Goal: Task Accomplishment & Management: Complete application form

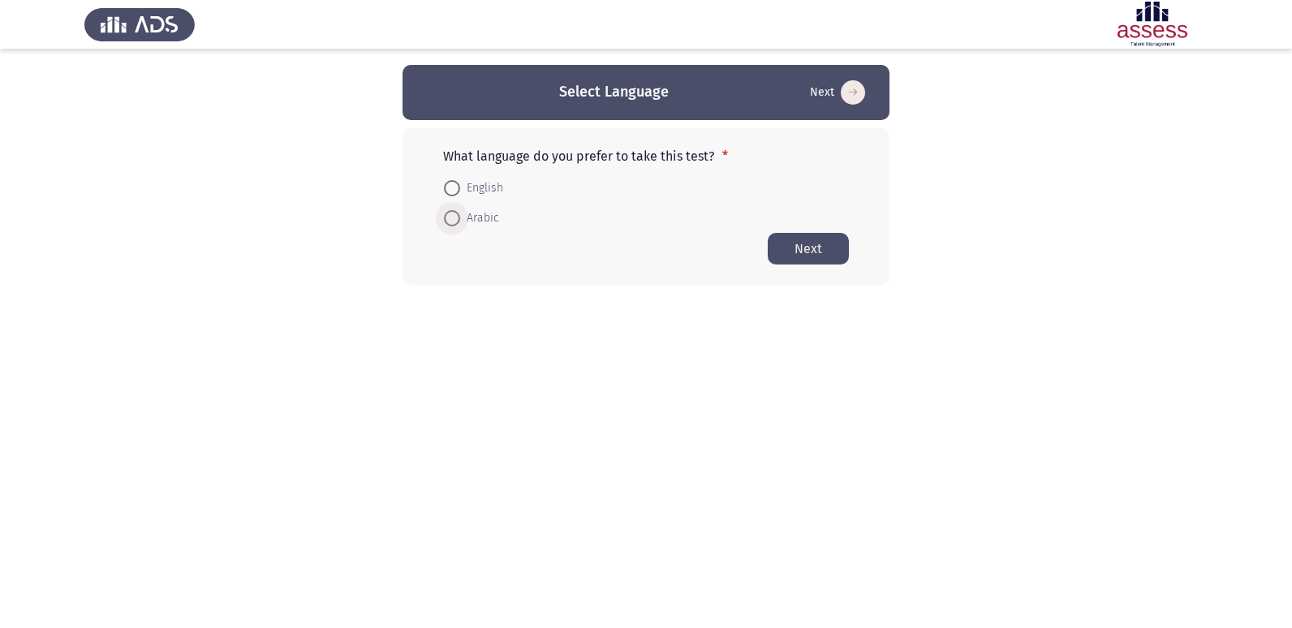
click at [452, 218] on span at bounding box center [452, 218] width 0 height 0
click at [452, 217] on input "Arabic" at bounding box center [452, 218] width 16 height 16
radio input "true"
click at [805, 241] on button "Next" at bounding box center [808, 248] width 81 height 32
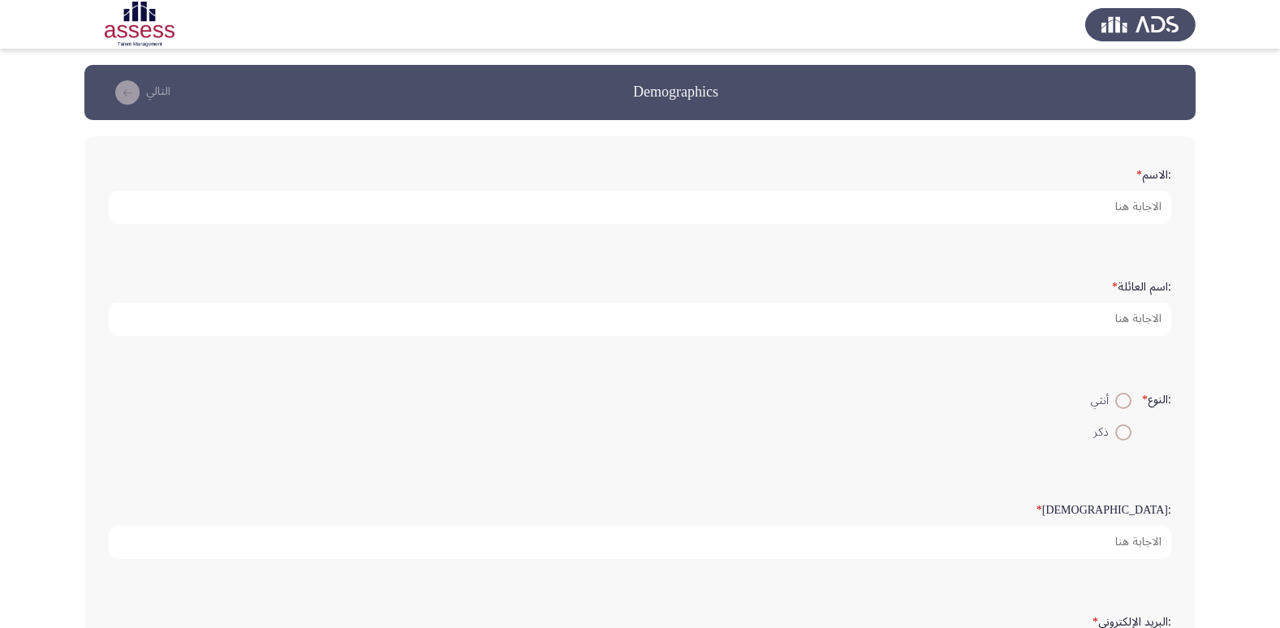
scroll to position [81, 0]
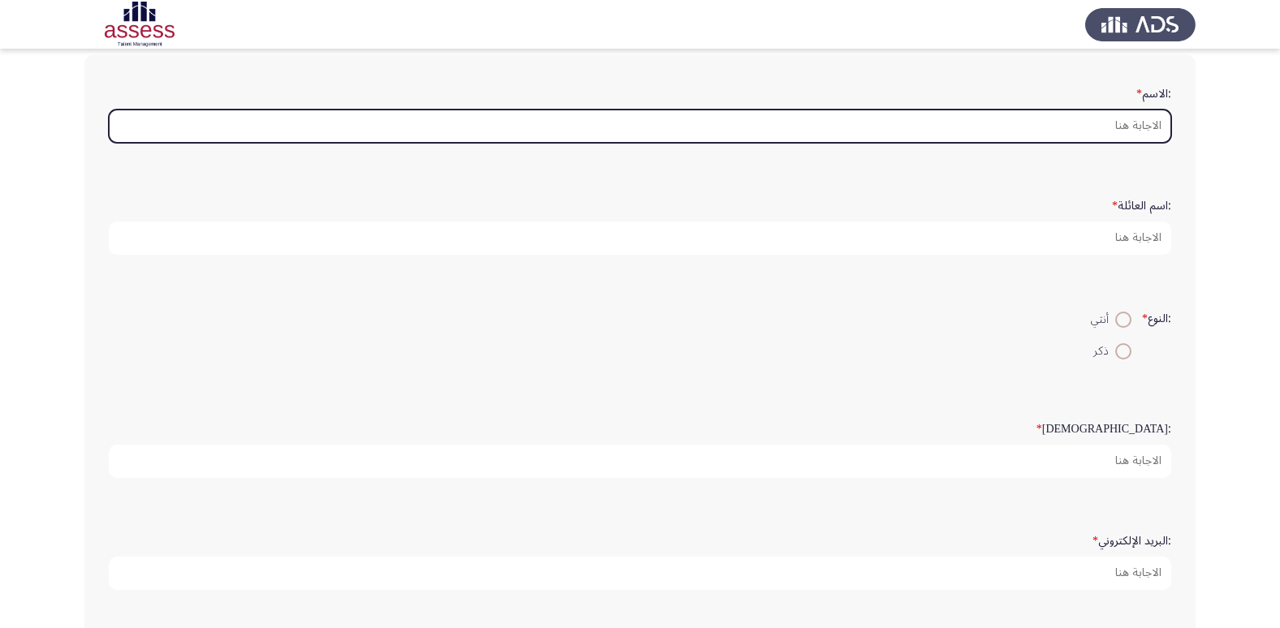
click at [957, 118] on input ":الاسم *" at bounding box center [640, 126] width 1062 height 33
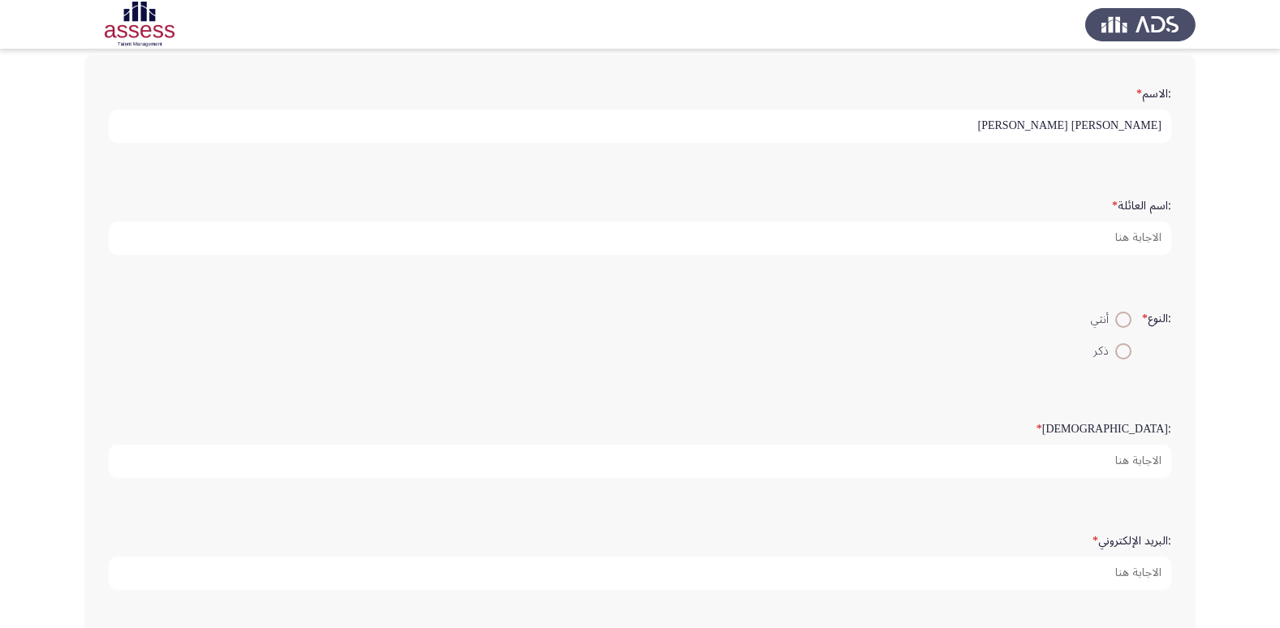
type input "[PERSON_NAME] [PERSON_NAME]"
type input "29303060100936"
click at [1121, 347] on span at bounding box center [1123, 351] width 16 height 16
click at [1121, 347] on input "ذكر" at bounding box center [1123, 351] width 16 height 16
radio input "true"
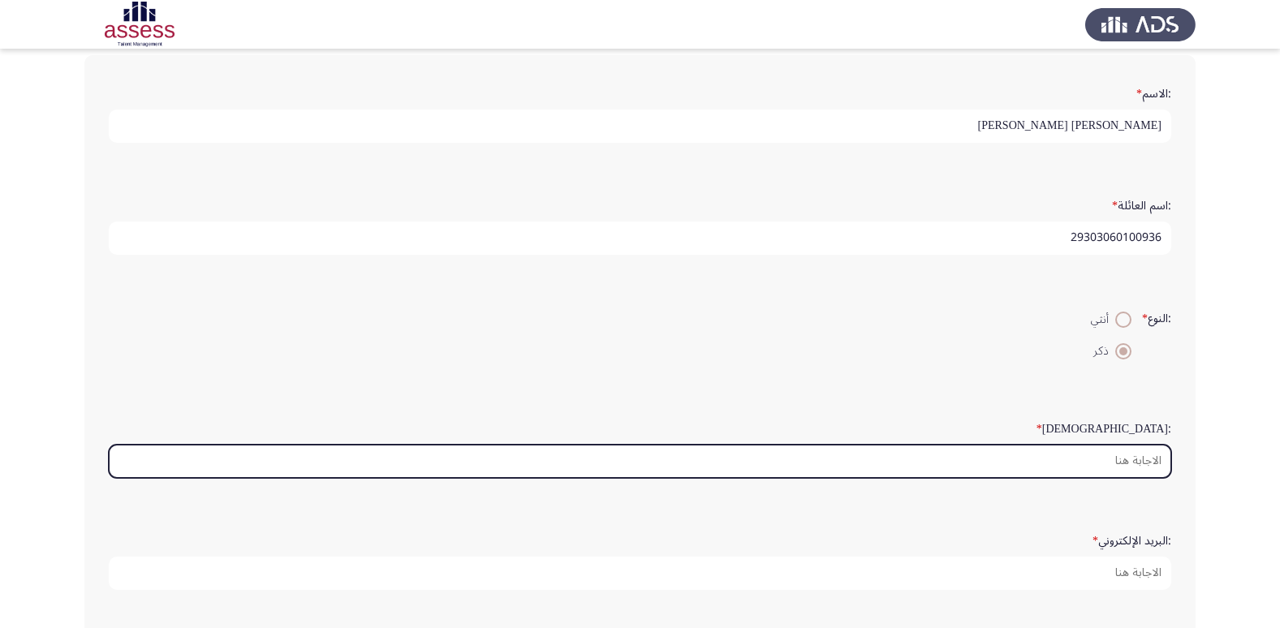
click at [1069, 454] on input ":السن *" at bounding box center [640, 461] width 1062 height 33
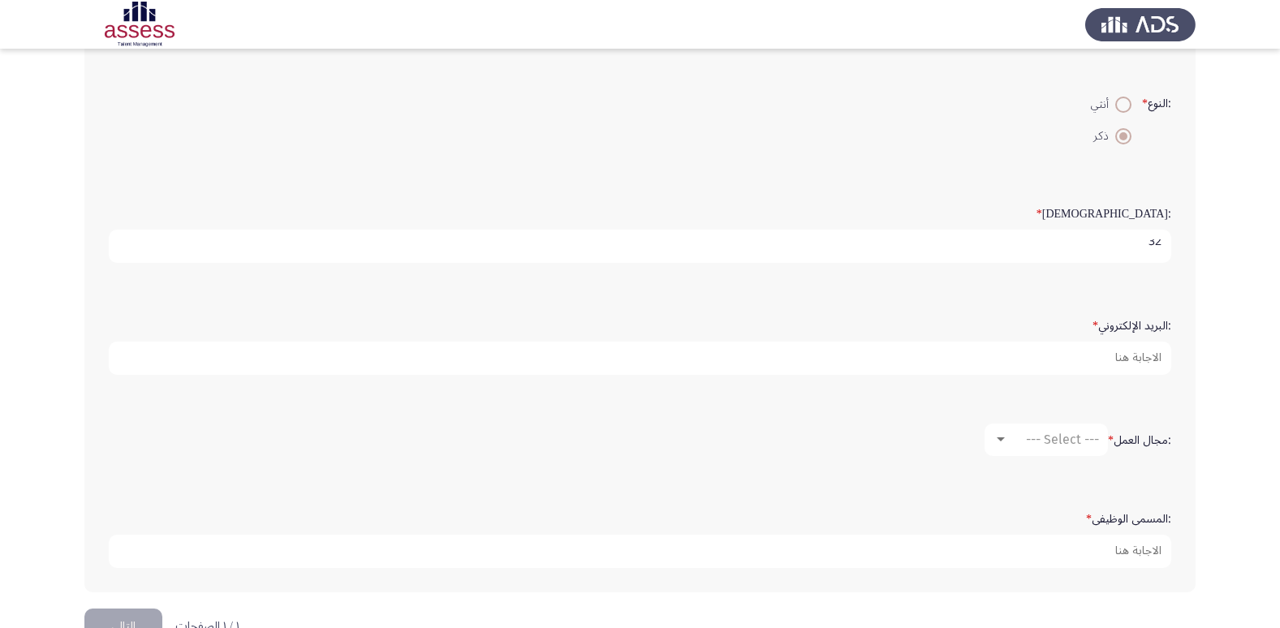
scroll to position [325, 0]
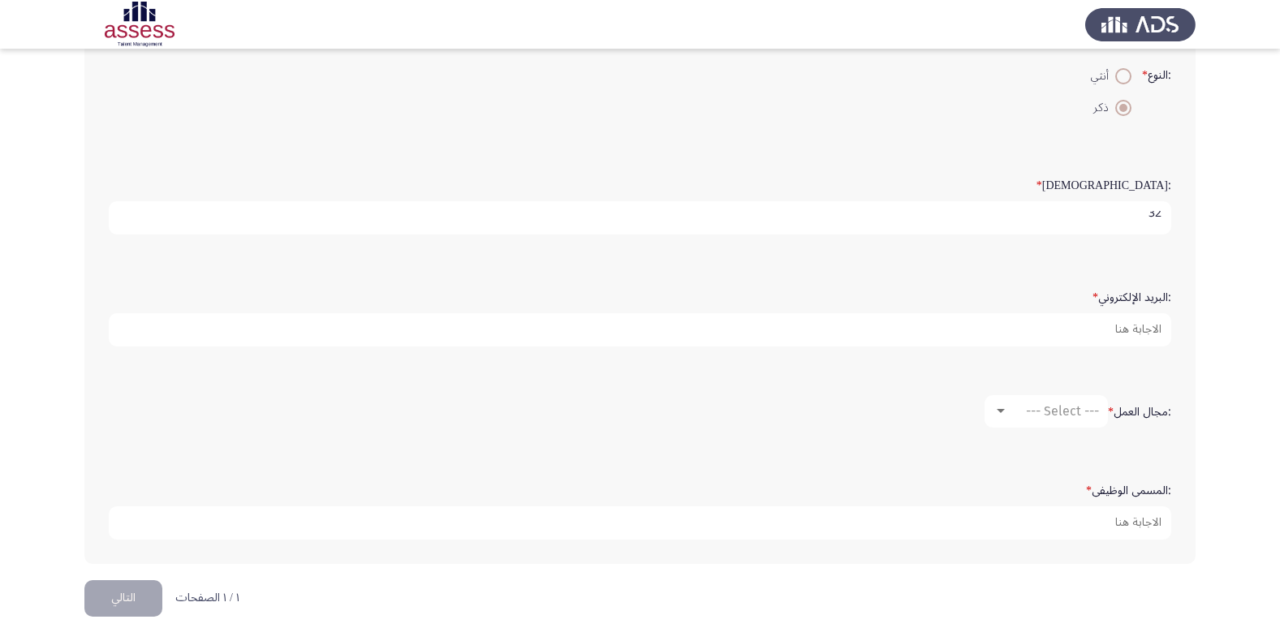
type input "32"
click at [997, 412] on div at bounding box center [1000, 411] width 8 height 4
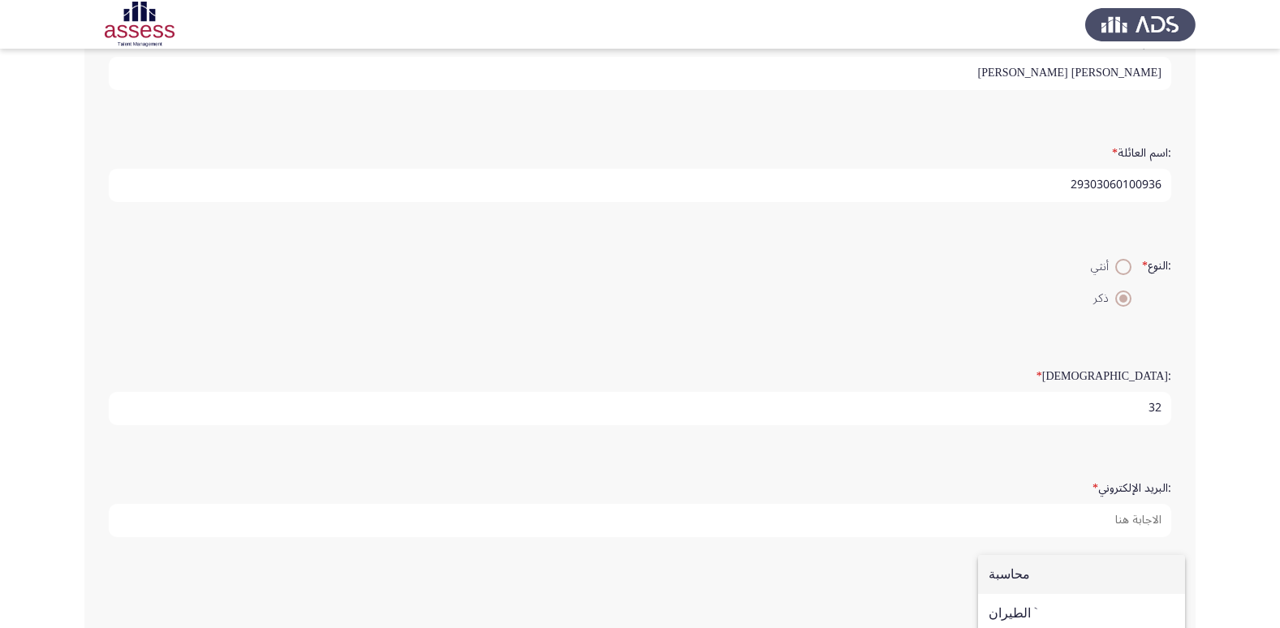
scroll to position [162, 0]
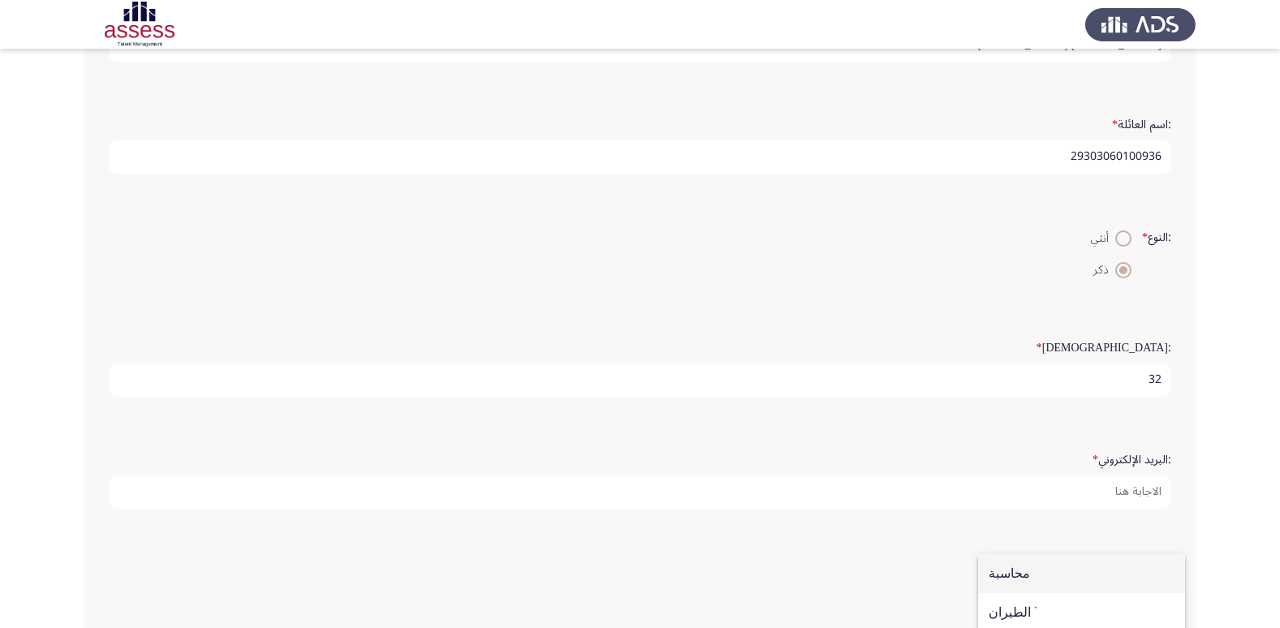
click at [1043, 482] on div at bounding box center [640, 314] width 1280 height 628
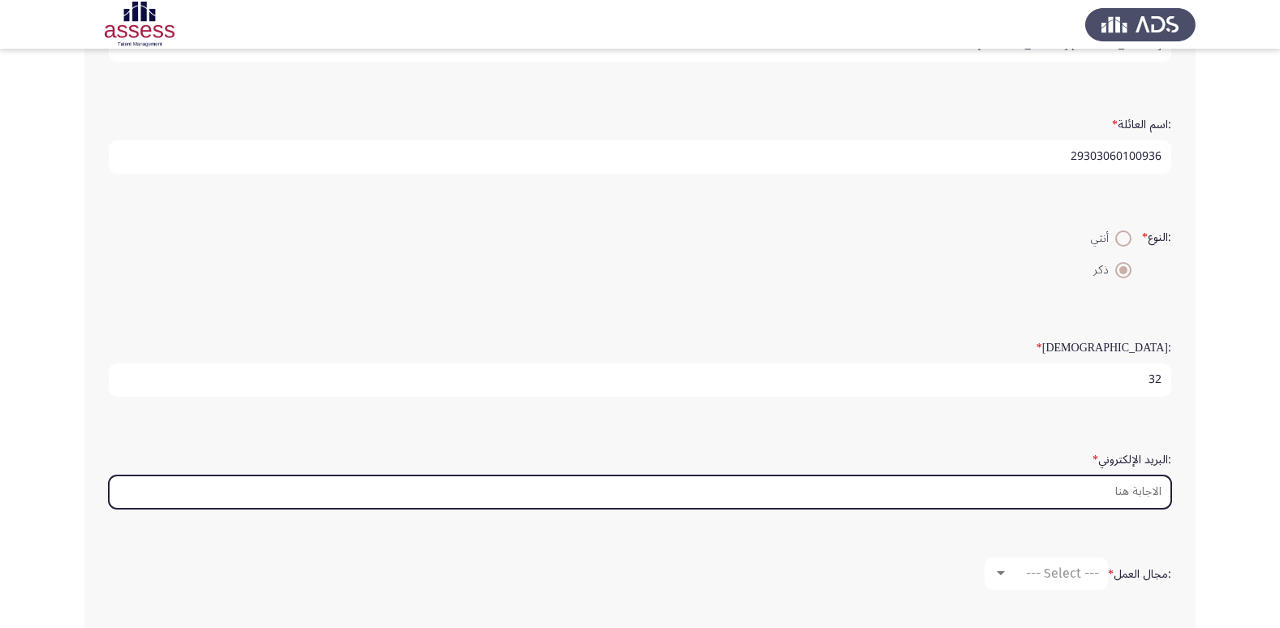
click at [1044, 486] on input ":البريد الإلكتروني *" at bounding box center [640, 491] width 1062 height 33
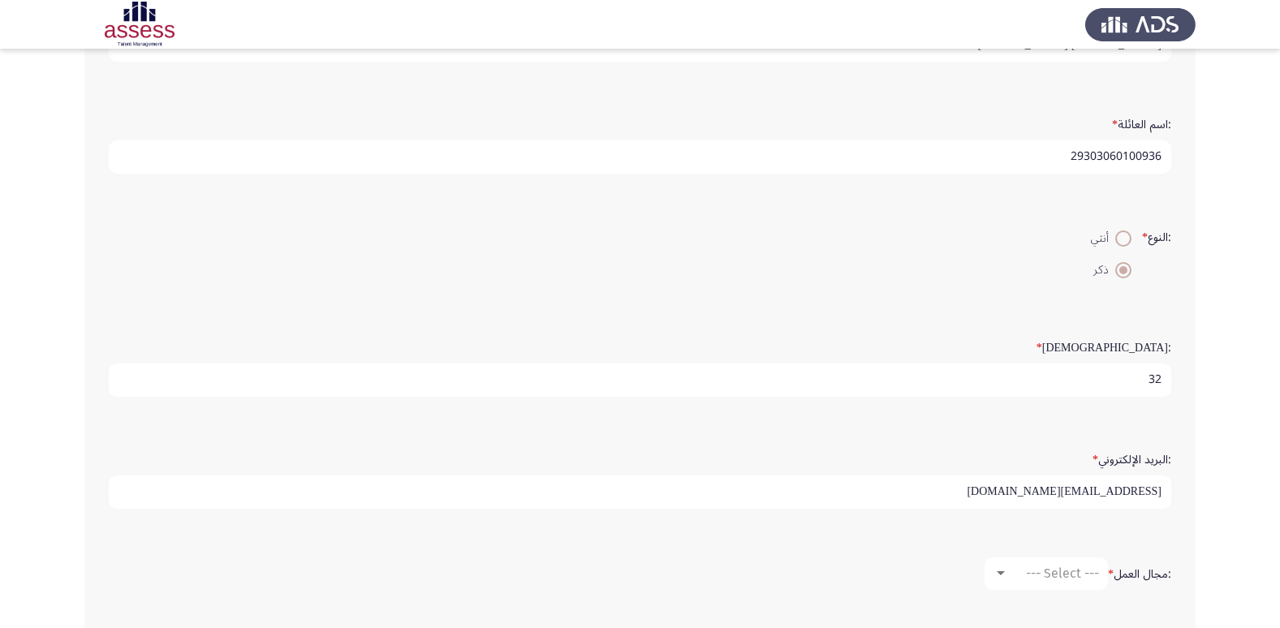
type input "[EMAIL_ADDRESS][DOMAIN_NAME]"
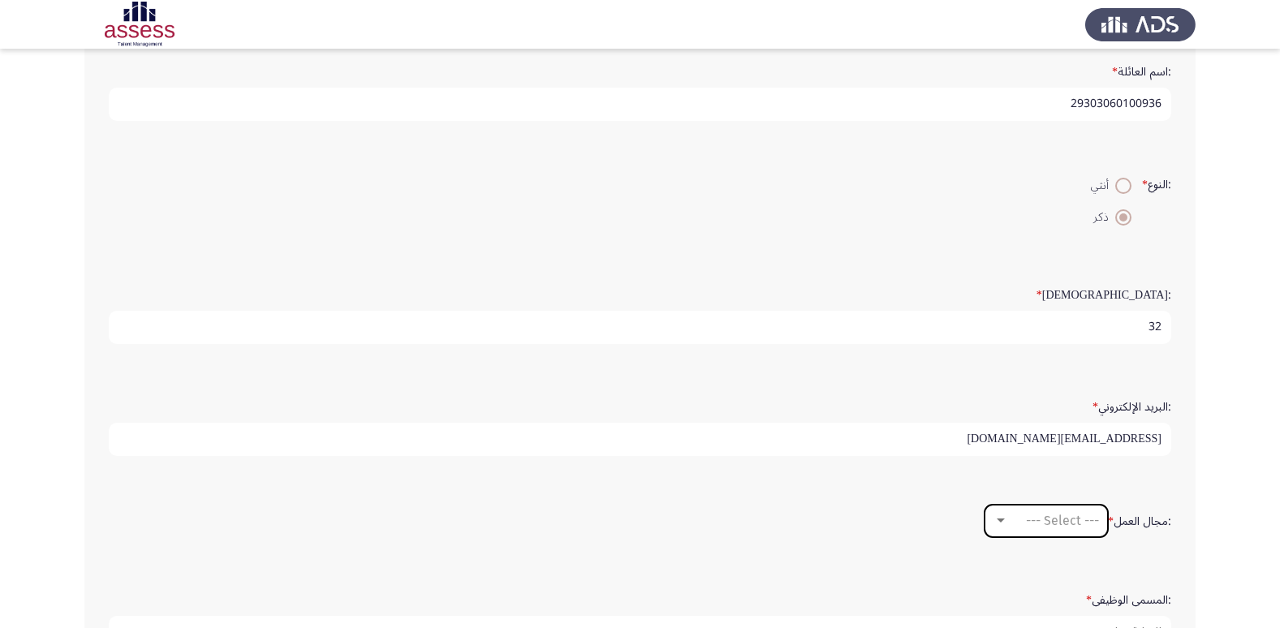
scroll to position [243, 0]
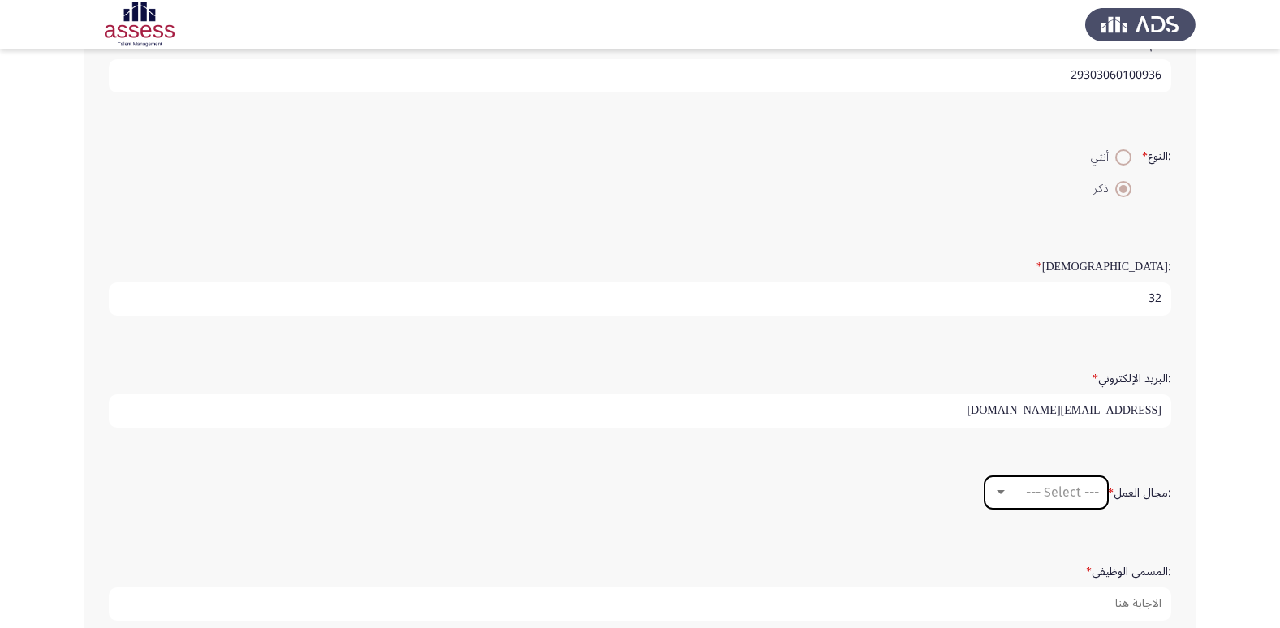
click at [996, 490] on div at bounding box center [1000, 492] width 8 height 4
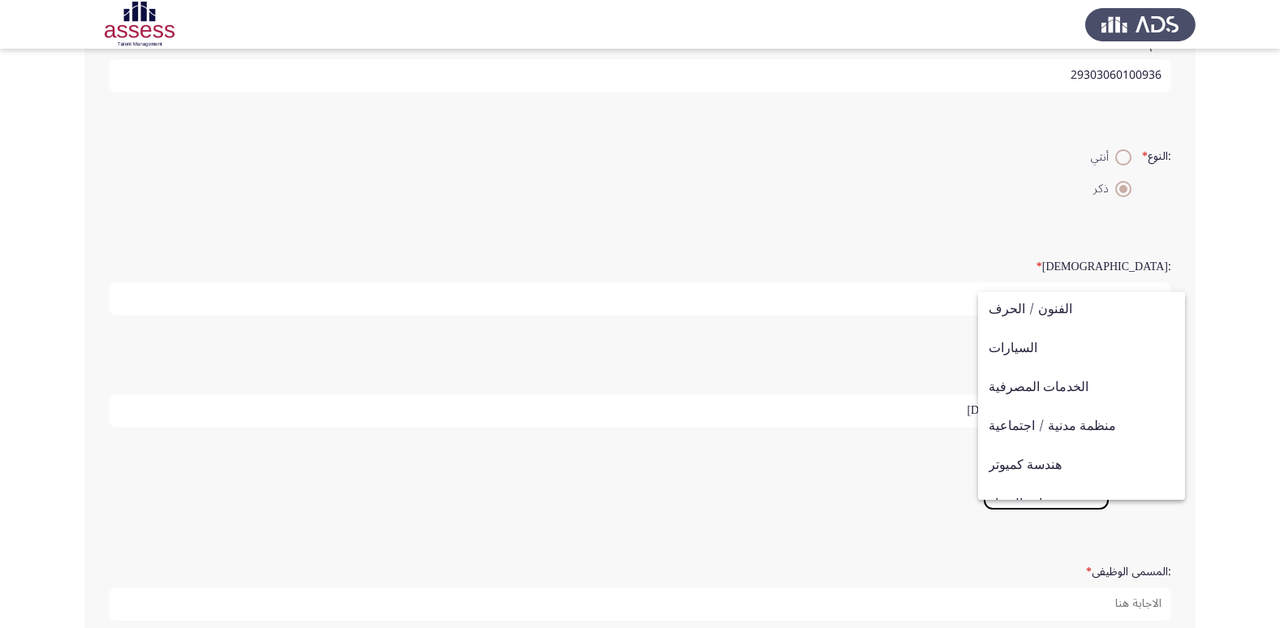
scroll to position [0, 0]
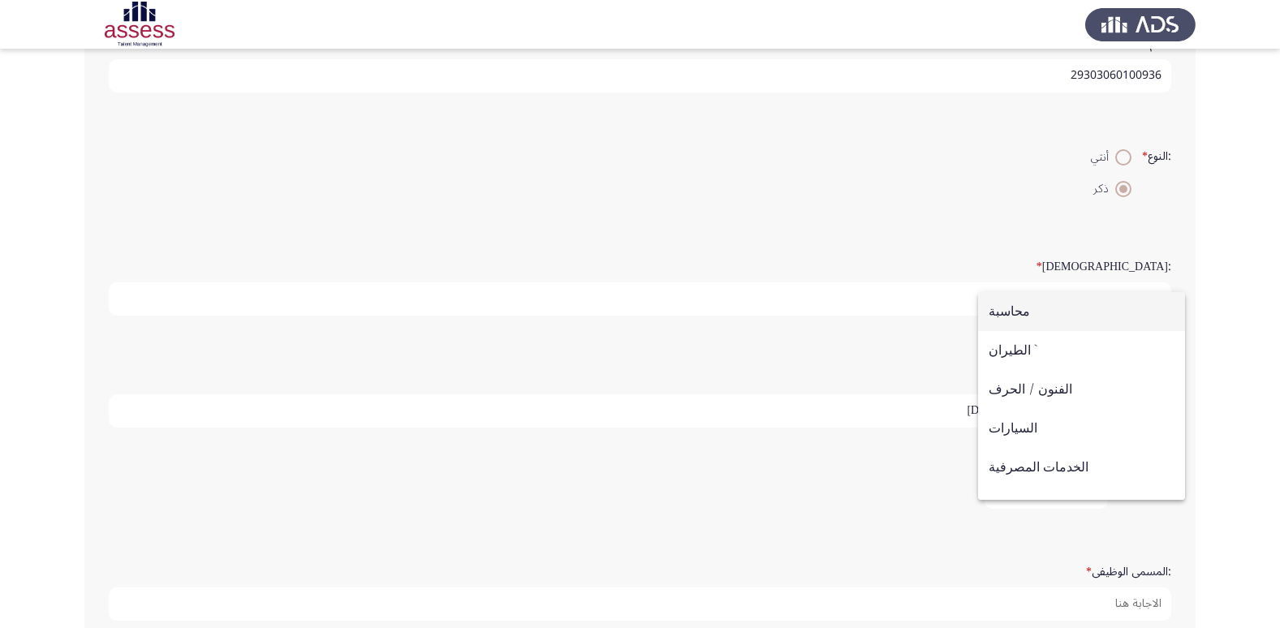
click at [871, 485] on div at bounding box center [640, 314] width 1280 height 628
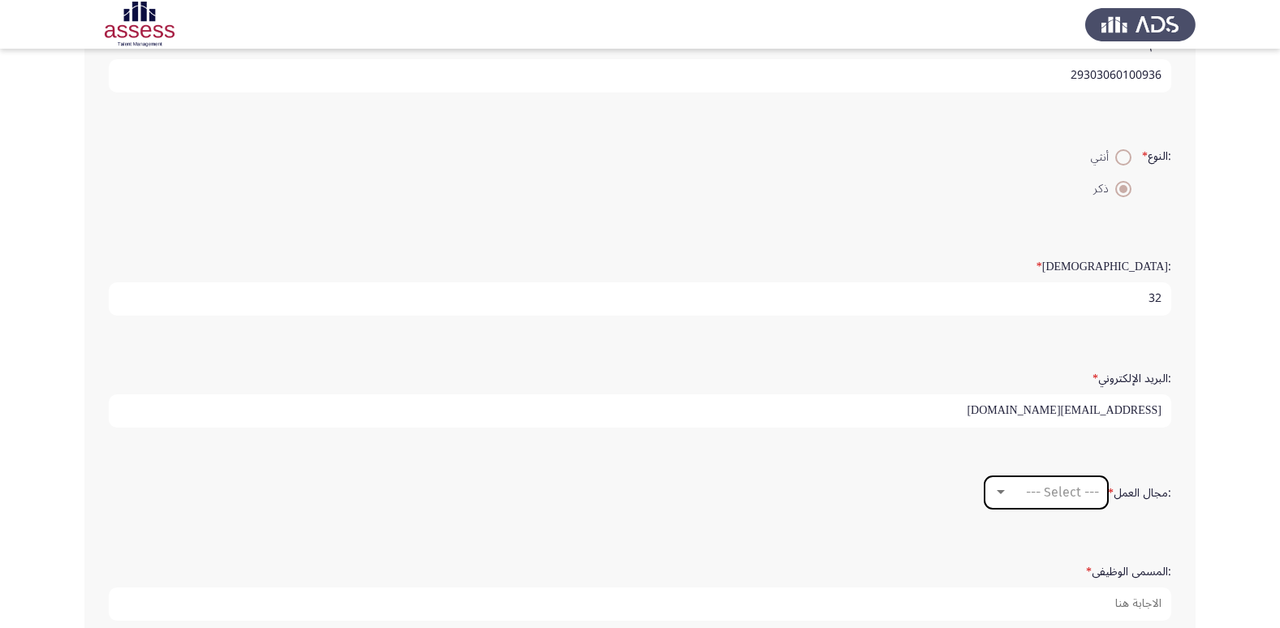
click at [997, 496] on div at bounding box center [1000, 492] width 15 height 13
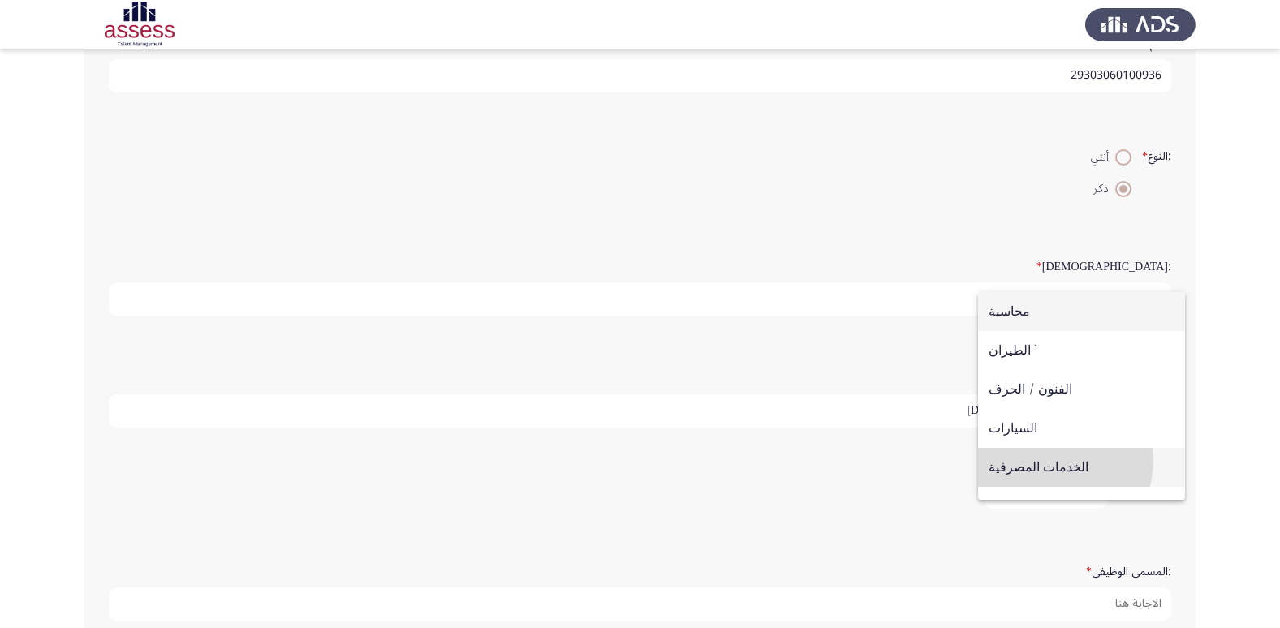
click at [1047, 460] on span "الخدمات المصرفية" at bounding box center [1081, 467] width 186 height 39
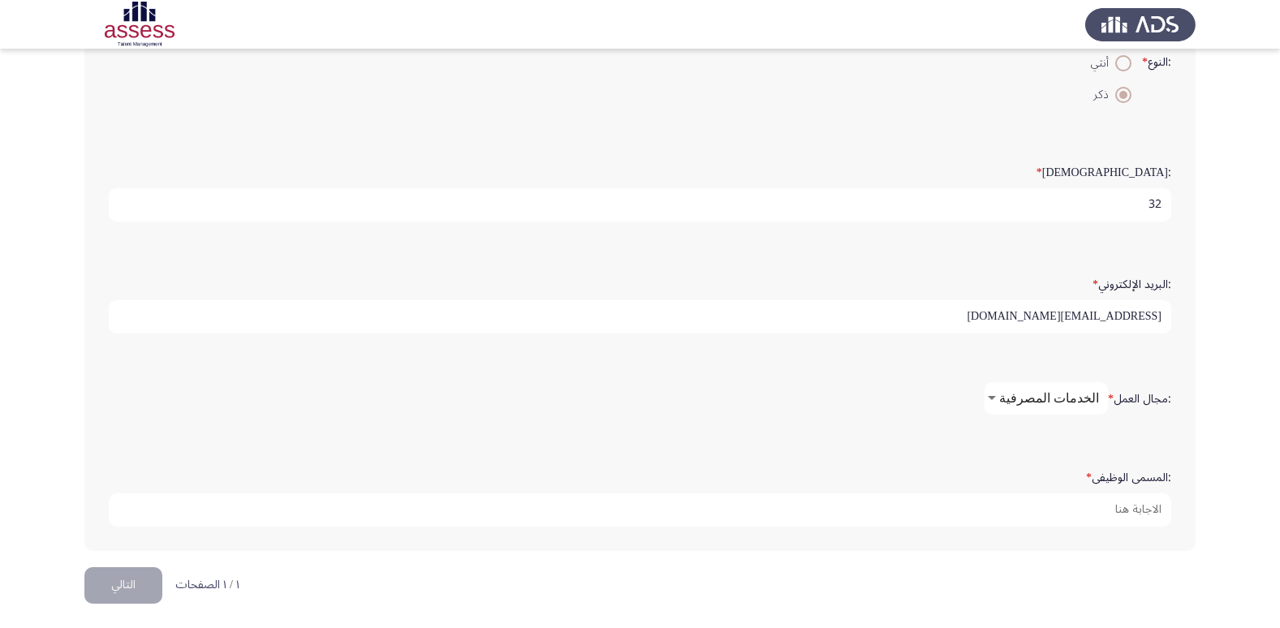
scroll to position [342, 0]
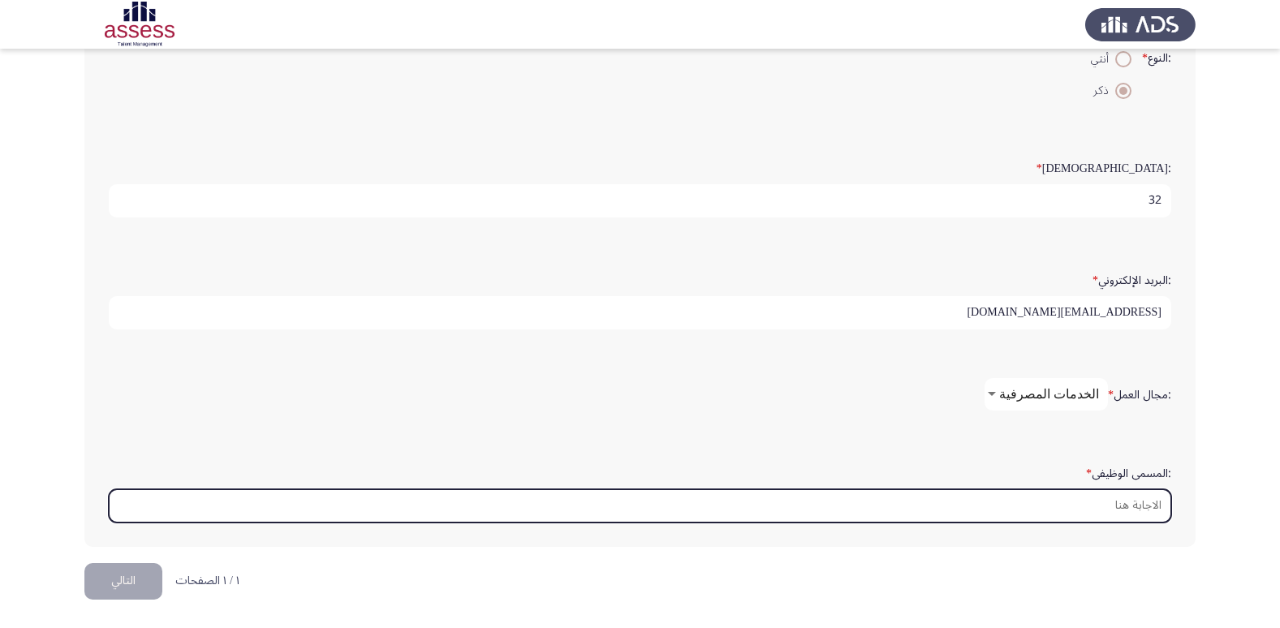
click at [1090, 510] on input ":المسمى الوظيفى *" at bounding box center [640, 505] width 1062 height 33
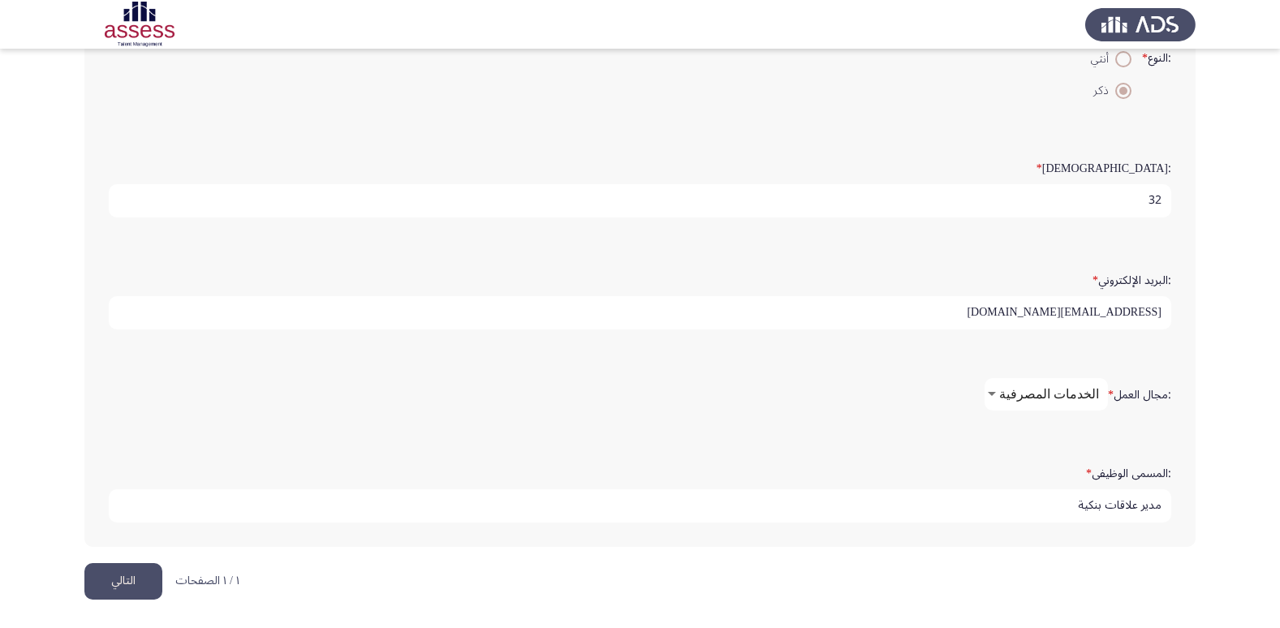
type input "مدير علاقات بنكية"
click at [844, 428] on div ":مجال العمل * الخدمات المصرفية" at bounding box center [640, 394] width 1078 height 81
click at [126, 577] on button "التالي" at bounding box center [123, 581] width 78 height 37
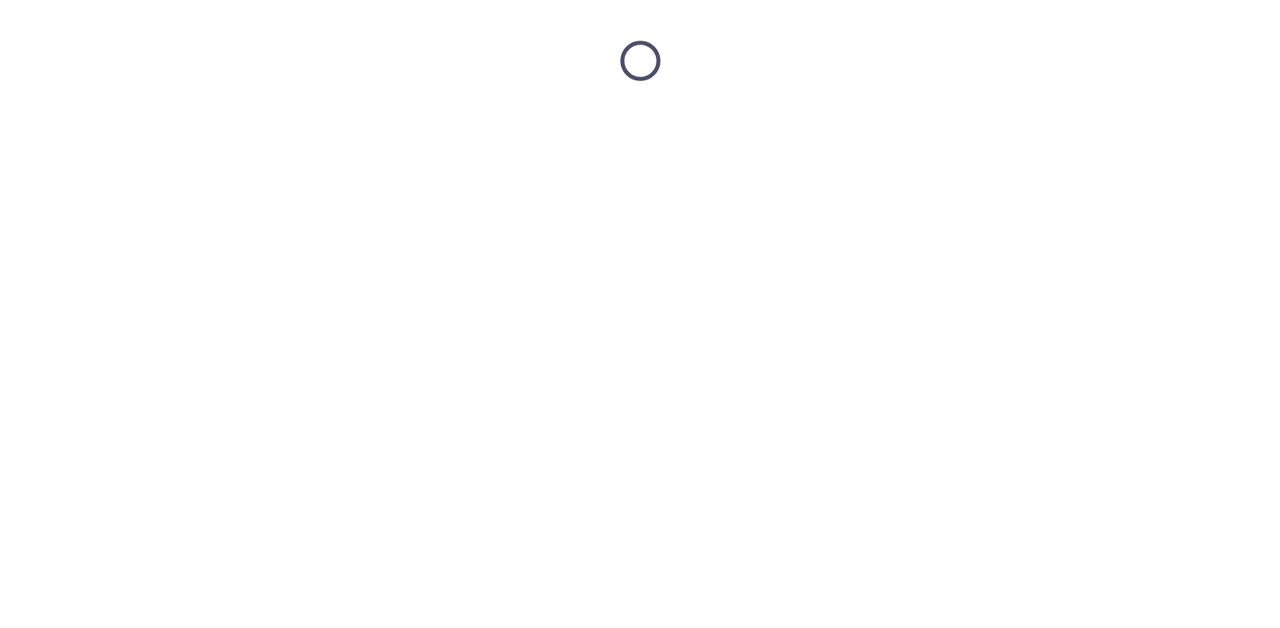
scroll to position [0, 0]
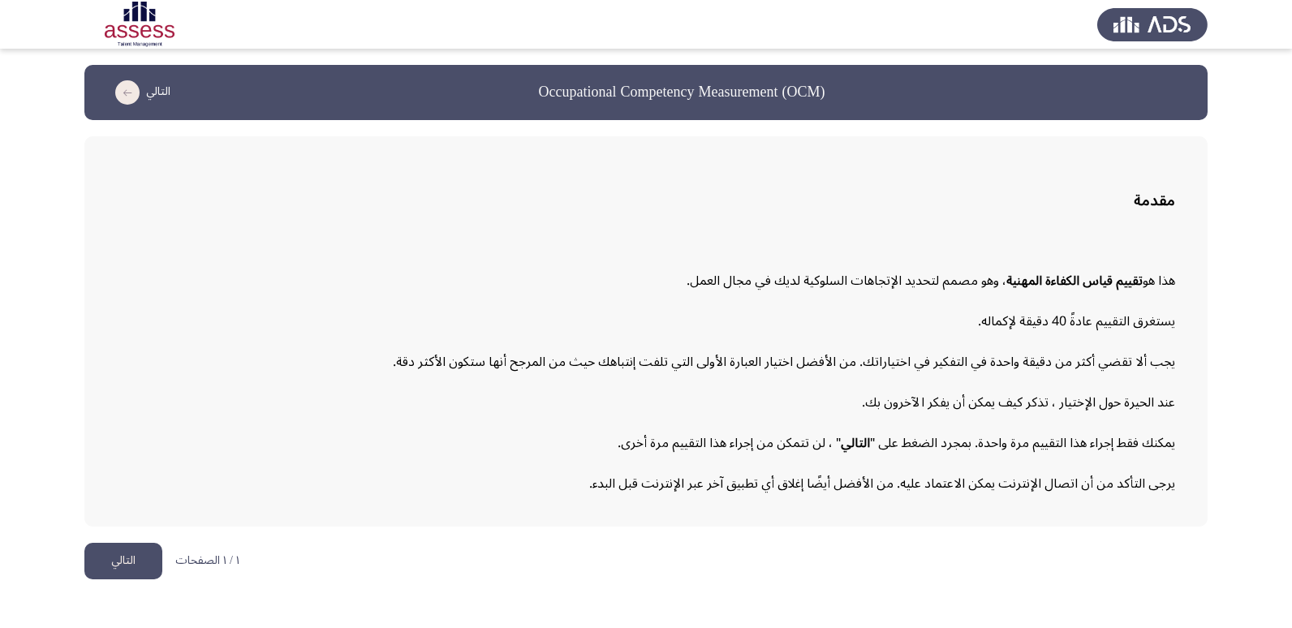
click at [120, 554] on button "التالي" at bounding box center [123, 561] width 78 height 37
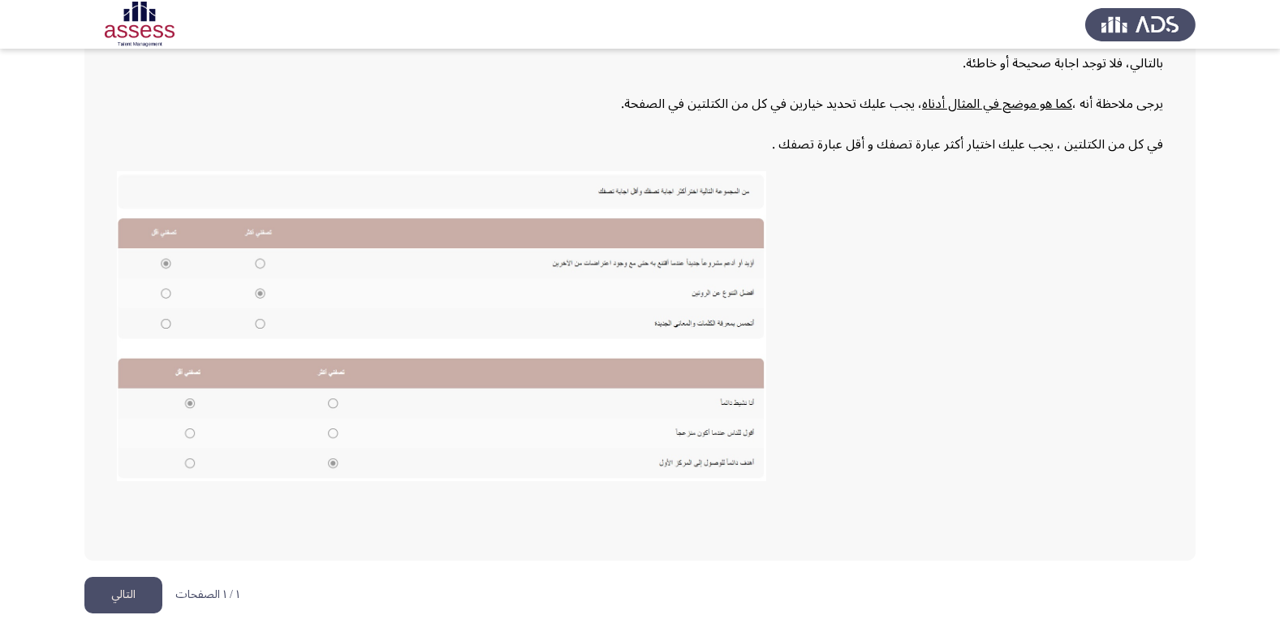
scroll to position [245, 0]
click at [128, 588] on button "التالي" at bounding box center [123, 593] width 78 height 37
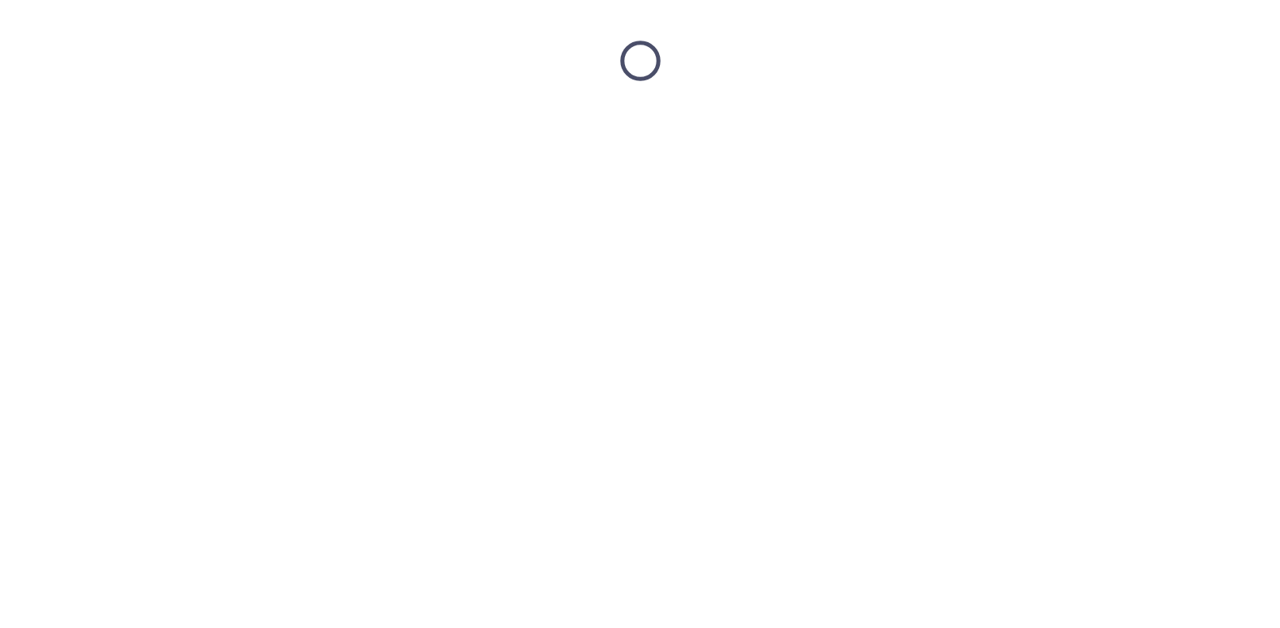
scroll to position [0, 0]
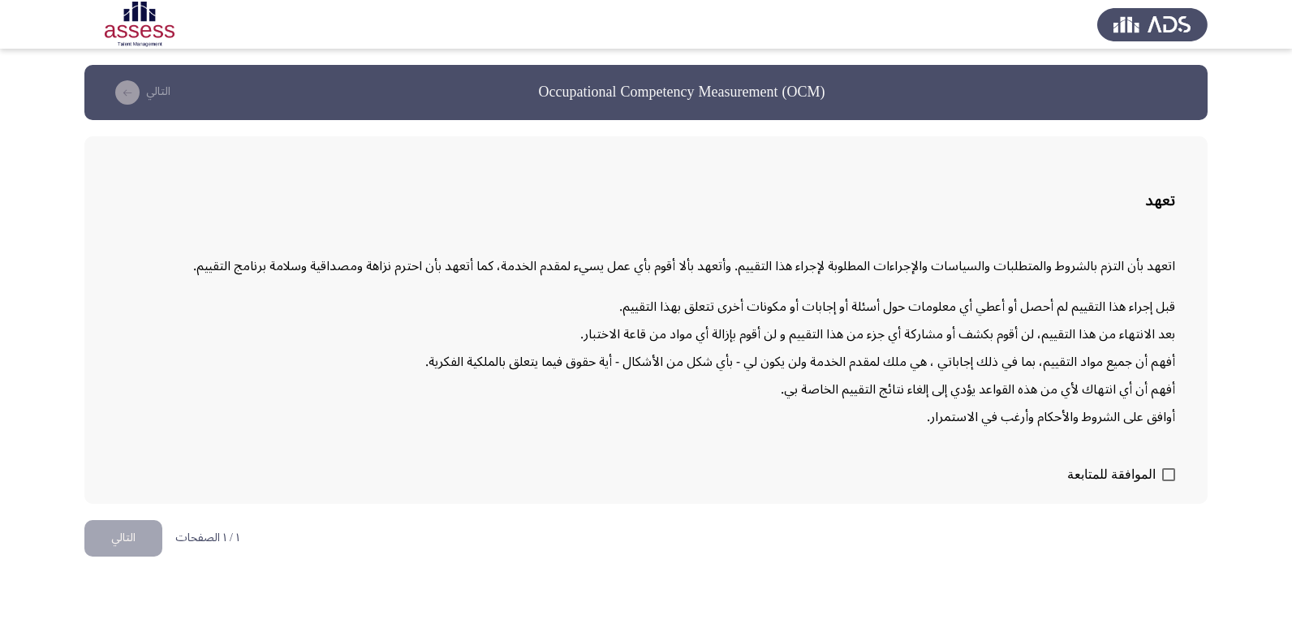
click at [1168, 477] on span at bounding box center [1168, 474] width 13 height 13
click at [1168, 481] on input "الموافقة للمتابعة" at bounding box center [1168, 481] width 1 height 1
checkbox input "true"
click at [122, 532] on button "التالي" at bounding box center [123, 538] width 78 height 37
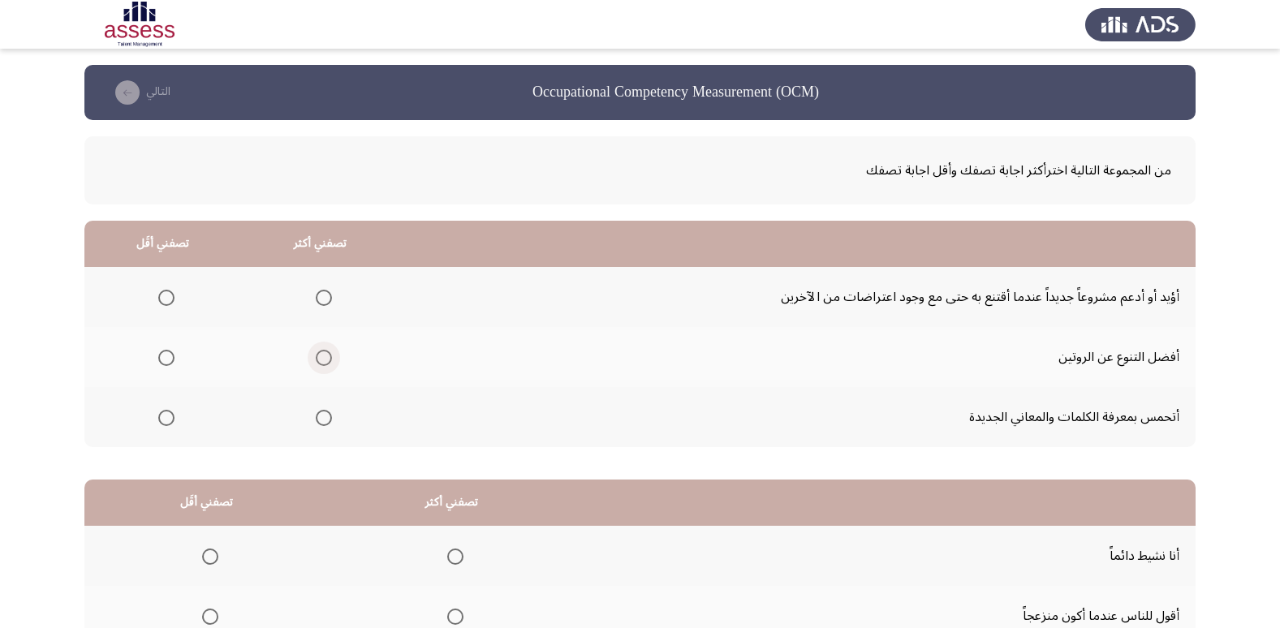
click at [320, 364] on span "Select an option" at bounding box center [324, 358] width 16 height 16
click at [320, 364] on input "Select an option" at bounding box center [324, 358] width 16 height 16
click at [168, 298] on span "Select an option" at bounding box center [166, 298] width 16 height 16
click at [168, 298] on input "Select an option" at bounding box center [166, 298] width 16 height 16
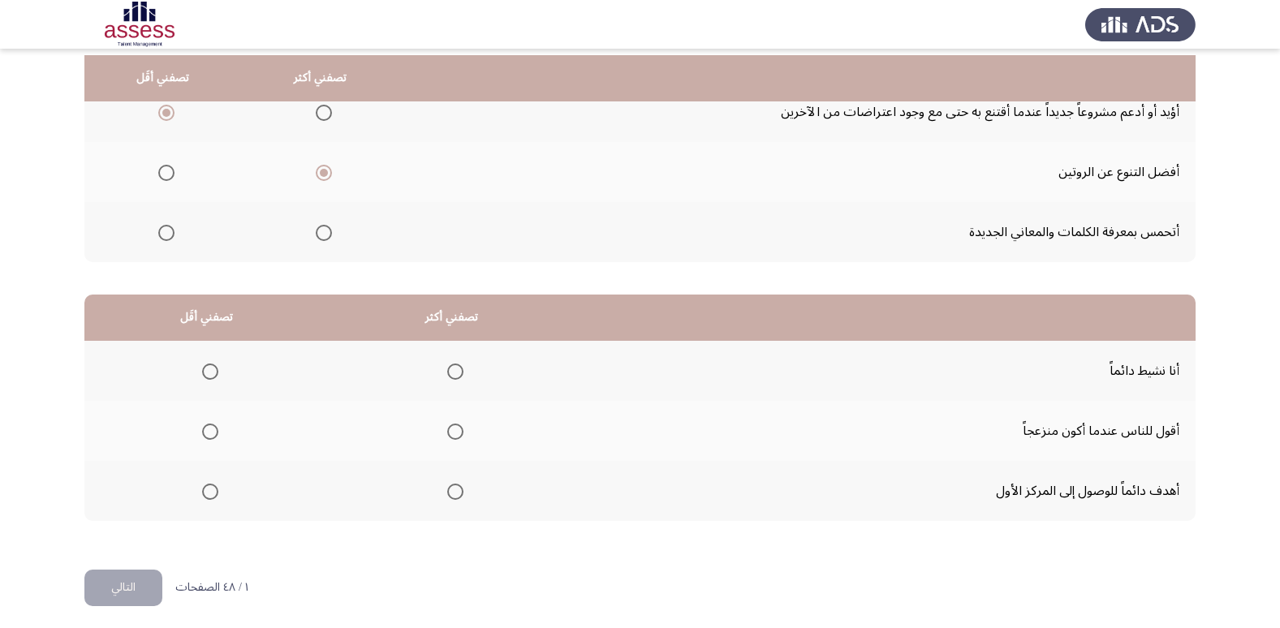
scroll to position [191, 0]
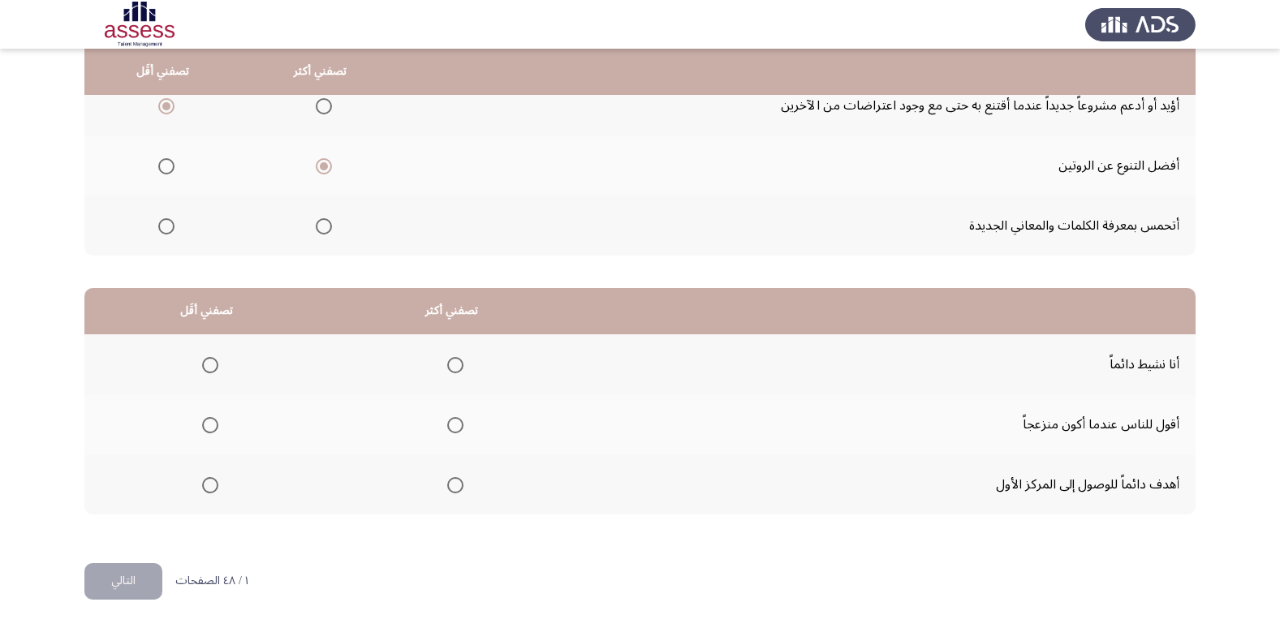
click at [450, 366] on span "Select an option" at bounding box center [455, 365] width 16 height 16
click at [450, 366] on input "Select an option" at bounding box center [455, 365] width 16 height 16
click at [209, 419] on span "Select an option" at bounding box center [210, 425] width 16 height 16
click at [209, 419] on input "Select an option" at bounding box center [210, 425] width 16 height 16
click at [455, 423] on span "Select an option" at bounding box center [455, 425] width 16 height 16
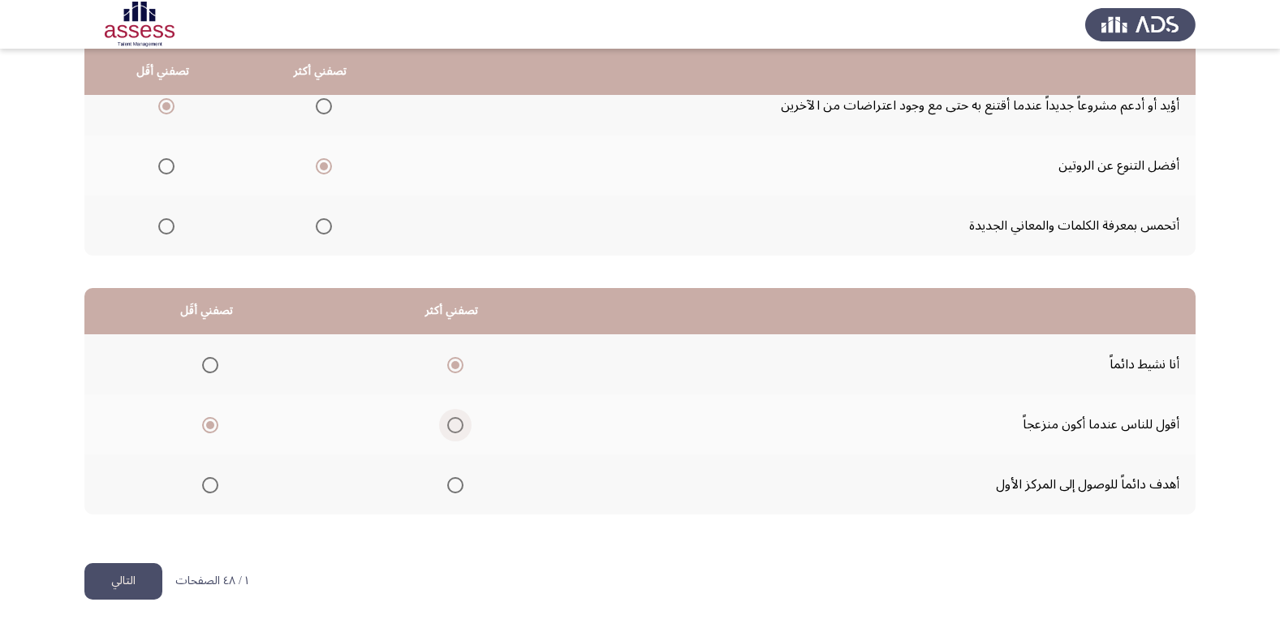
click at [455, 423] on input "Select an option" at bounding box center [455, 425] width 16 height 16
click at [453, 359] on span "Select an option" at bounding box center [455, 365] width 16 height 16
click at [453, 359] on input "Select an option" at bounding box center [455, 365] width 16 height 16
click at [450, 427] on span "Select an option" at bounding box center [455, 425] width 16 height 16
click at [450, 427] on input "Select an option" at bounding box center [455, 425] width 16 height 16
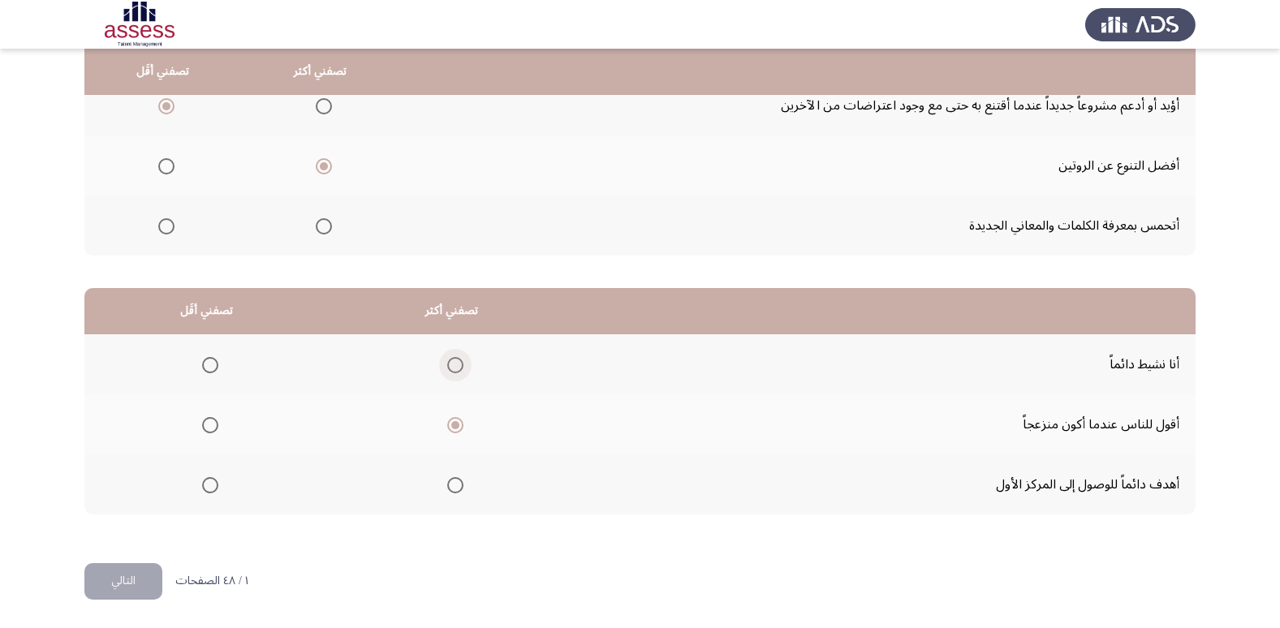
click at [453, 370] on span "Select an option" at bounding box center [455, 365] width 16 height 16
click at [453, 370] on input "Select an option" at bounding box center [455, 365] width 16 height 16
click at [209, 423] on span "Select an option" at bounding box center [210, 425] width 16 height 16
click at [209, 423] on input "Select an option" at bounding box center [210, 425] width 16 height 16
click at [140, 573] on button "التالي" at bounding box center [123, 581] width 78 height 37
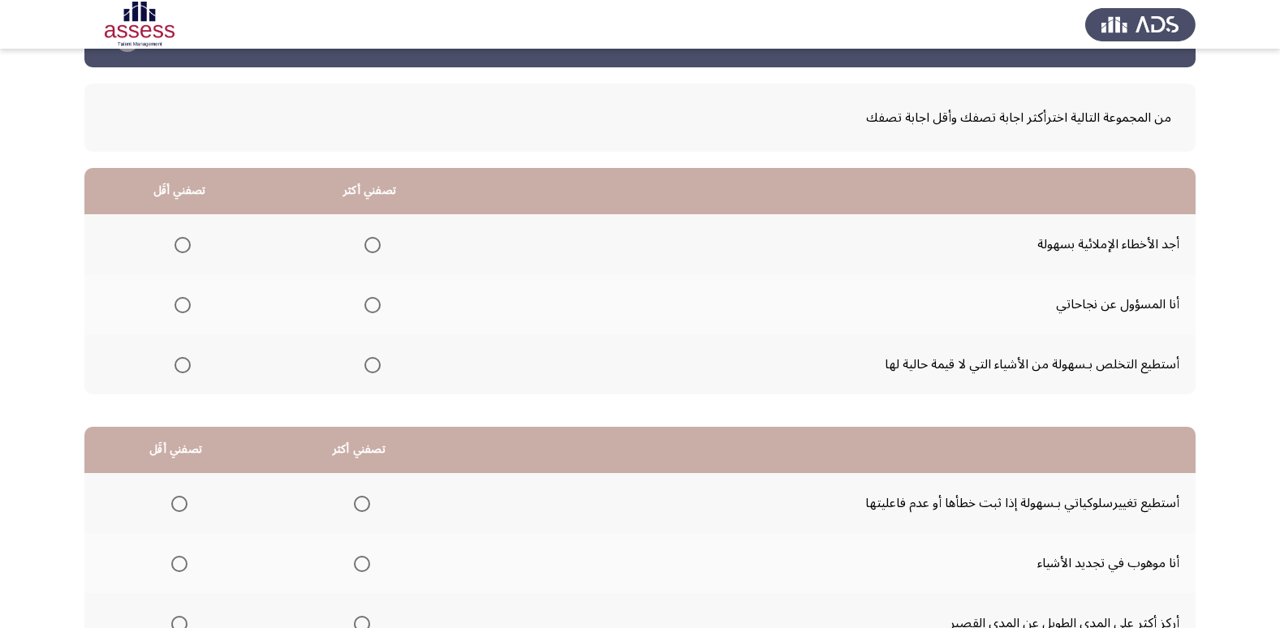
scroll to position [81, 0]
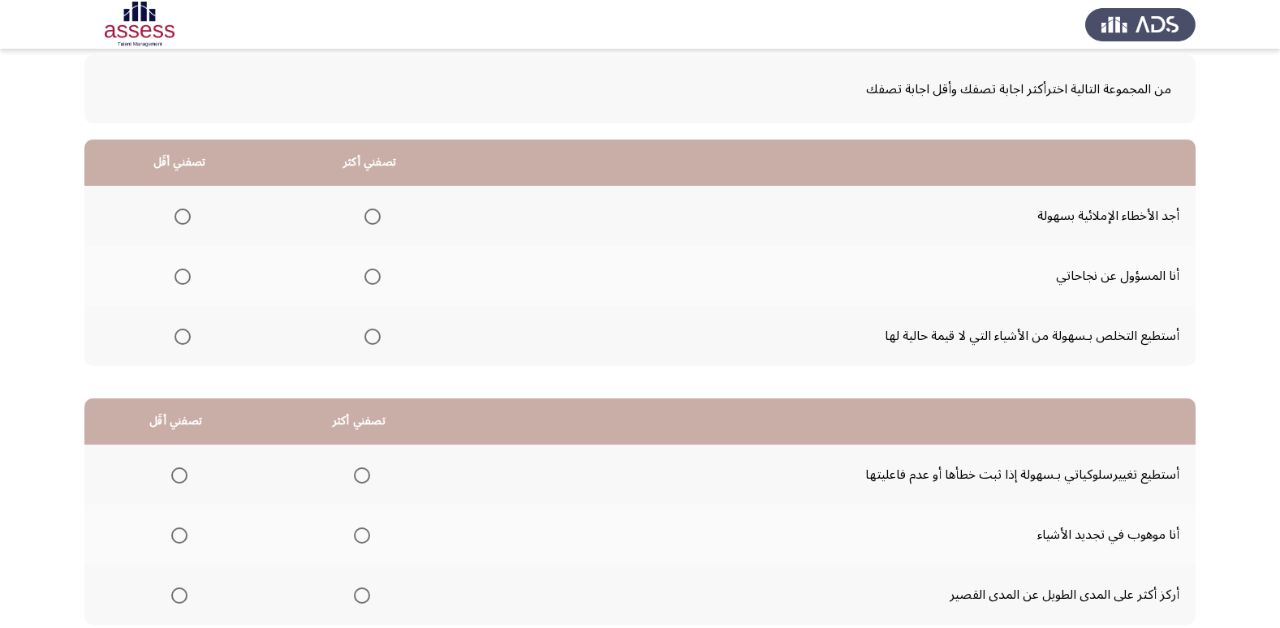
click at [368, 213] on span "Select an option" at bounding box center [372, 217] width 16 height 16
click at [368, 213] on input "Select an option" at bounding box center [372, 217] width 16 height 16
click at [181, 333] on span "Select an option" at bounding box center [182, 337] width 16 height 16
click at [181, 333] on input "Select an option" at bounding box center [182, 337] width 16 height 16
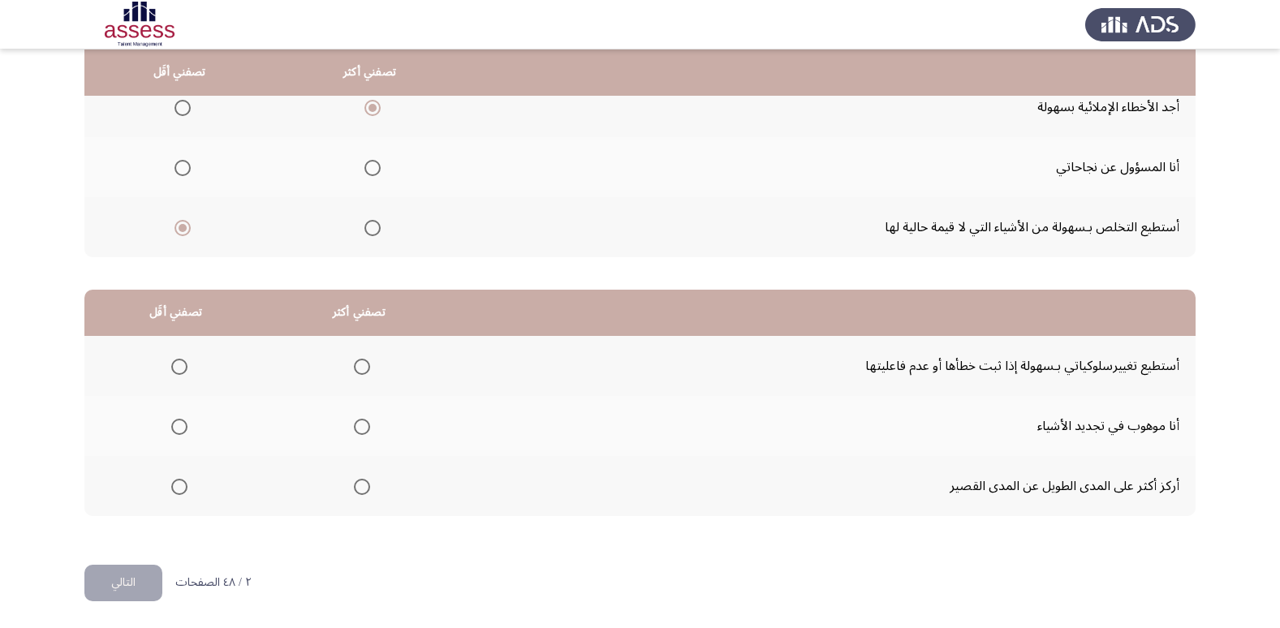
scroll to position [191, 0]
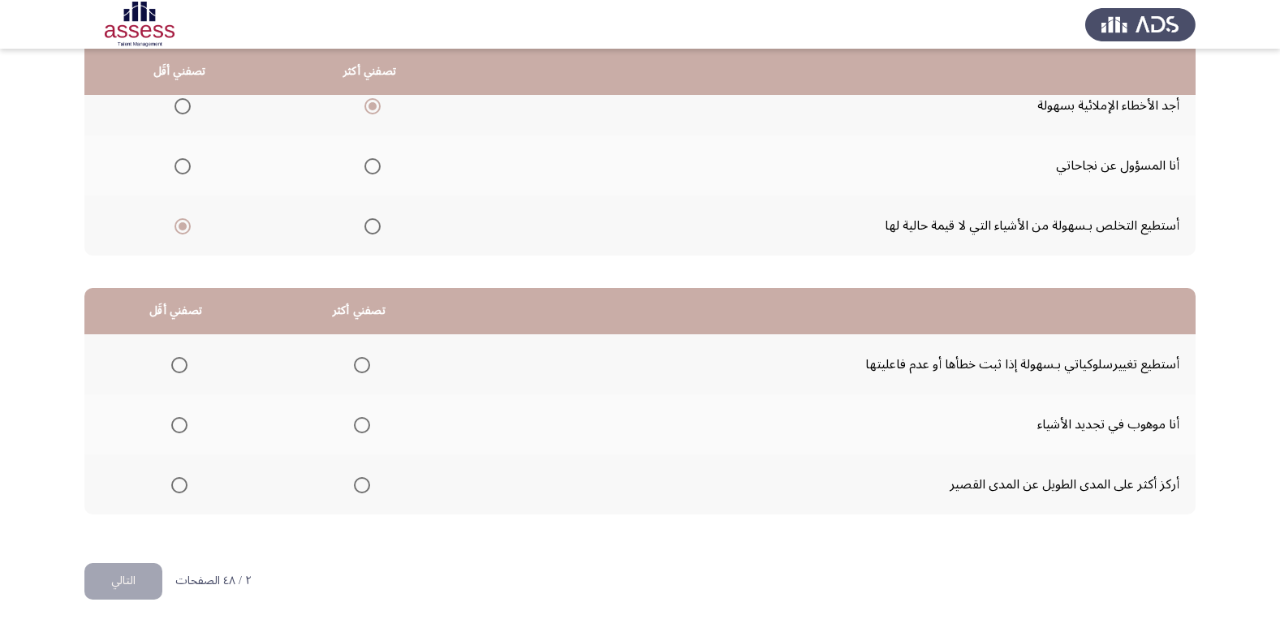
click at [364, 362] on span "Select an option" at bounding box center [362, 365] width 16 height 16
click at [364, 362] on input "Select an option" at bounding box center [362, 365] width 16 height 16
click at [179, 426] on span "Select an option" at bounding box center [179, 425] width 16 height 16
click at [179, 426] on input "Select an option" at bounding box center [179, 425] width 16 height 16
click at [136, 584] on button "التالي" at bounding box center [123, 581] width 78 height 37
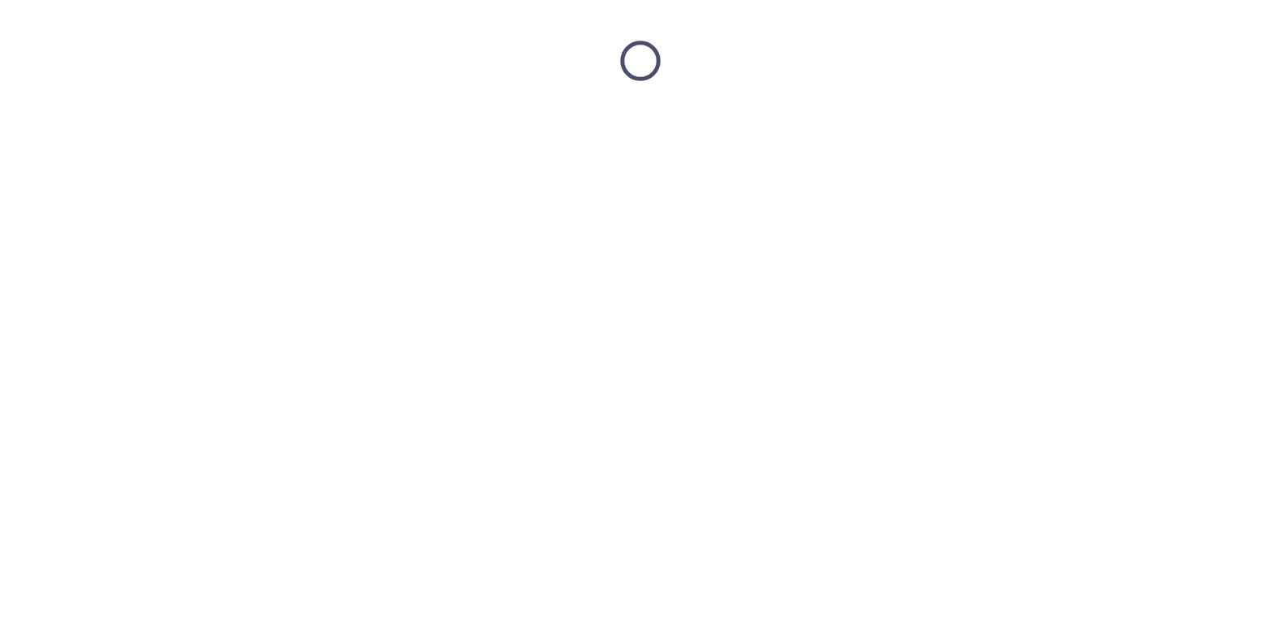
scroll to position [0, 0]
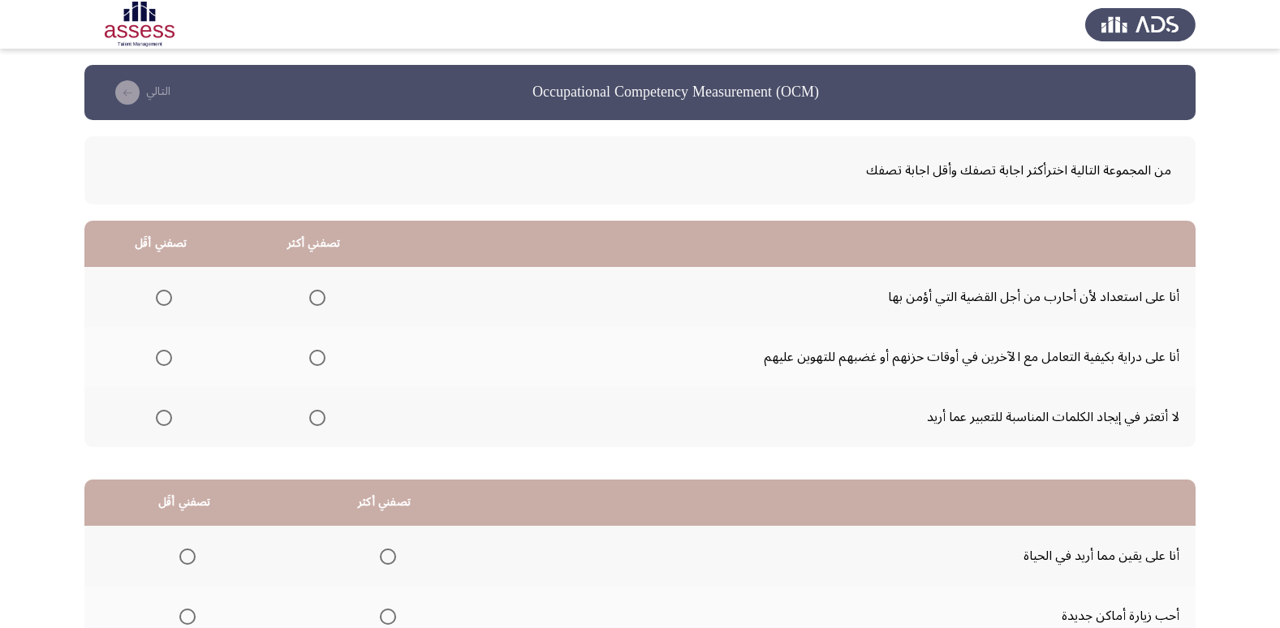
click at [312, 358] on span "Select an option" at bounding box center [317, 358] width 16 height 16
click at [312, 358] on input "Select an option" at bounding box center [317, 358] width 16 height 16
click at [167, 419] on span "Select an option" at bounding box center [164, 418] width 16 height 16
click at [167, 419] on input "Select an option" at bounding box center [164, 418] width 16 height 16
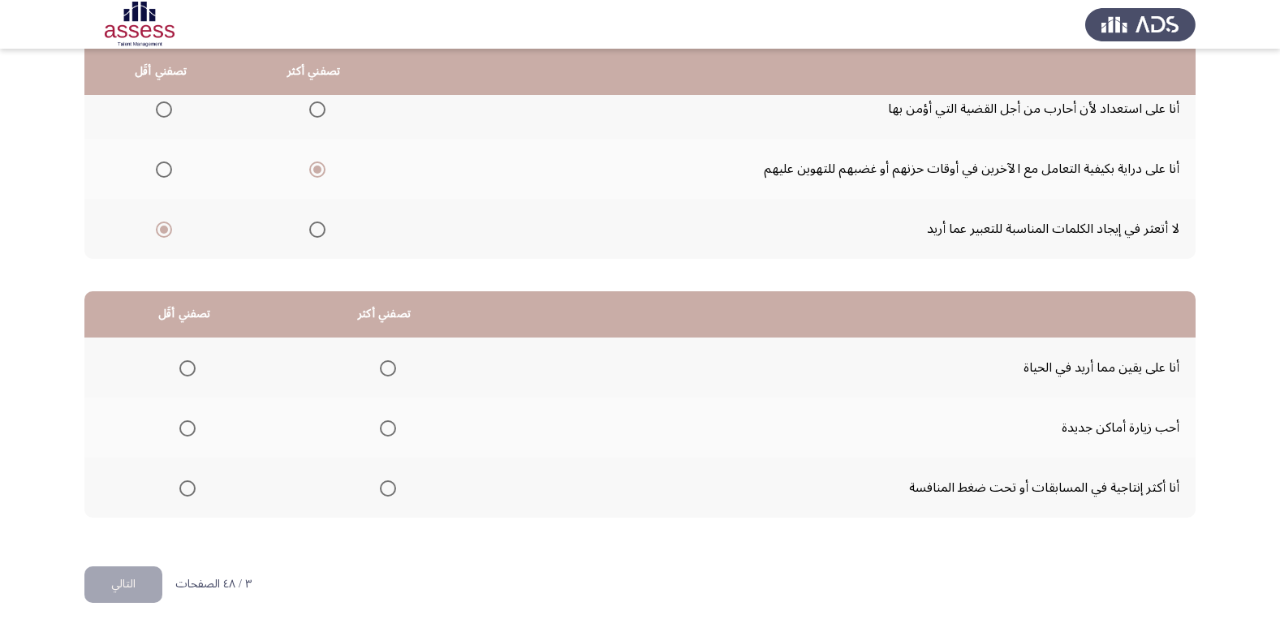
scroll to position [191, 0]
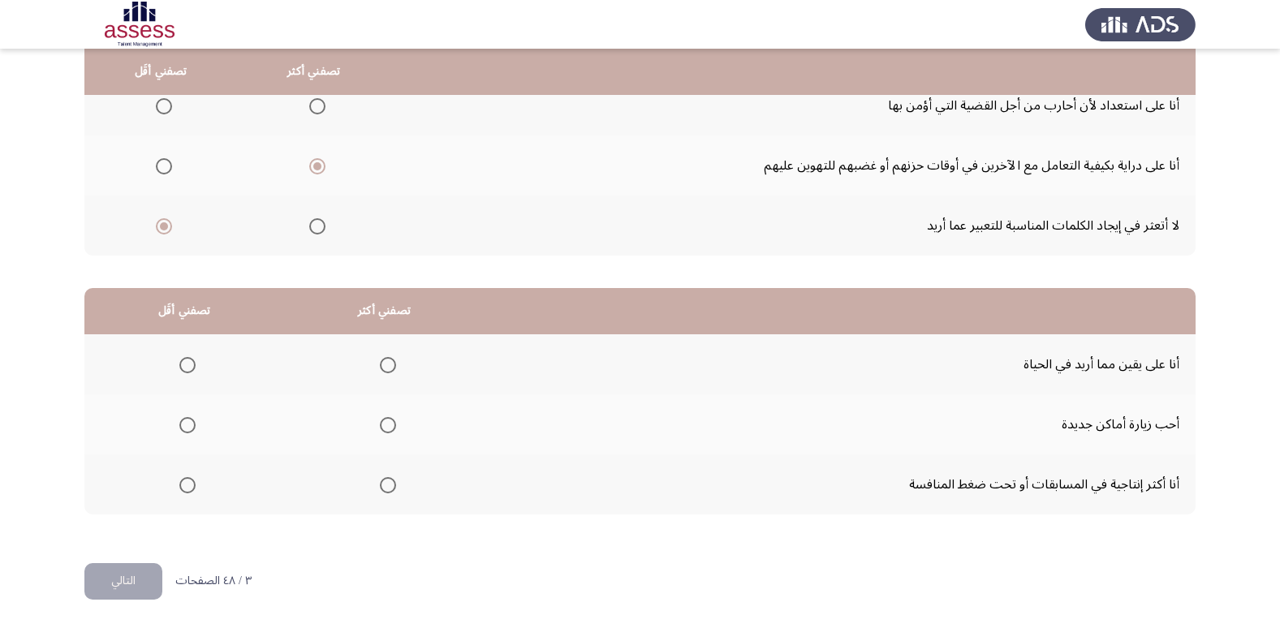
click at [381, 367] on span "Select an option" at bounding box center [388, 365] width 16 height 16
click at [381, 367] on input "Select an option" at bounding box center [388, 365] width 16 height 16
click at [190, 427] on span "Select an option" at bounding box center [187, 425] width 16 height 16
click at [190, 427] on input "Select an option" at bounding box center [187, 425] width 16 height 16
click at [129, 579] on button "التالي" at bounding box center [123, 581] width 78 height 37
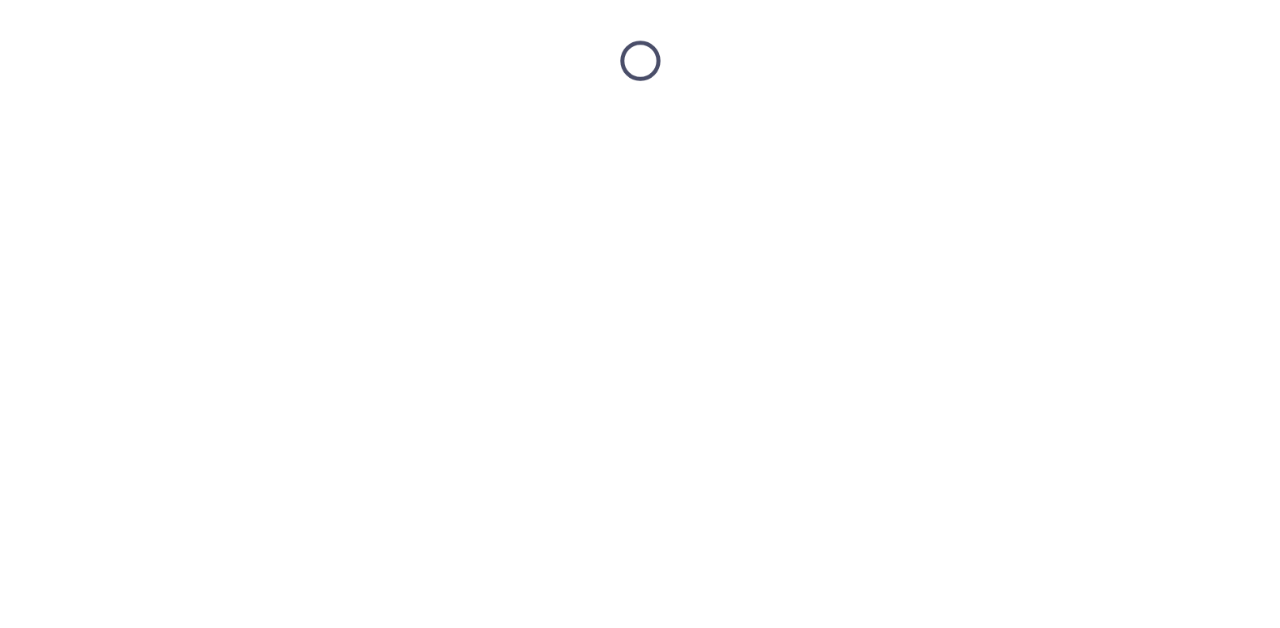
scroll to position [0, 0]
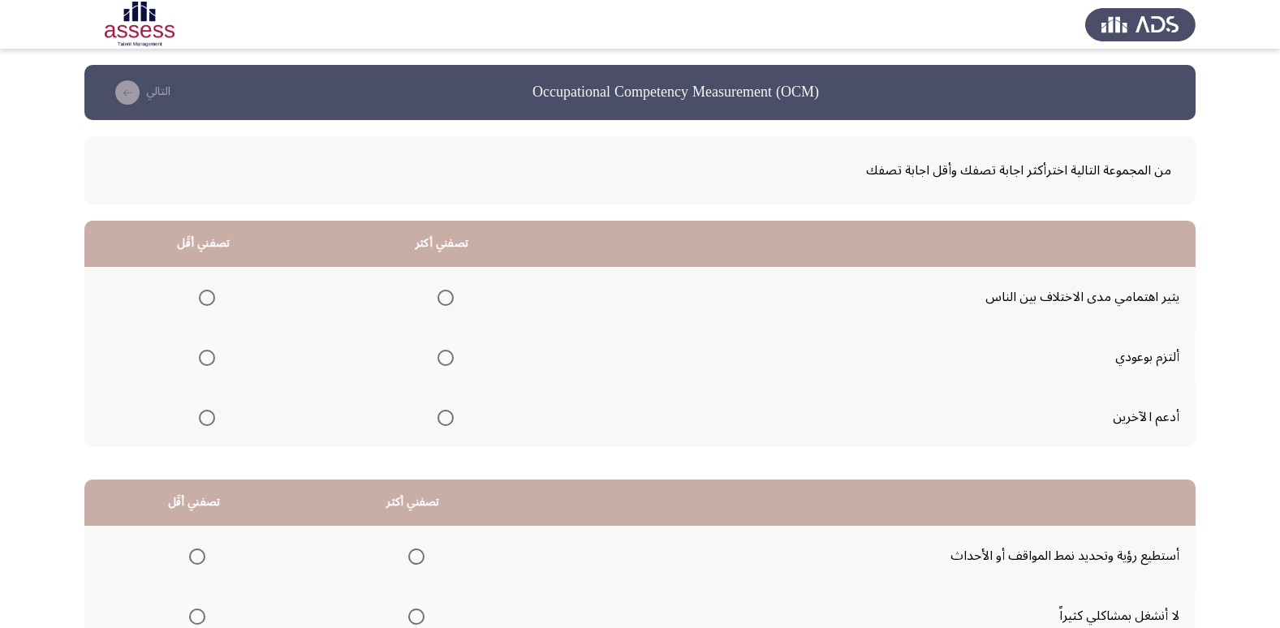
click at [441, 416] on span "Select an option" at bounding box center [445, 418] width 16 height 16
click at [441, 416] on input "Select an option" at bounding box center [445, 418] width 16 height 16
click at [204, 299] on span "Select an option" at bounding box center [207, 298] width 16 height 16
click at [204, 299] on input "Select an option" at bounding box center [207, 298] width 16 height 16
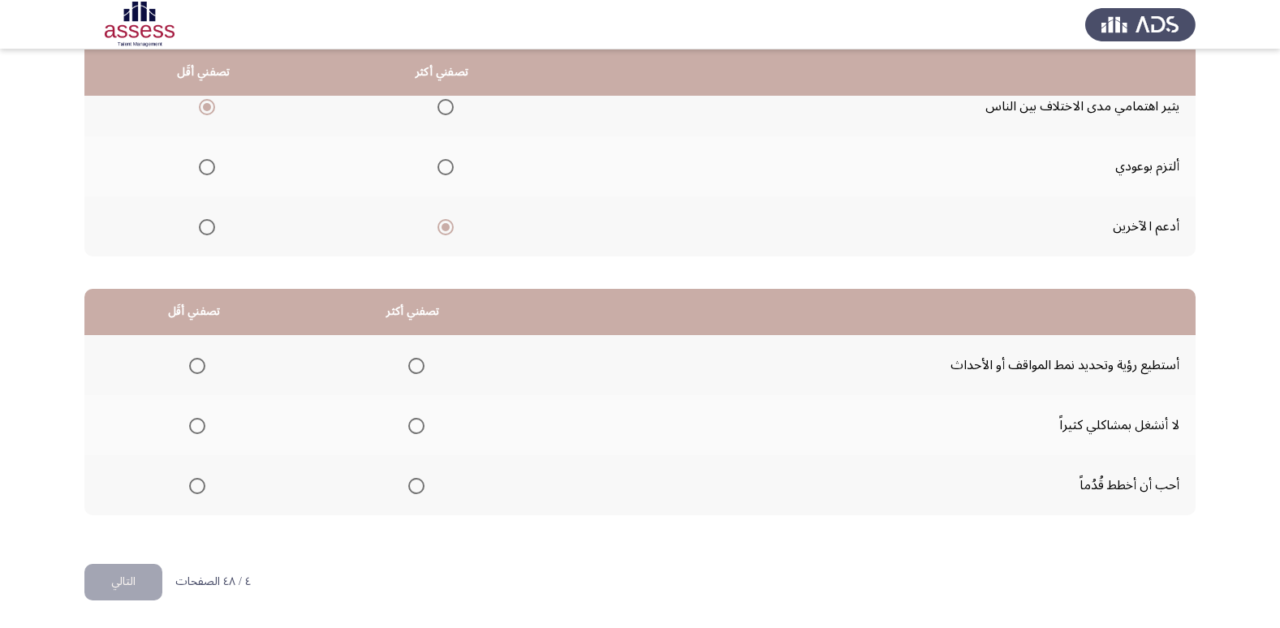
scroll to position [191, 0]
click at [413, 362] on span "Select an option" at bounding box center [416, 365] width 16 height 16
click at [413, 362] on input "Select an option" at bounding box center [416, 365] width 16 height 16
click at [191, 422] on span "Select an option" at bounding box center [197, 425] width 16 height 16
click at [191, 422] on input "Select an option" at bounding box center [197, 425] width 16 height 16
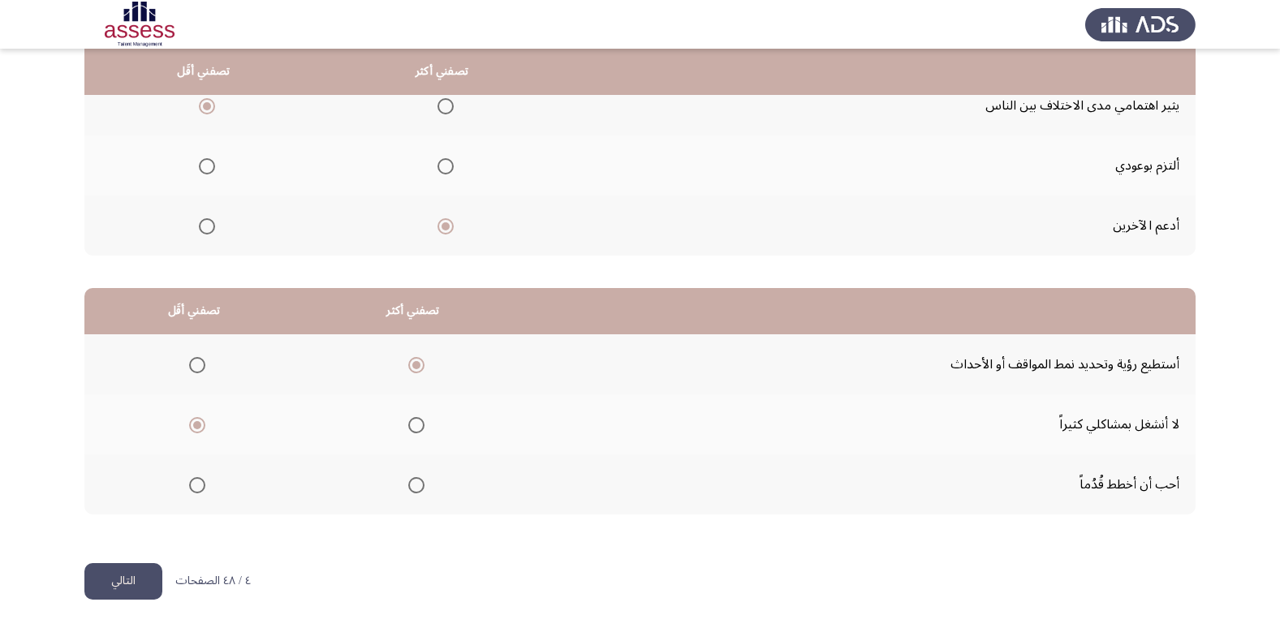
click at [142, 582] on button "التالي" at bounding box center [123, 581] width 78 height 37
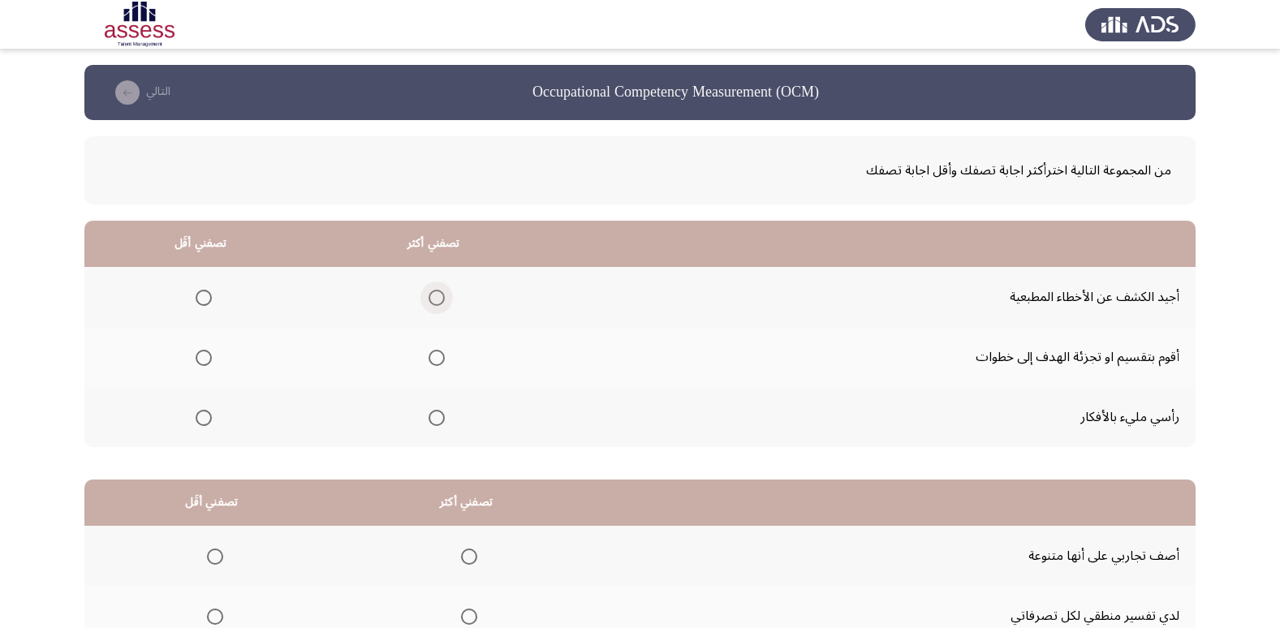
click at [431, 295] on span "Select an option" at bounding box center [436, 298] width 16 height 16
click at [431, 295] on input "Select an option" at bounding box center [436, 298] width 16 height 16
click at [204, 421] on span "Select an option" at bounding box center [204, 418] width 16 height 16
click at [204, 421] on input "Select an option" at bounding box center [204, 418] width 16 height 16
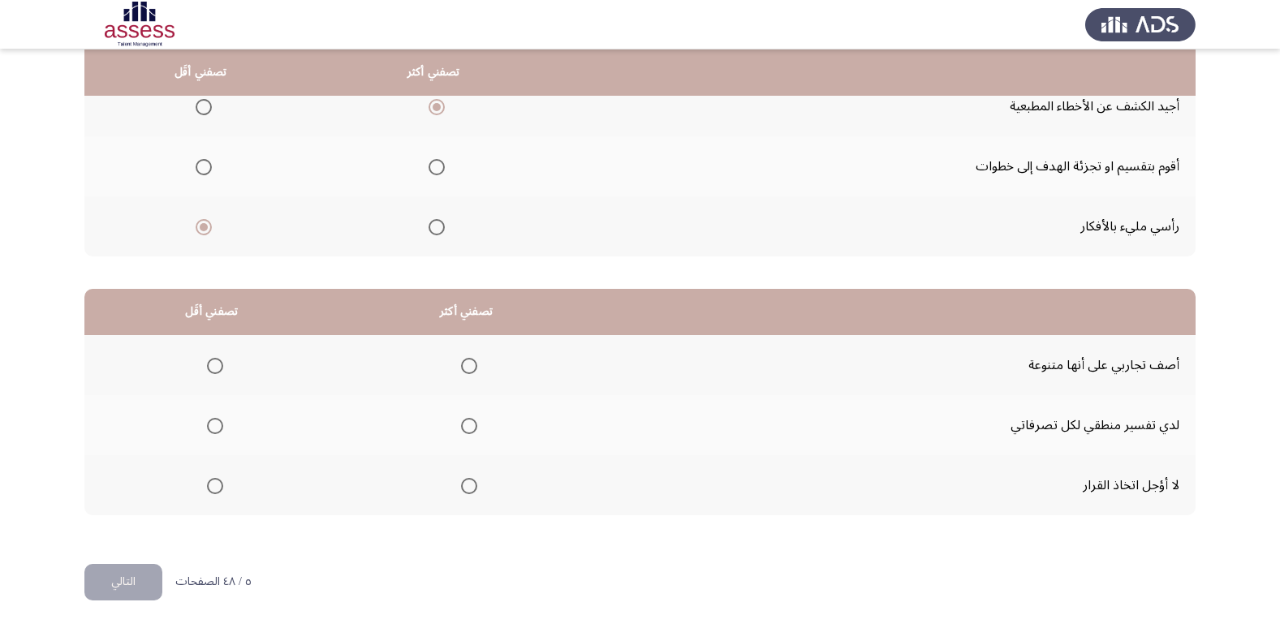
scroll to position [191, 0]
click at [471, 486] on span "Select an option" at bounding box center [469, 485] width 16 height 16
click at [471, 486] on input "Select an option" at bounding box center [469, 485] width 16 height 16
click at [214, 364] on span "Select an option" at bounding box center [215, 365] width 16 height 16
click at [214, 364] on input "Select an option" at bounding box center [215, 365] width 16 height 16
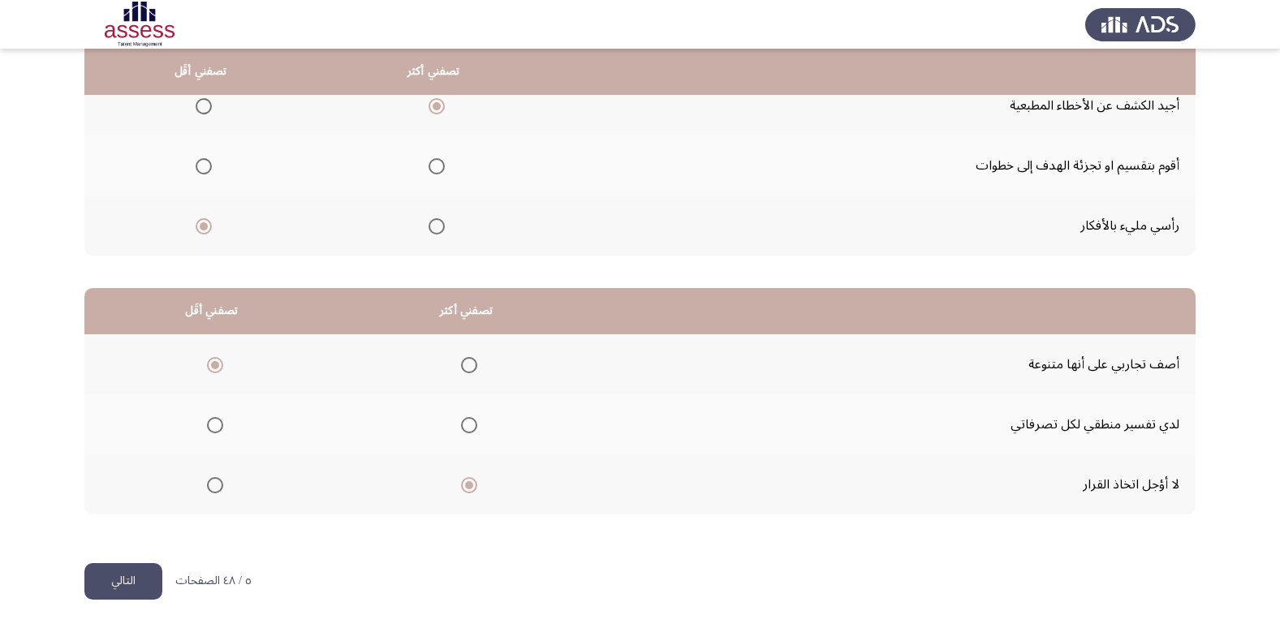
click at [471, 428] on span "Select an option" at bounding box center [469, 425] width 16 height 16
click at [471, 428] on input "Select an option" at bounding box center [469, 425] width 16 height 16
click at [209, 485] on span "Select an option" at bounding box center [215, 485] width 16 height 16
click at [209, 485] on input "Select an option" at bounding box center [215, 485] width 16 height 16
click at [140, 575] on button "التالي" at bounding box center [123, 581] width 78 height 37
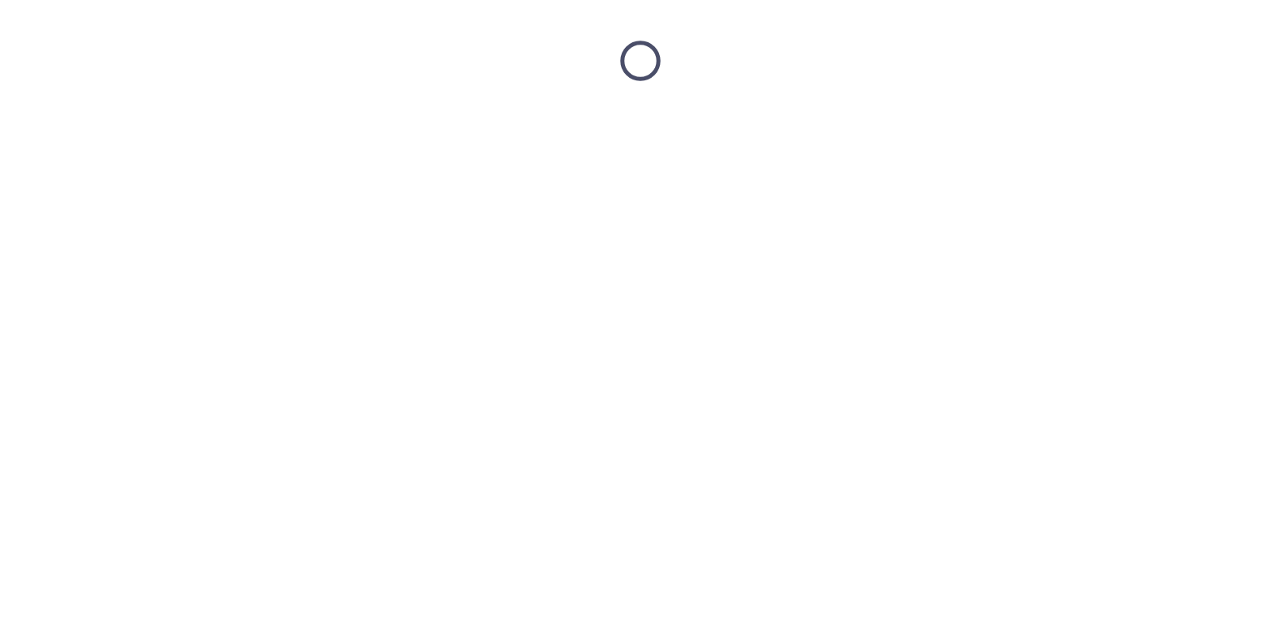
scroll to position [0, 0]
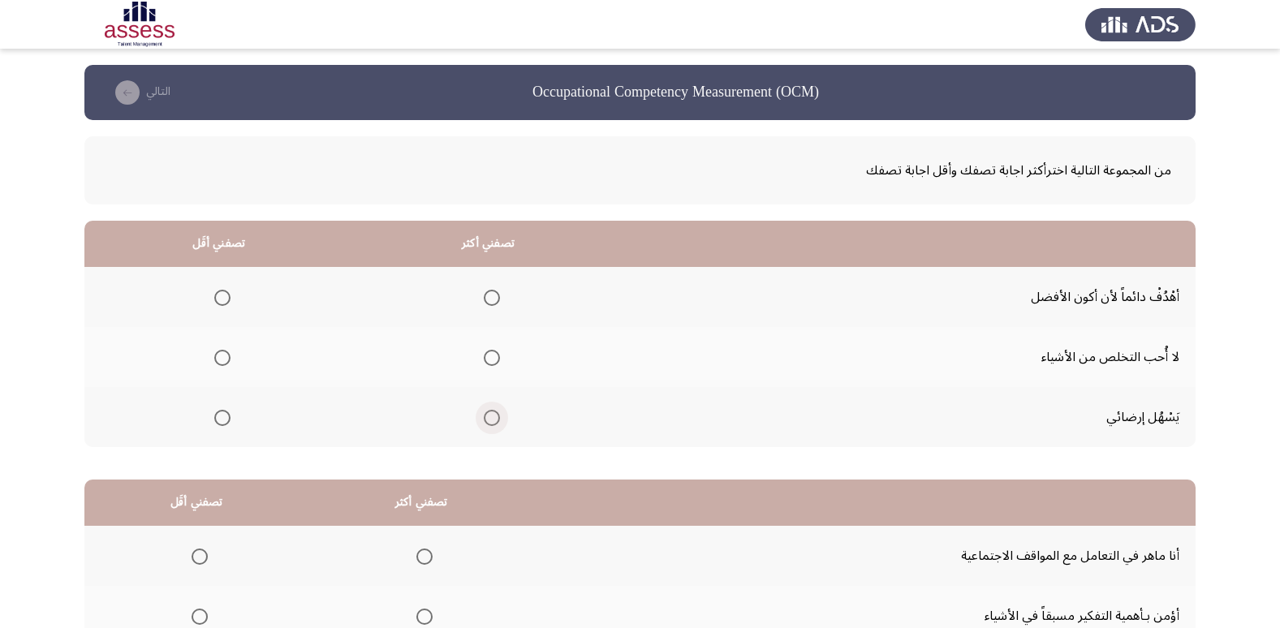
click at [485, 418] on span "Select an option" at bounding box center [492, 418] width 16 height 16
click at [485, 418] on input "Select an option" at bounding box center [492, 418] width 16 height 16
click at [221, 355] on span "Select an option" at bounding box center [222, 358] width 16 height 16
click at [221, 355] on input "Select an option" at bounding box center [222, 358] width 16 height 16
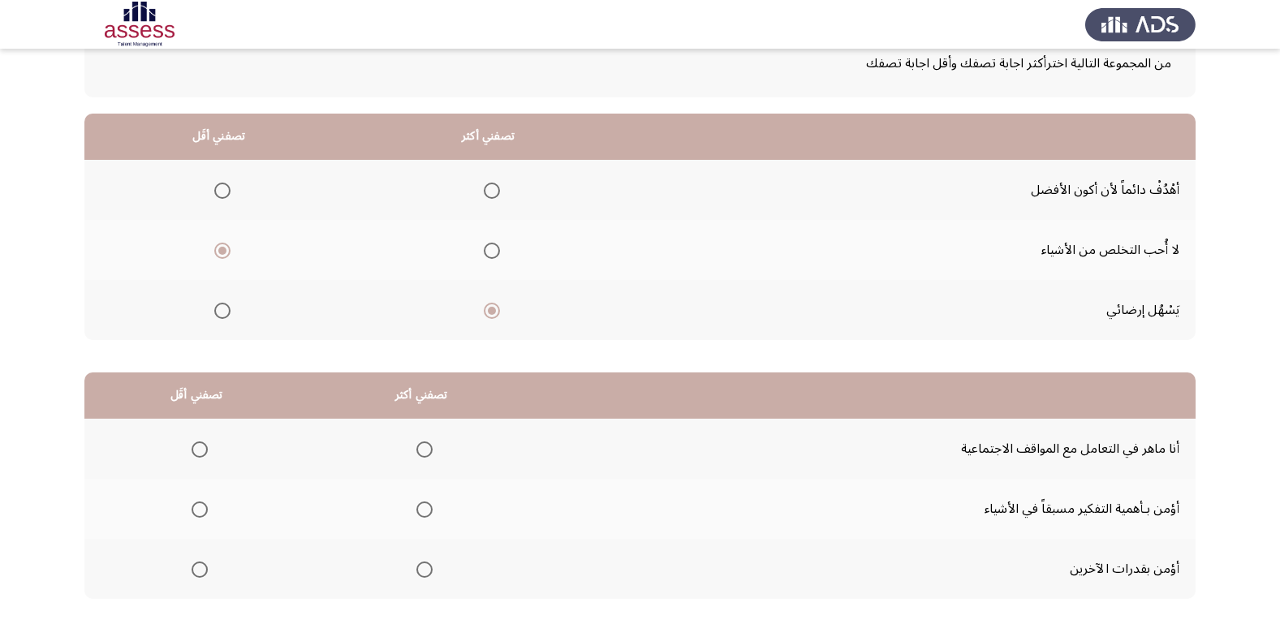
scroll to position [191, 0]
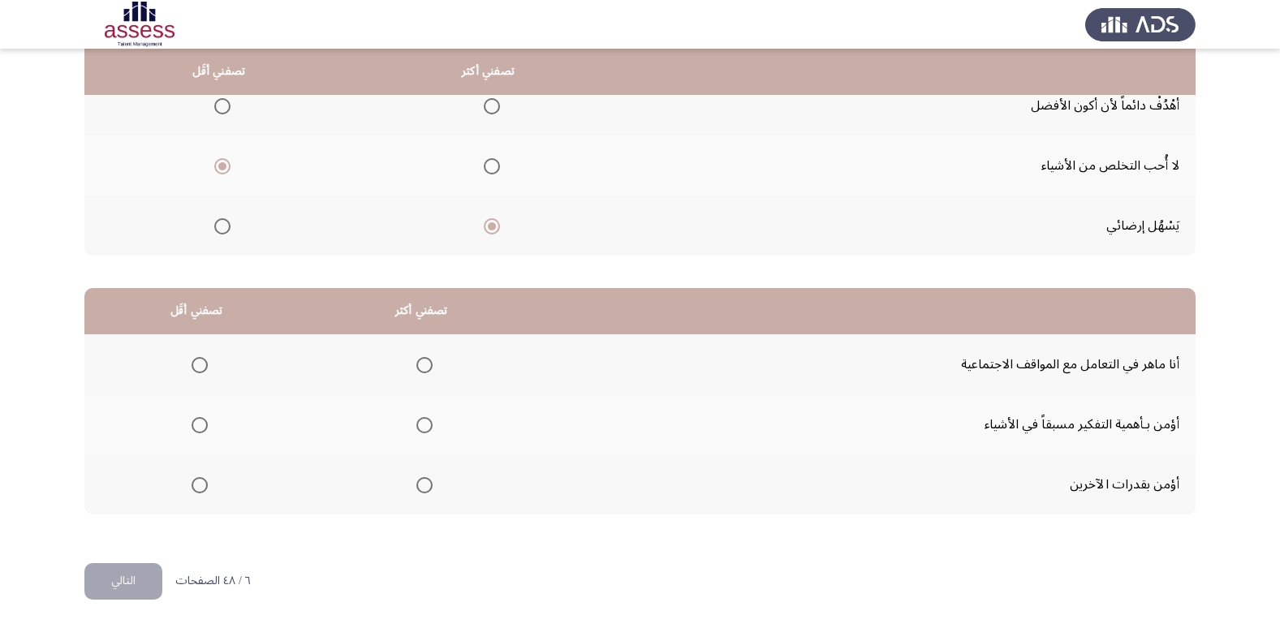
click at [421, 424] on span "Select an option" at bounding box center [424, 425] width 16 height 16
click at [421, 424] on input "Select an option" at bounding box center [424, 425] width 16 height 16
click at [200, 363] on span "Select an option" at bounding box center [199, 365] width 16 height 16
click at [200, 363] on input "Select an option" at bounding box center [199, 365] width 16 height 16
click at [136, 576] on button "التالي" at bounding box center [123, 581] width 78 height 37
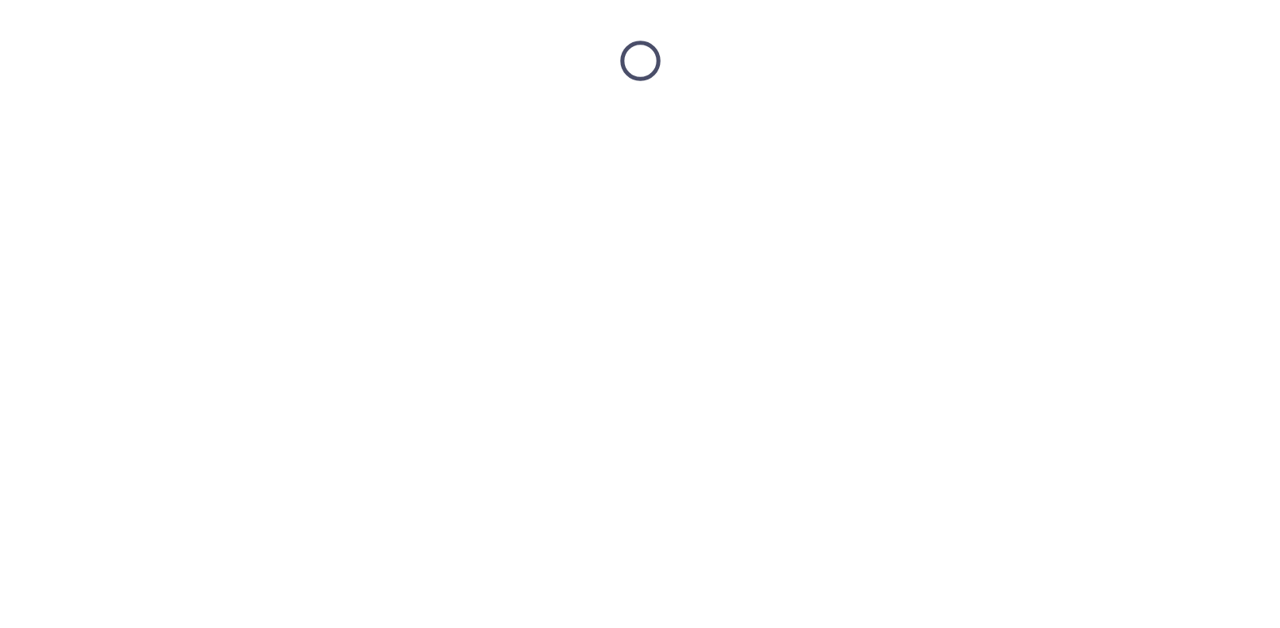
scroll to position [0, 0]
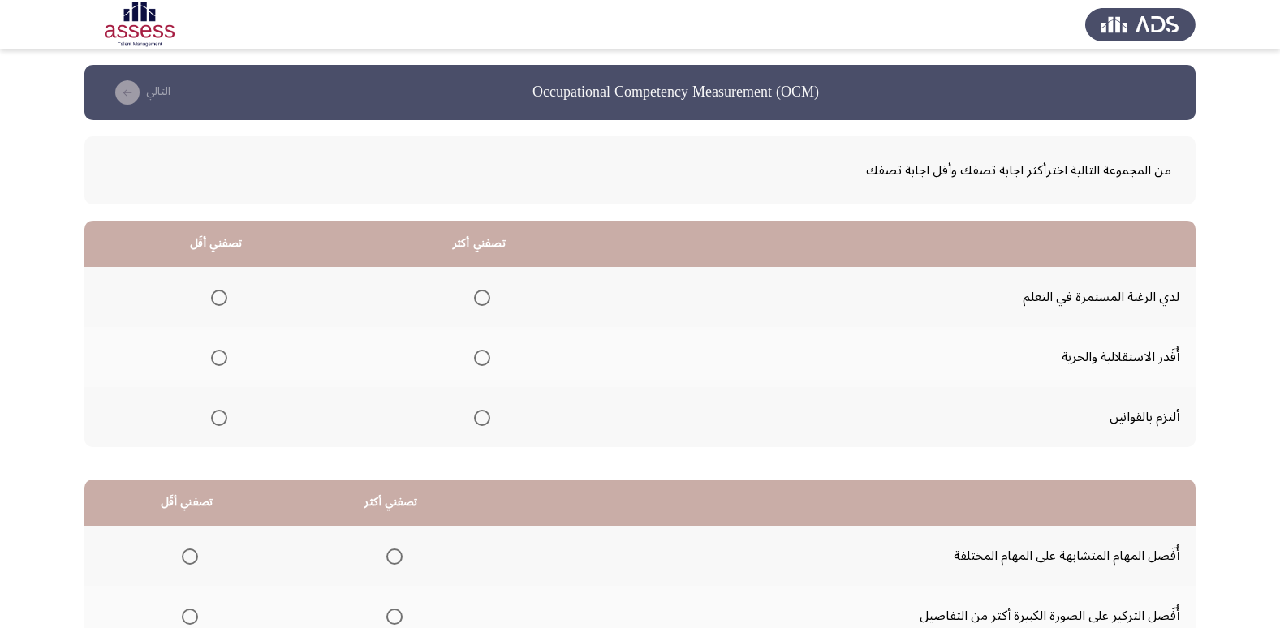
click at [480, 295] on span "Select an option" at bounding box center [482, 298] width 16 height 16
click at [480, 295] on input "Select an option" at bounding box center [482, 298] width 16 height 16
click at [486, 358] on span "Select an option" at bounding box center [482, 358] width 16 height 16
click at [486, 358] on input "Select an option" at bounding box center [482, 358] width 16 height 16
click at [484, 303] on span "Select an option" at bounding box center [482, 298] width 16 height 16
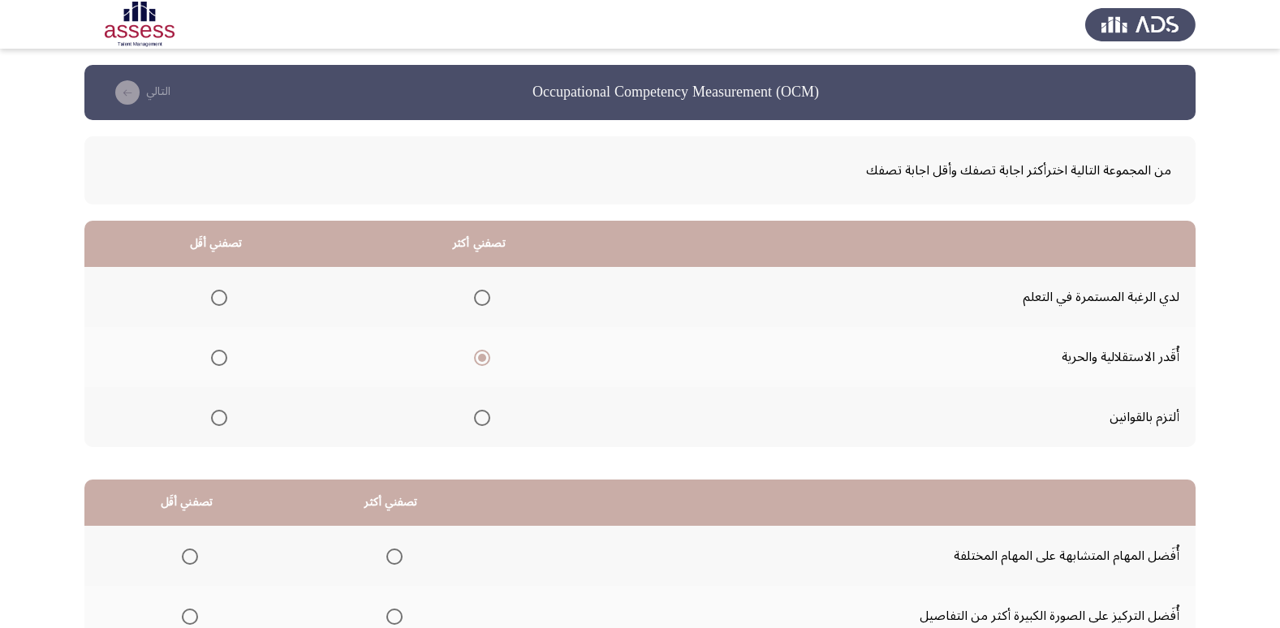
click at [484, 303] on input "Select an option" at bounding box center [482, 298] width 16 height 16
click at [223, 358] on span "Select an option" at bounding box center [219, 358] width 16 height 16
click at [223, 358] on input "Select an option" at bounding box center [219, 358] width 16 height 16
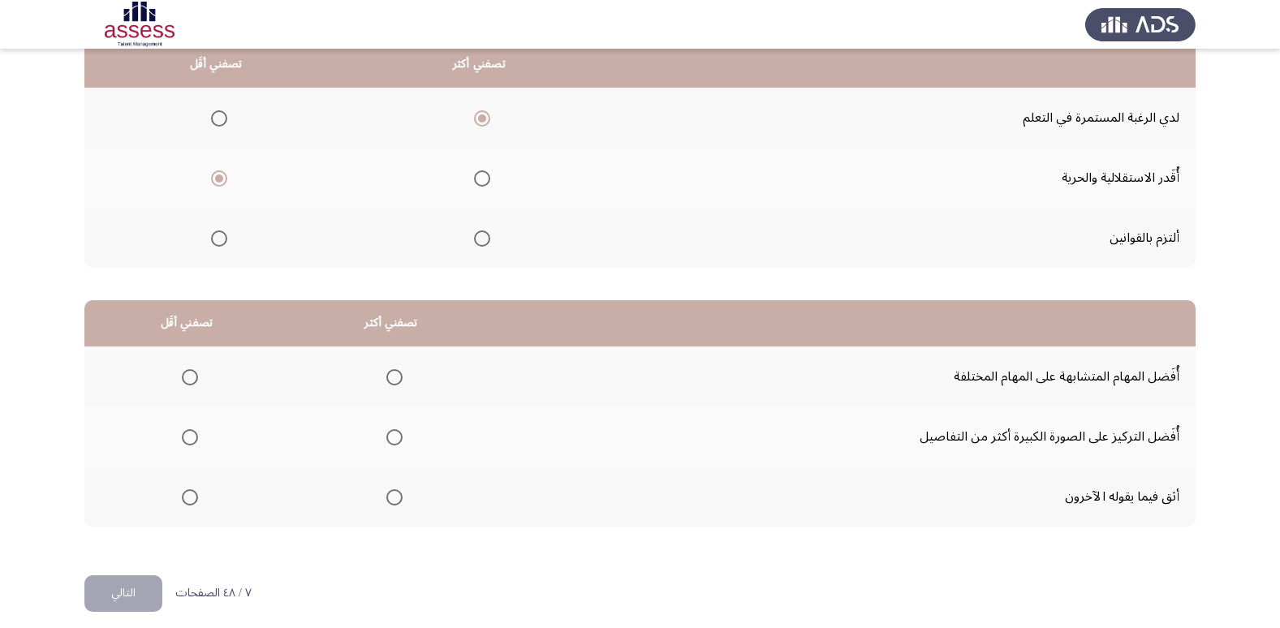
scroll to position [191, 0]
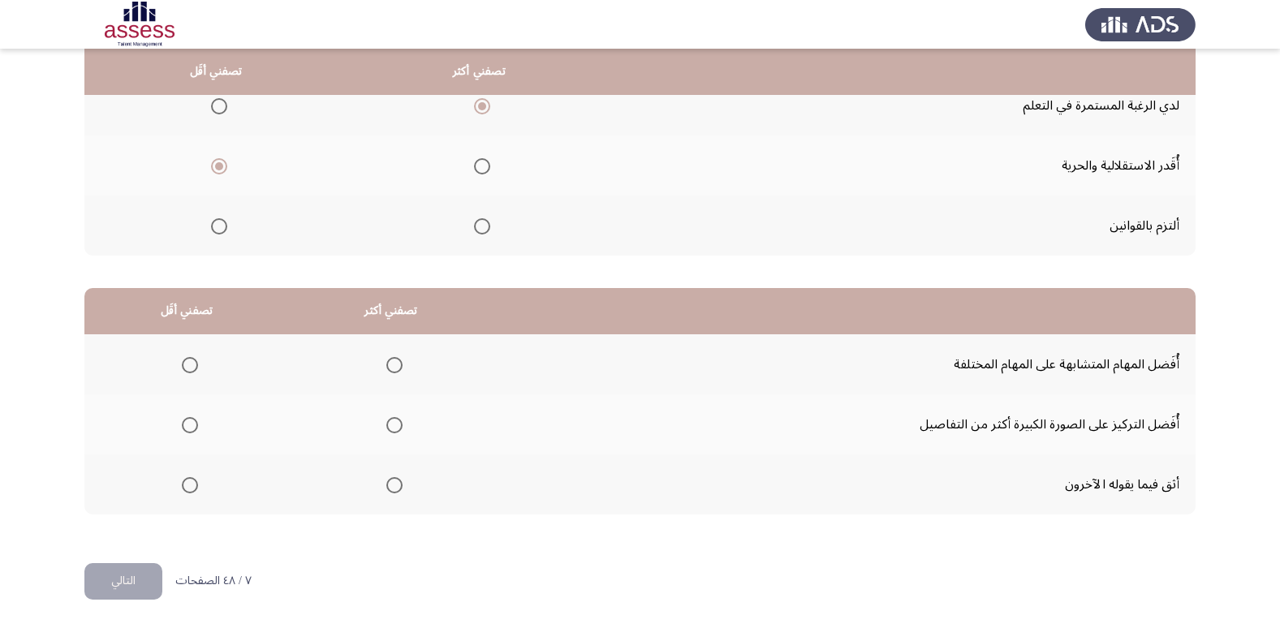
click at [191, 484] on span "Select an option" at bounding box center [190, 485] width 16 height 16
click at [191, 484] on input "Select an option" at bounding box center [190, 485] width 16 height 16
click at [386, 361] on span "Select an option" at bounding box center [394, 365] width 16 height 16
click at [386, 361] on input "Select an option" at bounding box center [394, 365] width 16 height 16
click at [149, 577] on button "التالي" at bounding box center [123, 581] width 78 height 37
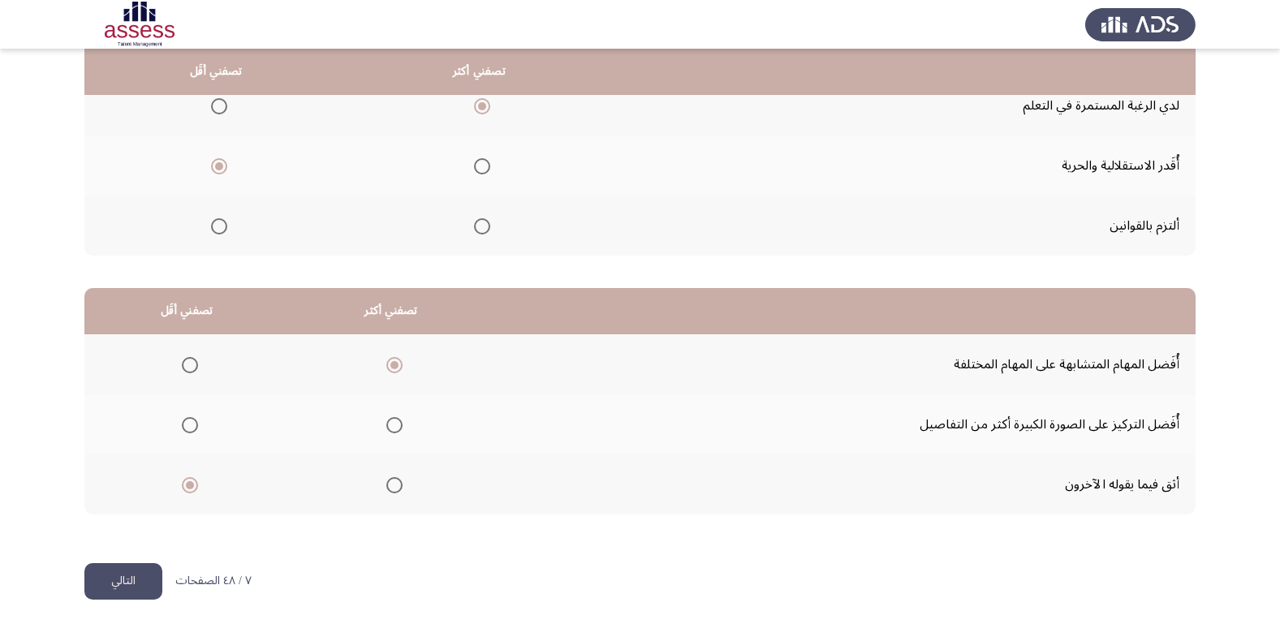
scroll to position [0, 0]
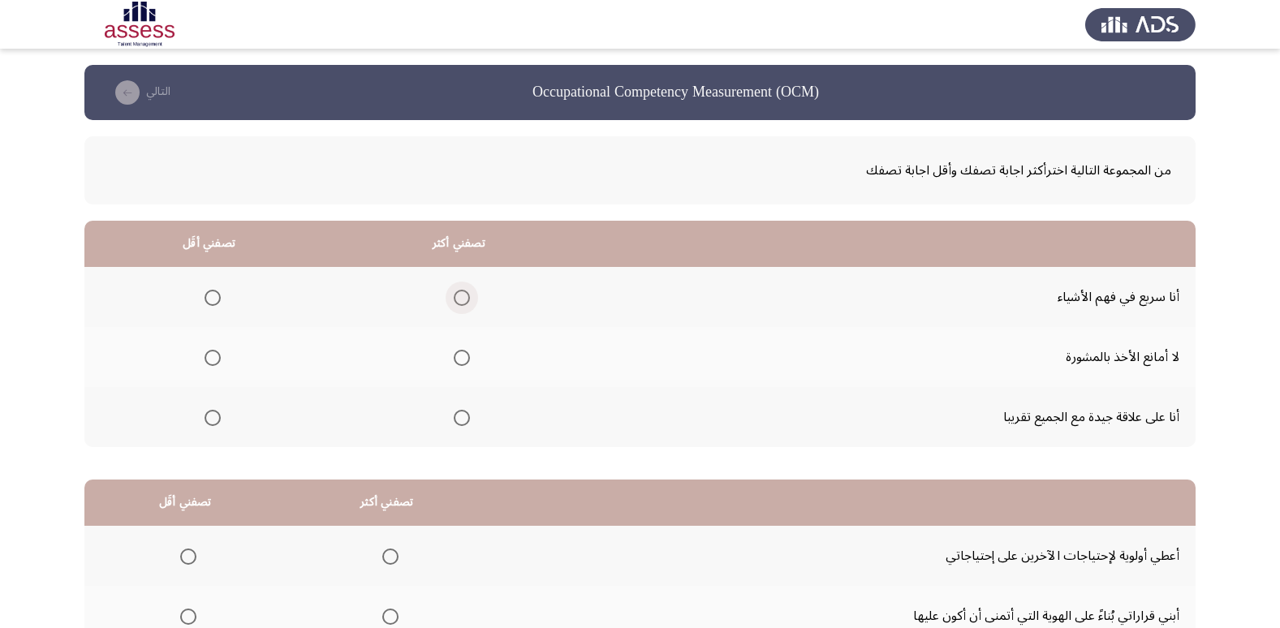
click at [461, 302] on span "Select an option" at bounding box center [462, 298] width 16 height 16
click at [461, 302] on input "Select an option" at bounding box center [462, 298] width 16 height 16
click at [217, 357] on span "Select an option" at bounding box center [212, 358] width 16 height 16
click at [217, 357] on input "Select an option" at bounding box center [212, 358] width 16 height 16
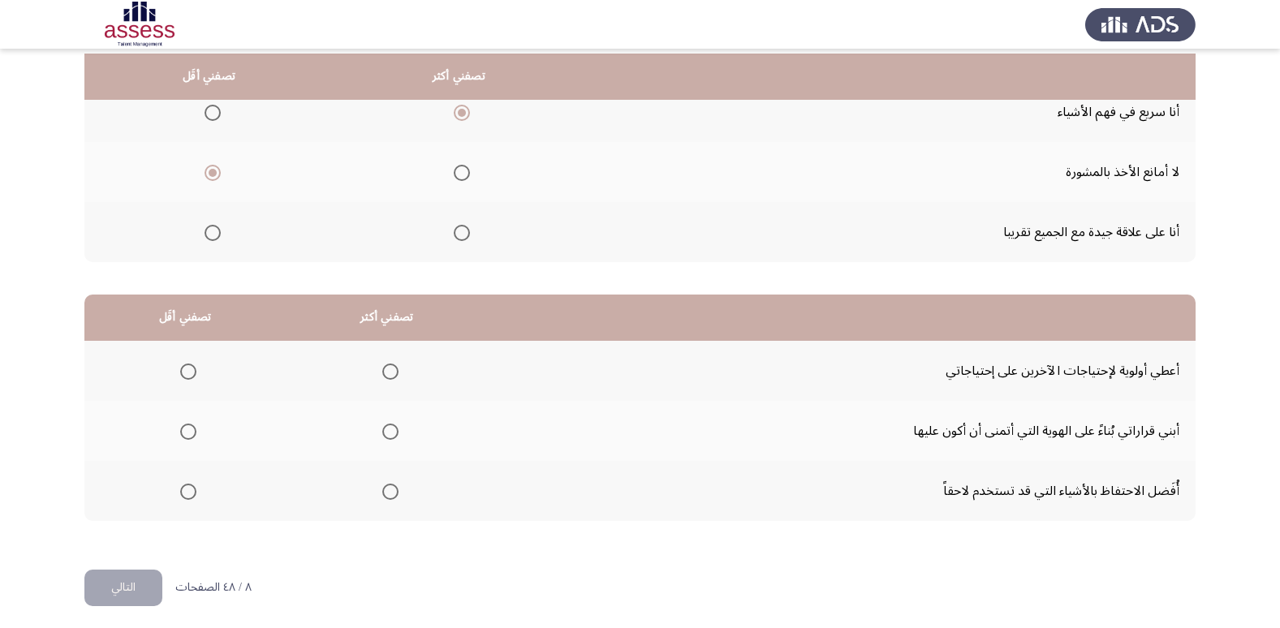
scroll to position [191, 0]
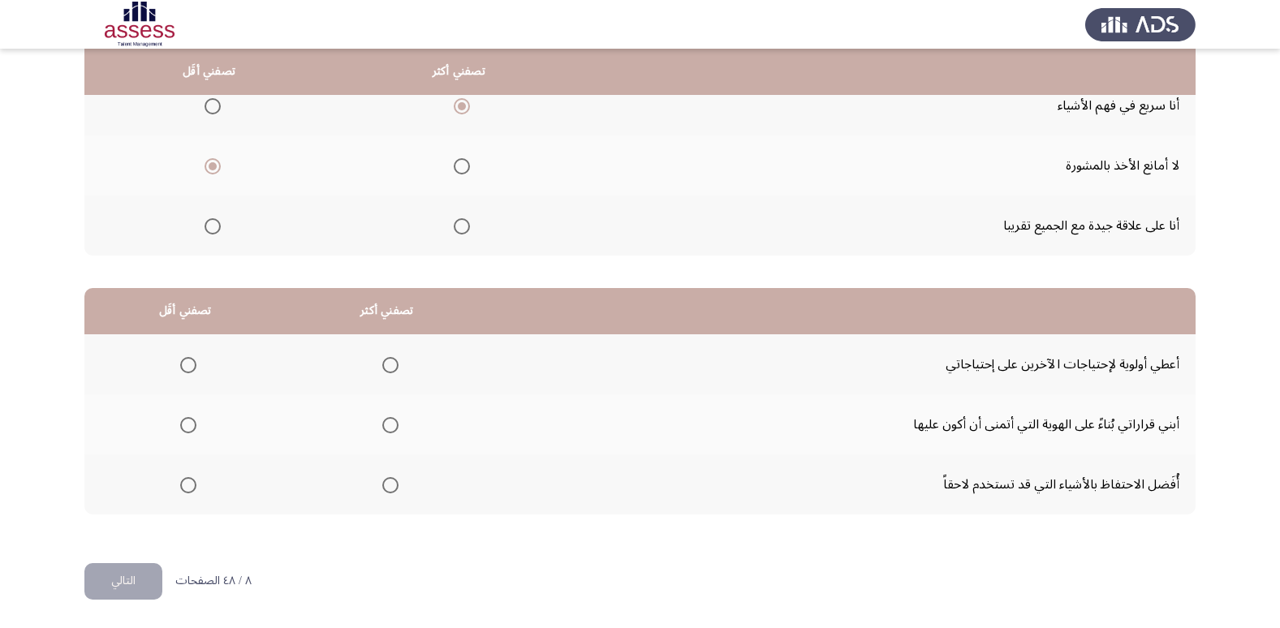
click at [390, 426] on span "Select an option" at bounding box center [390, 425] width 16 height 16
click at [390, 426] on input "Select an option" at bounding box center [390, 425] width 16 height 16
click at [189, 486] on span "Select an option" at bounding box center [188, 485] width 16 height 16
click at [189, 486] on input "Select an option" at bounding box center [188, 485] width 16 height 16
click at [192, 367] on span "Select an option" at bounding box center [188, 365] width 16 height 16
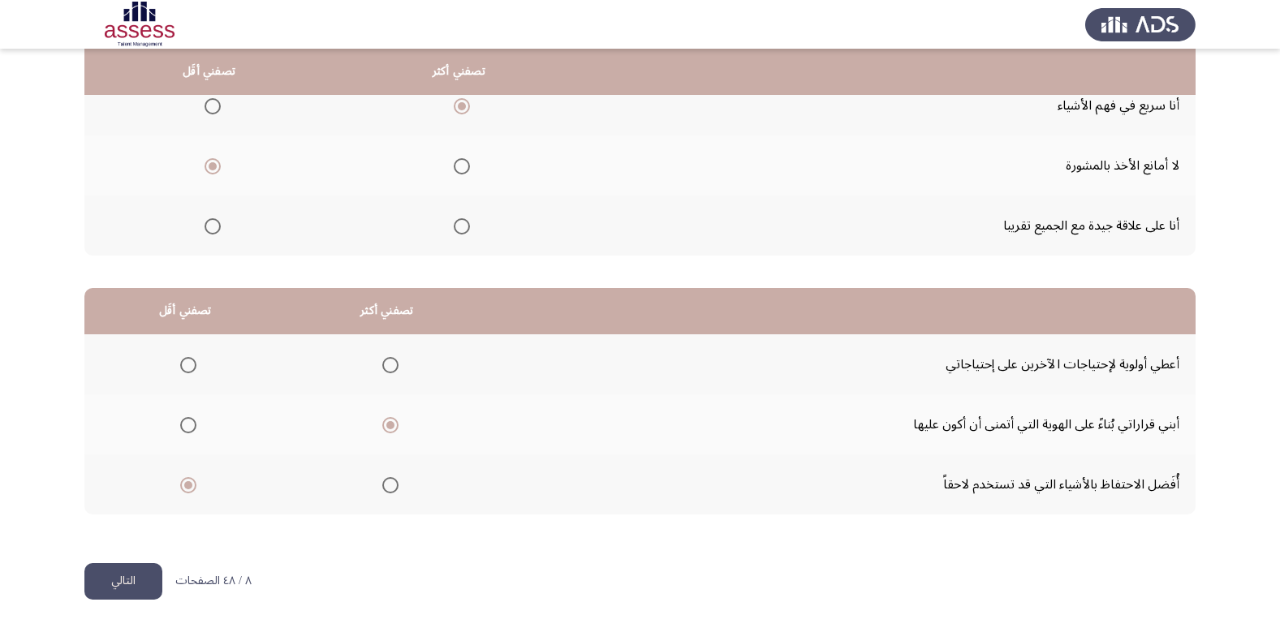
click at [192, 367] on input "Select an option" at bounding box center [188, 365] width 16 height 16
click at [135, 579] on button "التالي" at bounding box center [123, 581] width 78 height 37
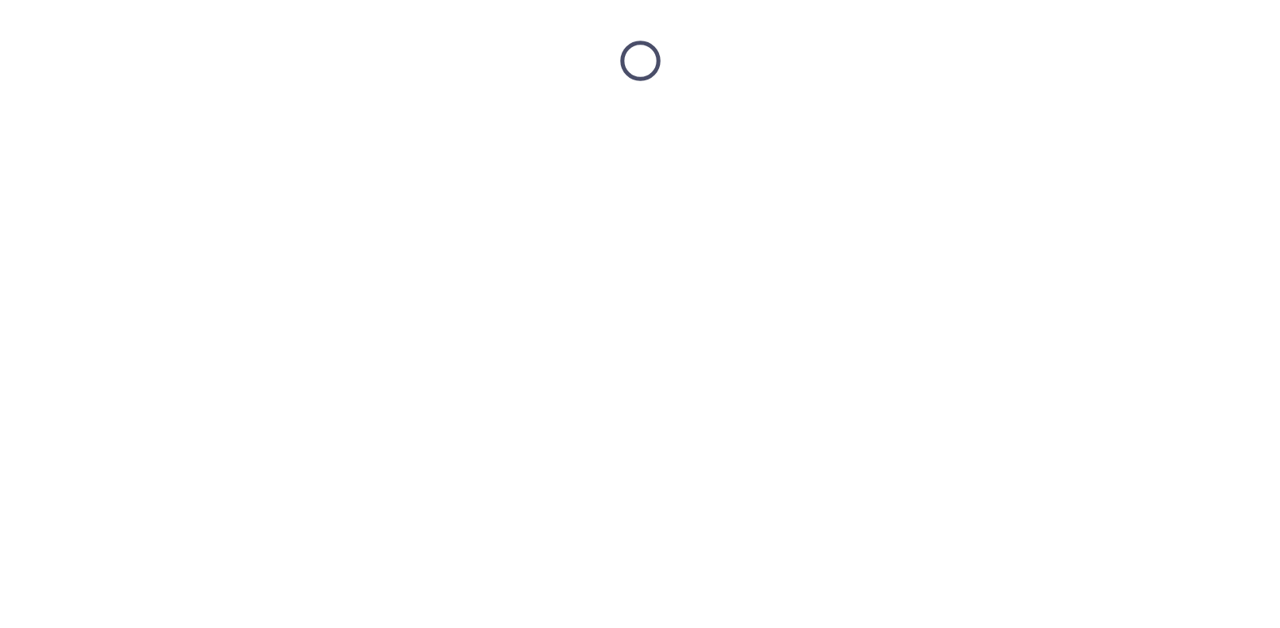
scroll to position [0, 0]
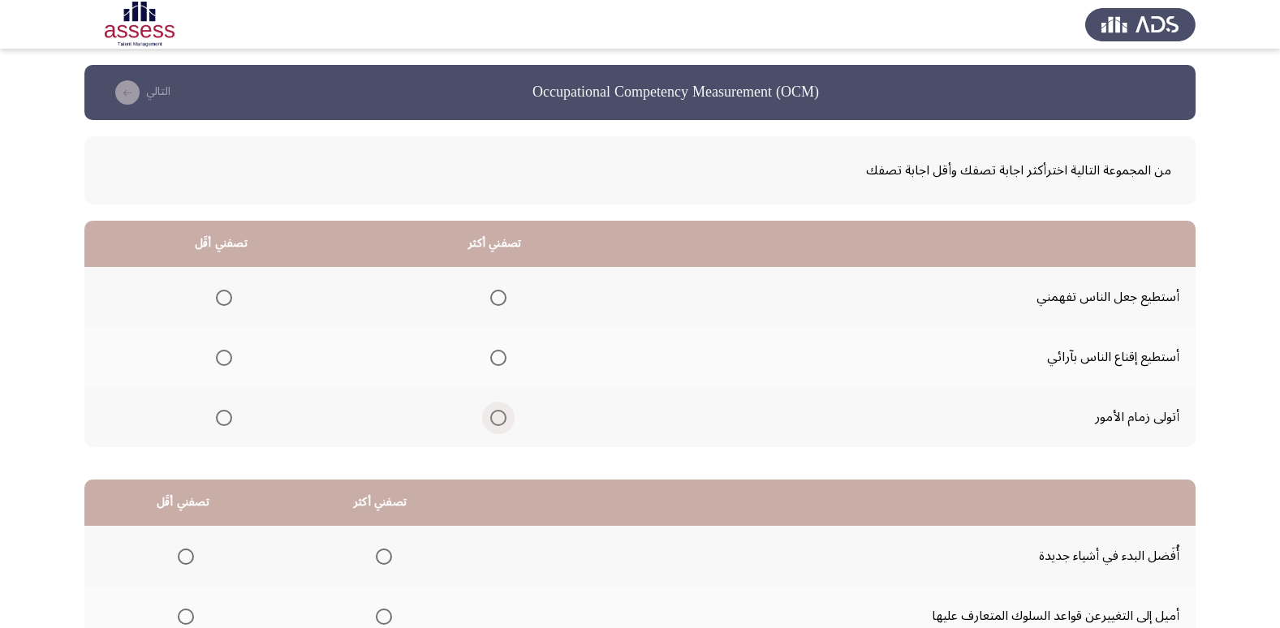
click at [498, 419] on span "Select an option" at bounding box center [498, 418] width 16 height 16
click at [498, 419] on input "Select an option" at bounding box center [498, 418] width 16 height 16
click at [224, 364] on span "Select an option" at bounding box center [224, 358] width 16 height 16
click at [224, 364] on input "Select an option" at bounding box center [224, 358] width 16 height 16
click at [219, 299] on span "Select an option" at bounding box center [224, 298] width 16 height 16
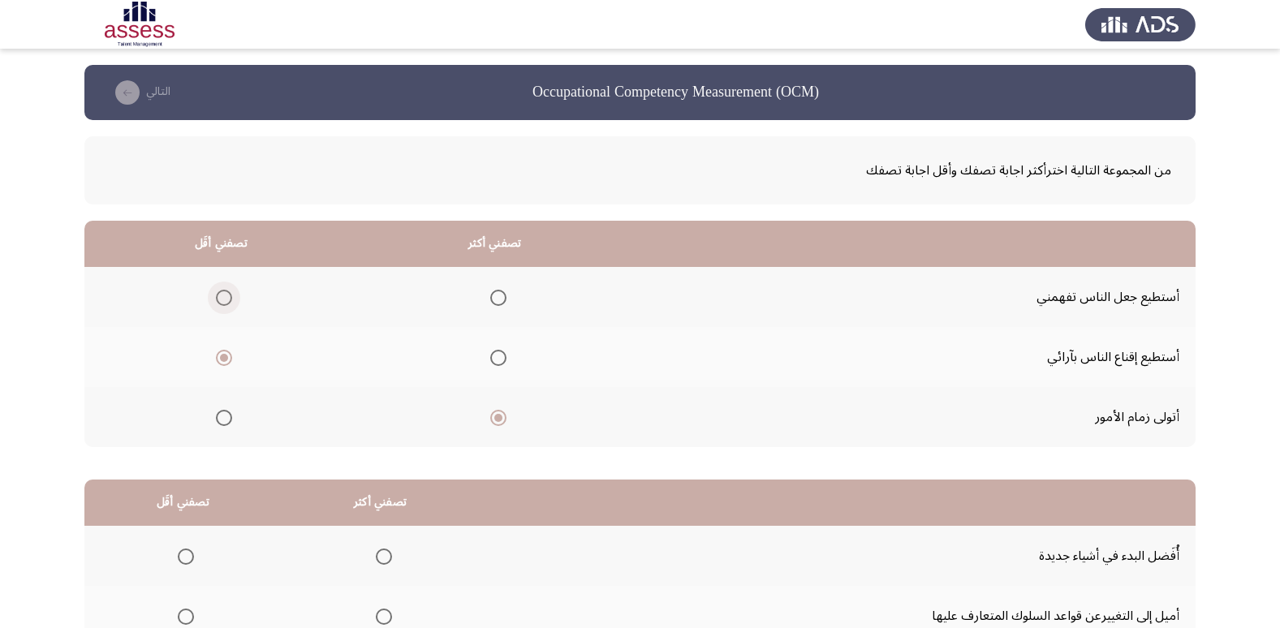
click at [219, 299] on input "Select an option" at bounding box center [224, 298] width 16 height 16
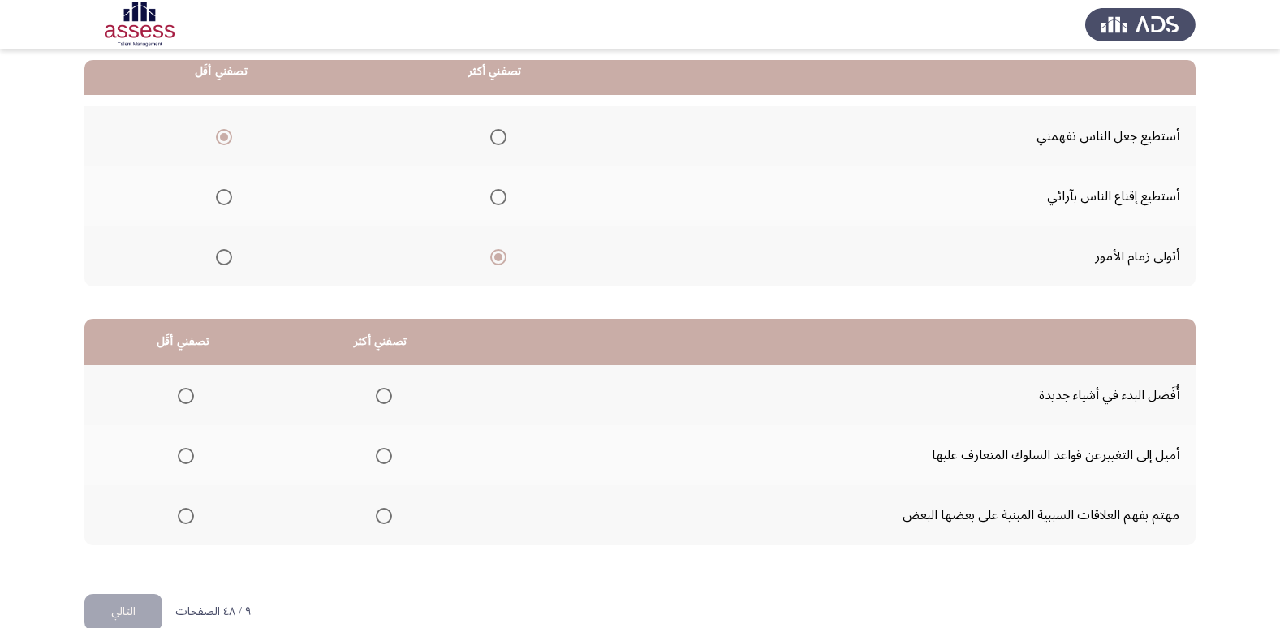
scroll to position [162, 0]
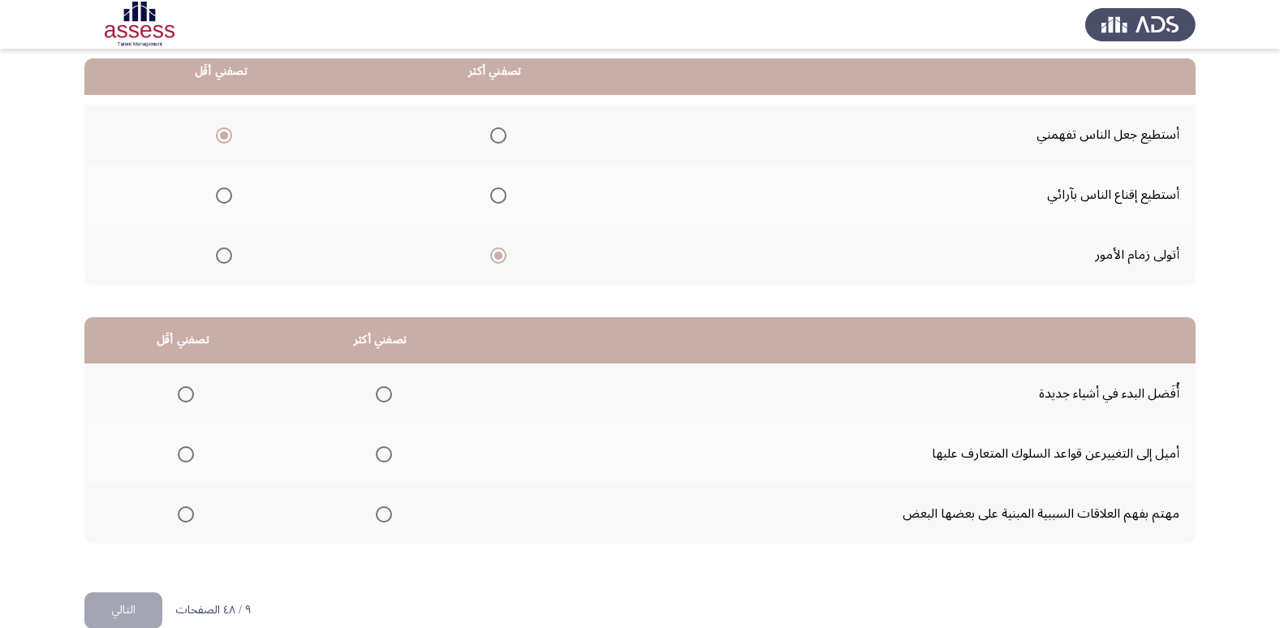
click at [226, 196] on span "Select an option" at bounding box center [224, 195] width 16 height 16
click at [226, 196] on input "Select an option" at bounding box center [224, 195] width 16 height 16
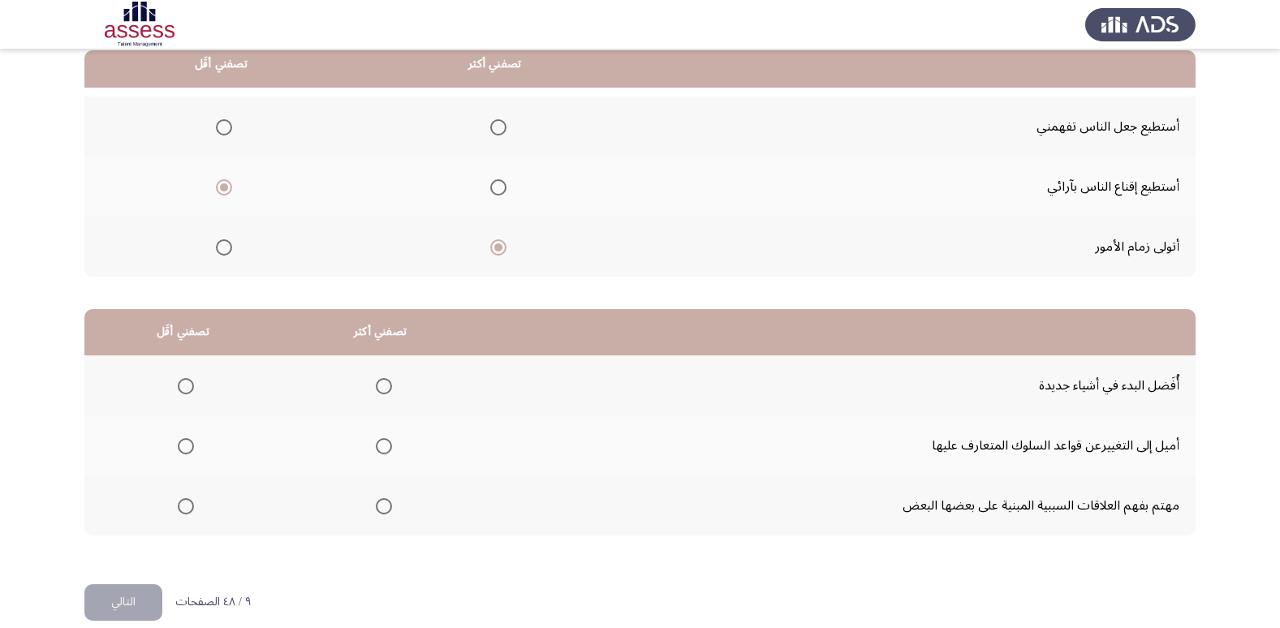
scroll to position [191, 0]
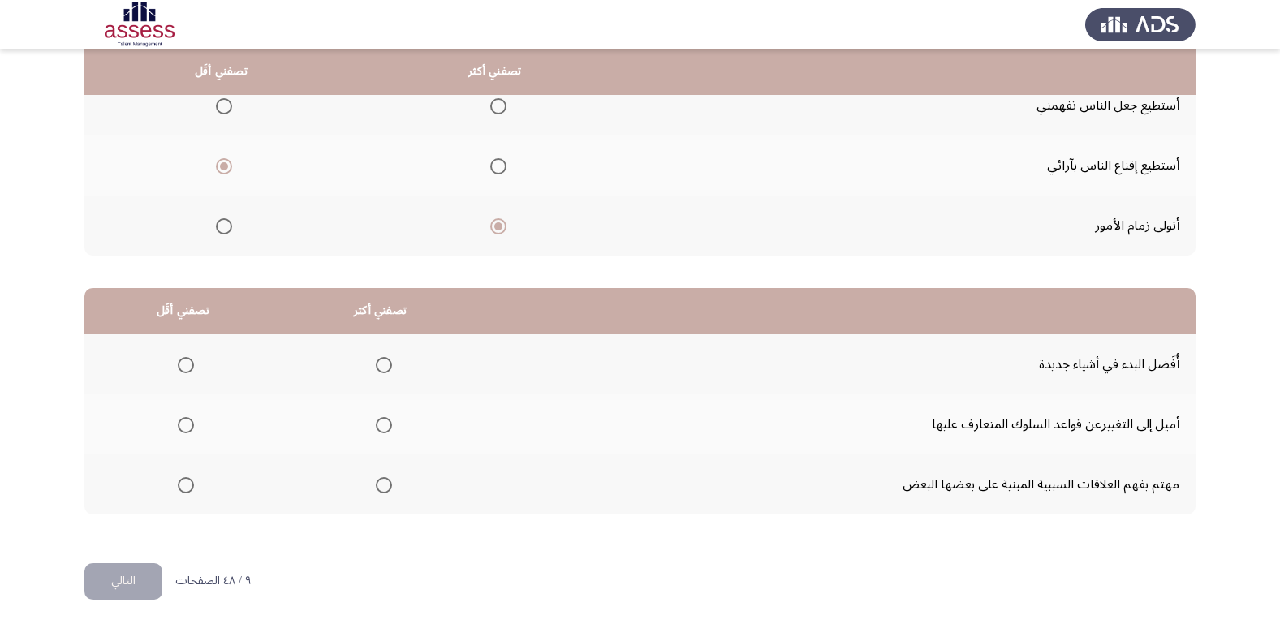
click at [183, 359] on span "Select an option" at bounding box center [186, 365] width 16 height 16
click at [183, 359] on input "Select an option" at bounding box center [186, 365] width 16 height 16
click at [382, 427] on span "Select an option" at bounding box center [384, 425] width 16 height 16
click at [382, 427] on input "Select an option" at bounding box center [384, 425] width 16 height 16
click at [378, 483] on span "Select an option" at bounding box center [384, 485] width 16 height 16
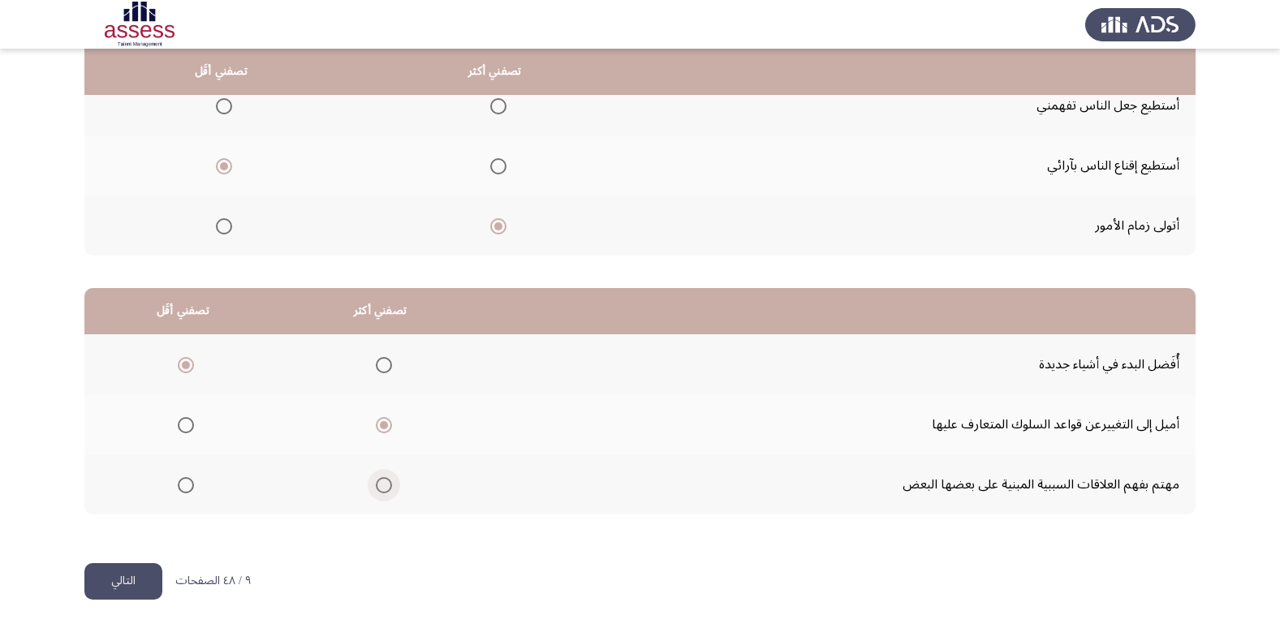
click at [378, 483] on input "Select an option" at bounding box center [384, 485] width 16 height 16
click at [128, 576] on button "التالي" at bounding box center [123, 581] width 78 height 37
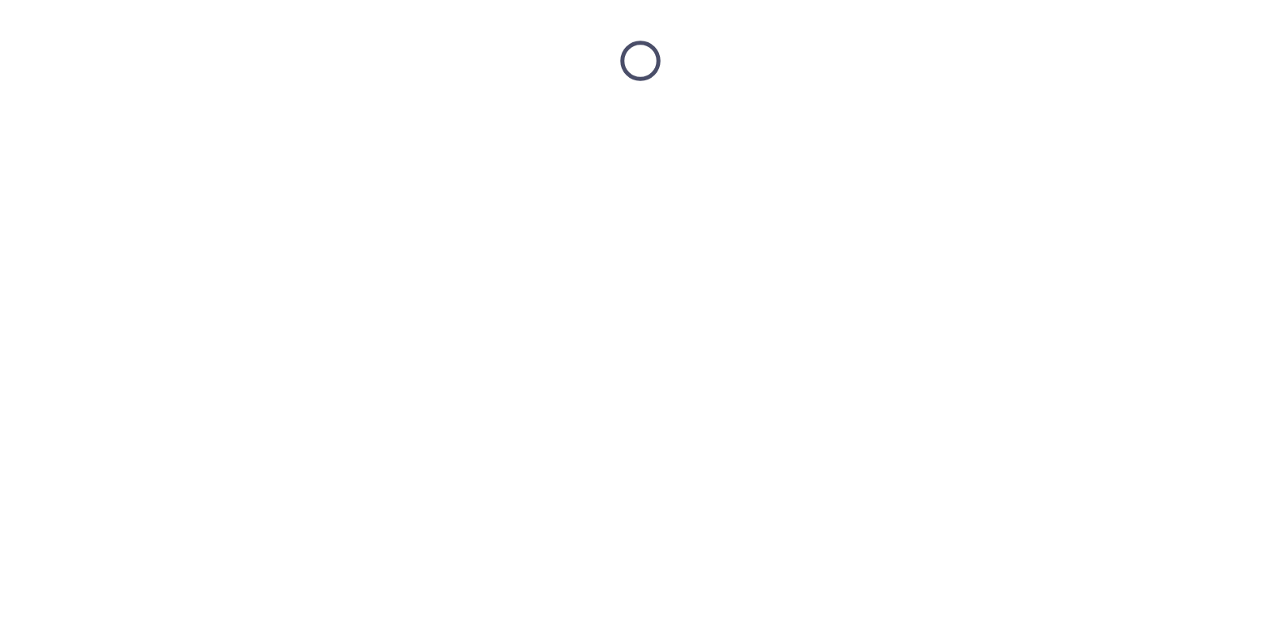
scroll to position [0, 0]
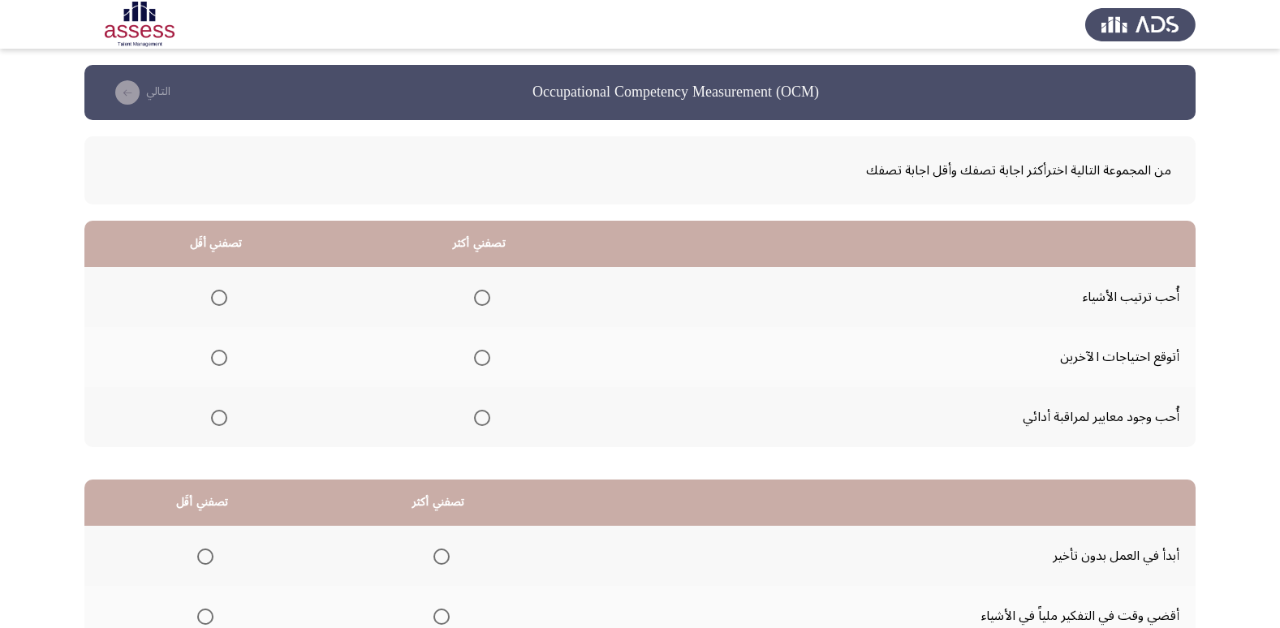
click at [478, 421] on span "Select an option" at bounding box center [482, 418] width 16 height 16
click at [478, 421] on input "Select an option" at bounding box center [482, 418] width 16 height 16
click at [218, 354] on span "Select an option" at bounding box center [219, 358] width 16 height 16
click at [218, 354] on input "Select an option" at bounding box center [219, 358] width 16 height 16
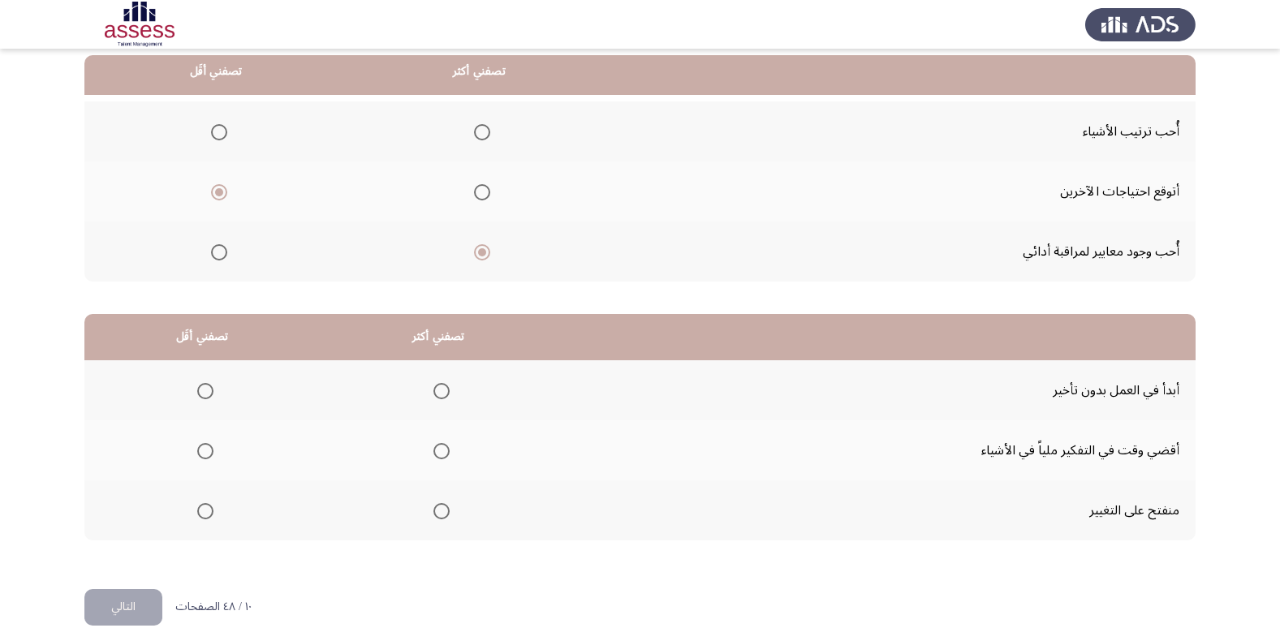
scroll to position [191, 0]
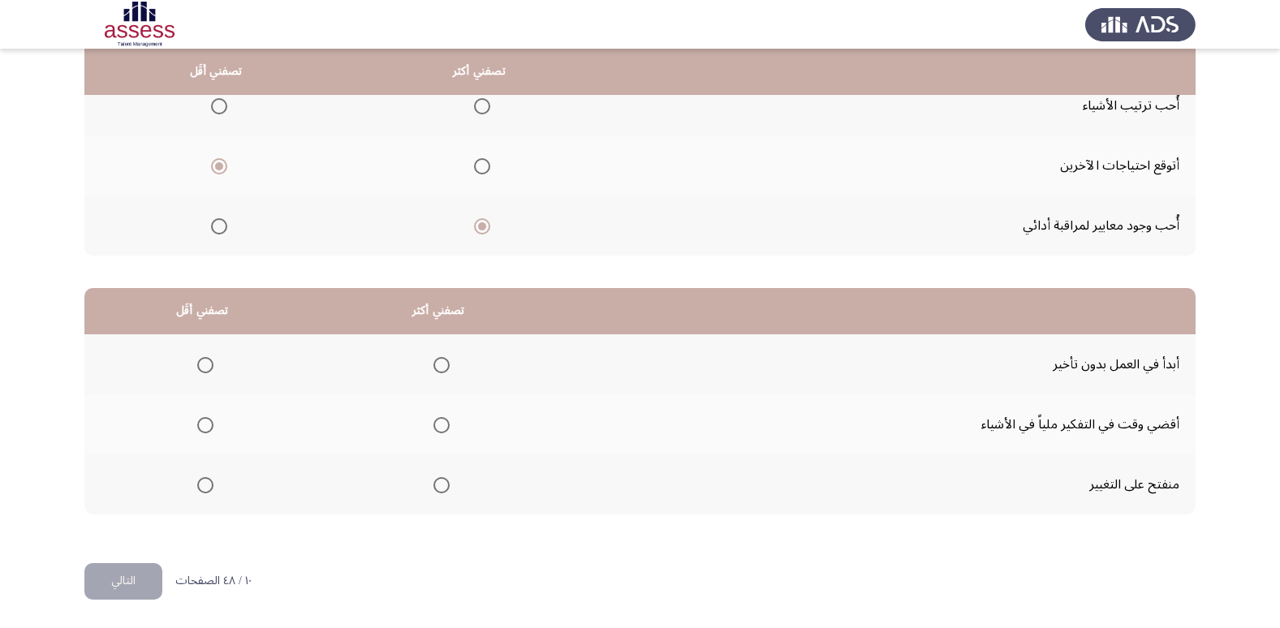
click at [442, 368] on span "Select an option" at bounding box center [441, 365] width 16 height 16
click at [442, 368] on input "Select an option" at bounding box center [441, 365] width 16 height 16
click at [207, 424] on span "Select an option" at bounding box center [205, 425] width 16 height 16
click at [207, 424] on input "Select an option" at bounding box center [205, 425] width 16 height 16
click at [126, 579] on button "التالي" at bounding box center [123, 581] width 78 height 37
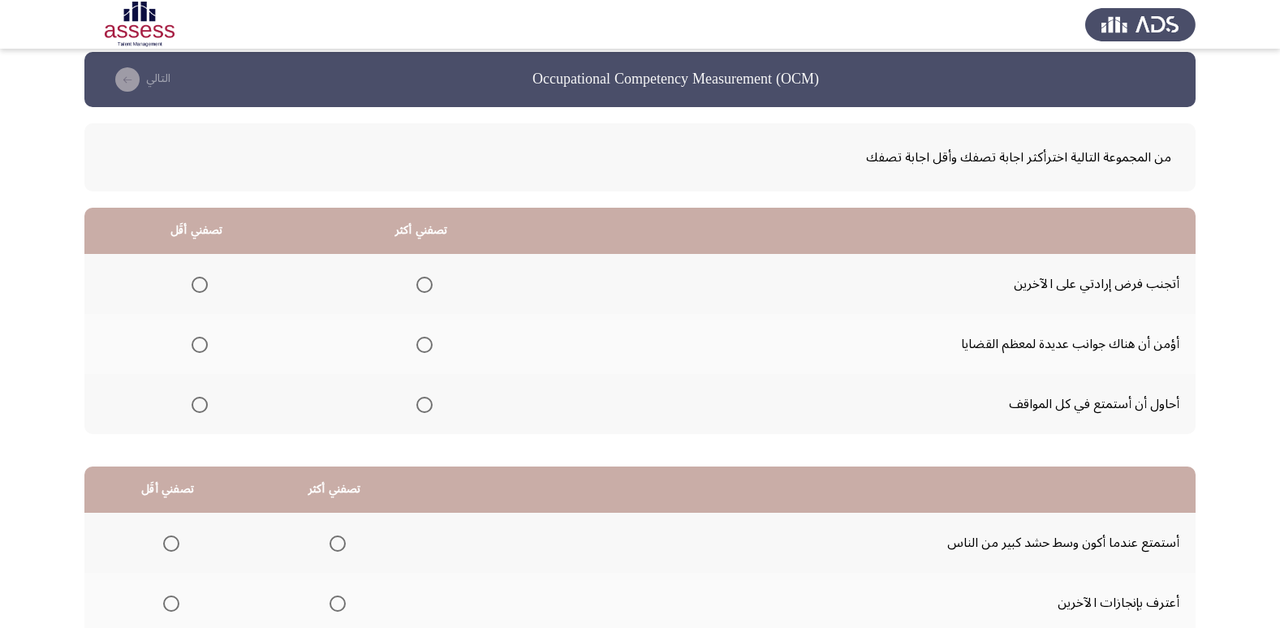
scroll to position [0, 0]
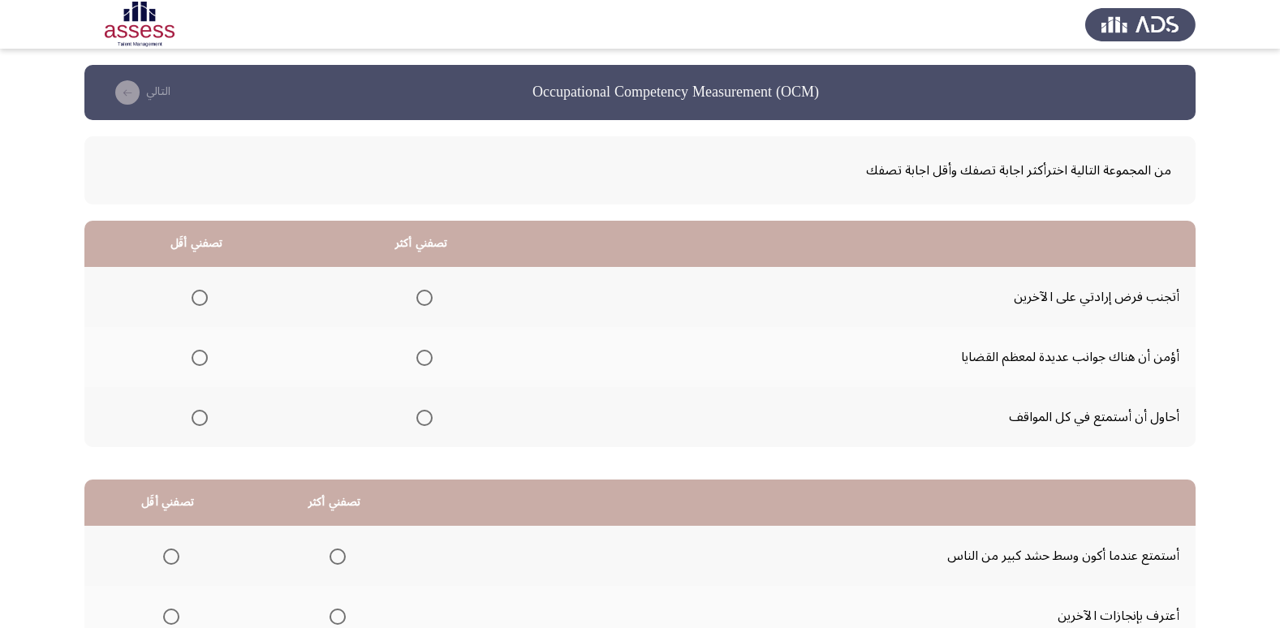
click at [424, 298] on span "Select an option" at bounding box center [424, 298] width 0 height 0
click at [419, 298] on input "Select an option" at bounding box center [424, 298] width 16 height 16
click at [200, 419] on span "Select an option" at bounding box center [199, 418] width 16 height 16
click at [200, 419] on input "Select an option" at bounding box center [199, 418] width 16 height 16
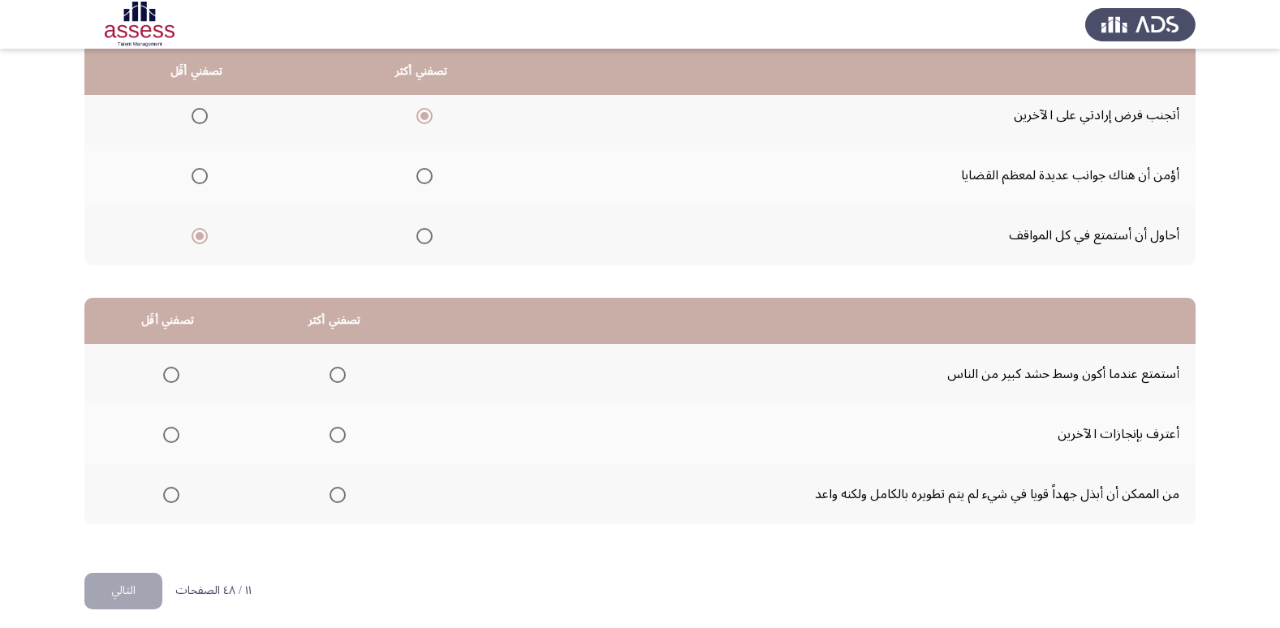
scroll to position [191, 0]
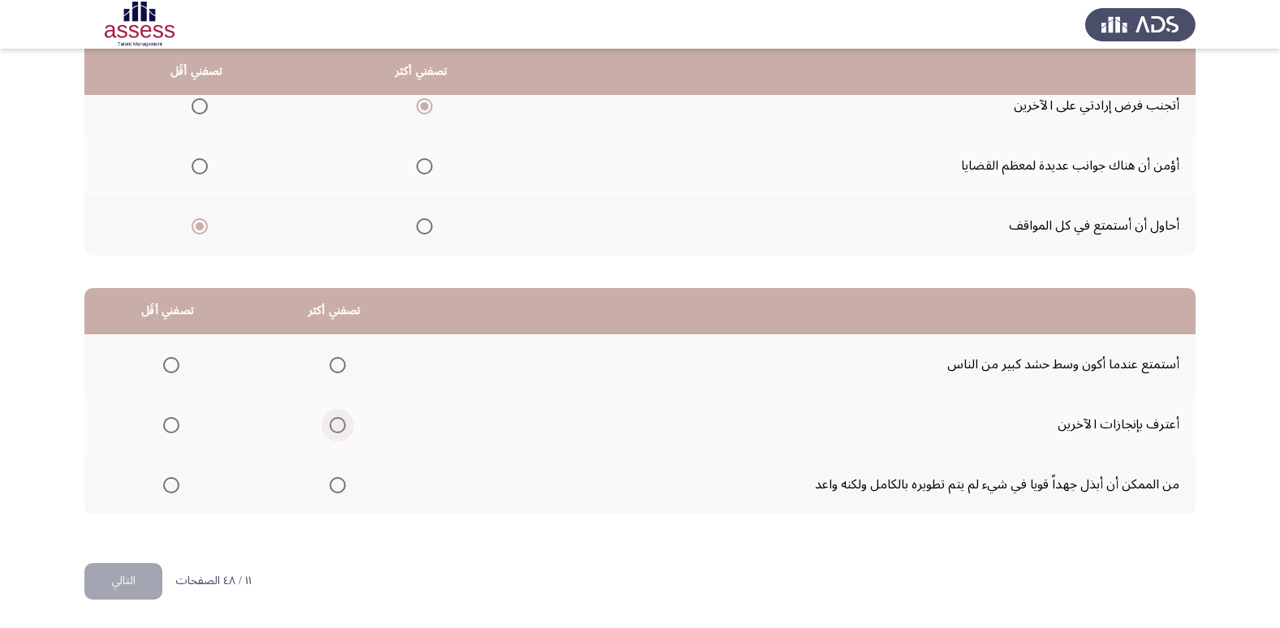
click at [331, 425] on span "Select an option" at bounding box center [337, 425] width 16 height 16
click at [331, 425] on input "Select an option" at bounding box center [337, 425] width 16 height 16
click at [172, 368] on span "Select an option" at bounding box center [171, 365] width 16 height 16
click at [172, 368] on input "Select an option" at bounding box center [171, 365] width 16 height 16
click at [144, 583] on button "التالي" at bounding box center [123, 581] width 78 height 37
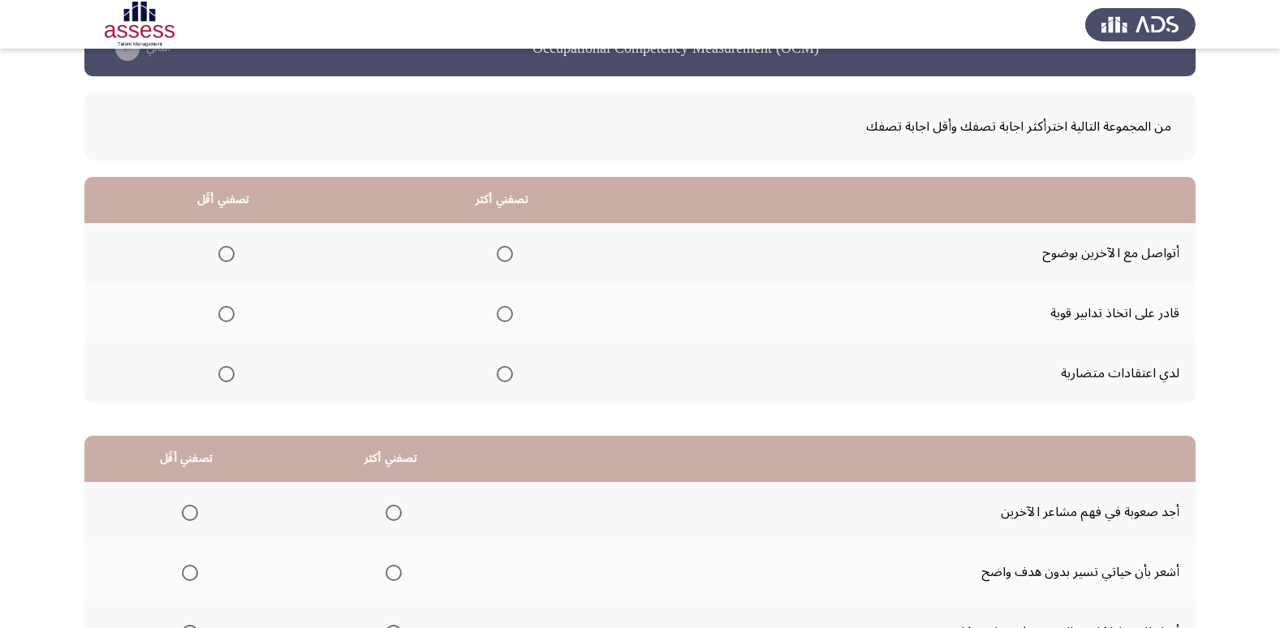
scroll to position [81, 0]
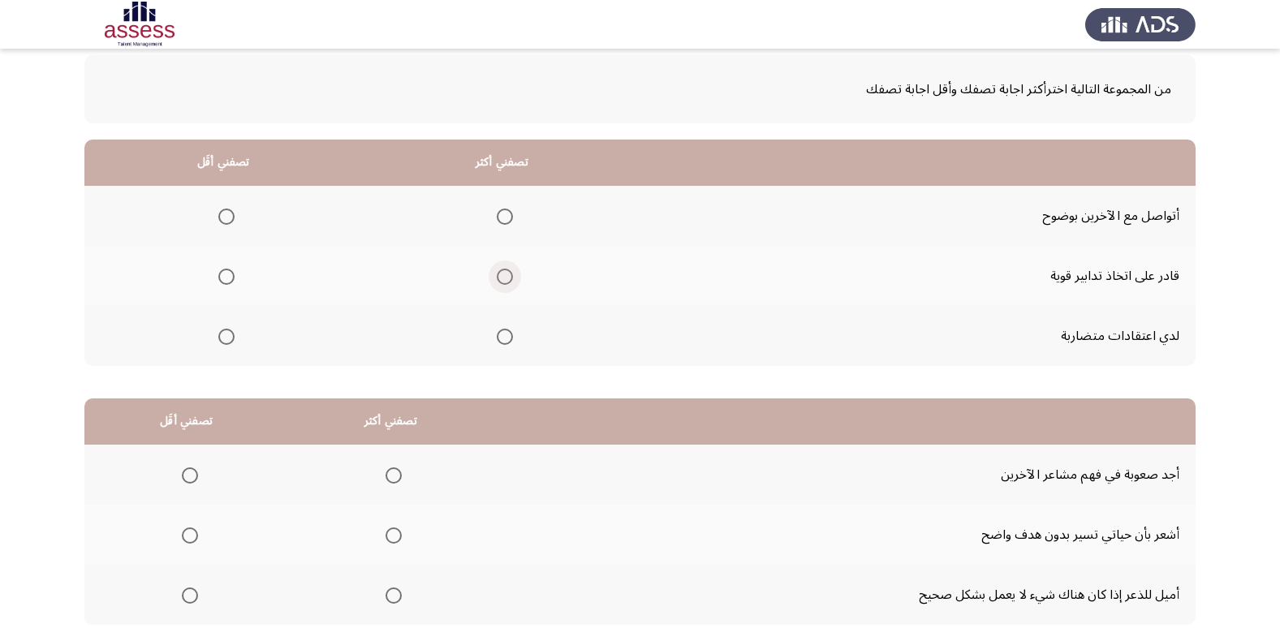
click at [506, 275] on span "Select an option" at bounding box center [505, 277] width 16 height 16
click at [506, 275] on input "Select an option" at bounding box center [505, 277] width 16 height 16
click at [218, 335] on span "Select an option" at bounding box center [226, 337] width 16 height 16
click at [218, 335] on input "Select an option" at bounding box center [226, 337] width 16 height 16
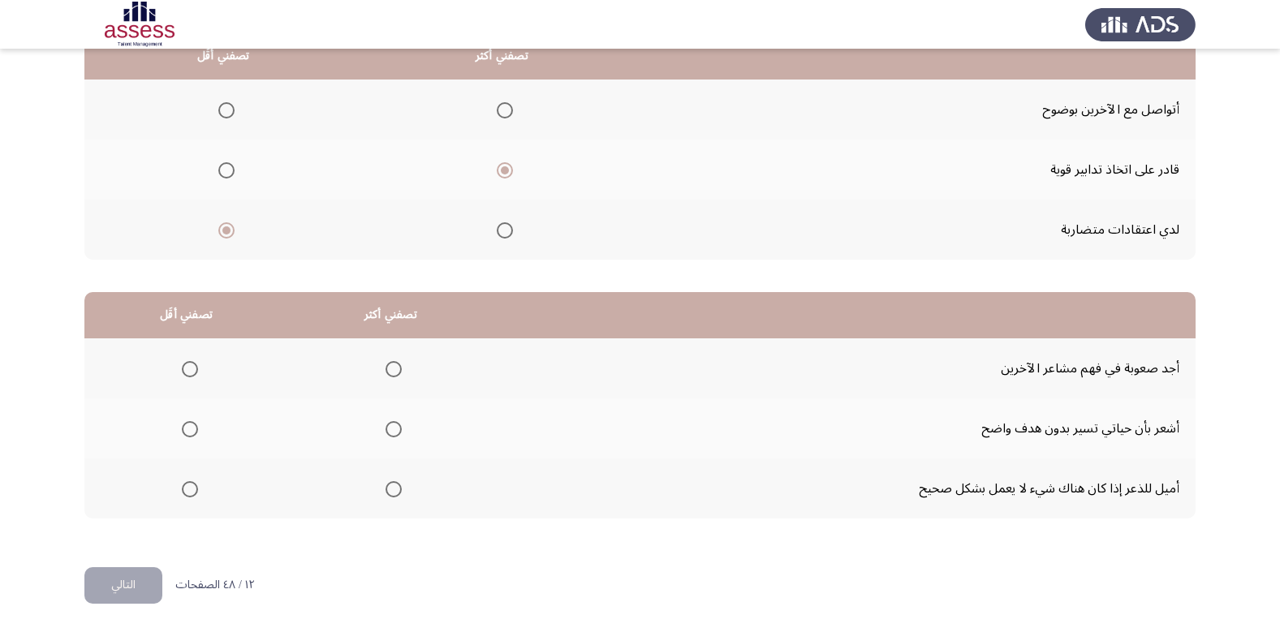
scroll to position [191, 0]
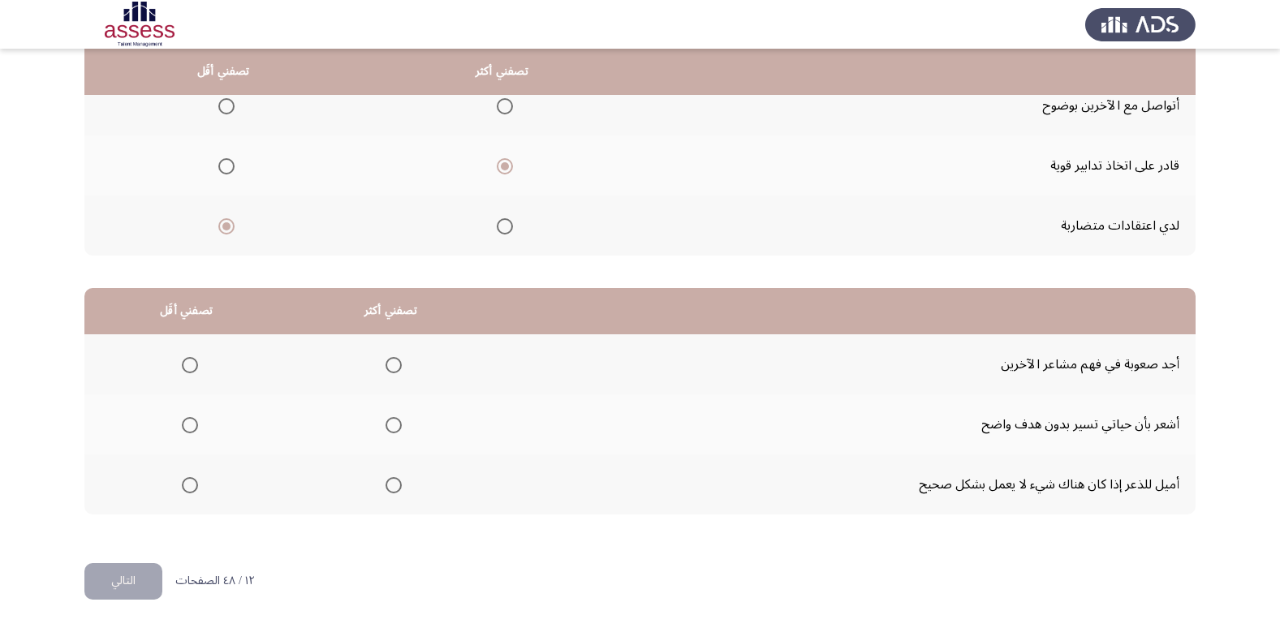
click at [388, 485] on span "Select an option" at bounding box center [393, 485] width 16 height 16
click at [388, 485] on input "Select an option" at bounding box center [393, 485] width 16 height 16
click at [190, 365] on span "Select an option" at bounding box center [190, 365] width 0 height 0
click at [188, 365] on input "Select an option" at bounding box center [190, 365] width 16 height 16
click at [140, 584] on button "التالي" at bounding box center [123, 581] width 78 height 37
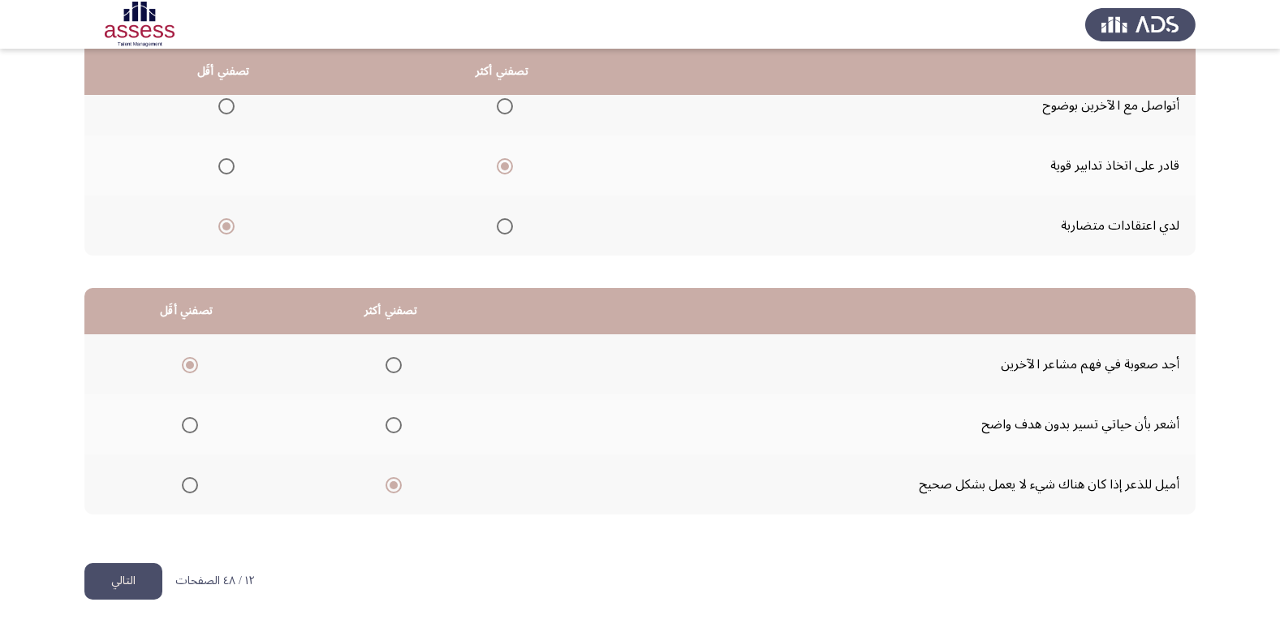
scroll to position [0, 0]
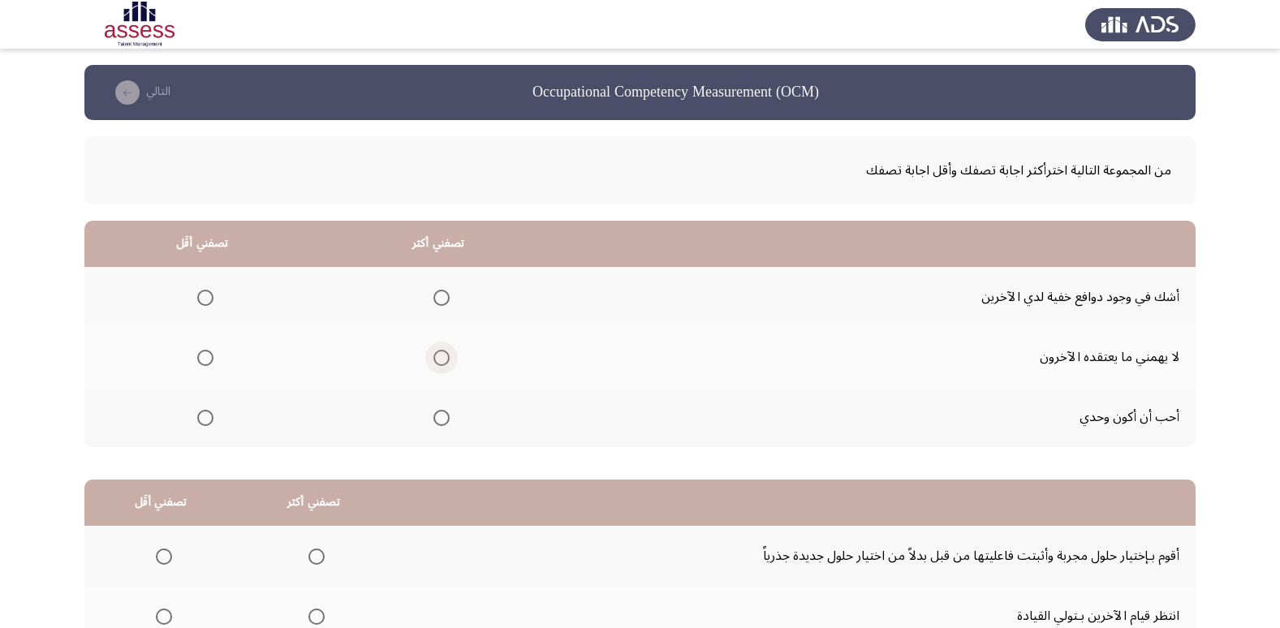
click at [440, 356] on span "Select an option" at bounding box center [441, 358] width 16 height 16
click at [440, 356] on input "Select an option" at bounding box center [441, 358] width 16 height 16
click at [204, 416] on span "Select an option" at bounding box center [205, 418] width 16 height 16
click at [204, 416] on input "Select an option" at bounding box center [205, 418] width 16 height 16
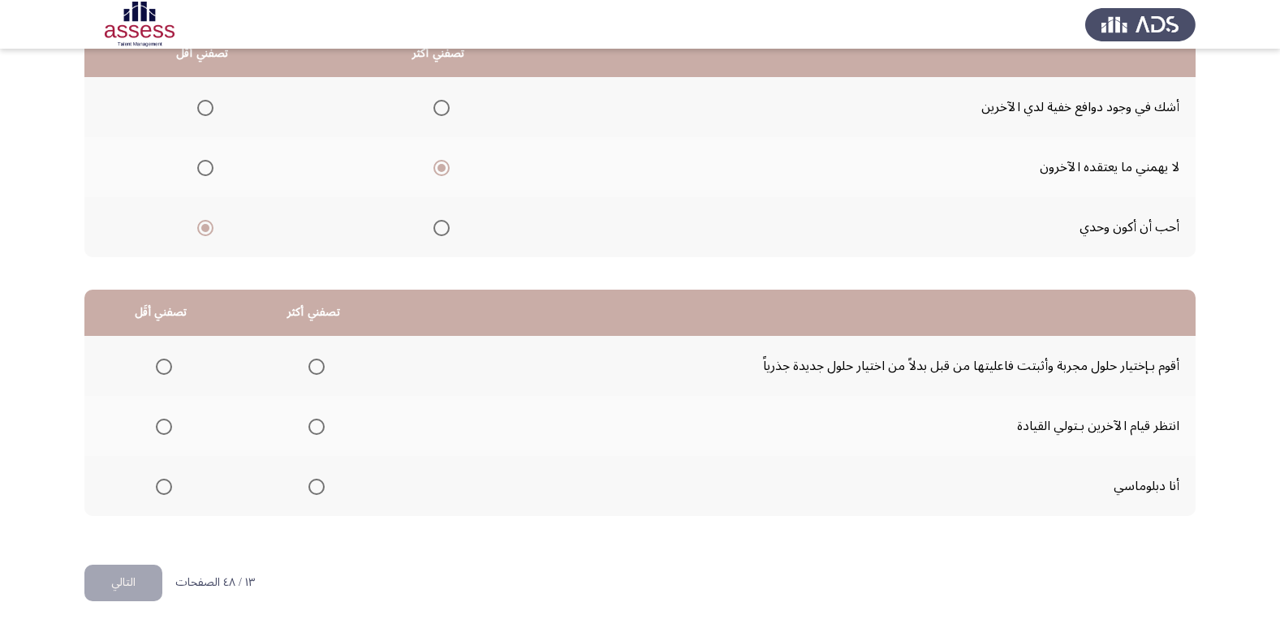
scroll to position [191, 0]
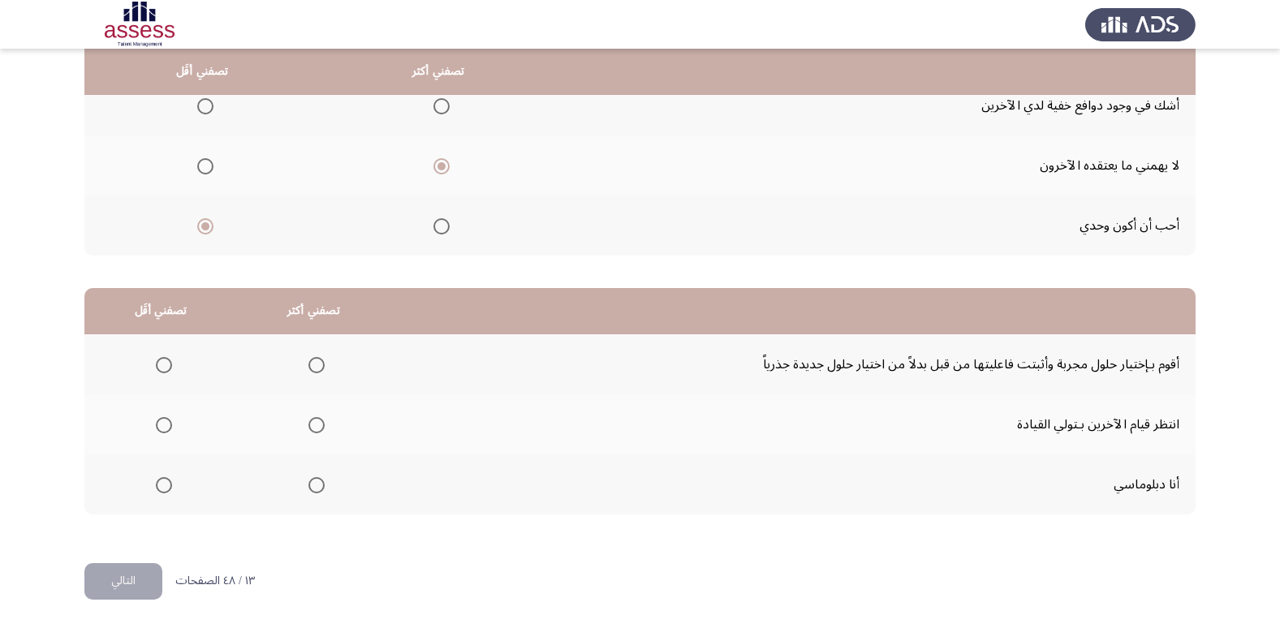
click at [316, 485] on span "Select an option" at bounding box center [316, 485] width 0 height 0
click at [312, 485] on input "Select an option" at bounding box center [316, 485] width 16 height 16
click at [162, 426] on span "Select an option" at bounding box center [164, 425] width 16 height 16
click at [162, 426] on input "Select an option" at bounding box center [164, 425] width 16 height 16
click at [115, 586] on button "التالي" at bounding box center [123, 581] width 78 height 37
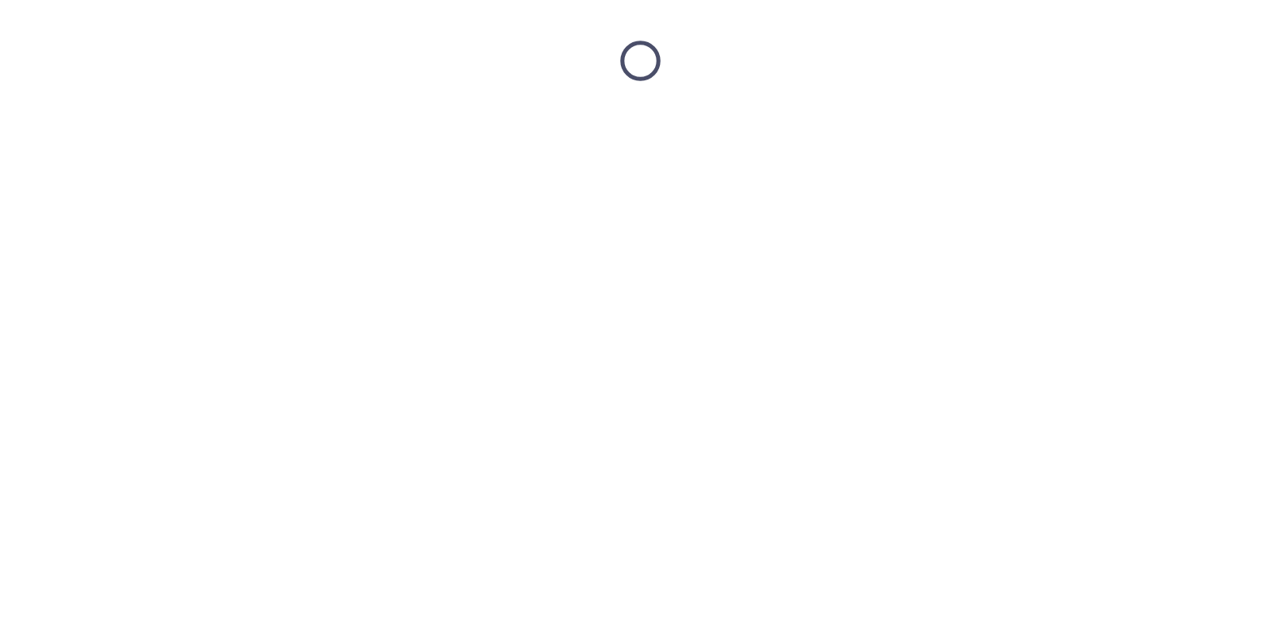
scroll to position [0, 0]
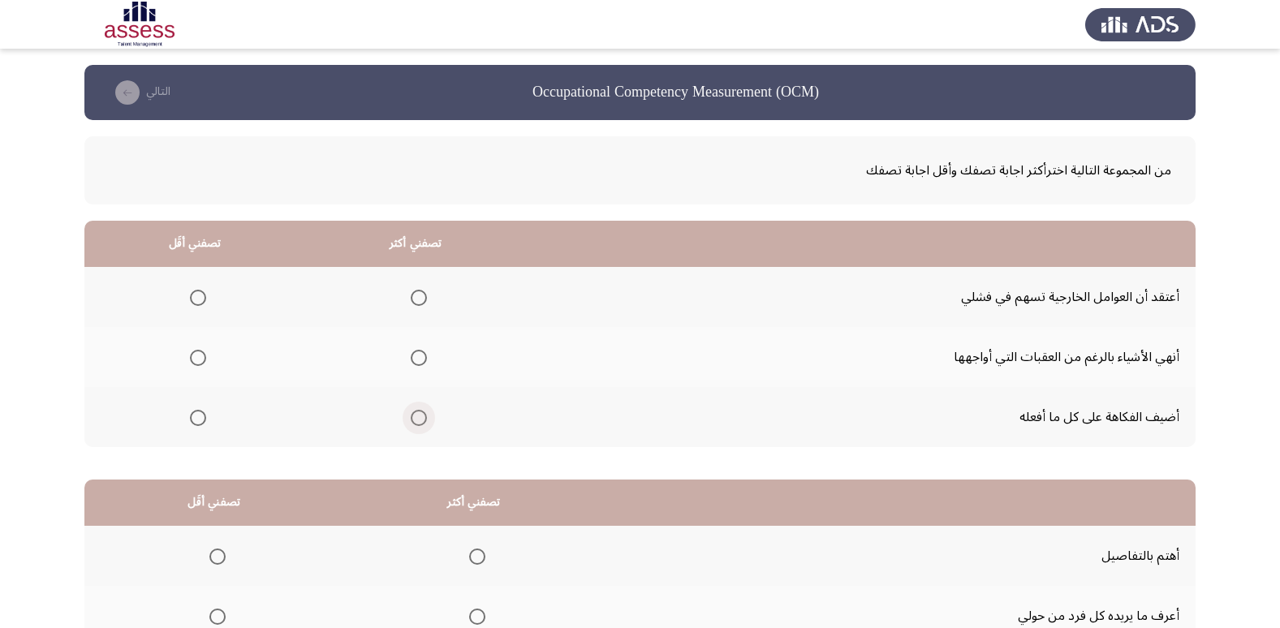
click at [413, 416] on span "Select an option" at bounding box center [419, 418] width 16 height 16
click at [413, 416] on input "Select an option" at bounding box center [419, 418] width 16 height 16
click at [417, 355] on span "Select an option" at bounding box center [419, 358] width 16 height 16
click at [417, 355] on input "Select an option" at bounding box center [419, 358] width 16 height 16
click at [195, 298] on span "Select an option" at bounding box center [198, 298] width 16 height 16
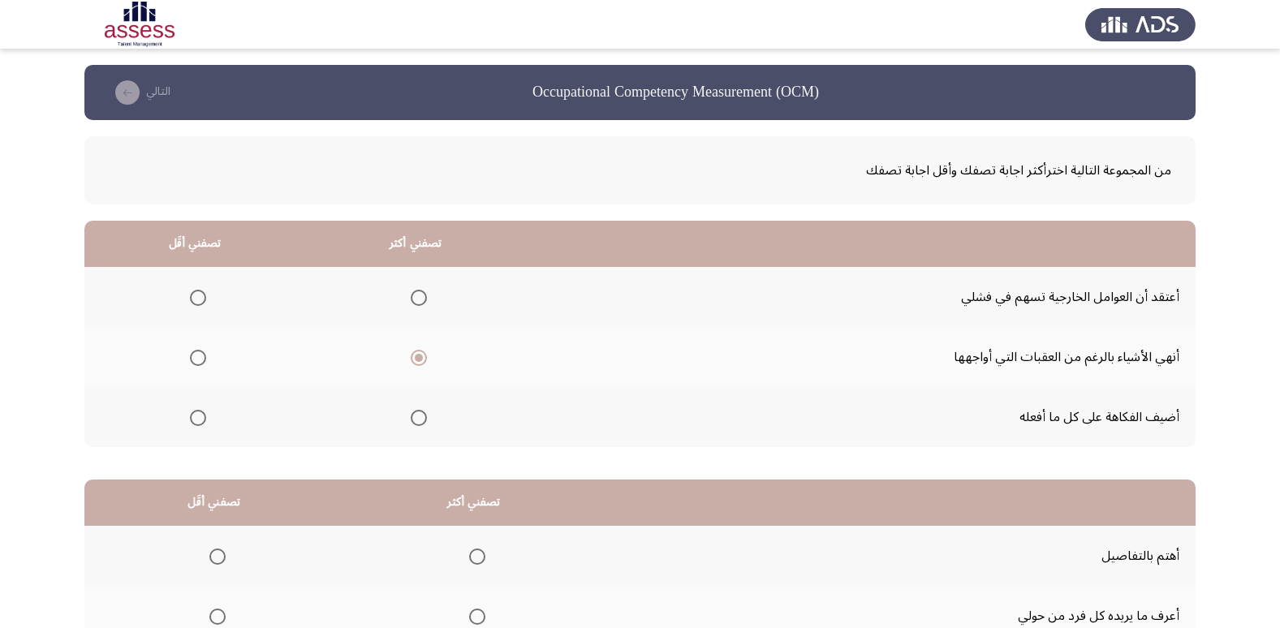
click at [195, 298] on input "Select an option" at bounding box center [198, 298] width 16 height 16
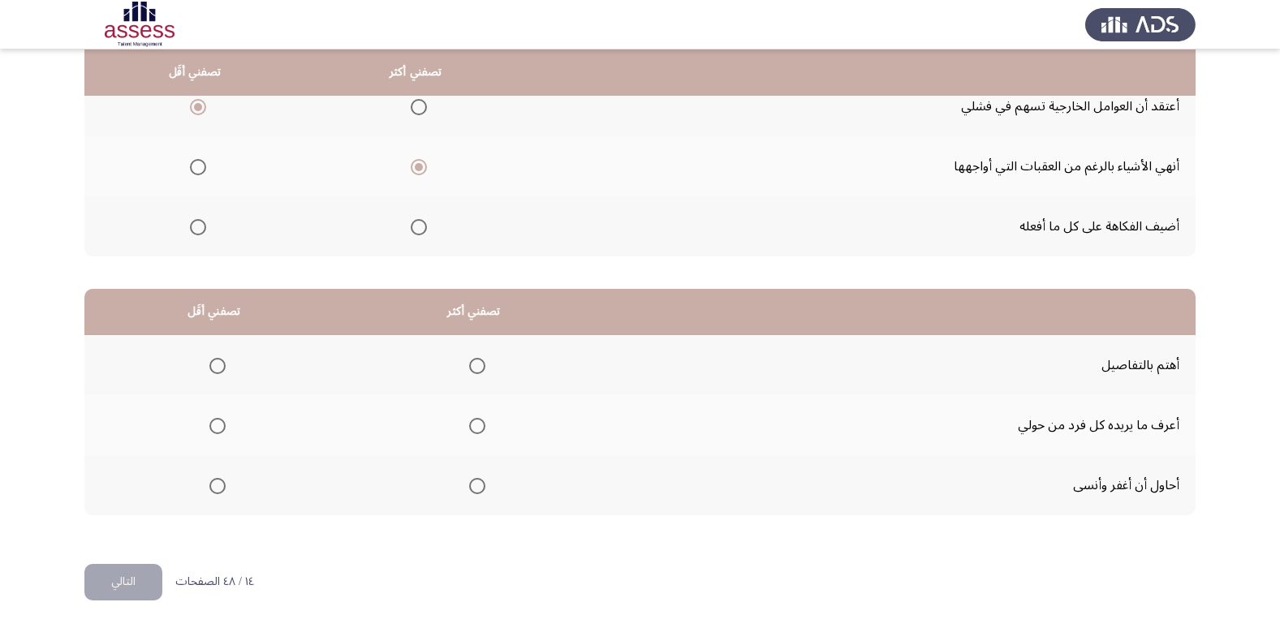
scroll to position [191, 0]
click at [479, 483] on span "Select an option" at bounding box center [477, 485] width 16 height 16
click at [479, 483] on input "Select an option" at bounding box center [477, 485] width 16 height 16
click at [219, 424] on span "Select an option" at bounding box center [217, 425] width 16 height 16
click at [219, 424] on input "Select an option" at bounding box center [217, 425] width 16 height 16
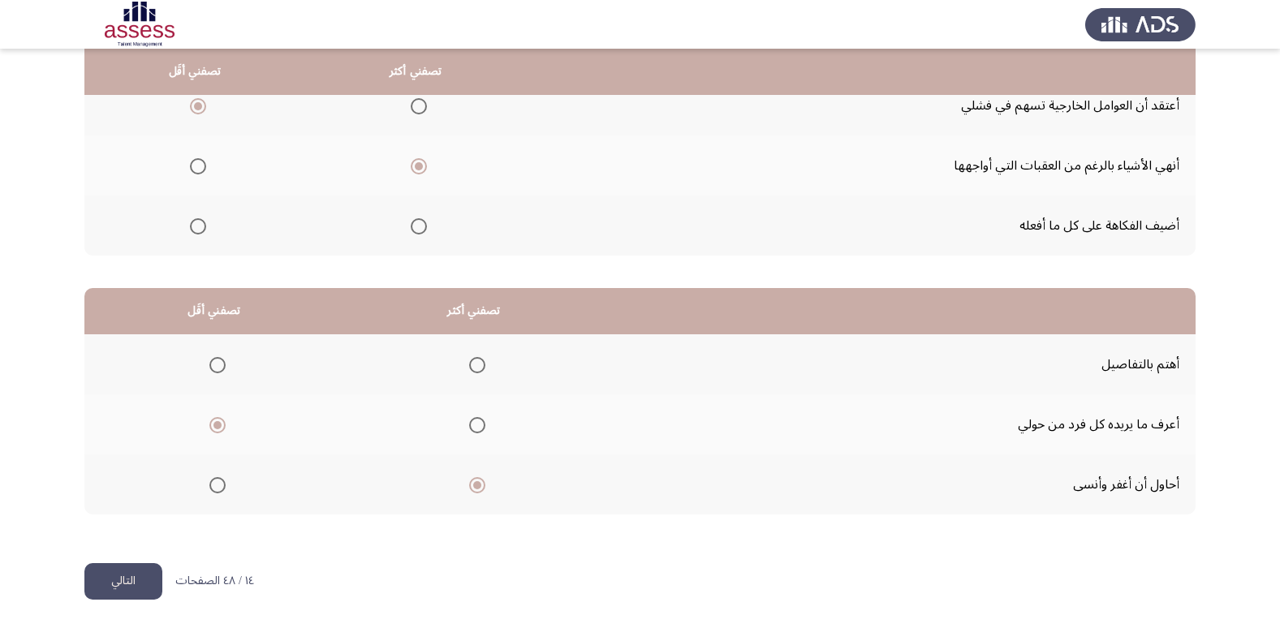
click at [136, 571] on button "التالي" at bounding box center [123, 581] width 78 height 37
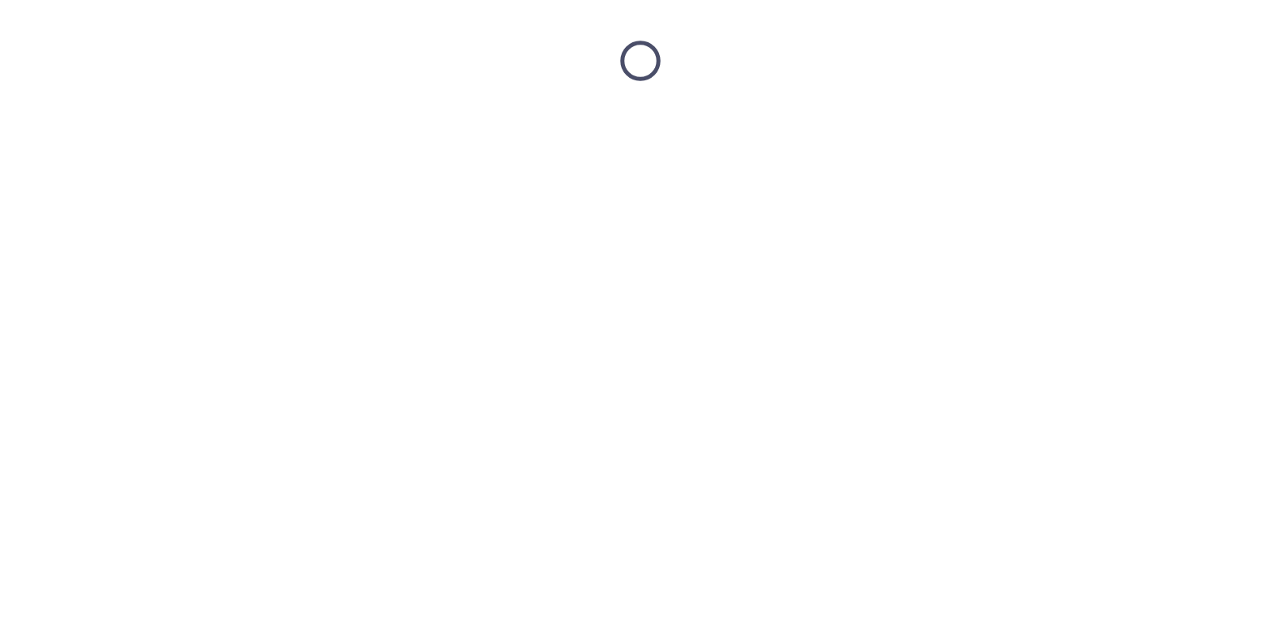
scroll to position [0, 0]
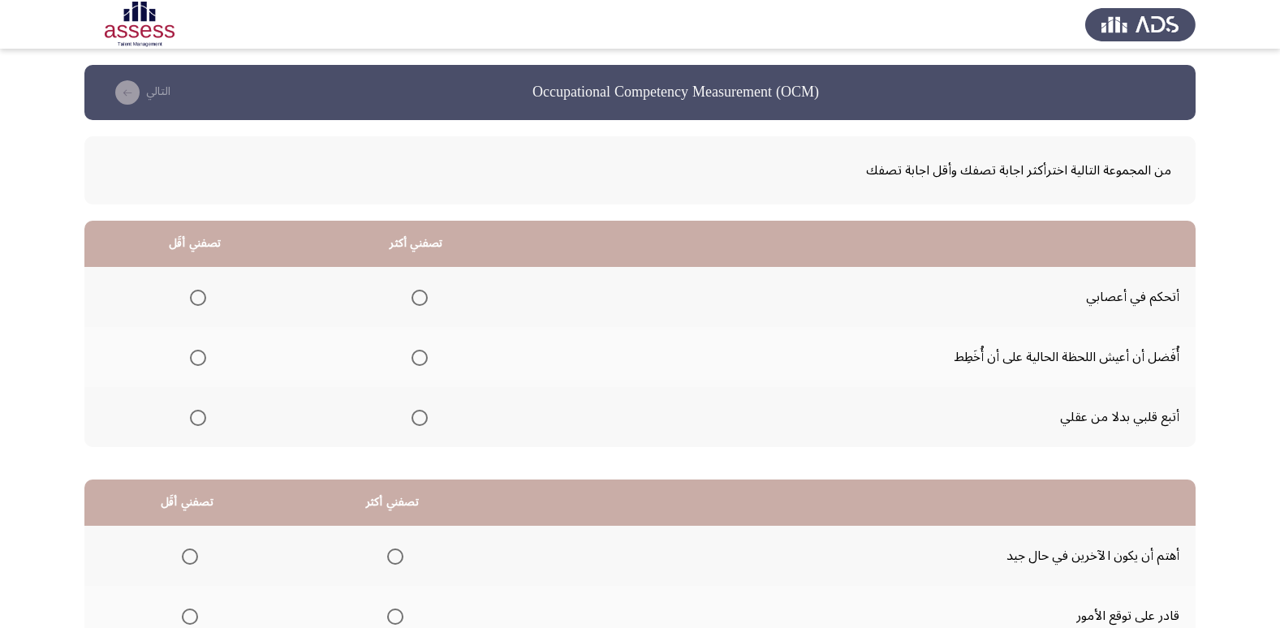
click at [420, 299] on span "Select an option" at bounding box center [419, 298] width 16 height 16
click at [420, 299] on input "Select an option" at bounding box center [419, 298] width 16 height 16
click at [193, 417] on span "Select an option" at bounding box center [198, 418] width 16 height 16
click at [193, 417] on input "Select an option" at bounding box center [198, 418] width 16 height 16
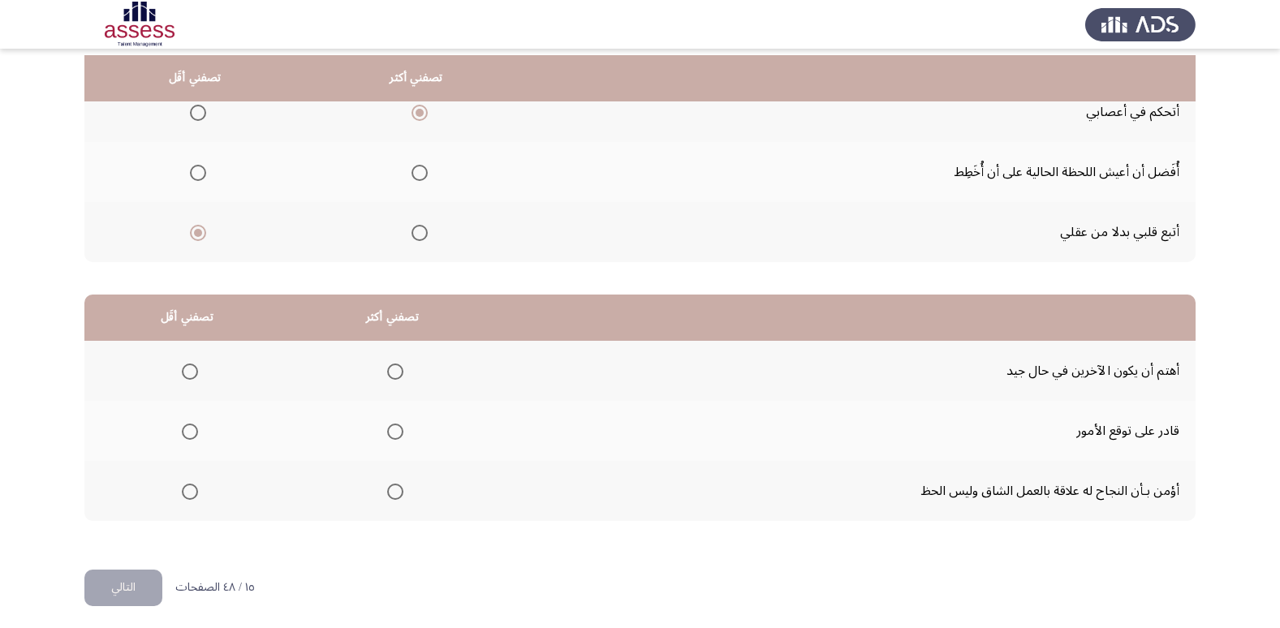
scroll to position [191, 0]
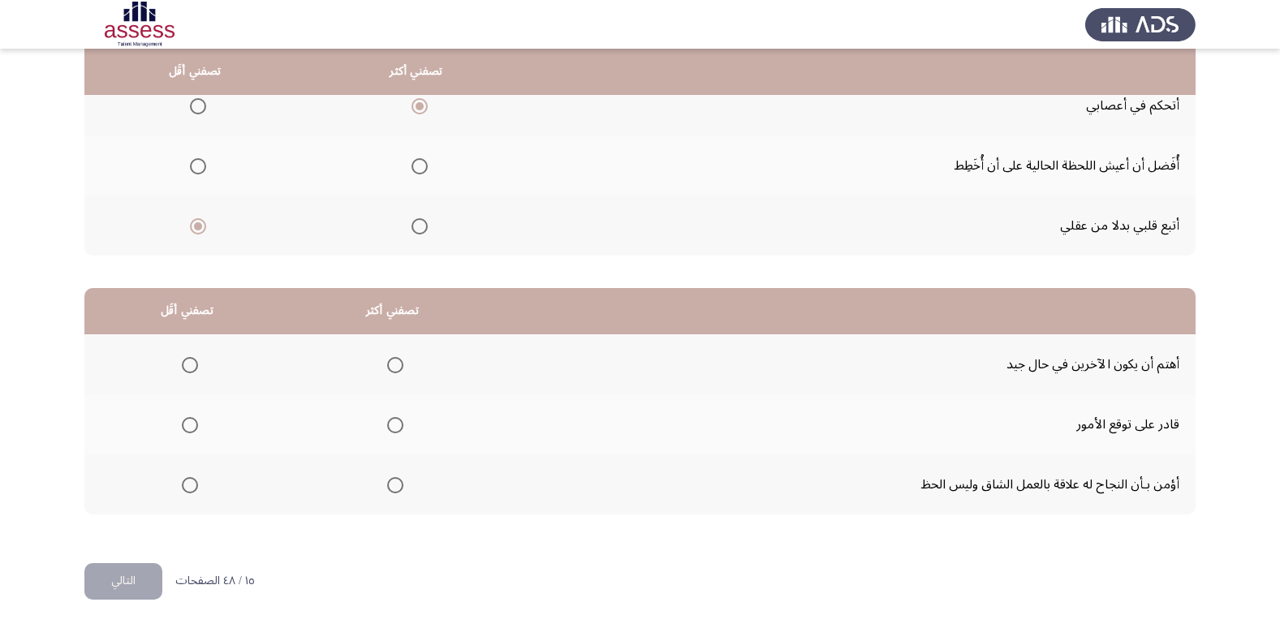
click at [390, 482] on span "Select an option" at bounding box center [395, 485] width 16 height 16
click at [390, 482] on input "Select an option" at bounding box center [395, 485] width 16 height 16
click at [188, 426] on span "Select an option" at bounding box center [190, 425] width 16 height 16
click at [188, 426] on input "Select an option" at bounding box center [190, 425] width 16 height 16
click at [138, 580] on button "التالي" at bounding box center [123, 581] width 78 height 37
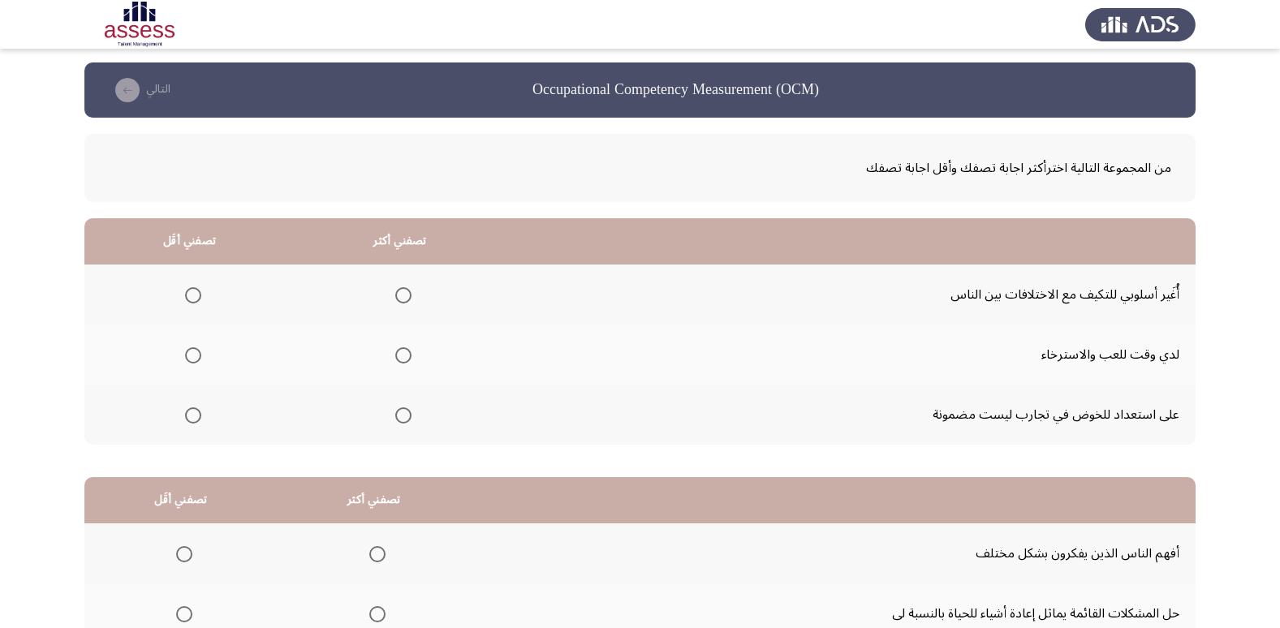
scroll to position [0, 0]
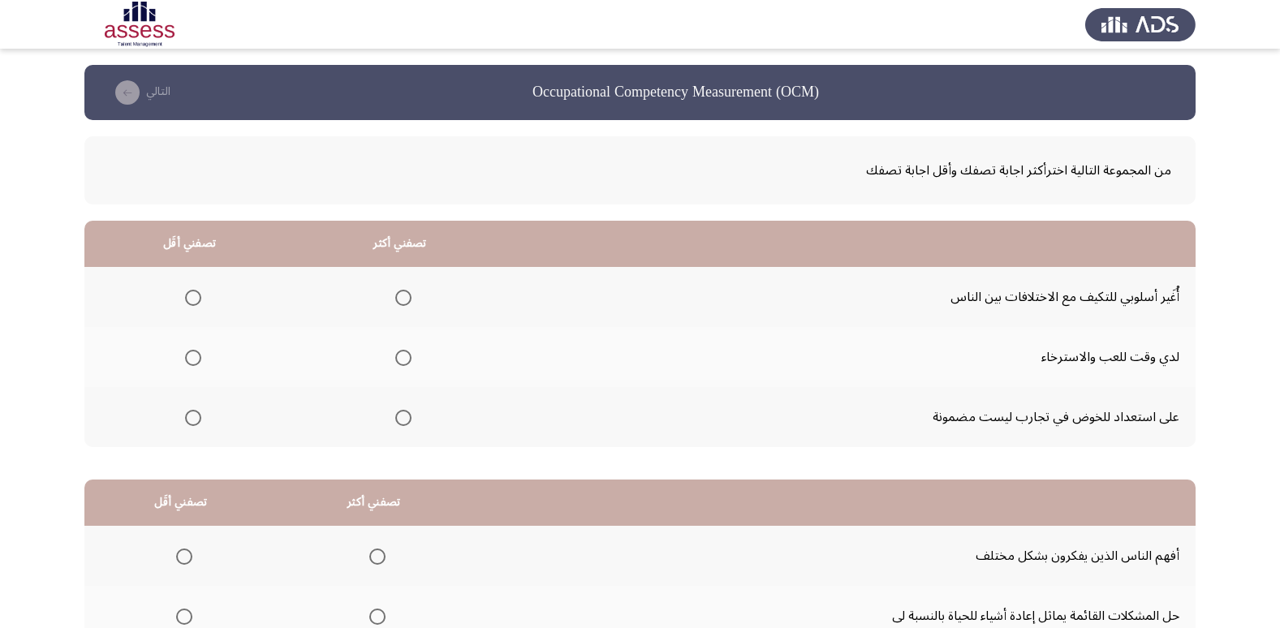
click at [395, 359] on span "Select an option" at bounding box center [403, 358] width 16 height 16
click at [395, 359] on input "Select an option" at bounding box center [403, 358] width 16 height 16
click at [189, 295] on span "Select an option" at bounding box center [193, 298] width 16 height 16
click at [189, 295] on input "Select an option" at bounding box center [193, 298] width 16 height 16
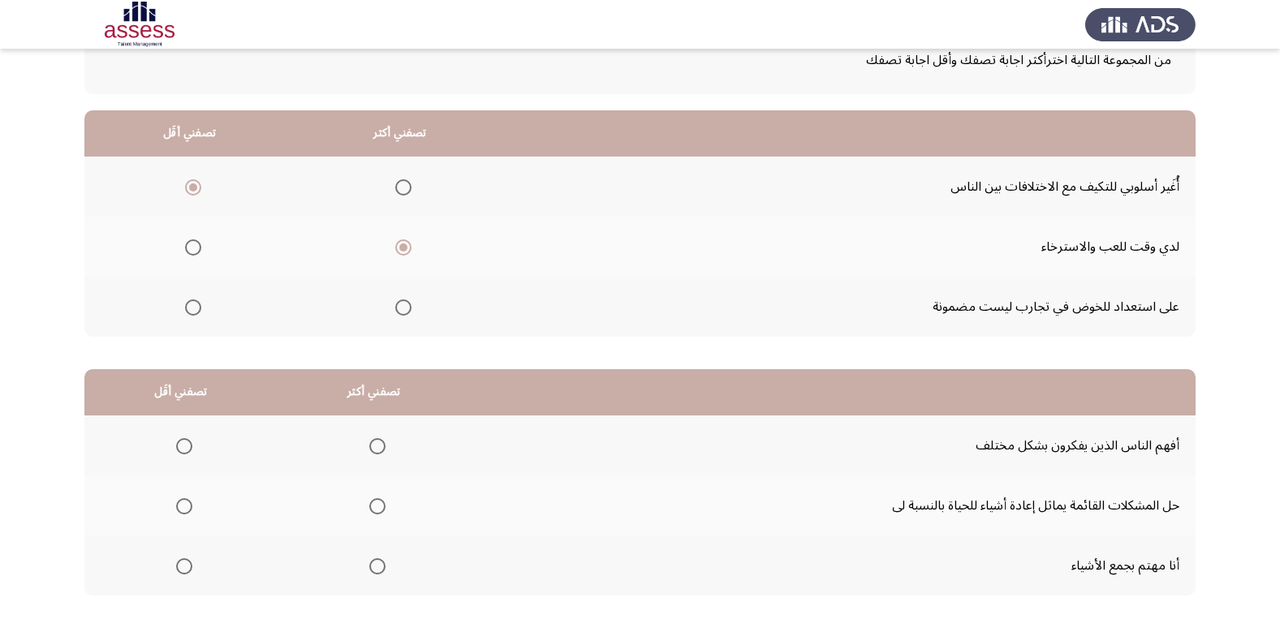
scroll to position [191, 0]
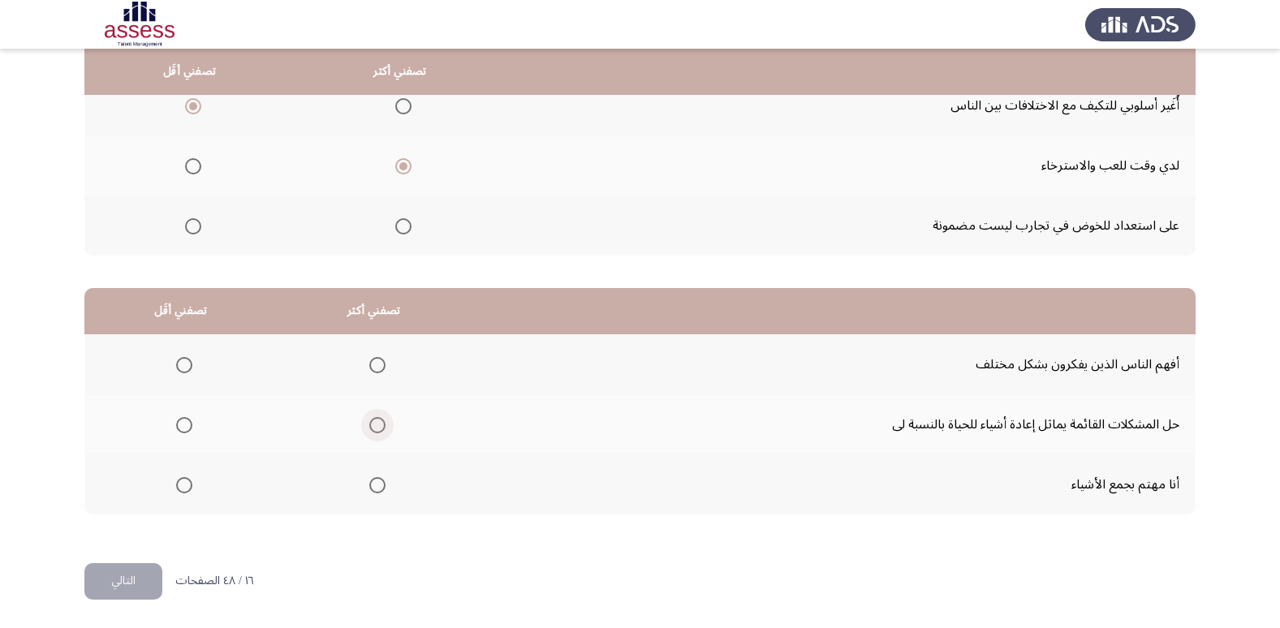
click at [372, 428] on span "Select an option" at bounding box center [377, 425] width 16 height 16
click at [372, 428] on input "Select an option" at bounding box center [377, 425] width 16 height 16
click at [172, 485] on label "Select an option" at bounding box center [181, 485] width 23 height 16
click at [176, 485] on input "Select an option" at bounding box center [184, 485] width 16 height 16
click at [131, 585] on button "التالي" at bounding box center [123, 581] width 78 height 37
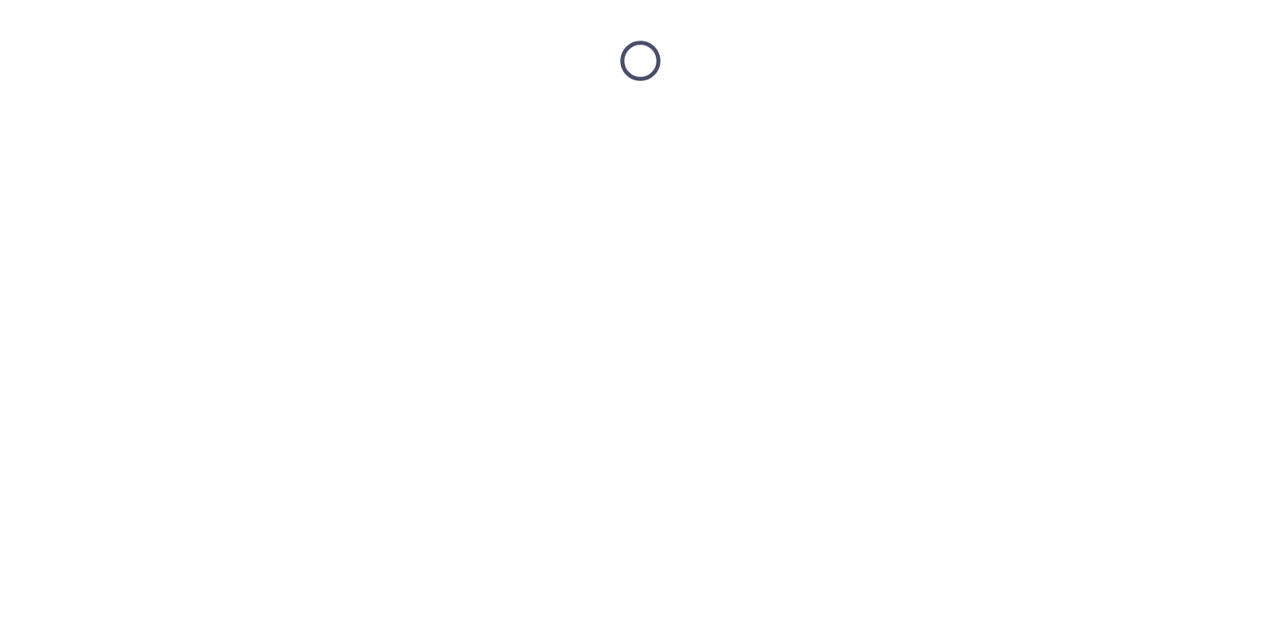
scroll to position [0, 0]
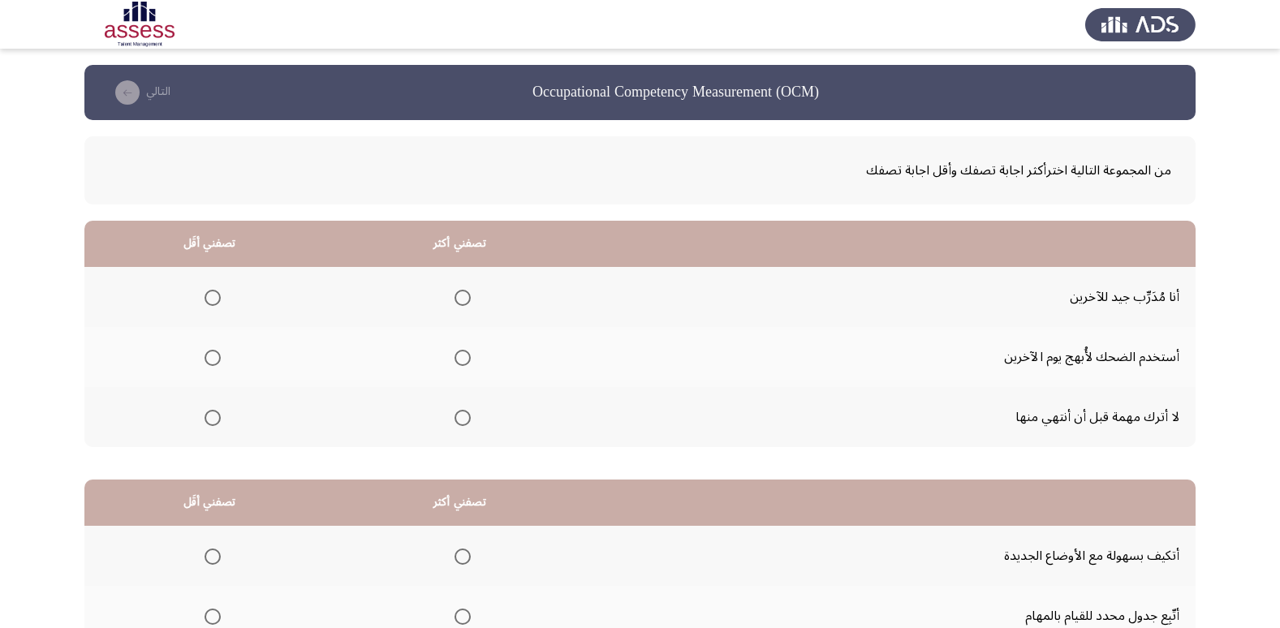
click at [465, 419] on span "Select an option" at bounding box center [462, 418] width 16 height 16
click at [465, 419] on input "Select an option" at bounding box center [462, 418] width 16 height 16
click at [213, 302] on span "Select an option" at bounding box center [212, 298] width 16 height 16
click at [213, 302] on input "Select an option" at bounding box center [212, 298] width 16 height 16
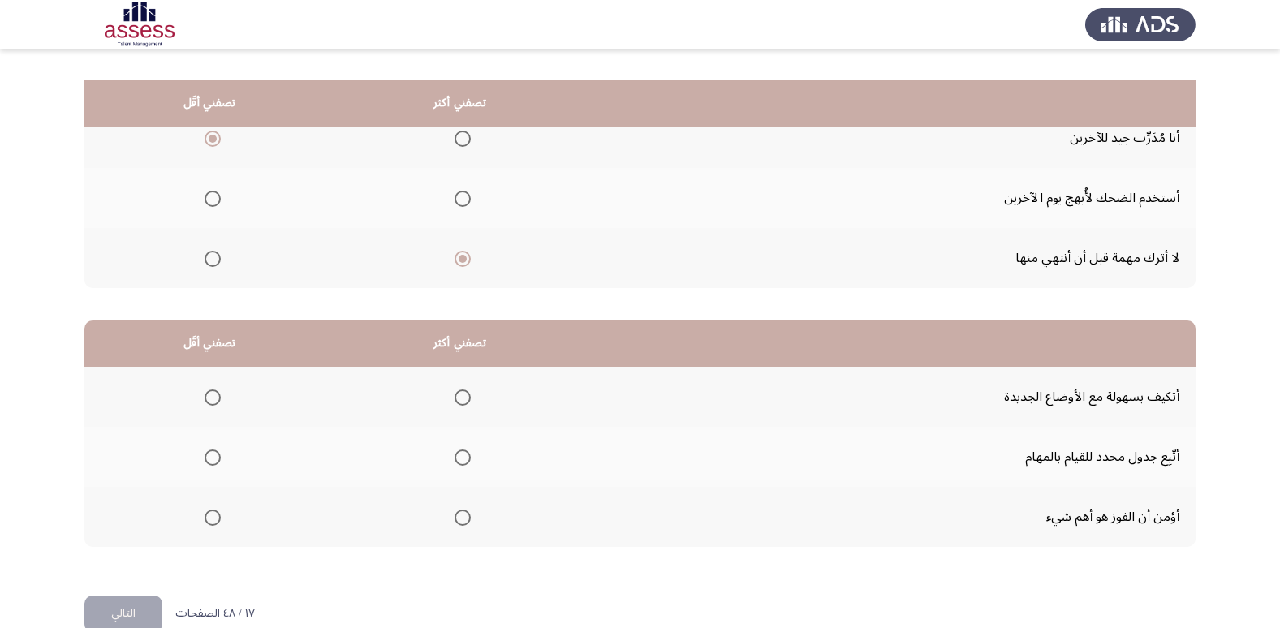
scroll to position [191, 0]
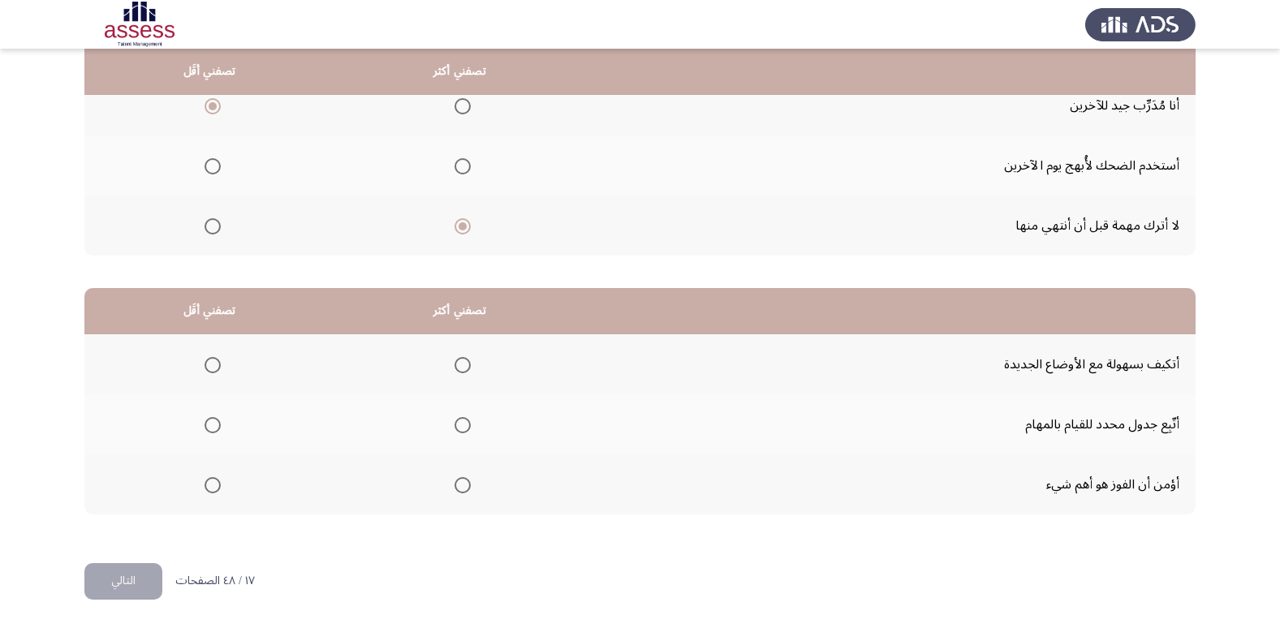
click at [466, 364] on span "Select an option" at bounding box center [462, 365] width 16 height 16
click at [466, 364] on input "Select an option" at bounding box center [462, 365] width 16 height 16
click at [212, 486] on span "Select an option" at bounding box center [212, 485] width 16 height 16
click at [212, 486] on input "Select an option" at bounding box center [212, 485] width 16 height 16
click at [117, 578] on button "التالي" at bounding box center [123, 581] width 78 height 37
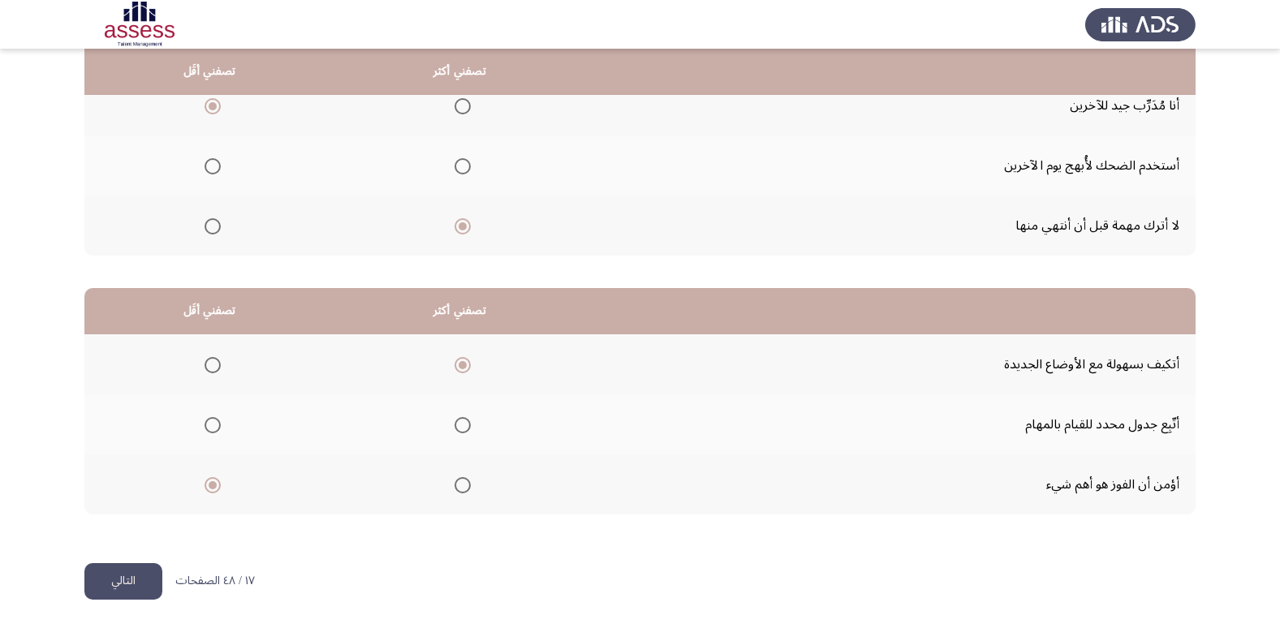
scroll to position [0, 0]
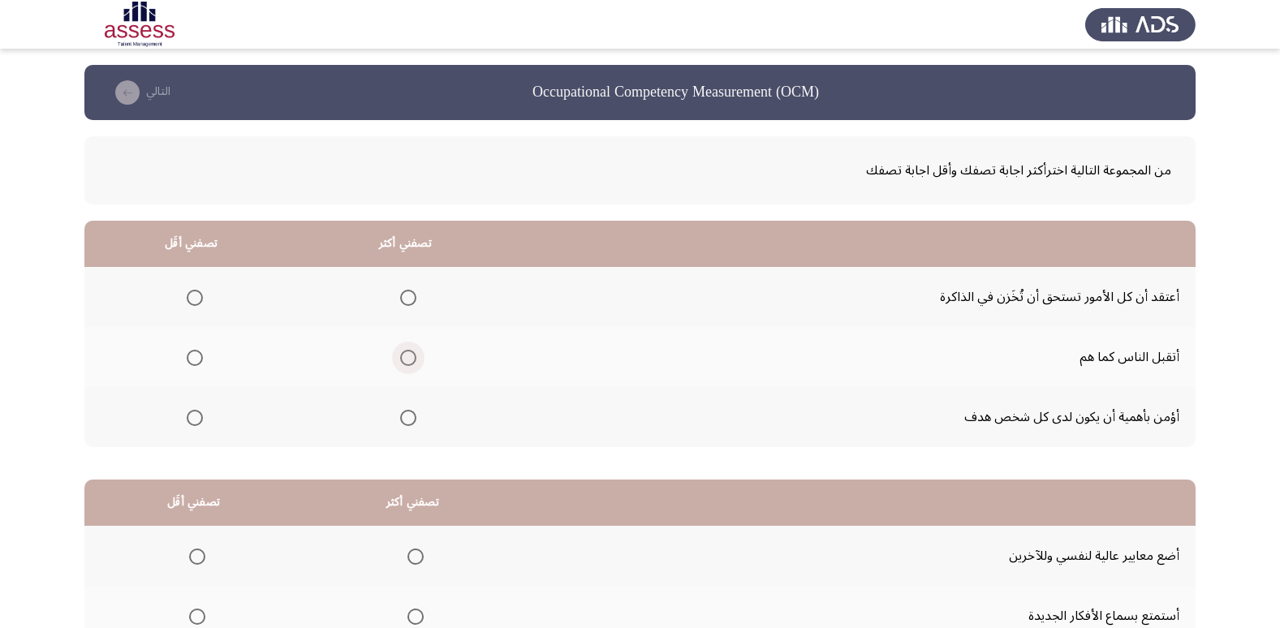
click at [414, 353] on span "Select an option" at bounding box center [408, 358] width 16 height 16
click at [414, 353] on input "Select an option" at bounding box center [408, 358] width 16 height 16
click at [191, 297] on span "Select an option" at bounding box center [195, 298] width 16 height 16
click at [191, 297] on input "Select an option" at bounding box center [195, 298] width 16 height 16
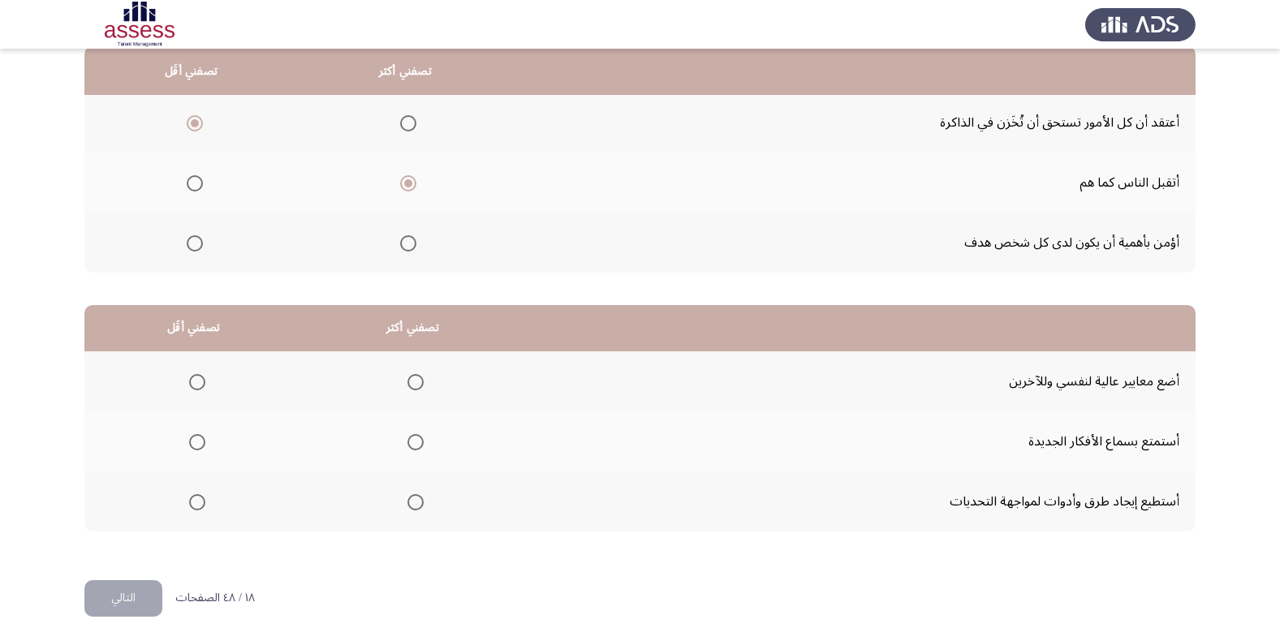
scroll to position [191, 0]
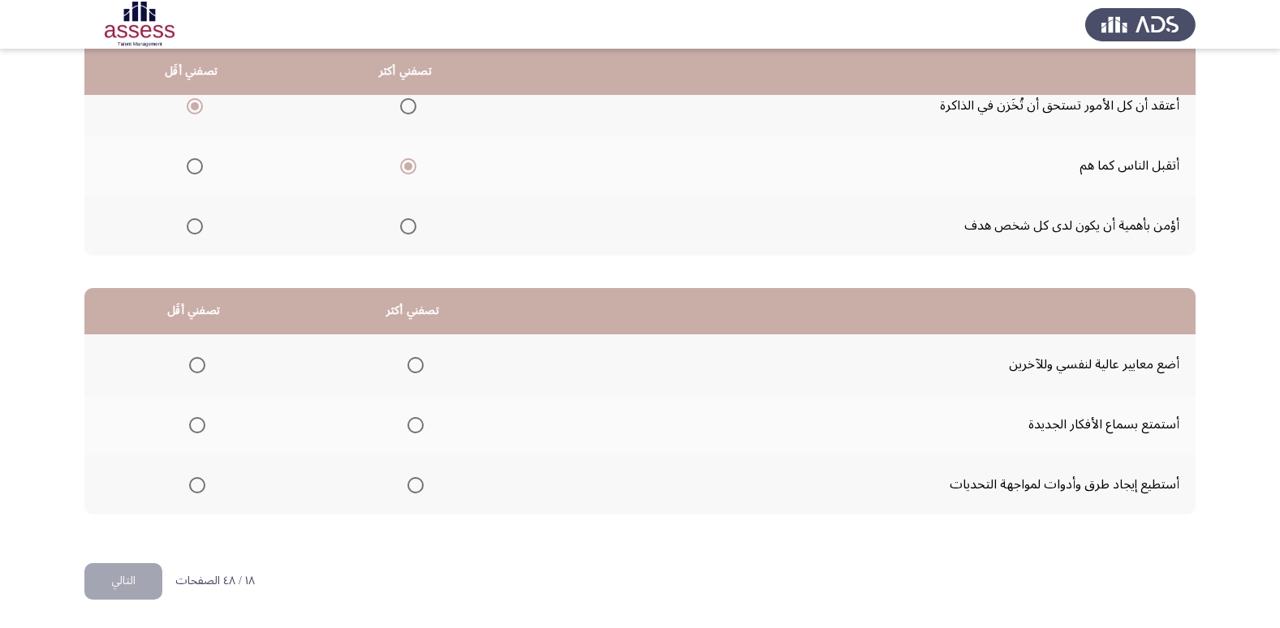
click at [412, 484] on span "Select an option" at bounding box center [415, 485] width 16 height 16
click at [412, 484] on input "Select an option" at bounding box center [415, 485] width 16 height 16
click at [198, 364] on span "Select an option" at bounding box center [197, 365] width 16 height 16
click at [198, 364] on input "Select an option" at bounding box center [197, 365] width 16 height 16
click at [132, 577] on button "التالي" at bounding box center [123, 581] width 78 height 37
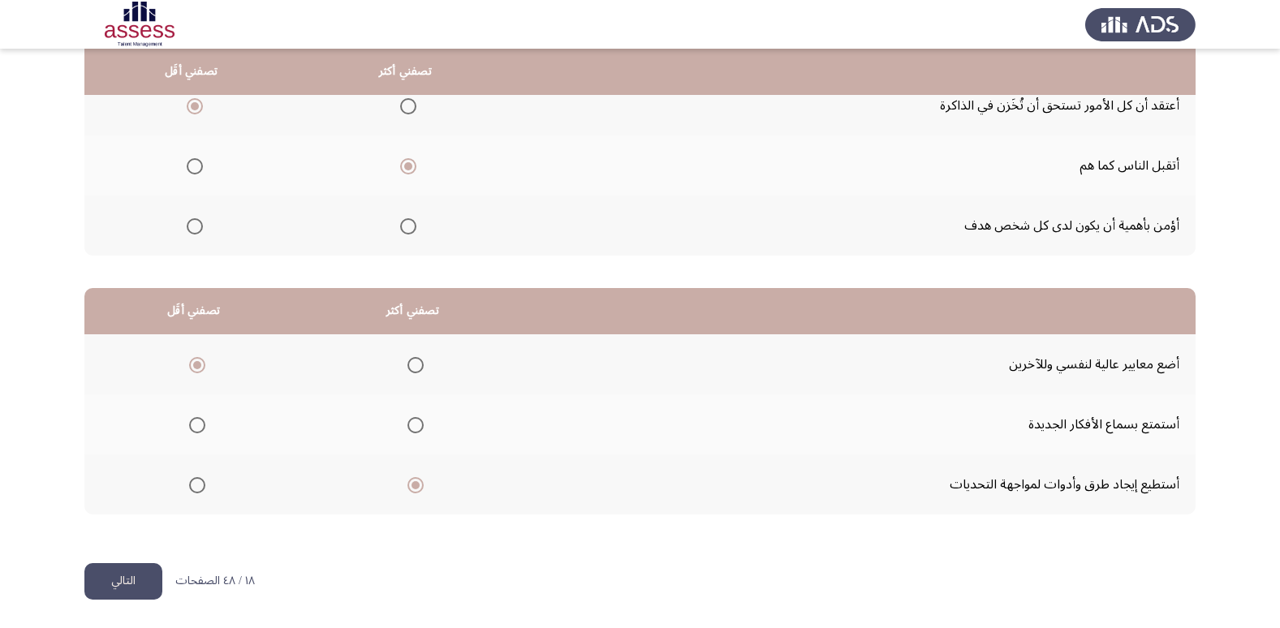
scroll to position [0, 0]
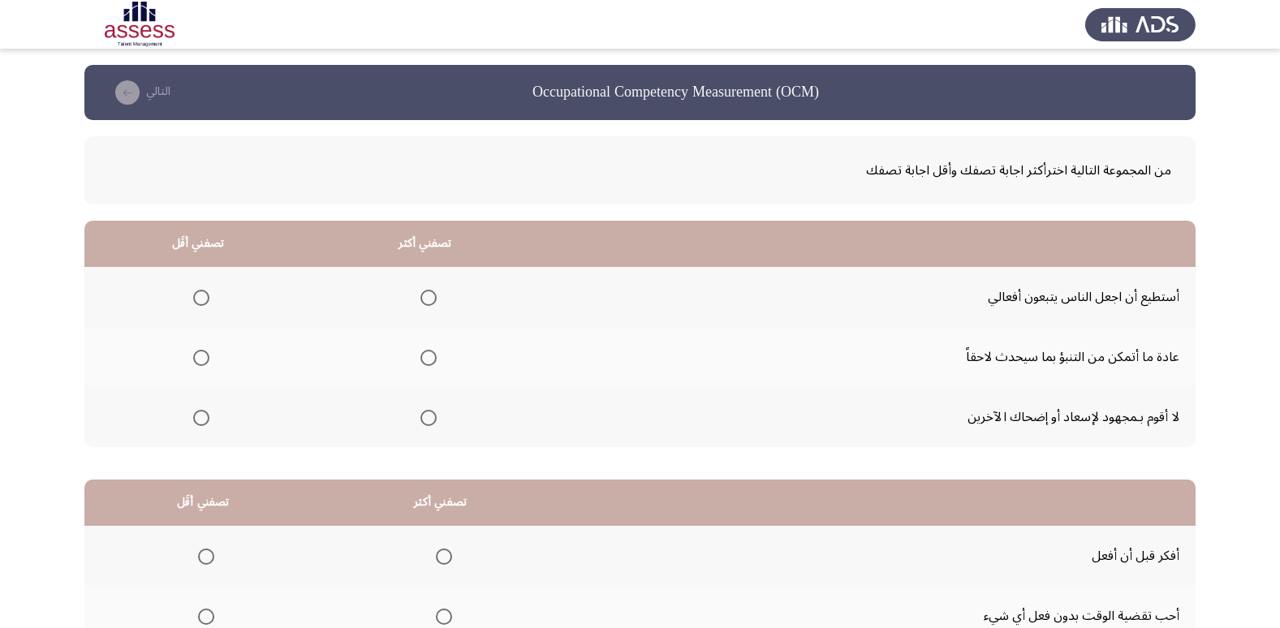
click at [427, 296] on span "Select an option" at bounding box center [428, 298] width 16 height 16
click at [427, 296] on input "Select an option" at bounding box center [428, 298] width 16 height 16
click at [200, 413] on span "Select an option" at bounding box center [201, 418] width 16 height 16
click at [200, 413] on input "Select an option" at bounding box center [201, 418] width 16 height 16
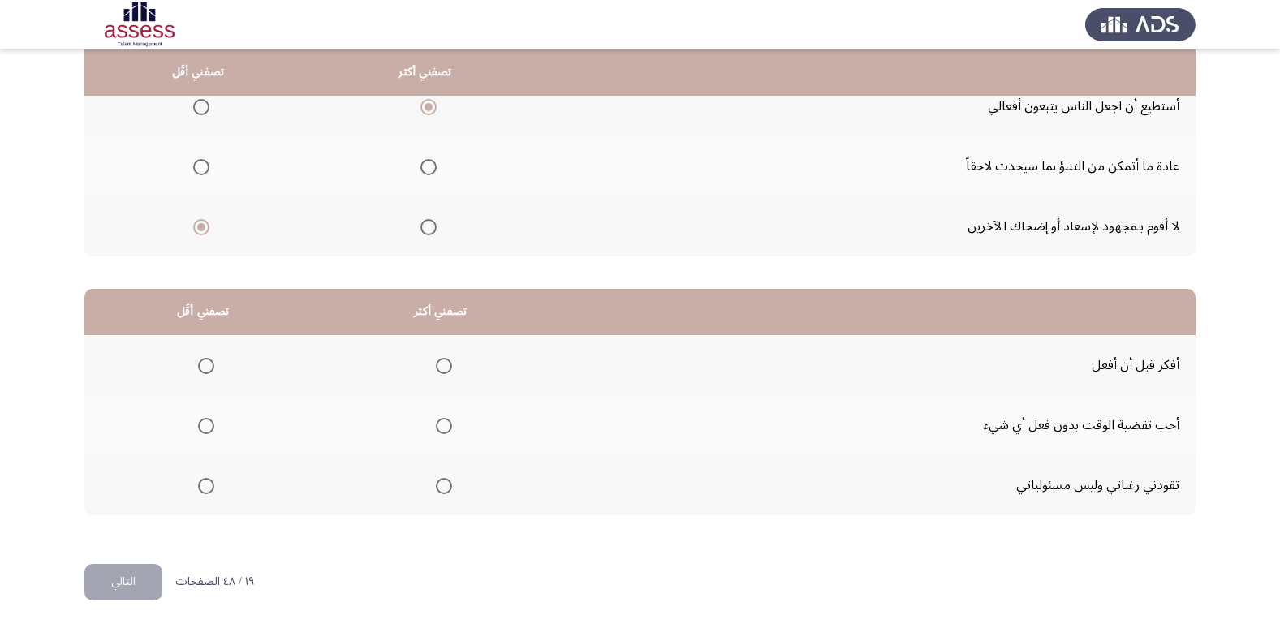
scroll to position [191, 0]
click at [201, 424] on span "Select an option" at bounding box center [206, 425] width 16 height 16
click at [201, 424] on input "Select an option" at bounding box center [206, 425] width 16 height 16
click at [436, 368] on span "Select an option" at bounding box center [444, 365] width 16 height 16
click at [436, 368] on input "Select an option" at bounding box center [444, 365] width 16 height 16
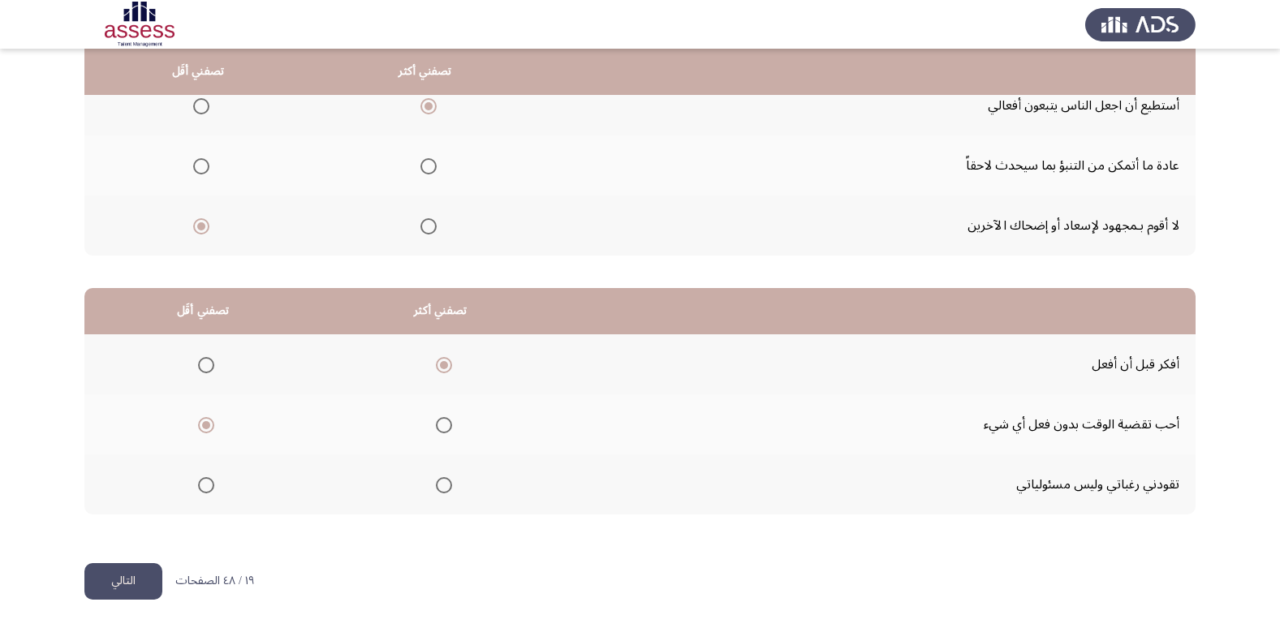
click at [137, 586] on button "التالي" at bounding box center [123, 581] width 78 height 37
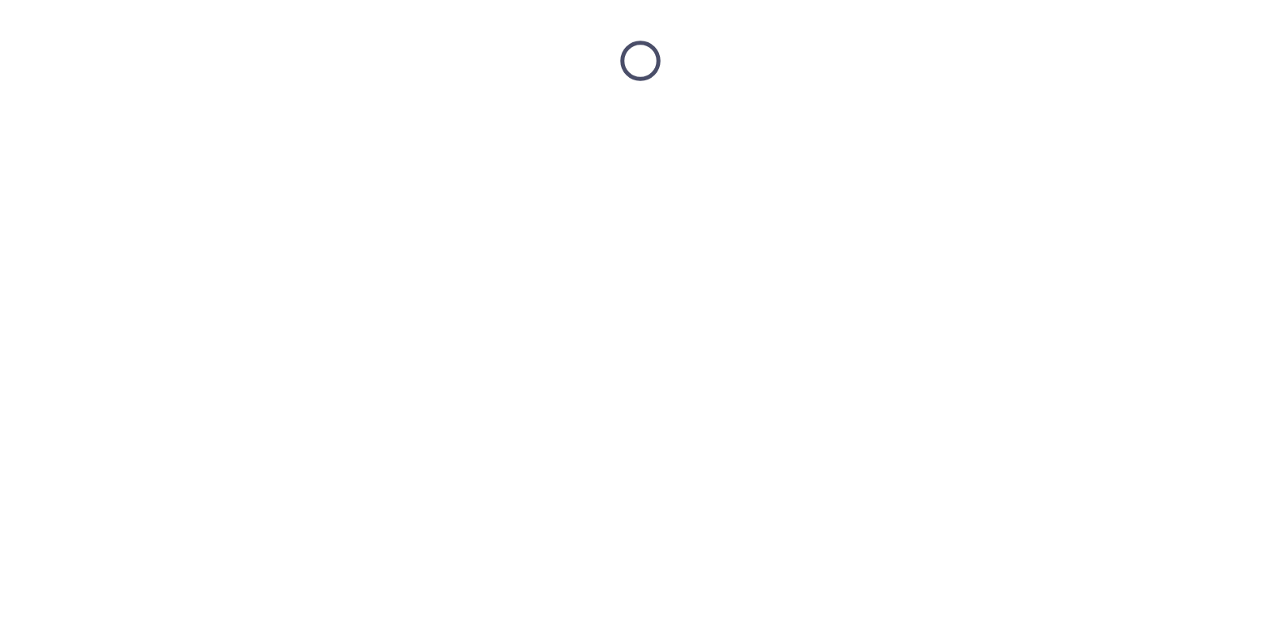
scroll to position [0, 0]
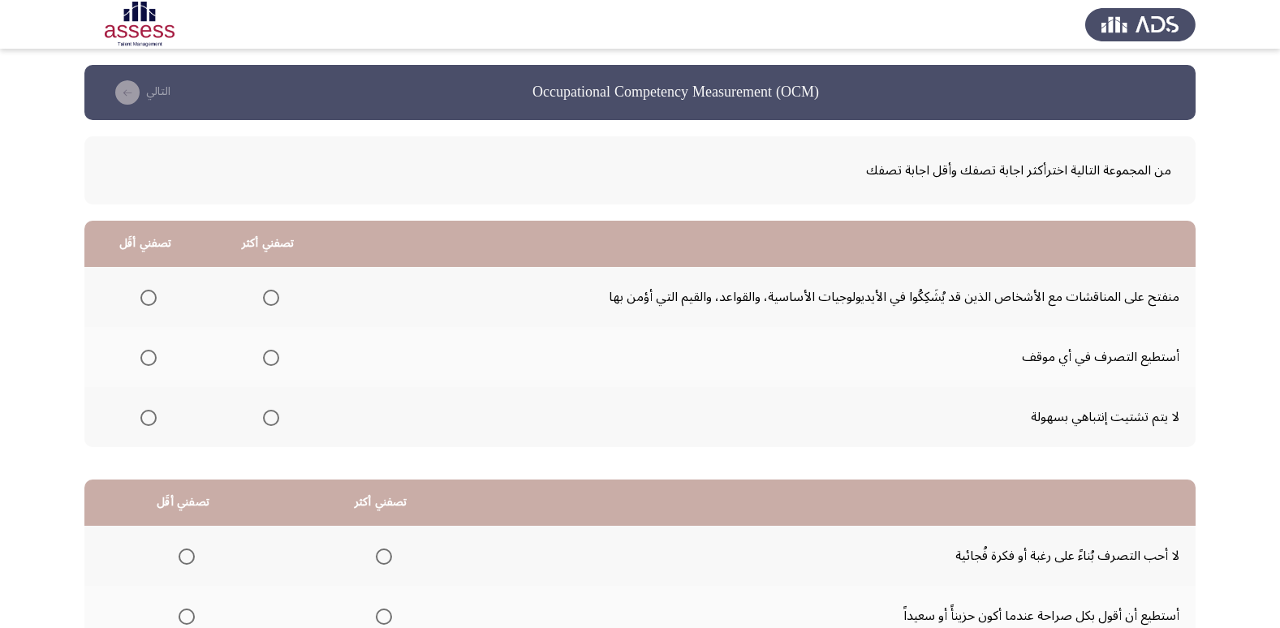
click at [273, 361] on span "Select an option" at bounding box center [271, 358] width 16 height 16
click at [273, 361] on input "Select an option" at bounding box center [271, 358] width 16 height 16
click at [146, 417] on span "Select an option" at bounding box center [148, 418] width 16 height 16
click at [146, 417] on input "Select an option" at bounding box center [148, 418] width 16 height 16
click at [145, 304] on span "Select an option" at bounding box center [148, 298] width 16 height 16
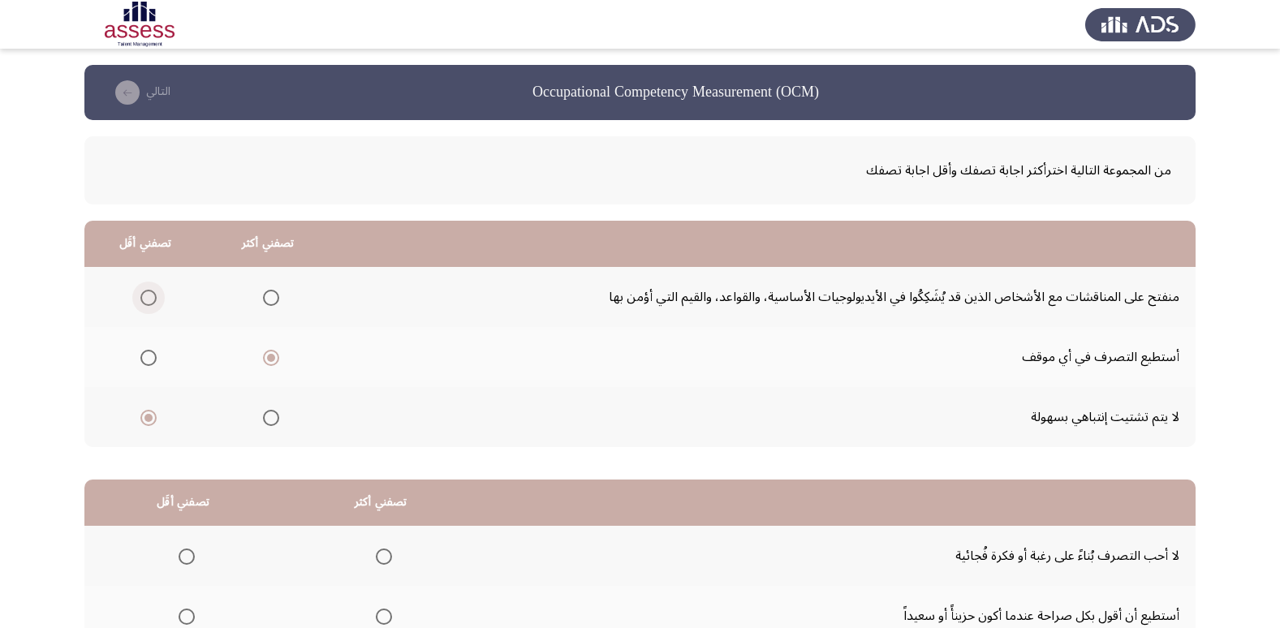
click at [145, 304] on input "Select an option" at bounding box center [148, 298] width 16 height 16
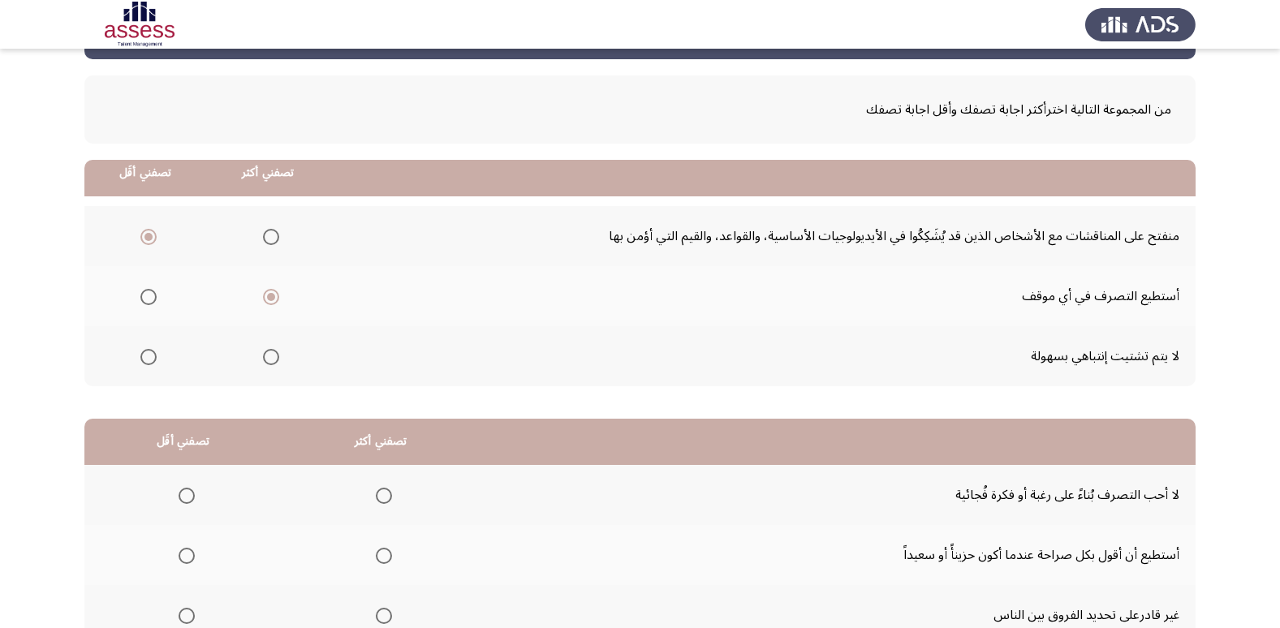
scroll to position [191, 0]
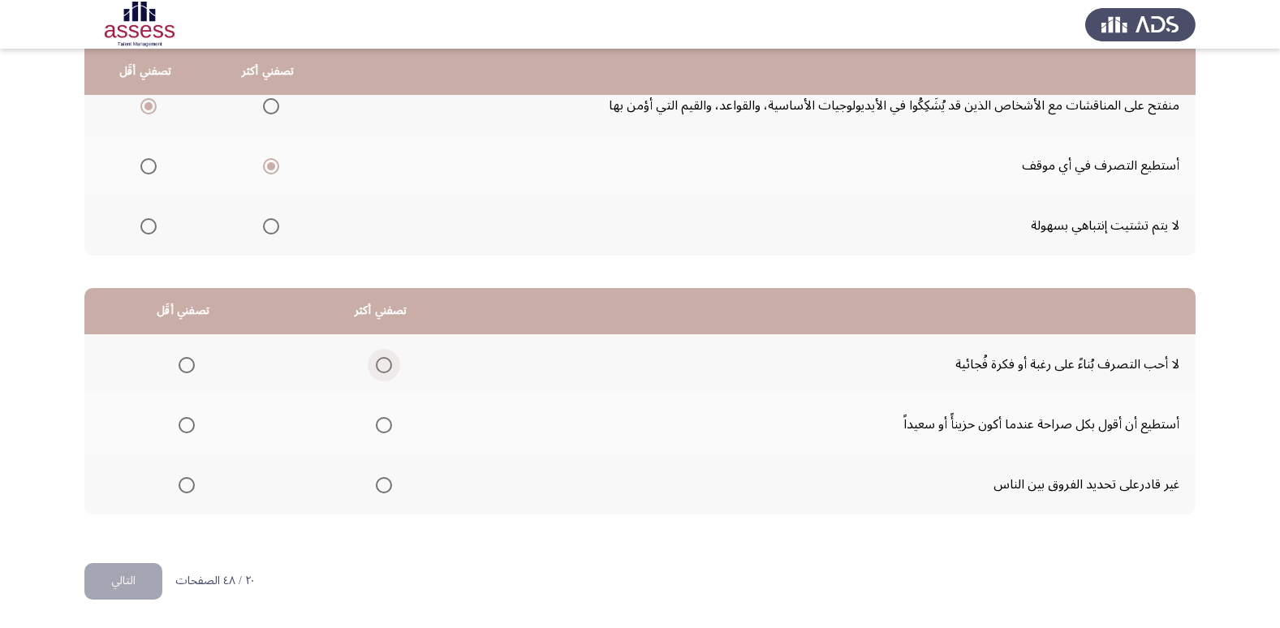
click at [379, 361] on span "Select an option" at bounding box center [384, 365] width 16 height 16
click at [379, 361] on input "Select an option" at bounding box center [384, 365] width 16 height 16
click at [186, 431] on span "Select an option" at bounding box center [187, 425] width 16 height 16
click at [186, 431] on input "Select an option" at bounding box center [187, 425] width 16 height 16
click at [128, 576] on button "التالي" at bounding box center [123, 581] width 78 height 37
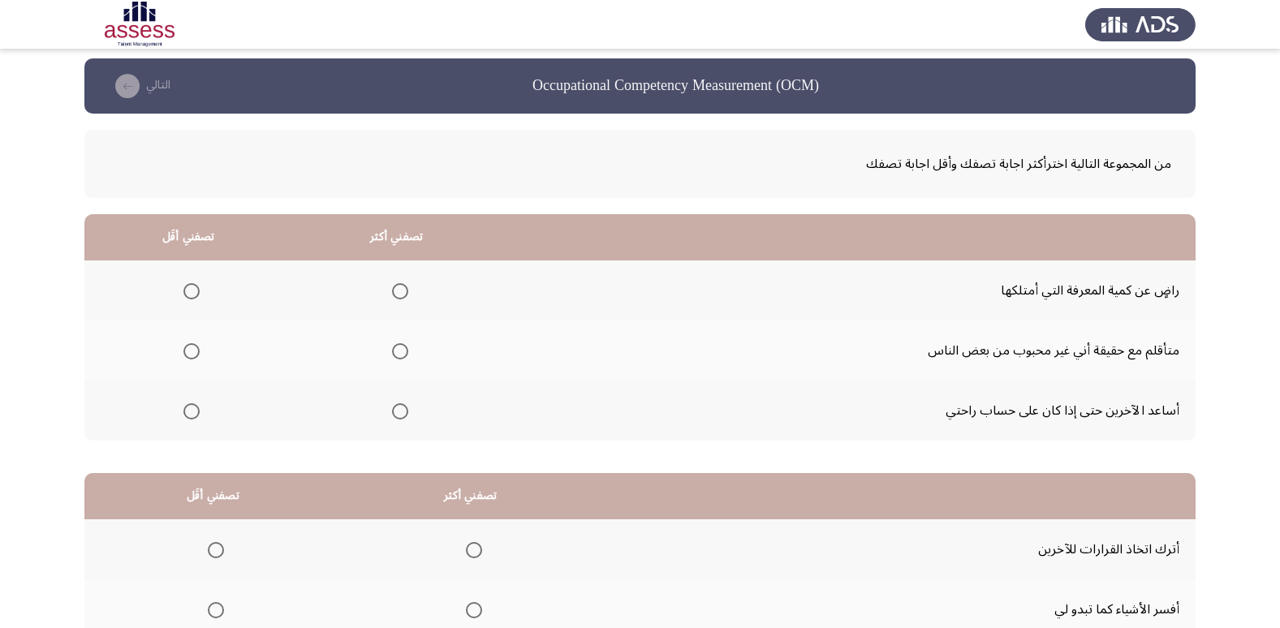
scroll to position [0, 0]
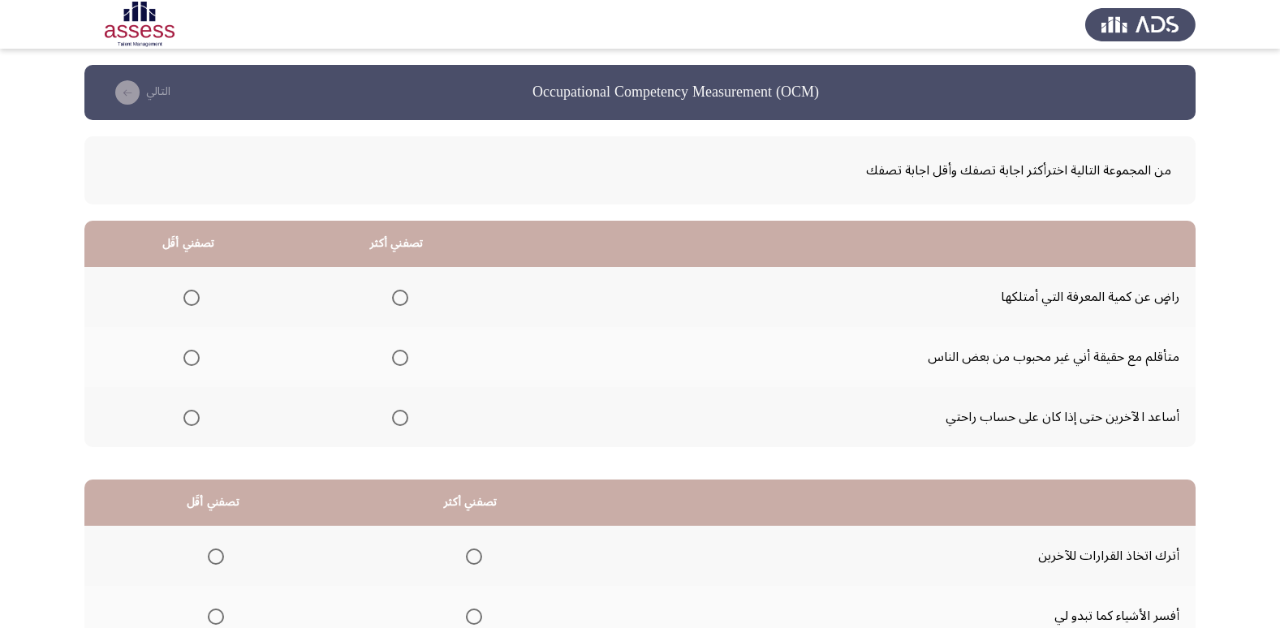
click at [401, 298] on span "Select an option" at bounding box center [400, 298] width 16 height 16
click at [401, 298] on input "Select an option" at bounding box center [400, 298] width 16 height 16
click at [187, 419] on span "Select an option" at bounding box center [191, 418] width 16 height 16
click at [187, 419] on input "Select an option" at bounding box center [191, 418] width 16 height 16
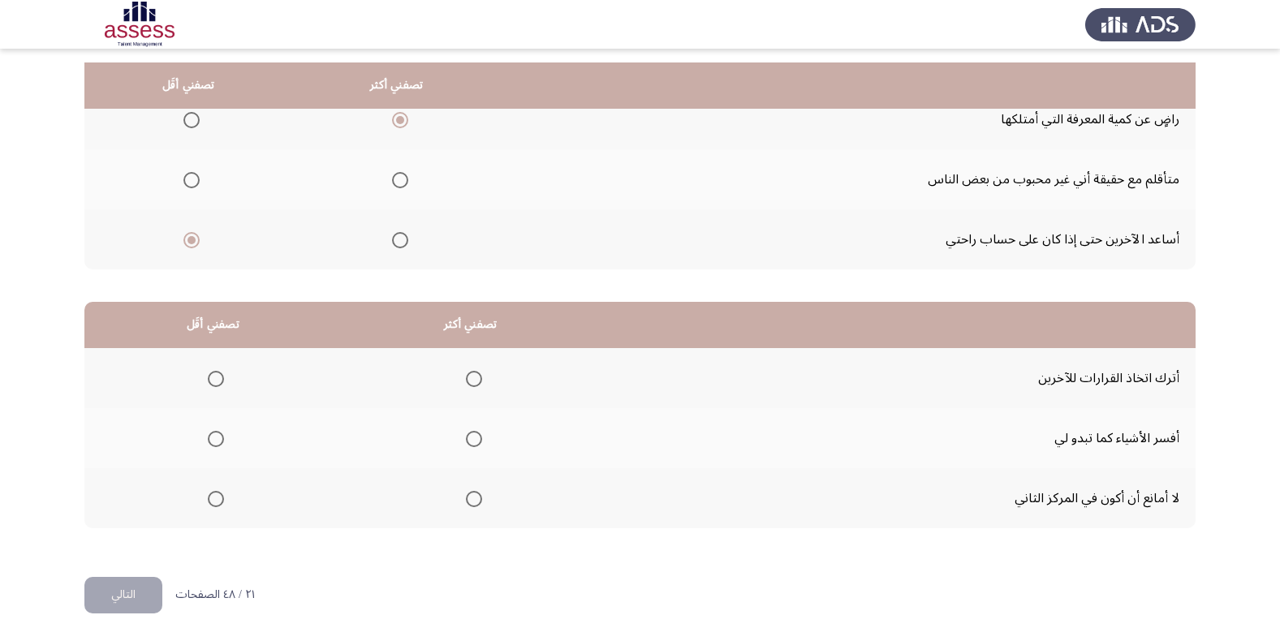
scroll to position [191, 0]
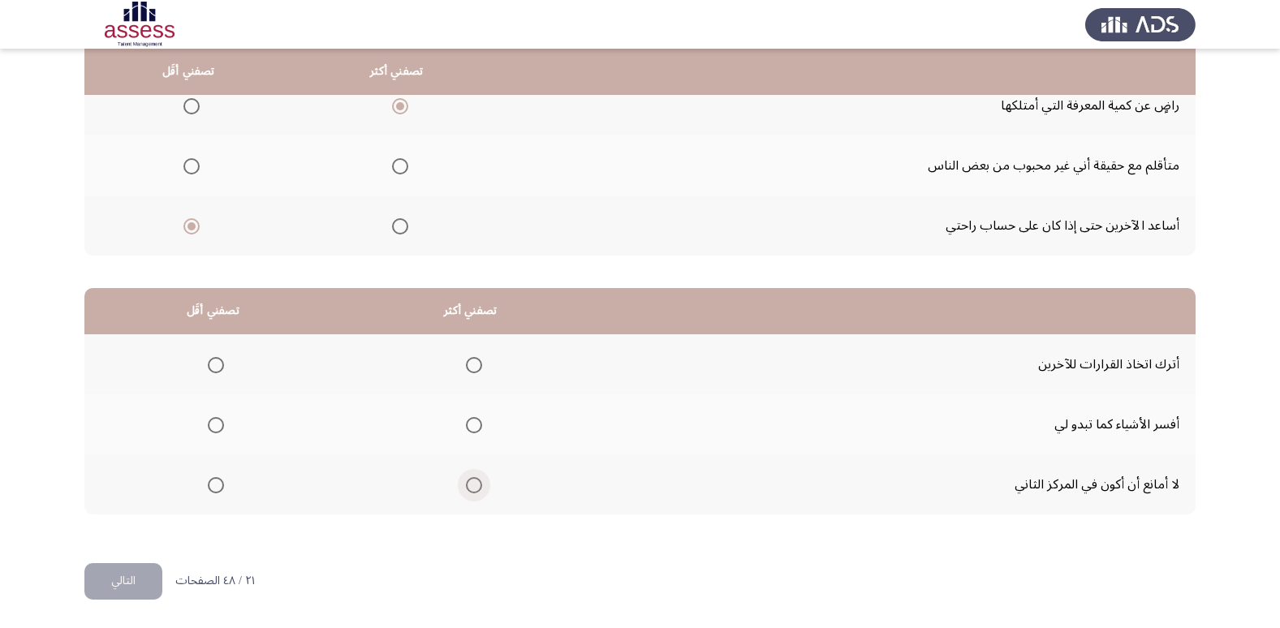
click at [470, 483] on span "Select an option" at bounding box center [474, 485] width 16 height 16
click at [470, 483] on input "Select an option" at bounding box center [474, 485] width 16 height 16
click at [215, 362] on span "Select an option" at bounding box center [216, 365] width 16 height 16
click at [215, 362] on input "Select an option" at bounding box center [216, 365] width 16 height 16
click at [123, 583] on button "التالي" at bounding box center [123, 581] width 78 height 37
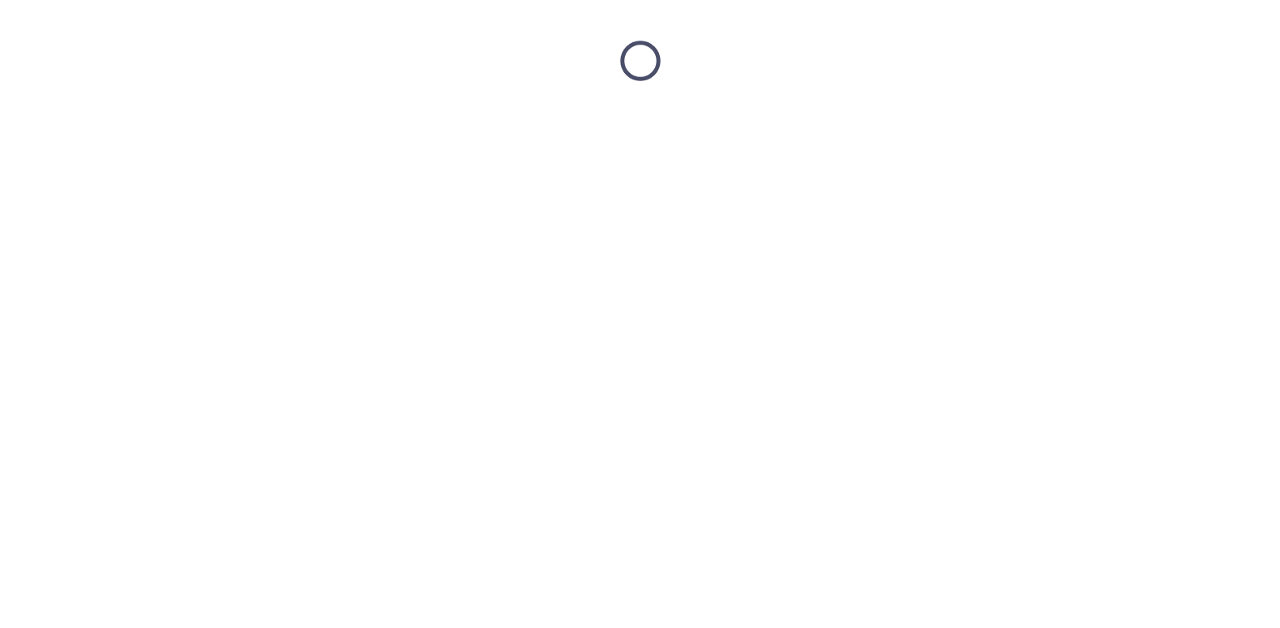
scroll to position [0, 0]
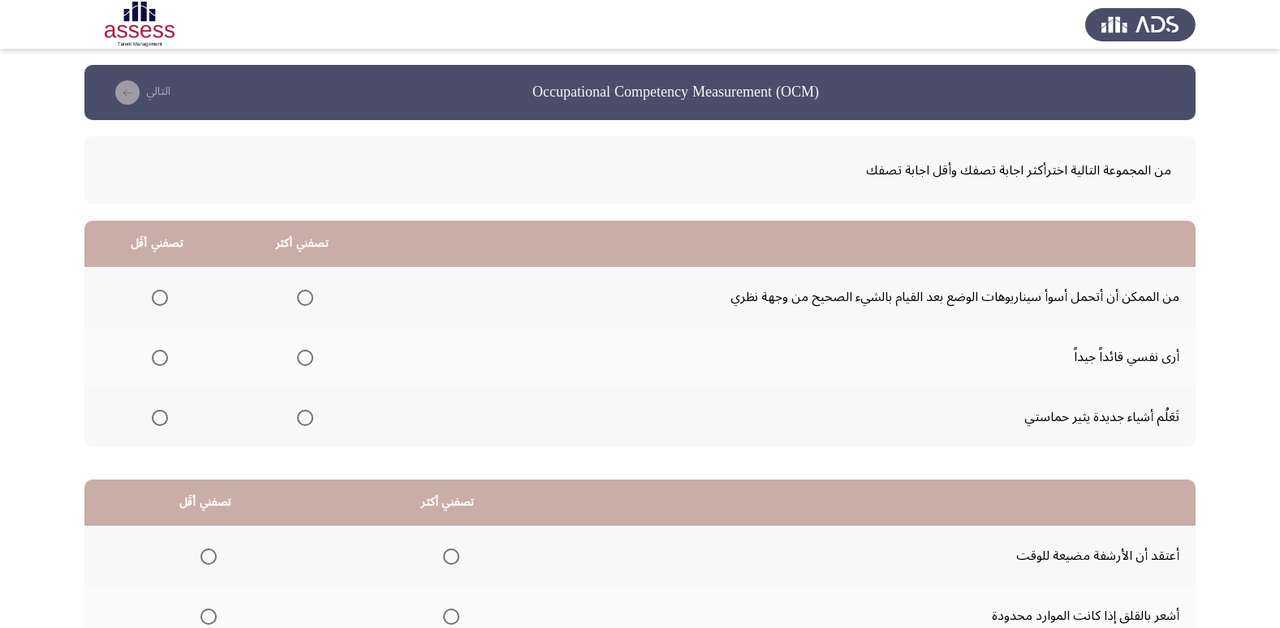
click at [298, 359] on span "Select an option" at bounding box center [305, 358] width 16 height 16
click at [298, 359] on input "Select an option" at bounding box center [305, 358] width 16 height 16
click at [161, 414] on span "Select an option" at bounding box center [160, 418] width 16 height 16
click at [161, 414] on input "Select an option" at bounding box center [160, 418] width 16 height 16
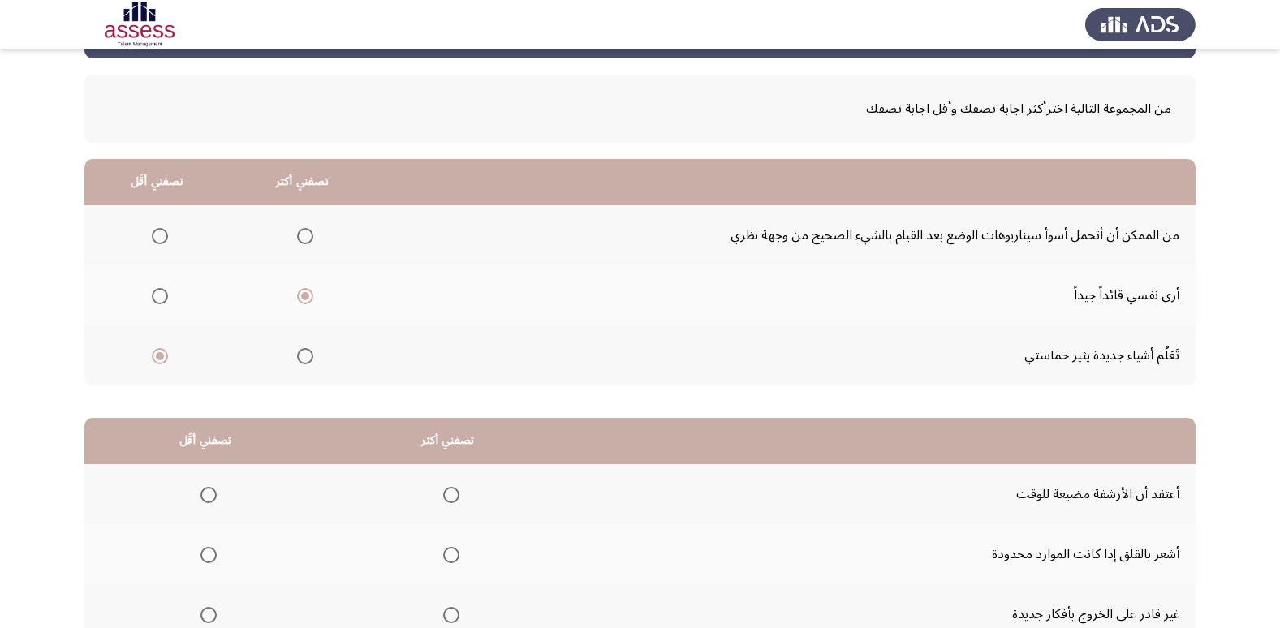
scroll to position [29, 0]
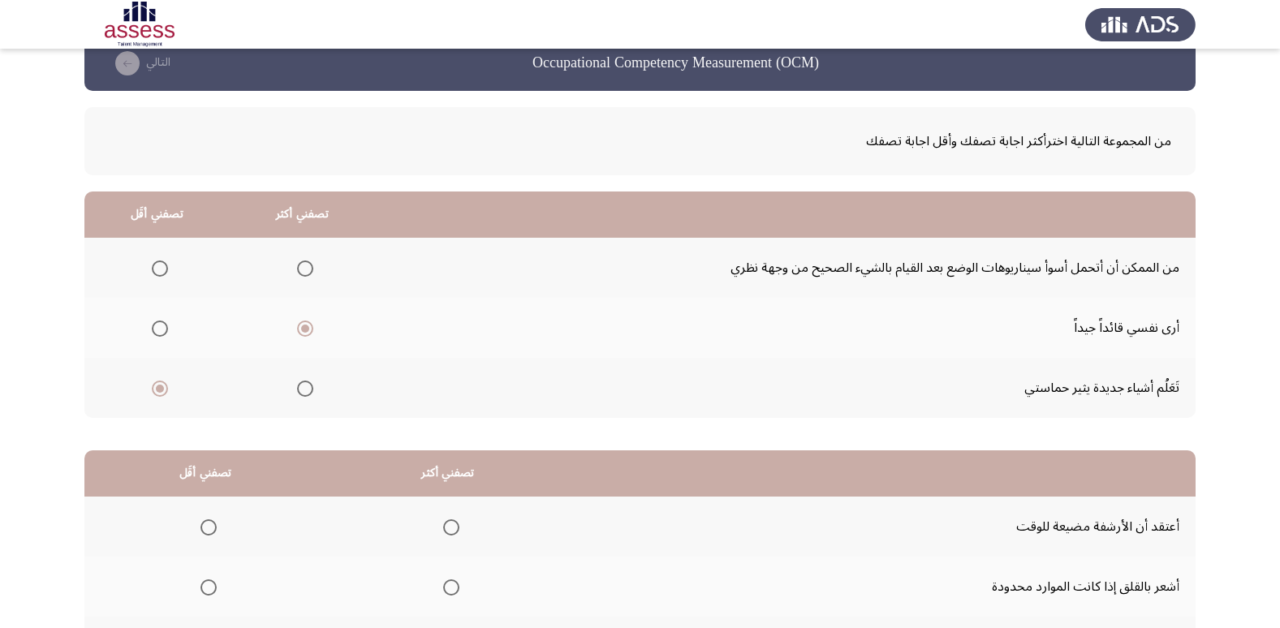
click at [161, 266] on span "Select an option" at bounding box center [160, 268] width 16 height 16
click at [161, 266] on input "Select an option" at bounding box center [160, 268] width 16 height 16
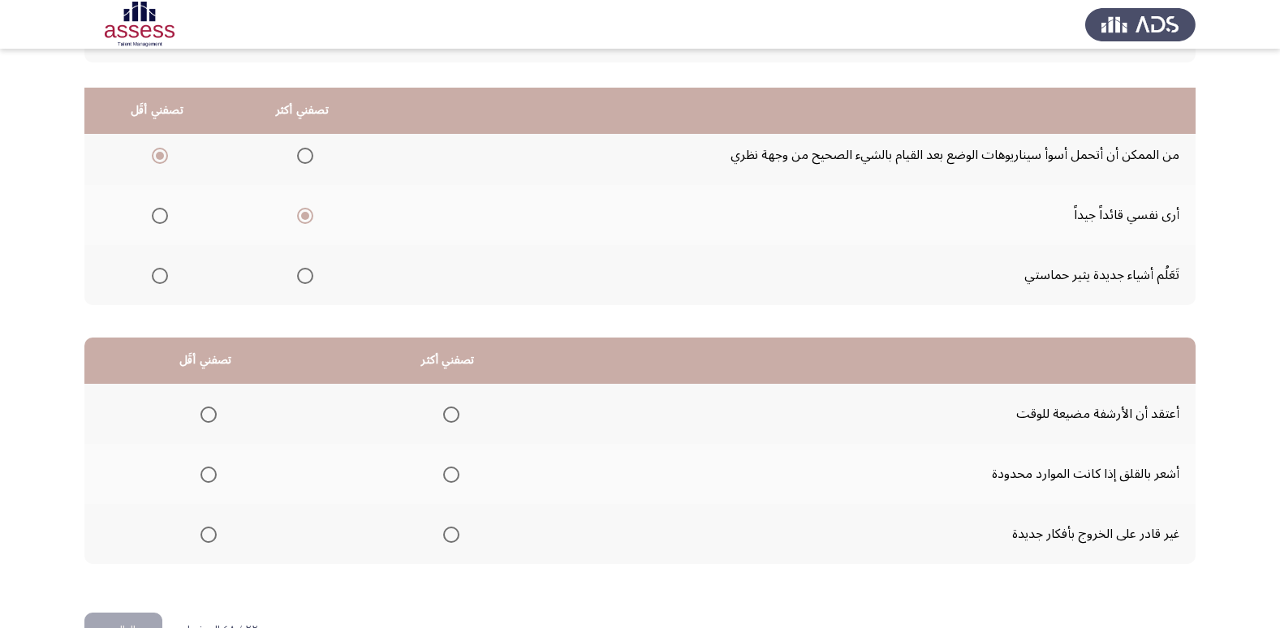
scroll to position [191, 0]
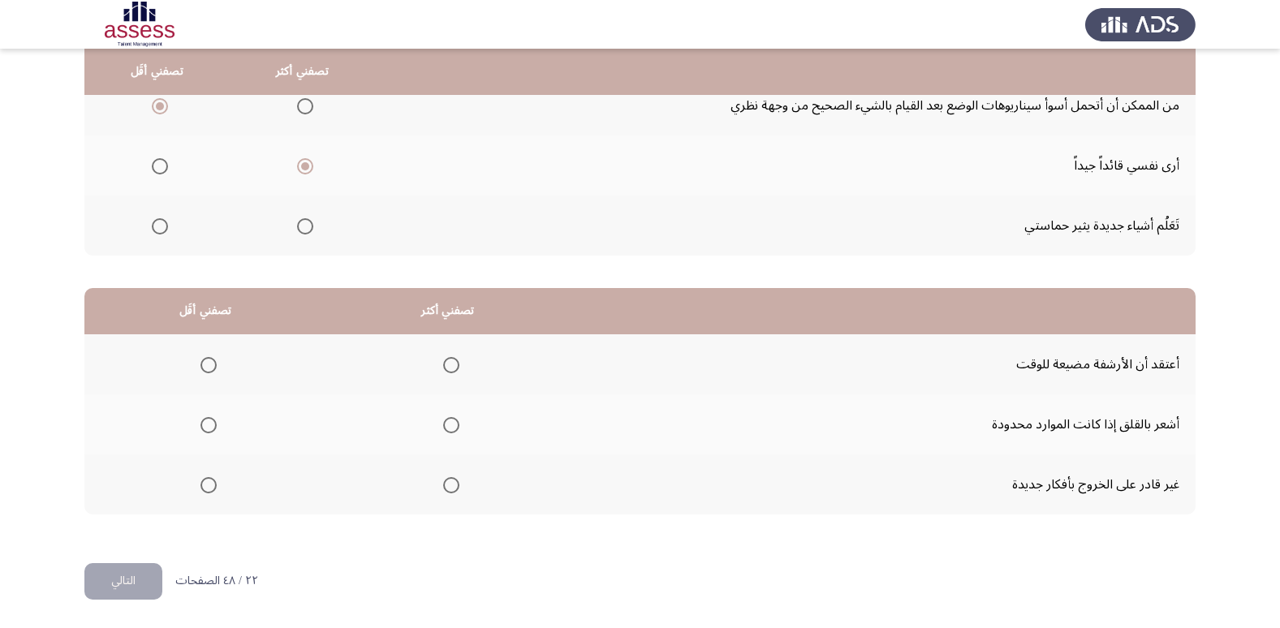
click at [451, 364] on span "Select an option" at bounding box center [451, 365] width 16 height 16
click at [451, 364] on input "Select an option" at bounding box center [451, 365] width 16 height 16
click at [203, 422] on span "Select an option" at bounding box center [208, 425] width 16 height 16
click at [203, 422] on input "Select an option" at bounding box center [208, 425] width 16 height 16
click at [204, 491] on span "Select an option" at bounding box center [208, 485] width 16 height 16
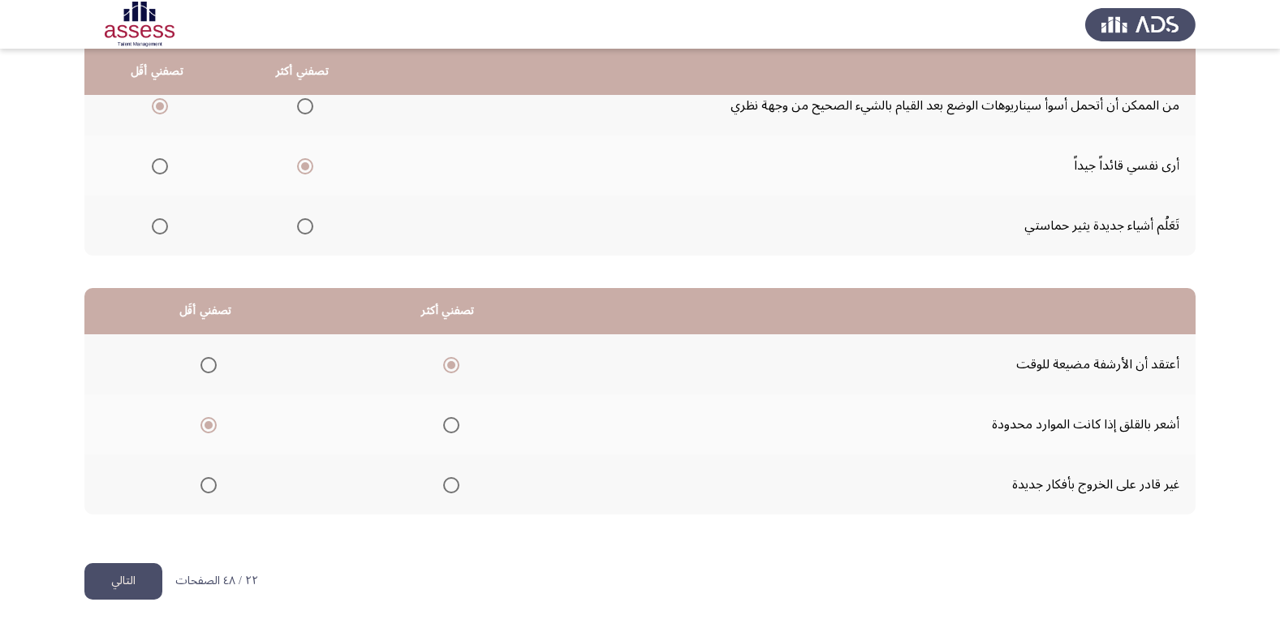
click at [204, 491] on input "Select an option" at bounding box center [208, 485] width 16 height 16
click at [137, 574] on button "التالي" at bounding box center [123, 581] width 78 height 37
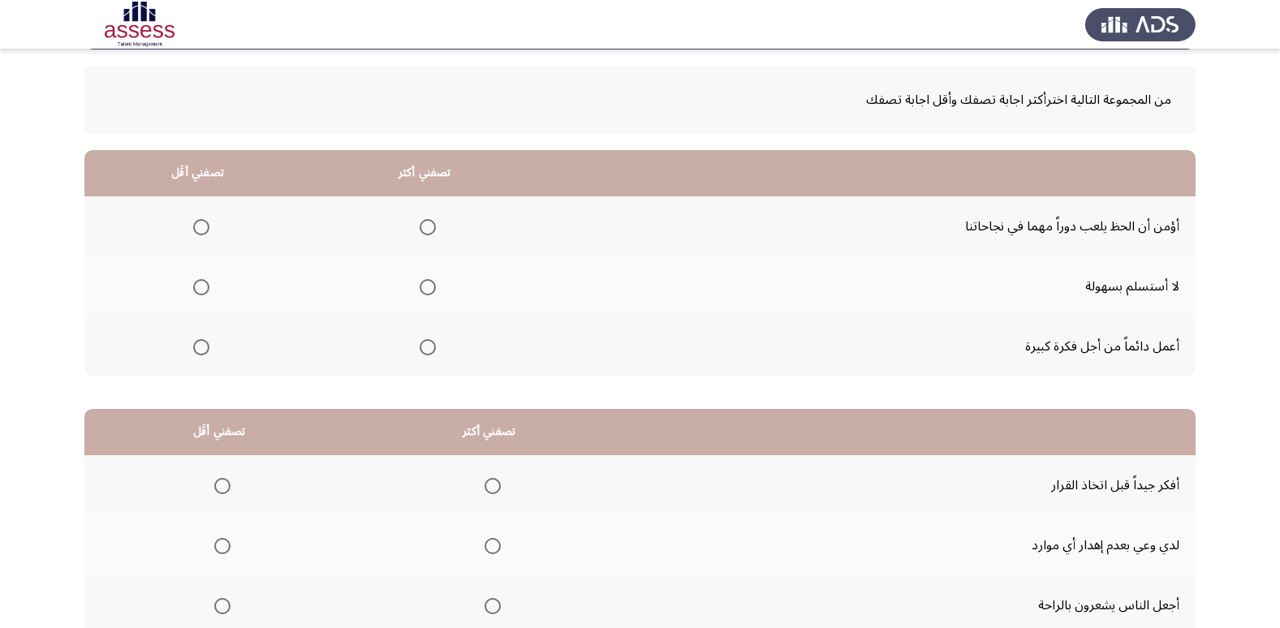
scroll to position [0, 0]
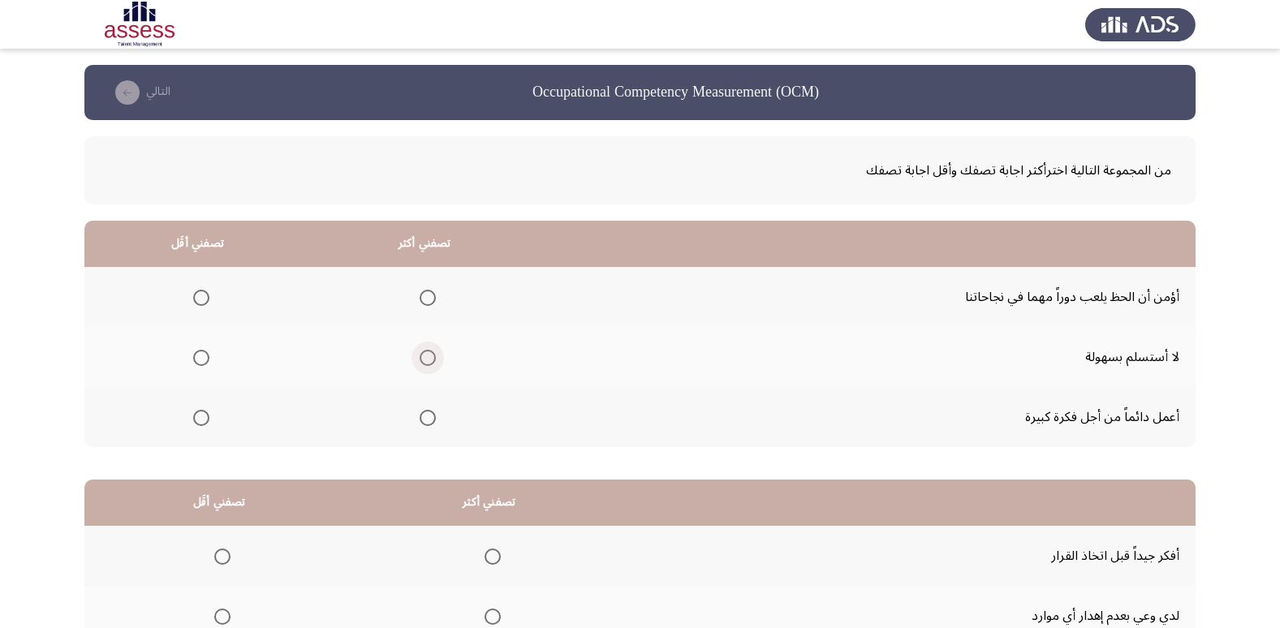
click at [424, 356] on span "Select an option" at bounding box center [427, 358] width 16 height 16
click at [424, 356] on input "Select an option" at bounding box center [427, 358] width 16 height 16
click at [200, 295] on span "Select an option" at bounding box center [201, 298] width 16 height 16
click at [200, 295] on input "Select an option" at bounding box center [201, 298] width 16 height 16
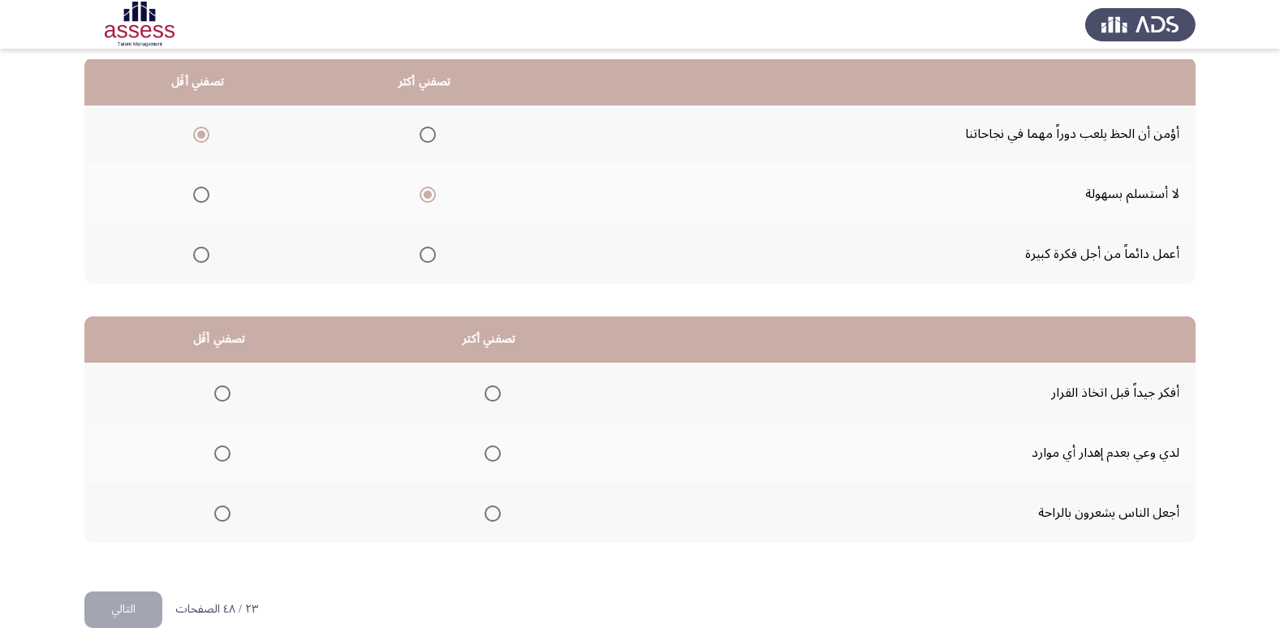
scroll to position [191, 0]
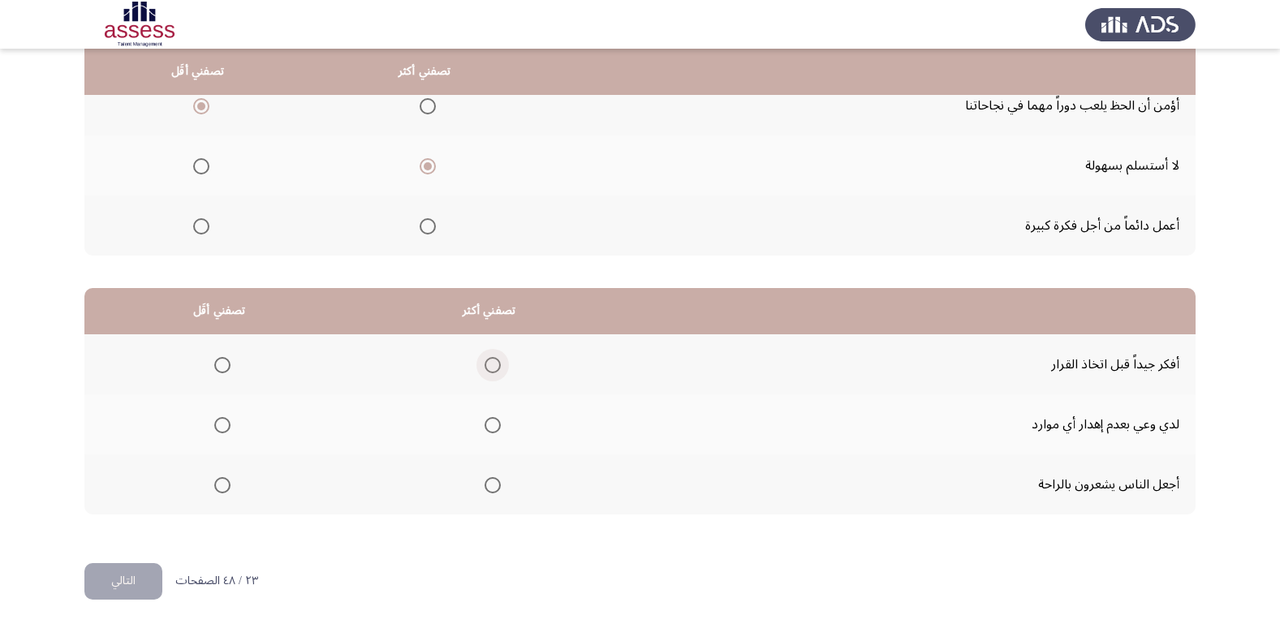
click at [492, 366] on span "Select an option" at bounding box center [492, 365] width 16 height 16
click at [492, 366] on input "Select an option" at bounding box center [492, 365] width 16 height 16
click at [222, 487] on span "Select an option" at bounding box center [222, 485] width 16 height 16
click at [222, 487] on input "Select an option" at bounding box center [222, 485] width 16 height 16
click at [129, 578] on button "التالي" at bounding box center [123, 581] width 78 height 37
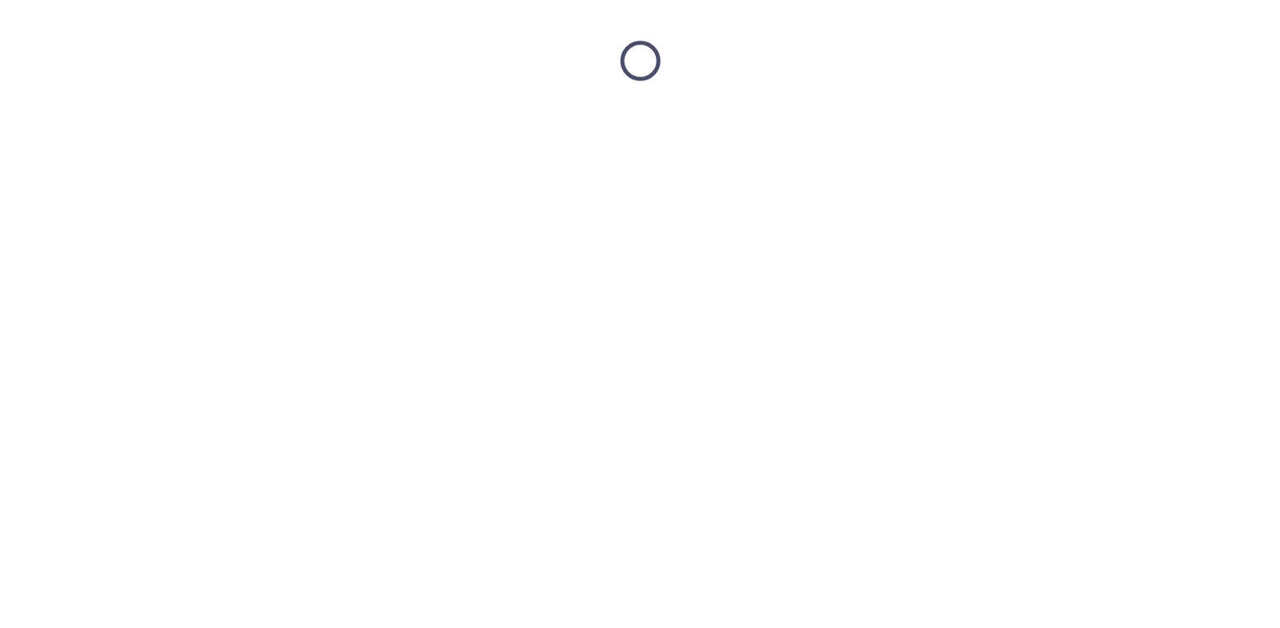
scroll to position [0, 0]
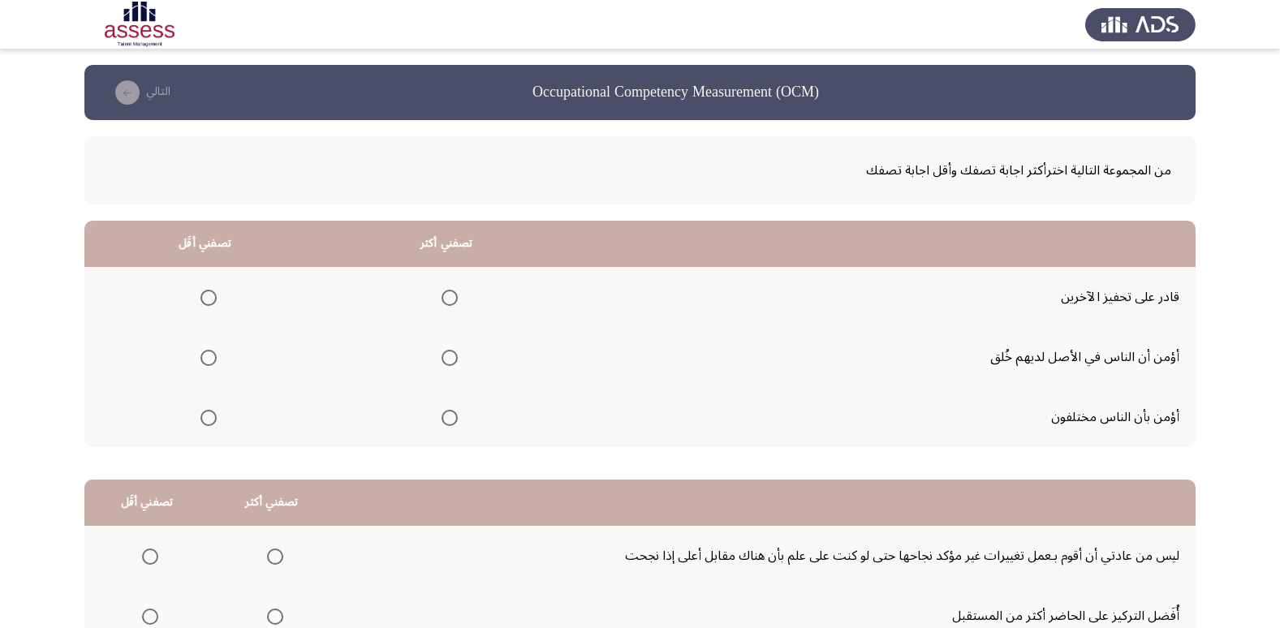
click at [449, 414] on span "Select an option" at bounding box center [449, 418] width 16 height 16
click at [449, 414] on input "Select an option" at bounding box center [449, 418] width 16 height 16
click at [207, 299] on span "Select an option" at bounding box center [208, 298] width 16 height 16
click at [207, 299] on input "Select an option" at bounding box center [208, 298] width 16 height 16
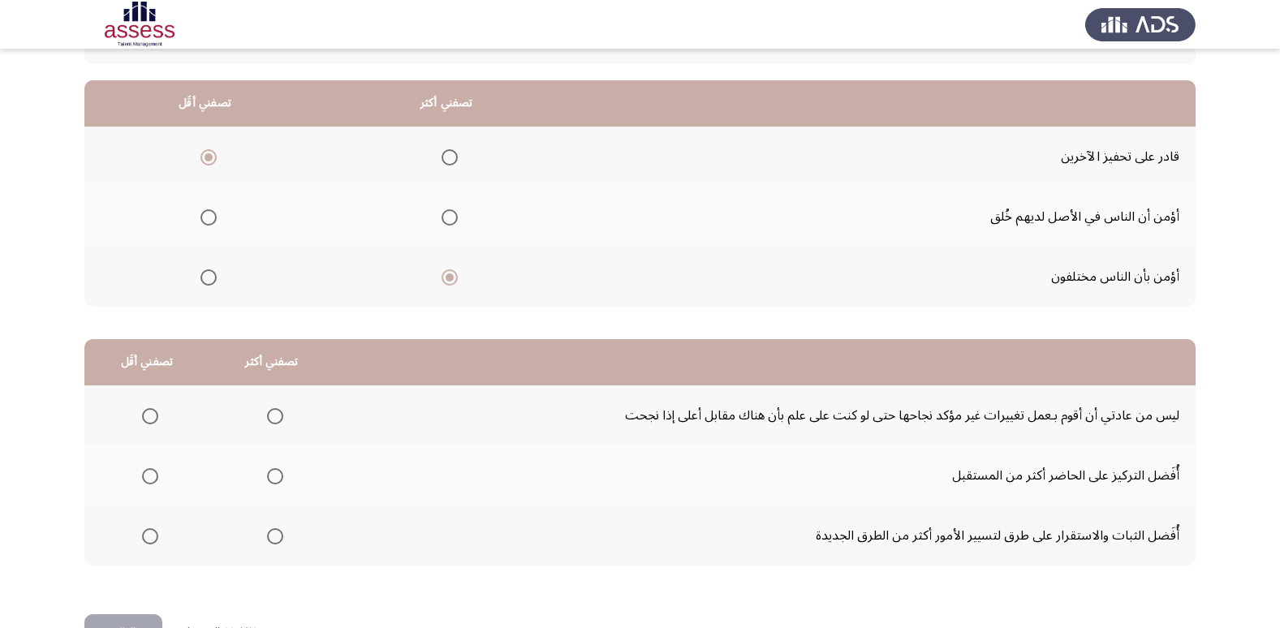
scroll to position [191, 0]
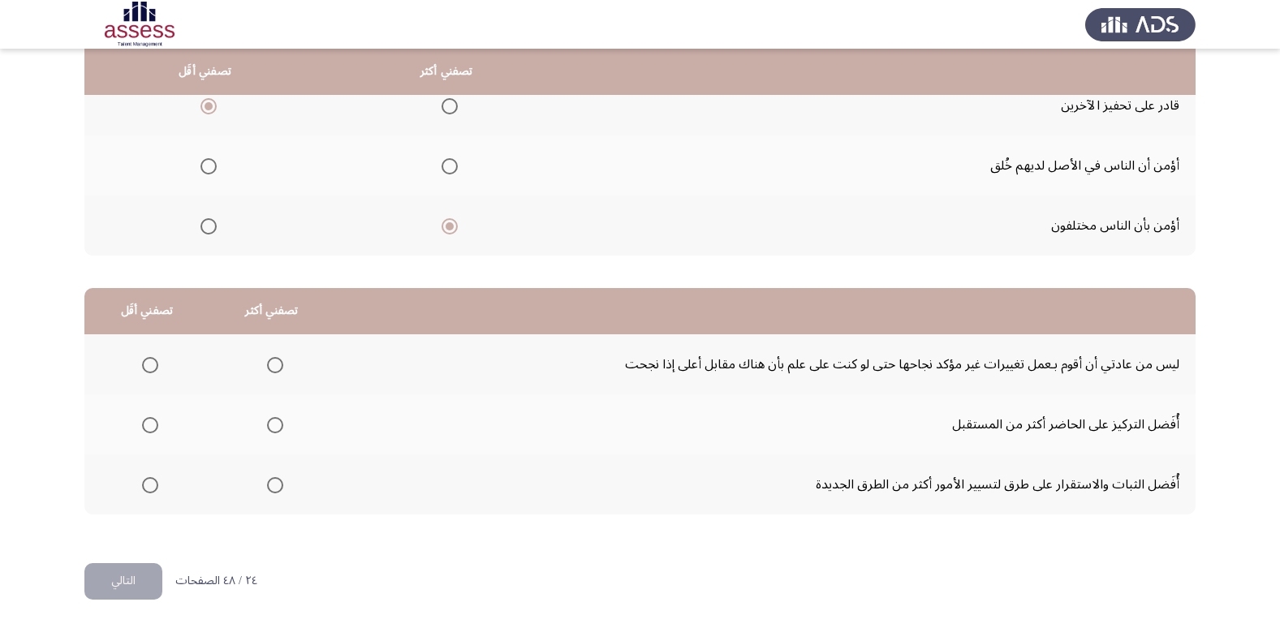
click at [273, 364] on span "Select an option" at bounding box center [275, 365] width 16 height 16
click at [273, 364] on input "Select an option" at bounding box center [275, 365] width 16 height 16
click at [272, 484] on span "Select an option" at bounding box center [275, 485] width 16 height 16
click at [272, 484] on input "Select an option" at bounding box center [275, 485] width 16 height 16
click at [148, 367] on span "Select an option" at bounding box center [150, 365] width 16 height 16
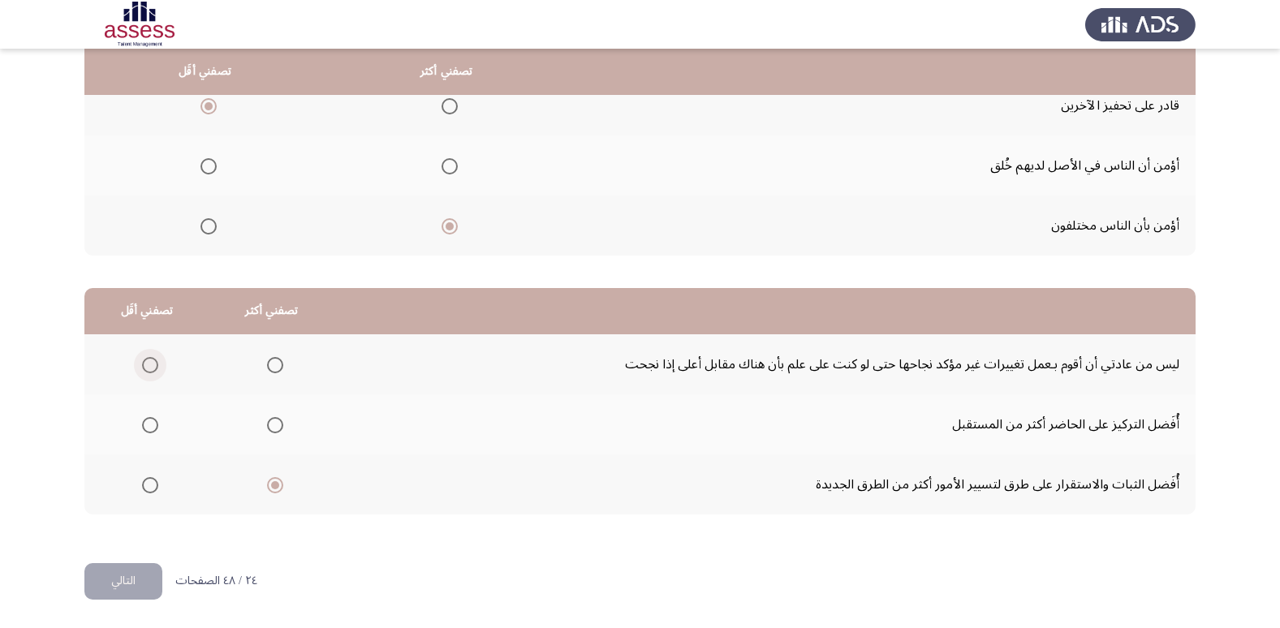
click at [148, 367] on input "Select an option" at bounding box center [150, 365] width 16 height 16
click at [115, 588] on button "التالي" at bounding box center [123, 581] width 78 height 37
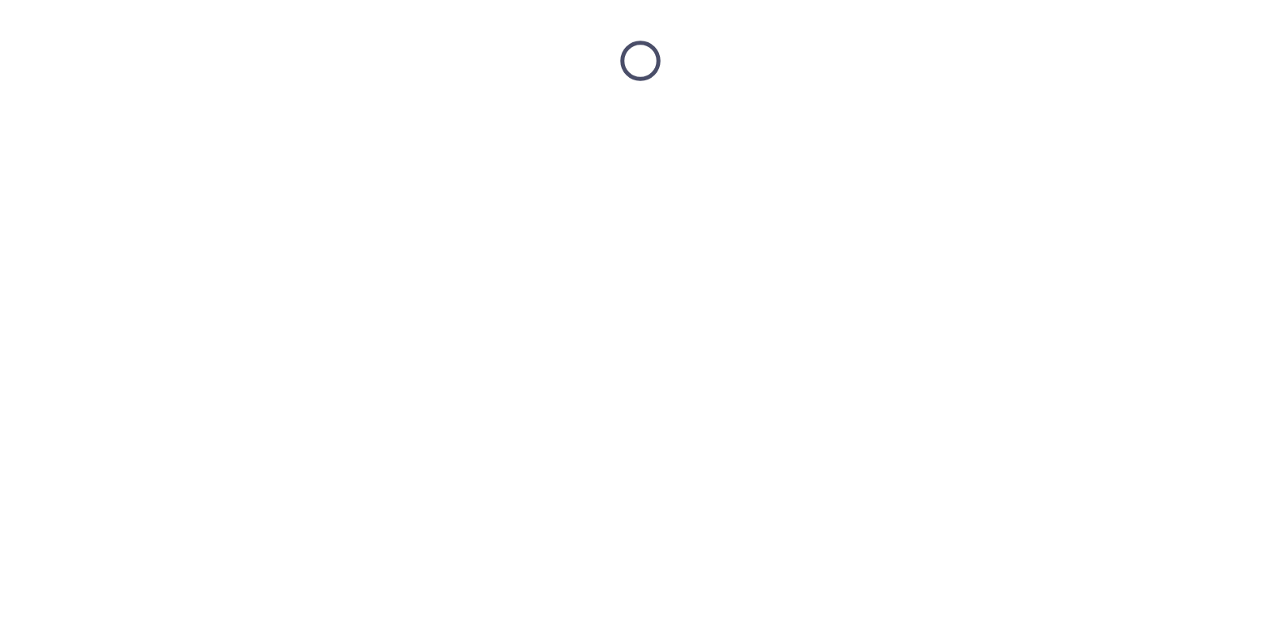
scroll to position [0, 0]
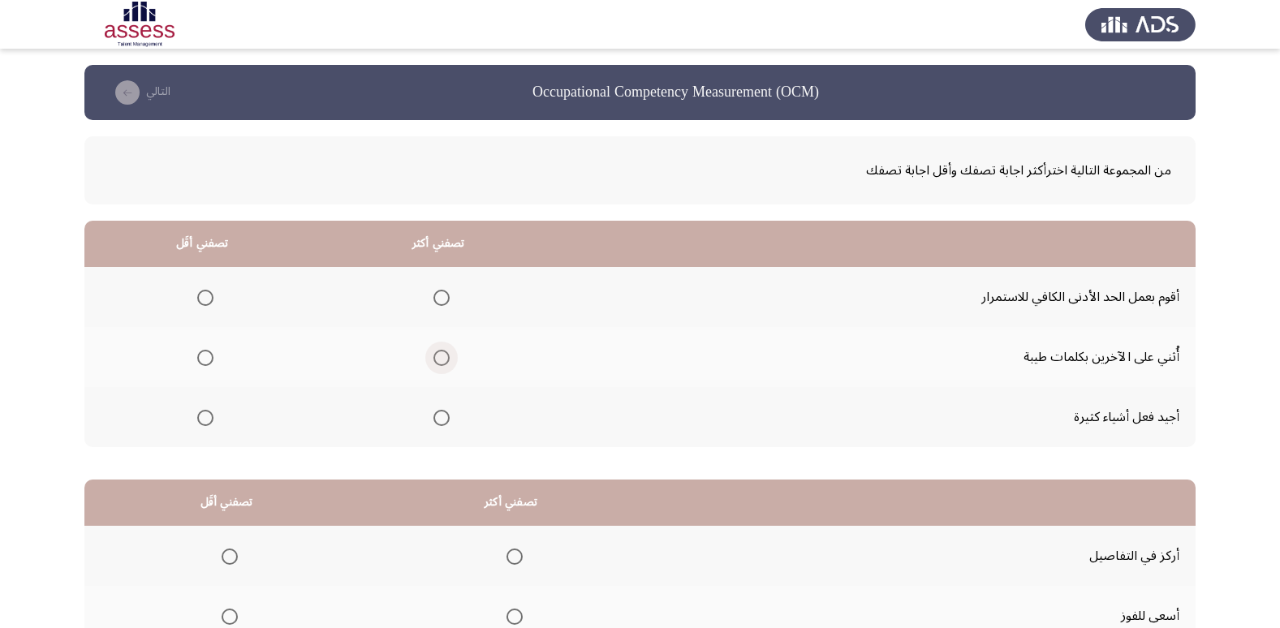
click at [440, 364] on span "Select an option" at bounding box center [441, 358] width 16 height 16
click at [440, 364] on input "Select an option" at bounding box center [441, 358] width 16 height 16
click at [204, 292] on span "Select an option" at bounding box center [205, 298] width 16 height 16
click at [204, 292] on input "Select an option" at bounding box center [205, 298] width 16 height 16
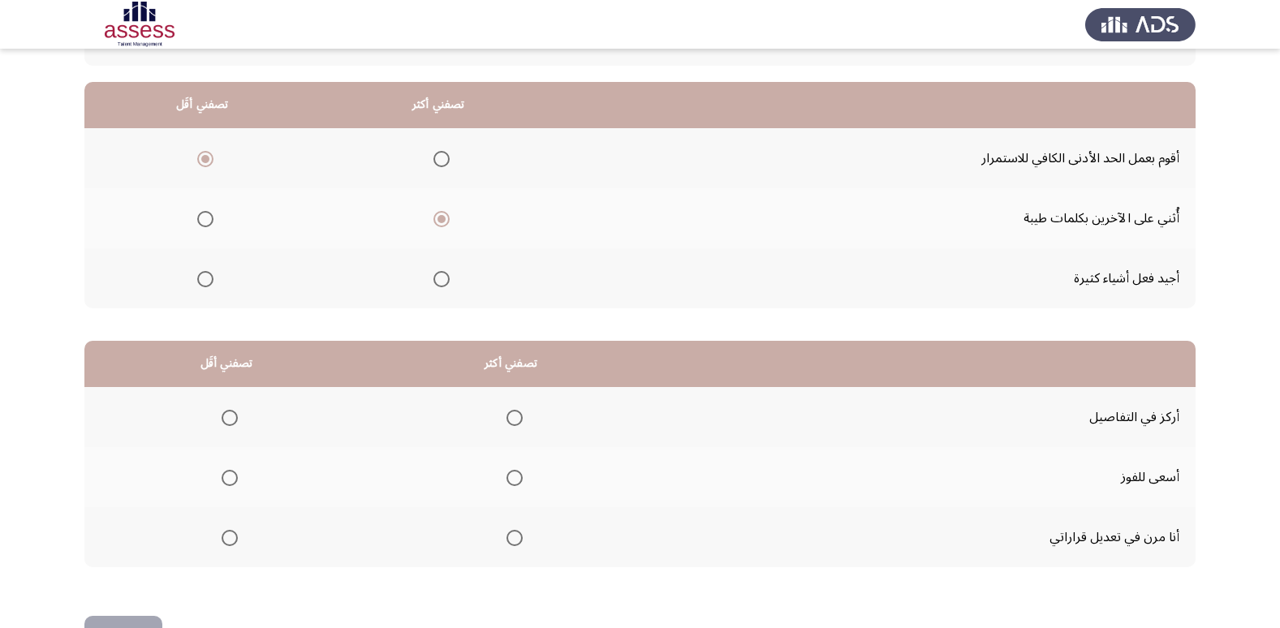
scroll to position [191, 0]
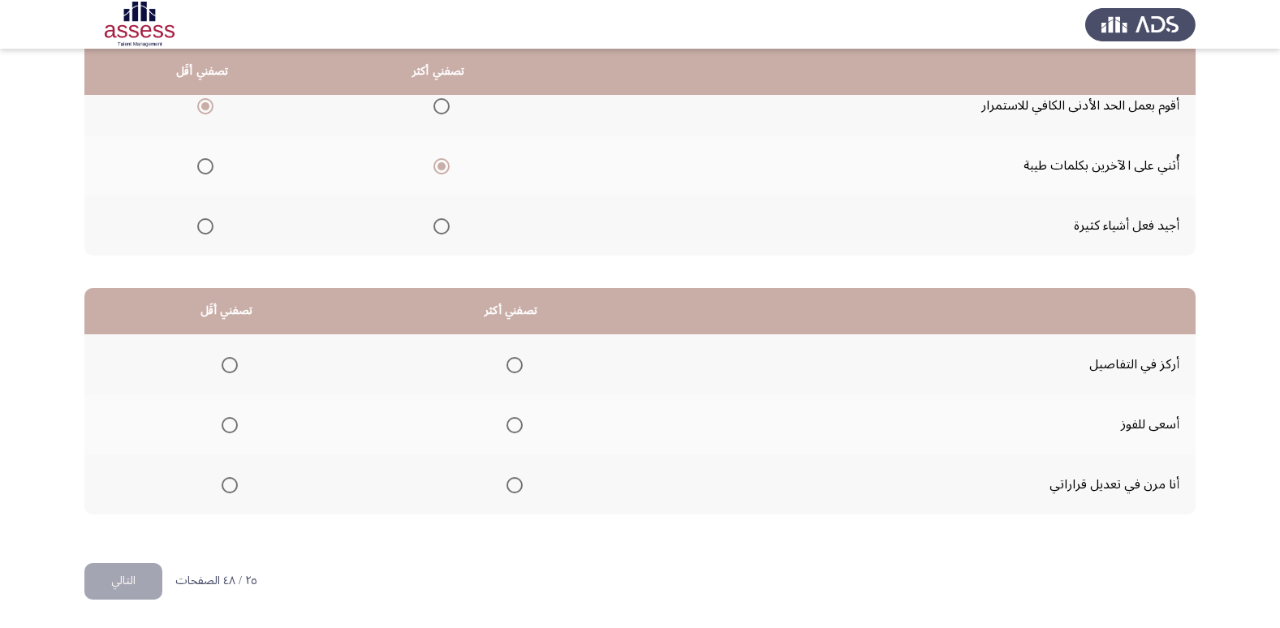
click at [514, 483] on span "Select an option" at bounding box center [514, 485] width 16 height 16
click at [514, 483] on input "Select an option" at bounding box center [514, 485] width 16 height 16
click at [224, 427] on span "Select an option" at bounding box center [230, 425] width 16 height 16
click at [224, 427] on input "Select an option" at bounding box center [230, 425] width 16 height 16
click at [78, 523] on app-assessment-container "Occupational Competency Measurement (OCM) التالي من المجموعة التالية اخترأكثر ا…" at bounding box center [640, 218] width 1280 height 690
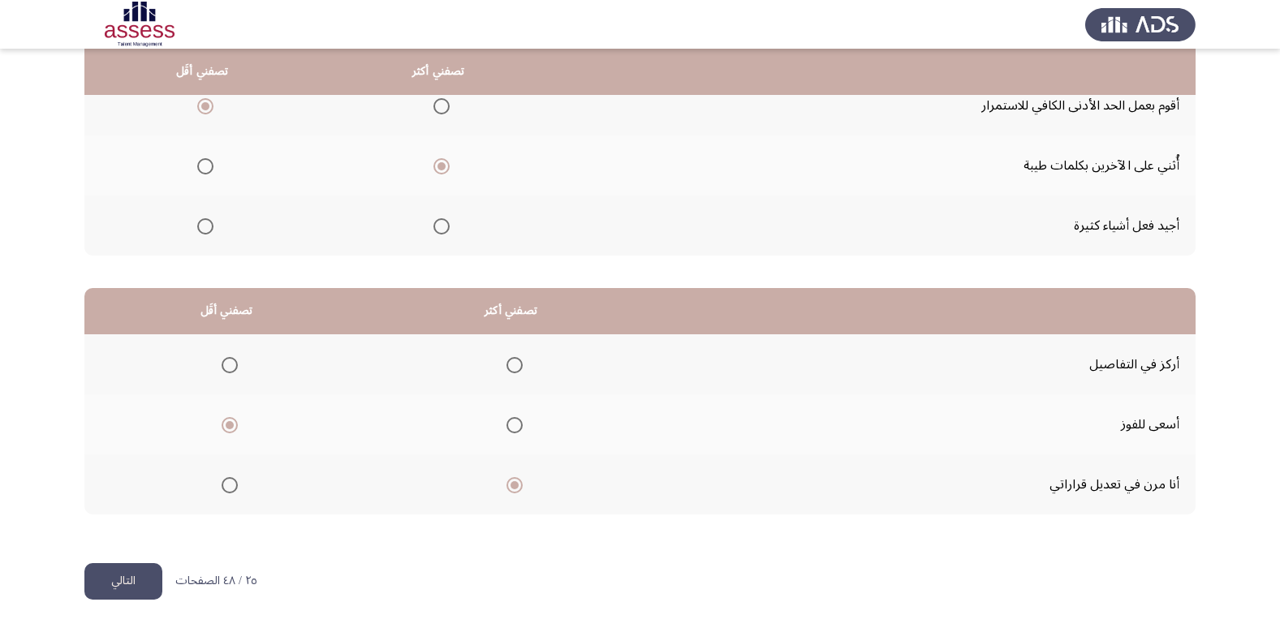
click at [227, 369] on span "Select an option" at bounding box center [230, 365] width 16 height 16
click at [227, 369] on input "Select an option" at bounding box center [230, 365] width 16 height 16
click at [135, 576] on button "التالي" at bounding box center [123, 581] width 78 height 37
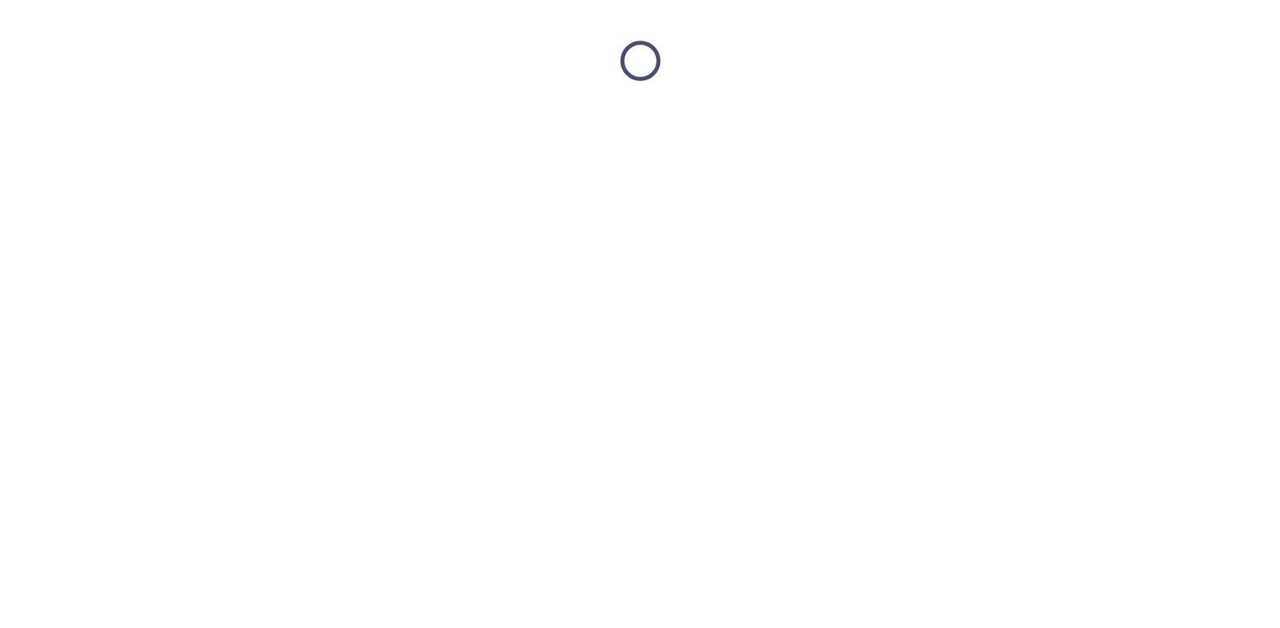
scroll to position [0, 0]
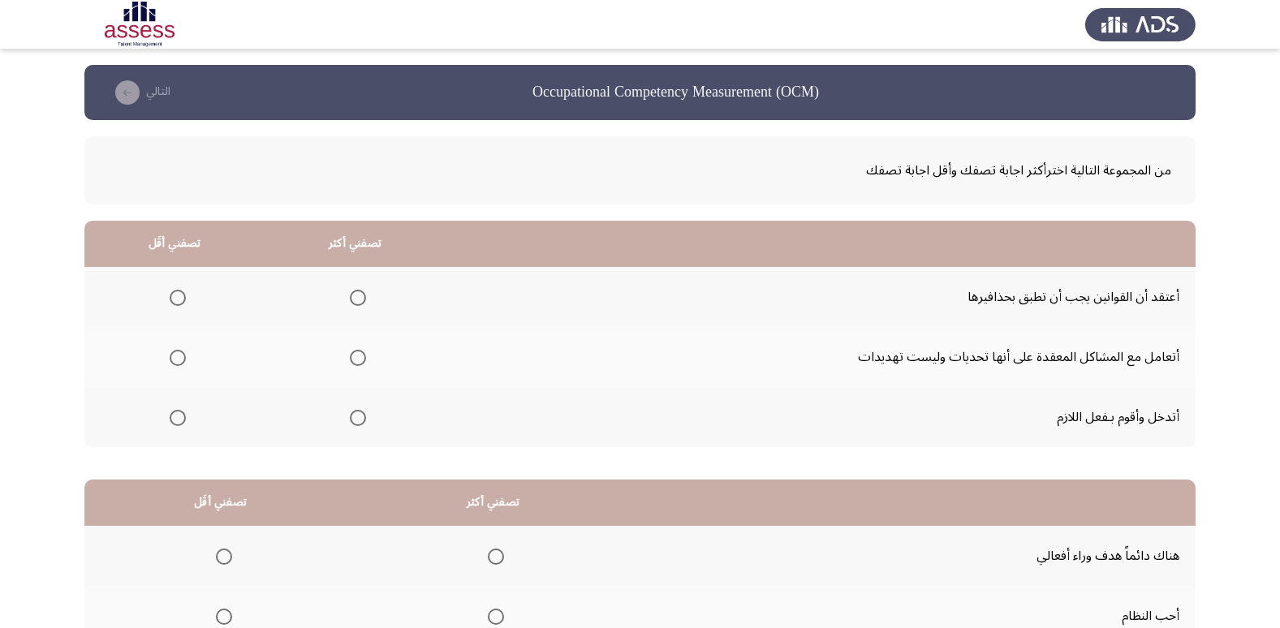
click at [355, 357] on span "Select an option" at bounding box center [358, 358] width 16 height 16
click at [355, 357] on input "Select an option" at bounding box center [358, 358] width 16 height 16
click at [183, 416] on span "Select an option" at bounding box center [178, 418] width 16 height 16
click at [183, 416] on input "Select an option" at bounding box center [178, 418] width 16 height 16
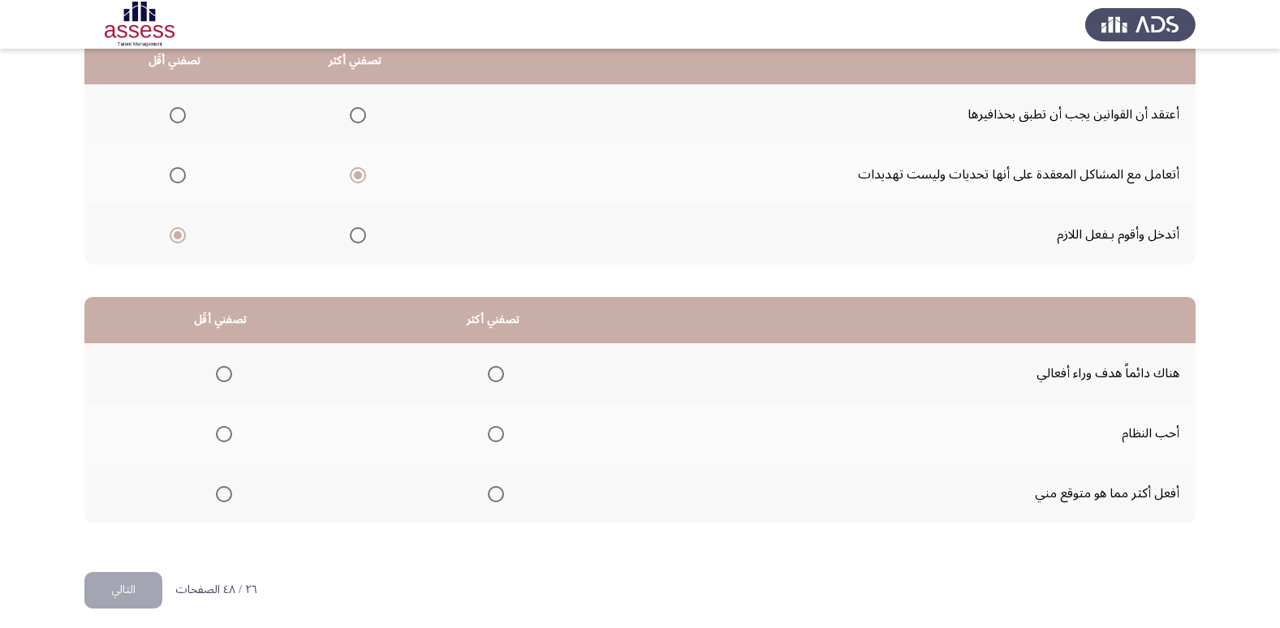
scroll to position [191, 0]
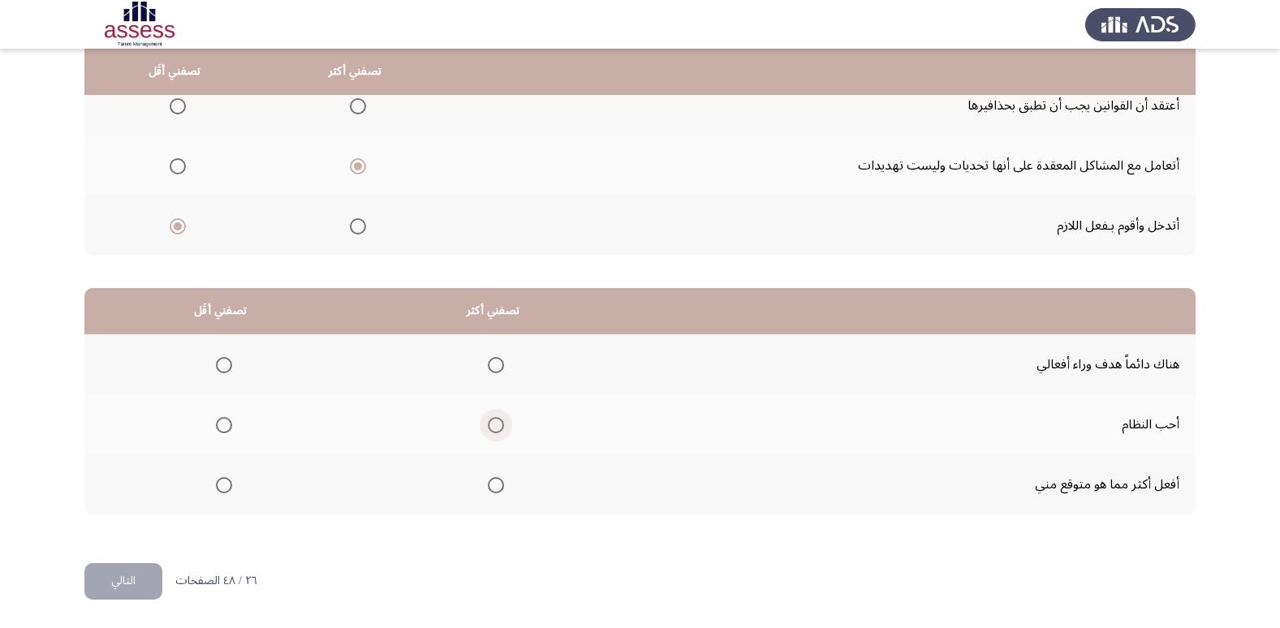
click at [497, 427] on span "Select an option" at bounding box center [496, 425] width 16 height 16
click at [497, 427] on input "Select an option" at bounding box center [496, 425] width 16 height 16
click at [221, 363] on span "Select an option" at bounding box center [224, 365] width 16 height 16
click at [221, 363] on input "Select an option" at bounding box center [224, 365] width 16 height 16
click at [226, 492] on span "Select an option" at bounding box center [224, 485] width 16 height 16
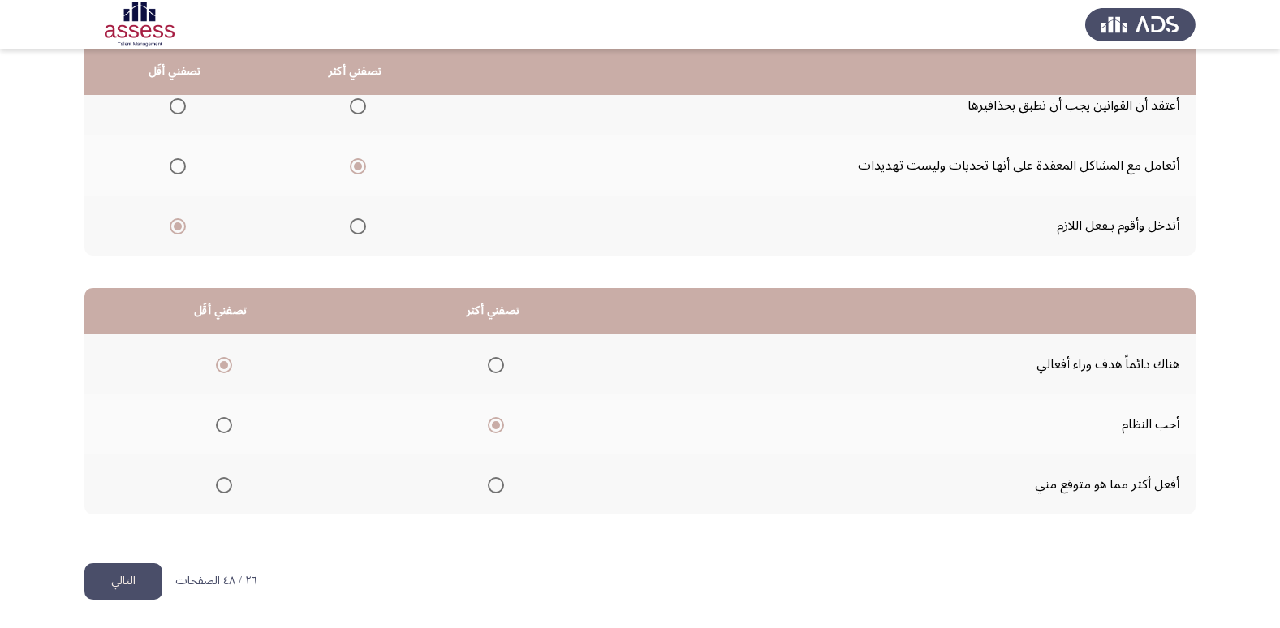
click at [226, 492] on input "Select an option" at bounding box center [224, 485] width 16 height 16
click at [139, 582] on button "التالي" at bounding box center [123, 581] width 78 height 37
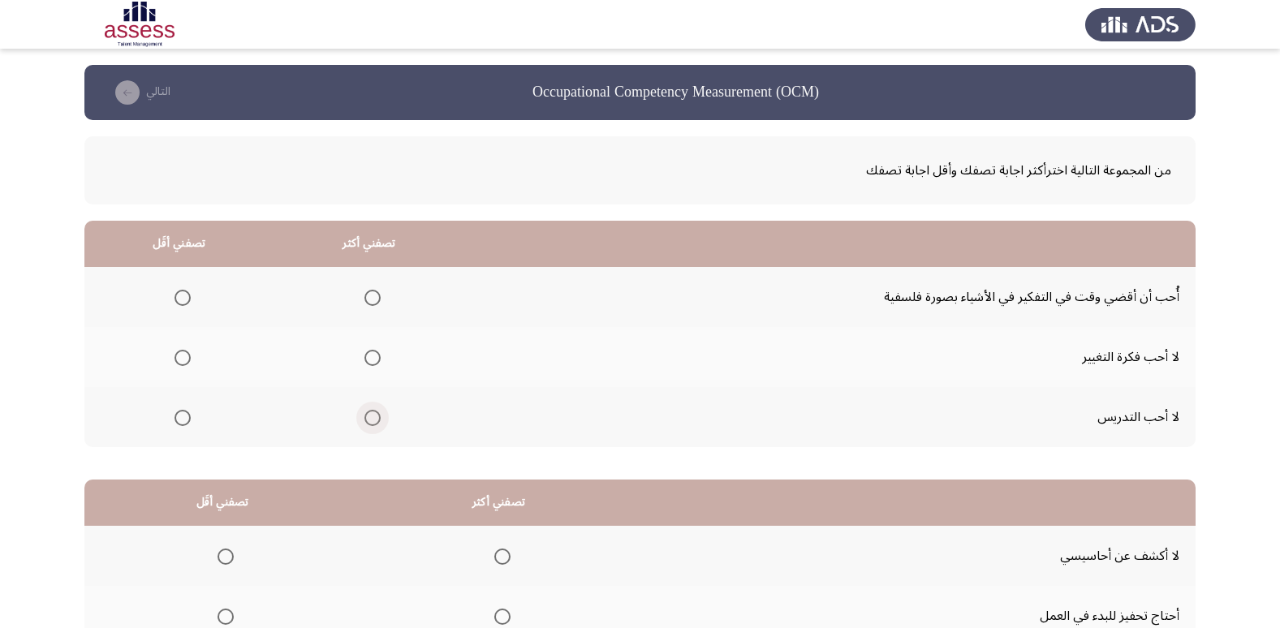
click at [371, 420] on span "Select an option" at bounding box center [372, 418] width 16 height 16
click at [371, 420] on input "Select an option" at bounding box center [372, 418] width 16 height 16
click at [175, 355] on span "Select an option" at bounding box center [182, 358] width 16 height 16
click at [175, 355] on input "Select an option" at bounding box center [182, 358] width 16 height 16
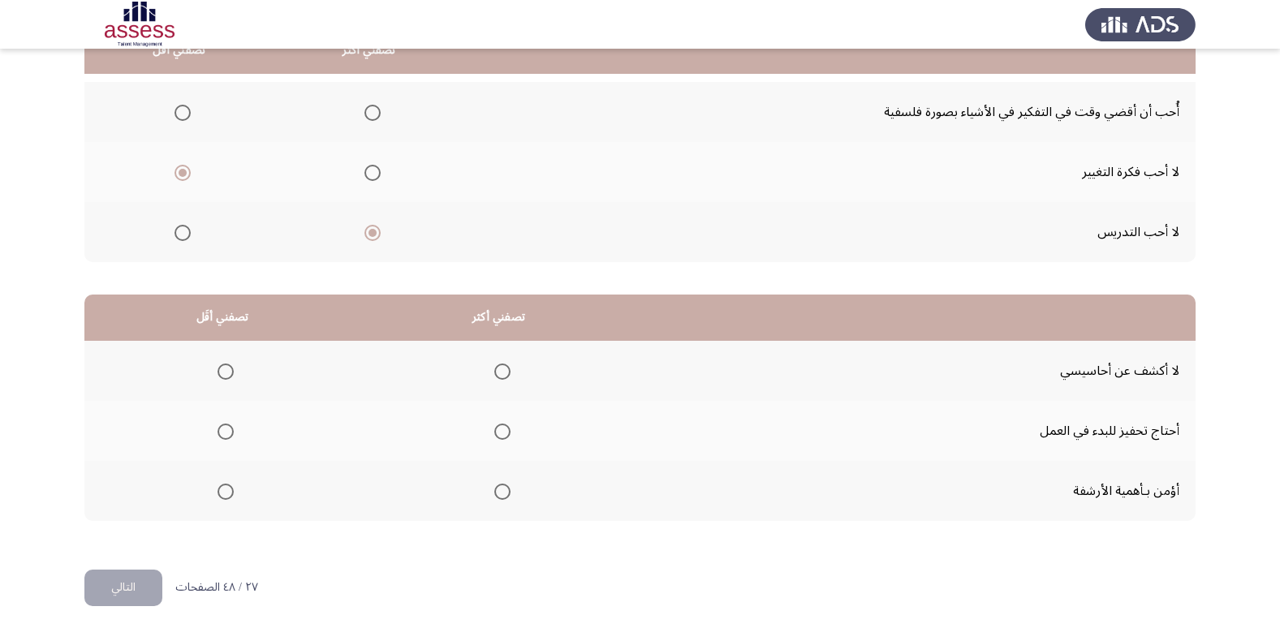
scroll to position [191, 0]
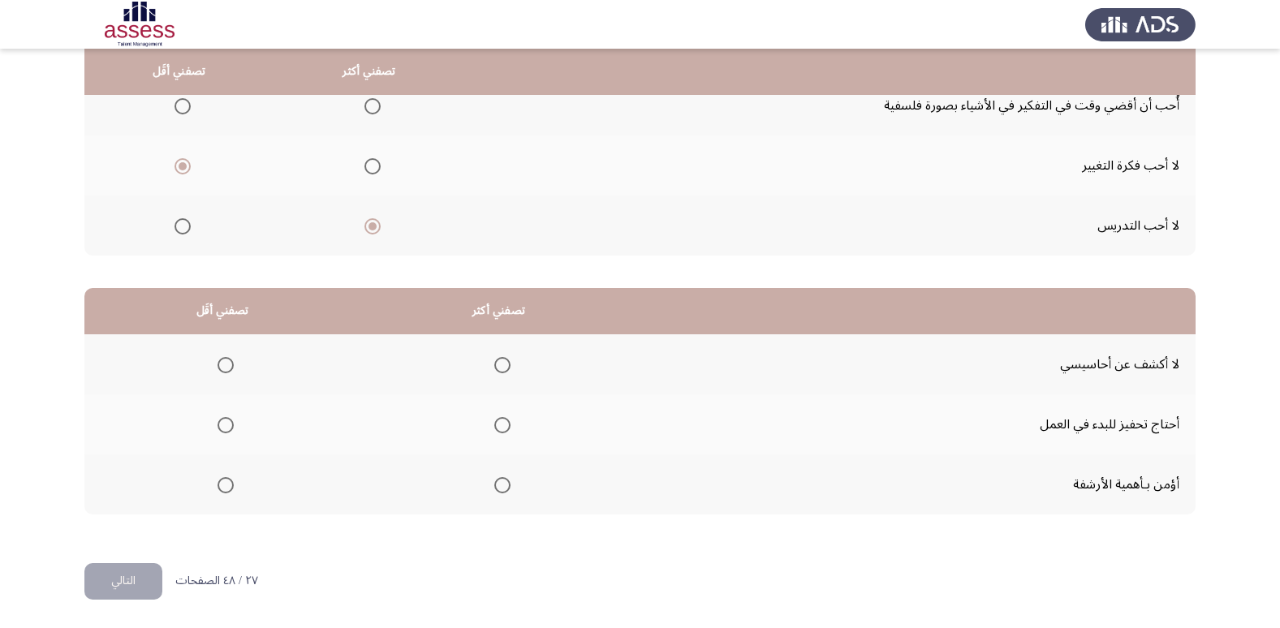
click at [494, 366] on span "Select an option" at bounding box center [502, 365] width 16 height 16
click at [494, 366] on input "Select an option" at bounding box center [502, 365] width 16 height 16
click at [227, 423] on span "Select an option" at bounding box center [225, 425] width 16 height 16
click at [227, 423] on input "Select an option" at bounding box center [225, 425] width 16 height 16
click at [127, 570] on button "التالي" at bounding box center [123, 581] width 78 height 37
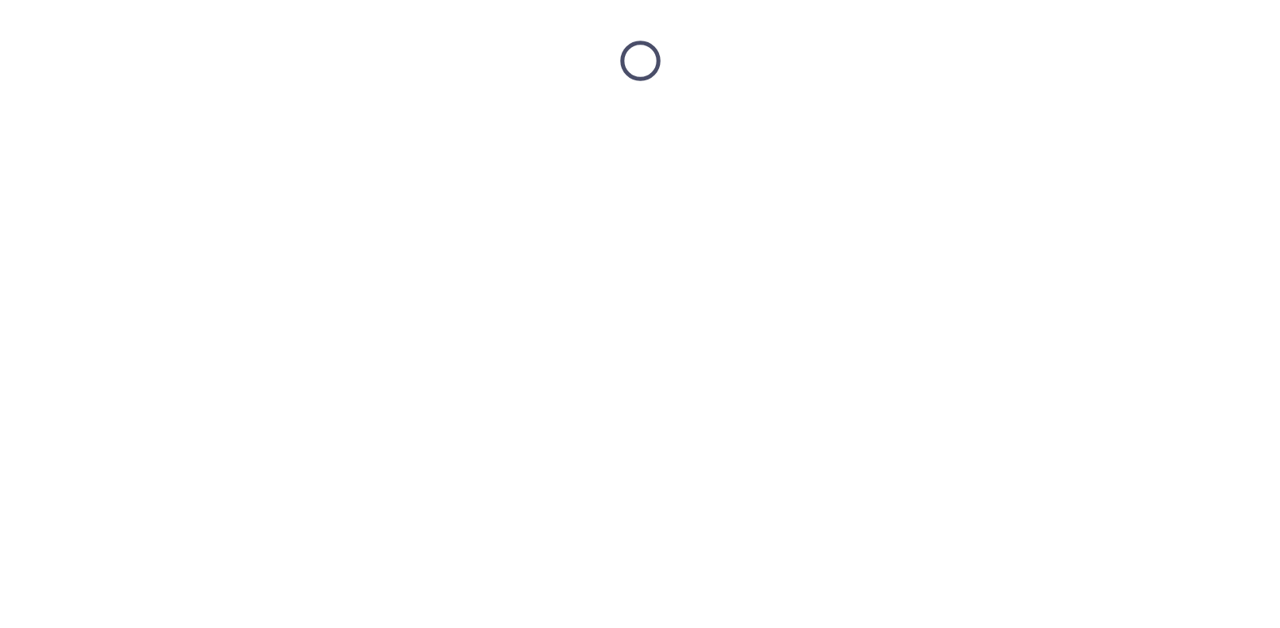
scroll to position [0, 0]
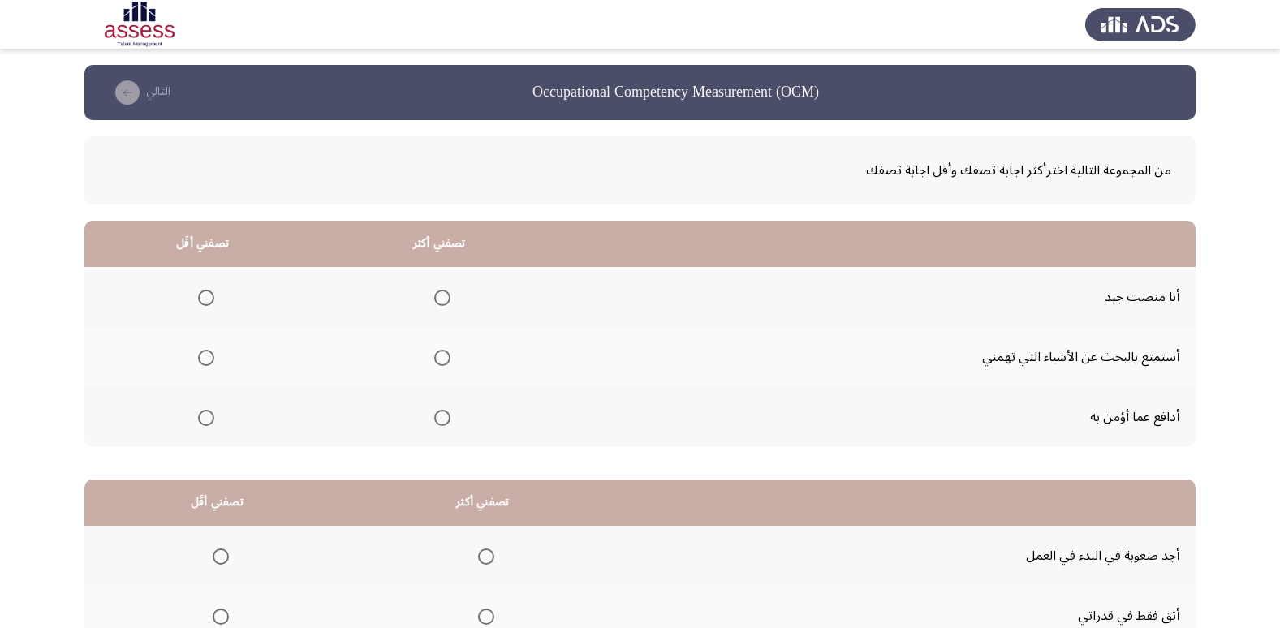
click at [441, 297] on span "Select an option" at bounding box center [442, 298] width 16 height 16
click at [441, 297] on input "Select an option" at bounding box center [442, 298] width 16 height 16
click at [204, 363] on span "Select an option" at bounding box center [206, 358] width 16 height 16
click at [204, 363] on input "Select an option" at bounding box center [206, 358] width 16 height 16
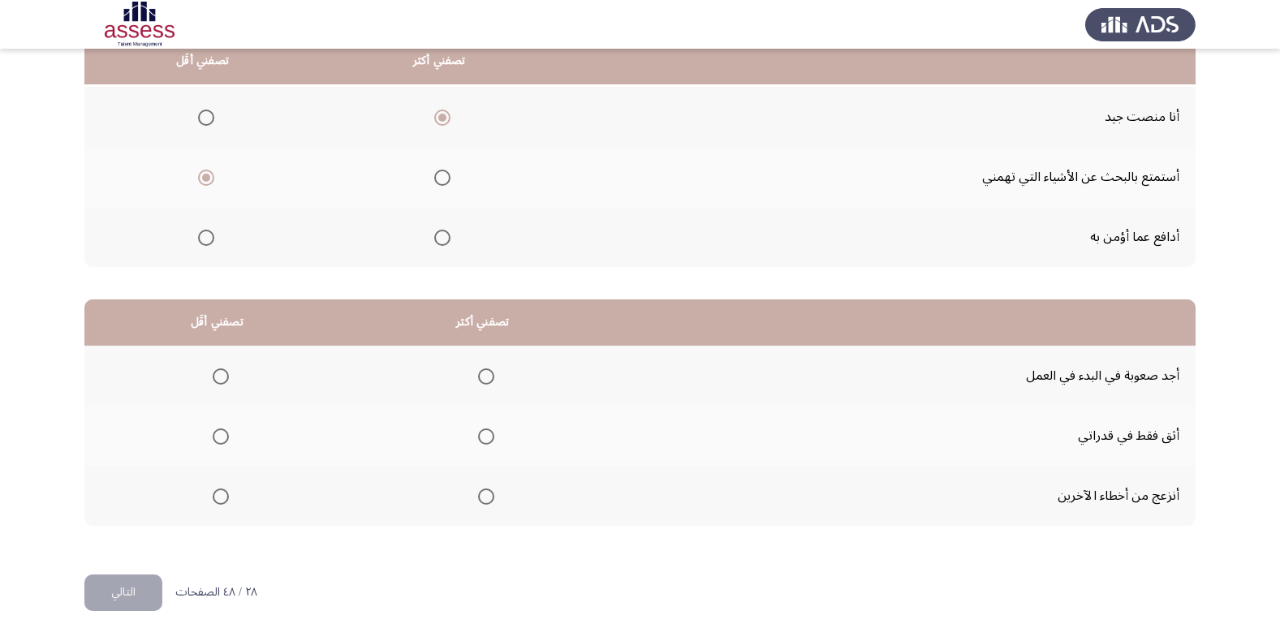
scroll to position [191, 0]
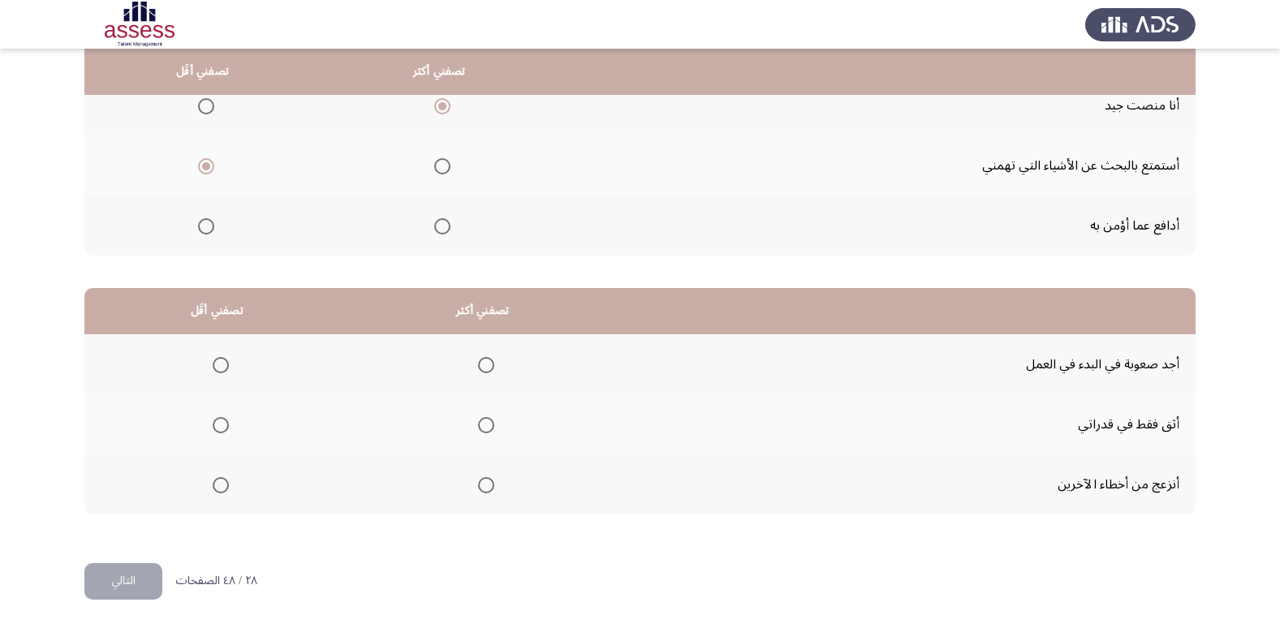
click at [483, 486] on span "Select an option" at bounding box center [486, 485] width 16 height 16
click at [483, 486] on input "Select an option" at bounding box center [486, 485] width 16 height 16
click at [217, 365] on span "Select an option" at bounding box center [221, 365] width 16 height 16
click at [217, 365] on input "Select an option" at bounding box center [221, 365] width 16 height 16
click at [220, 425] on span "Select an option" at bounding box center [220, 425] width 0 height 0
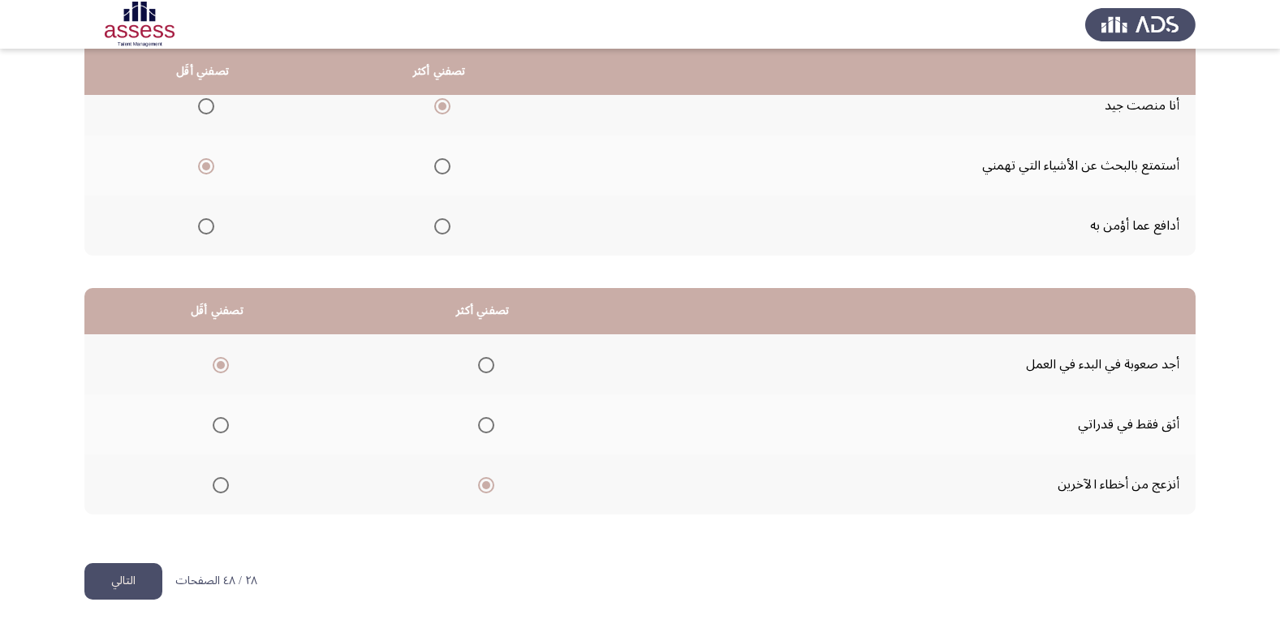
click at [218, 425] on input "Select an option" at bounding box center [221, 425] width 16 height 16
click at [143, 583] on button "التالي" at bounding box center [123, 581] width 78 height 37
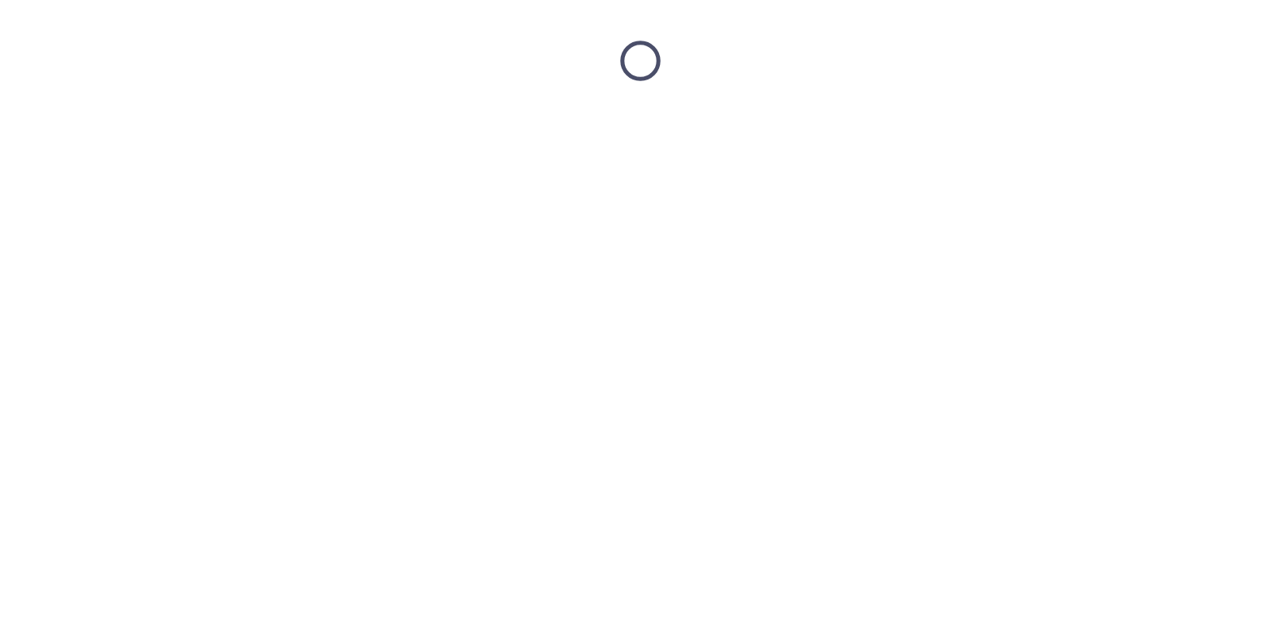
scroll to position [0, 0]
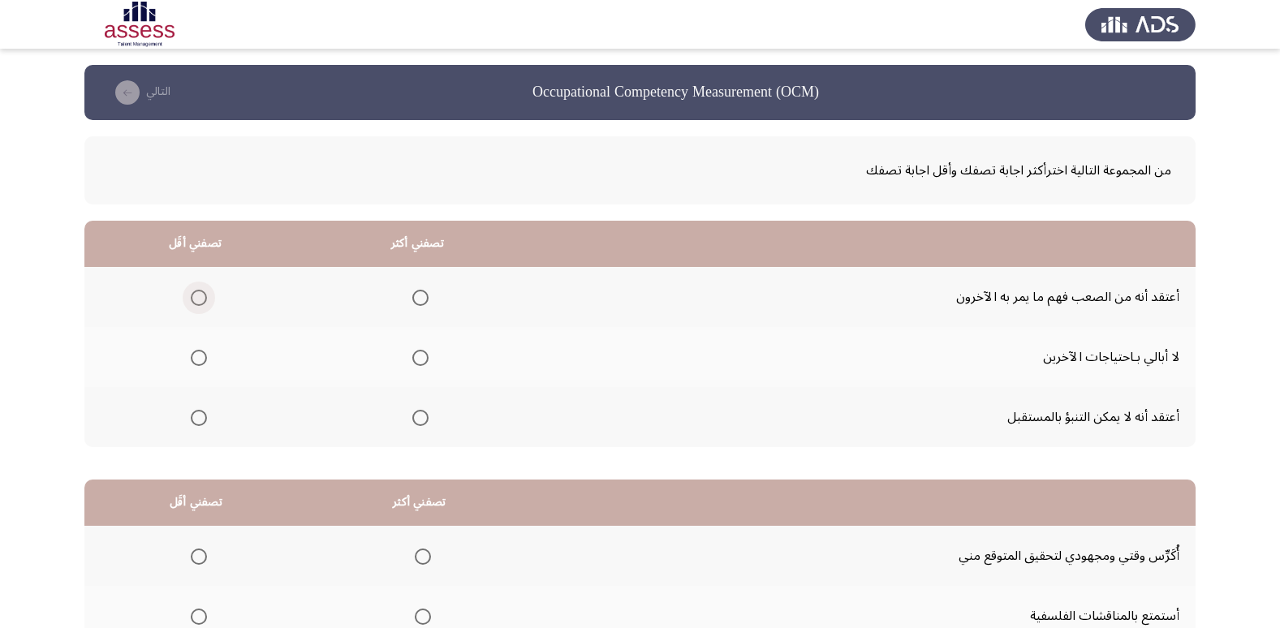
click at [198, 291] on span "Select an option" at bounding box center [199, 298] width 16 height 16
click at [198, 291] on input "Select an option" at bounding box center [199, 298] width 16 height 16
click at [419, 418] on span "Select an option" at bounding box center [420, 418] width 16 height 16
click at [419, 418] on input "Select an option" at bounding box center [420, 418] width 16 height 16
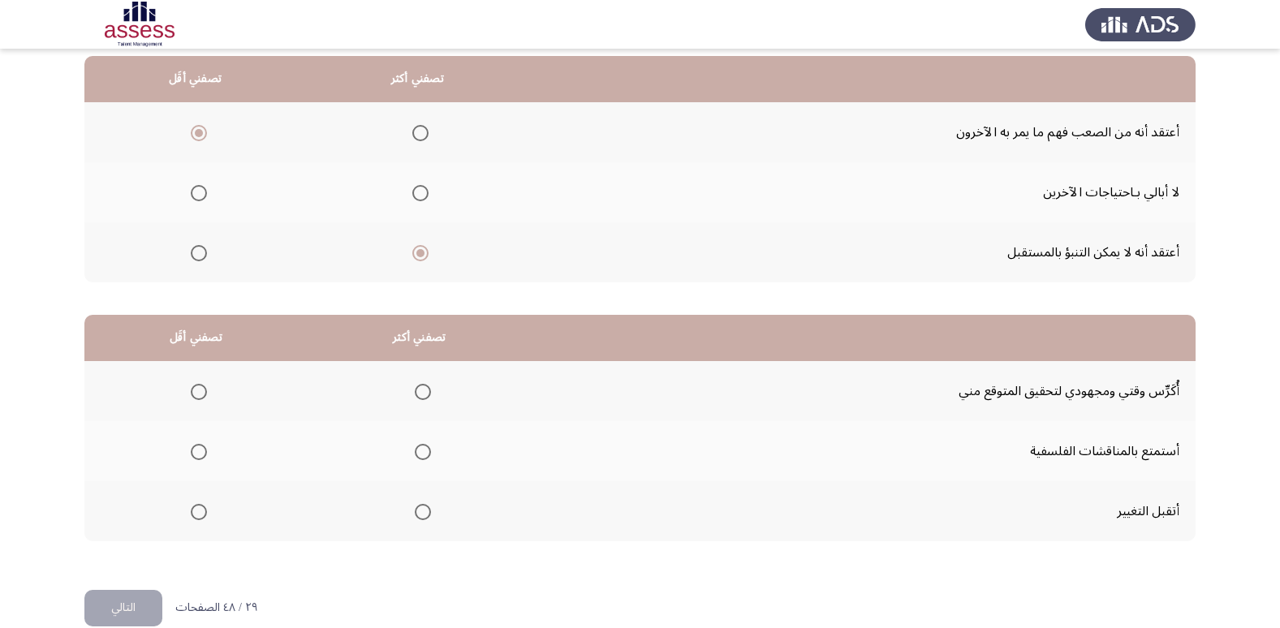
scroll to position [191, 0]
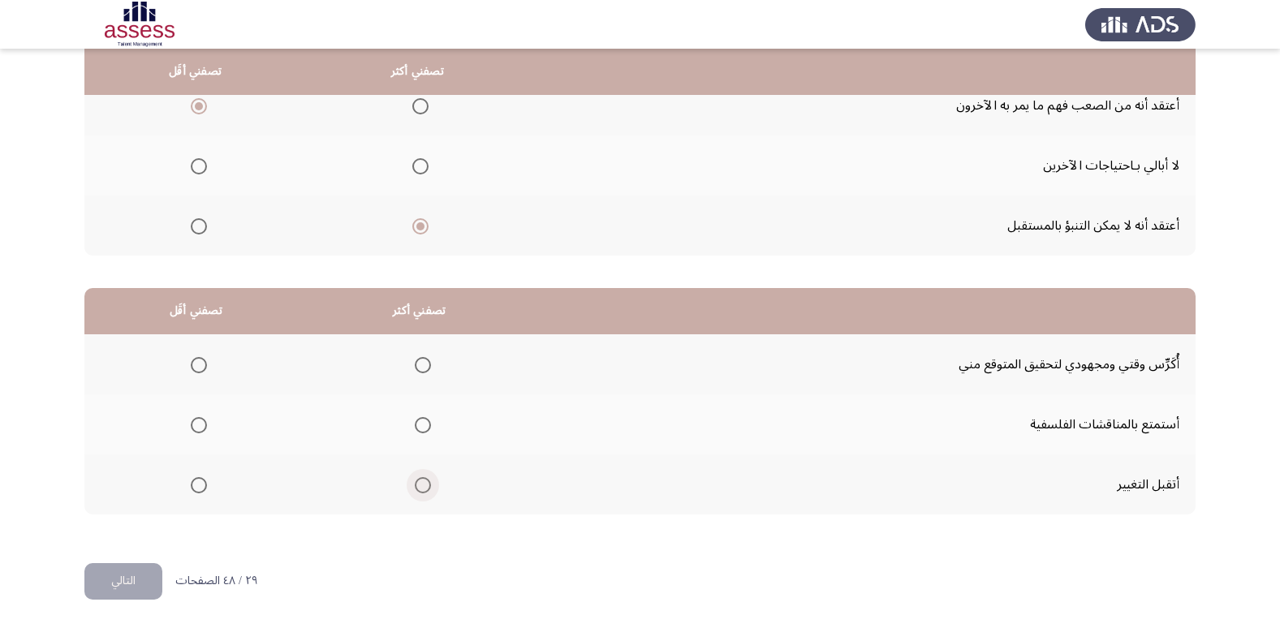
click at [423, 484] on span "Select an option" at bounding box center [423, 485] width 16 height 16
click at [423, 484] on input "Select an option" at bounding box center [423, 485] width 16 height 16
click at [196, 421] on span "Select an option" at bounding box center [199, 425] width 16 height 16
click at [196, 421] on input "Select an option" at bounding box center [199, 425] width 16 height 16
click at [127, 578] on button "التالي" at bounding box center [123, 581] width 78 height 37
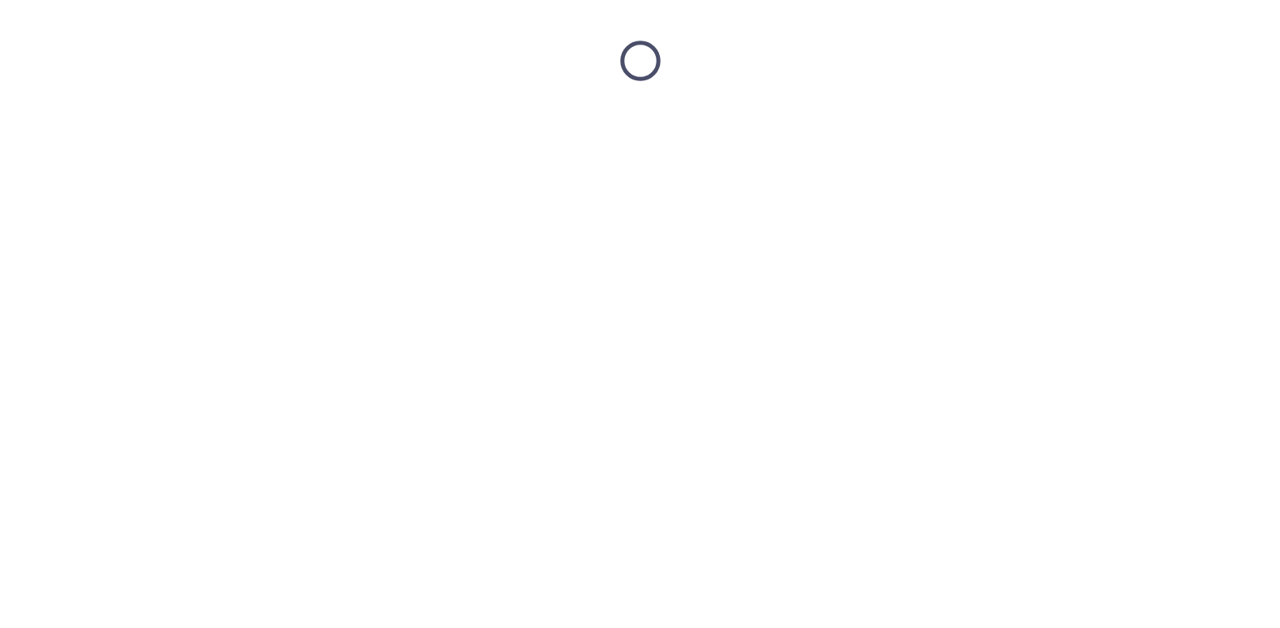
scroll to position [0, 0]
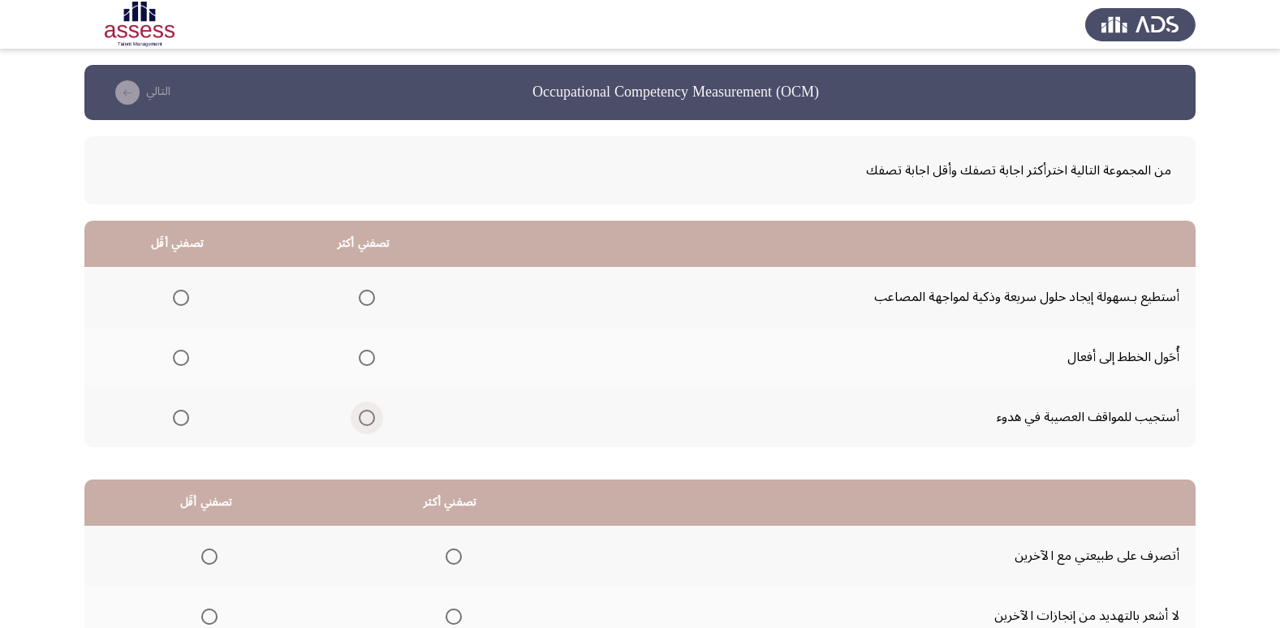
click at [365, 417] on span "Select an option" at bounding box center [367, 418] width 16 height 16
click at [365, 417] on input "Select an option" at bounding box center [367, 418] width 16 height 16
click at [181, 359] on span "Select an option" at bounding box center [181, 358] width 16 height 16
click at [181, 359] on input "Select an option" at bounding box center [181, 358] width 16 height 16
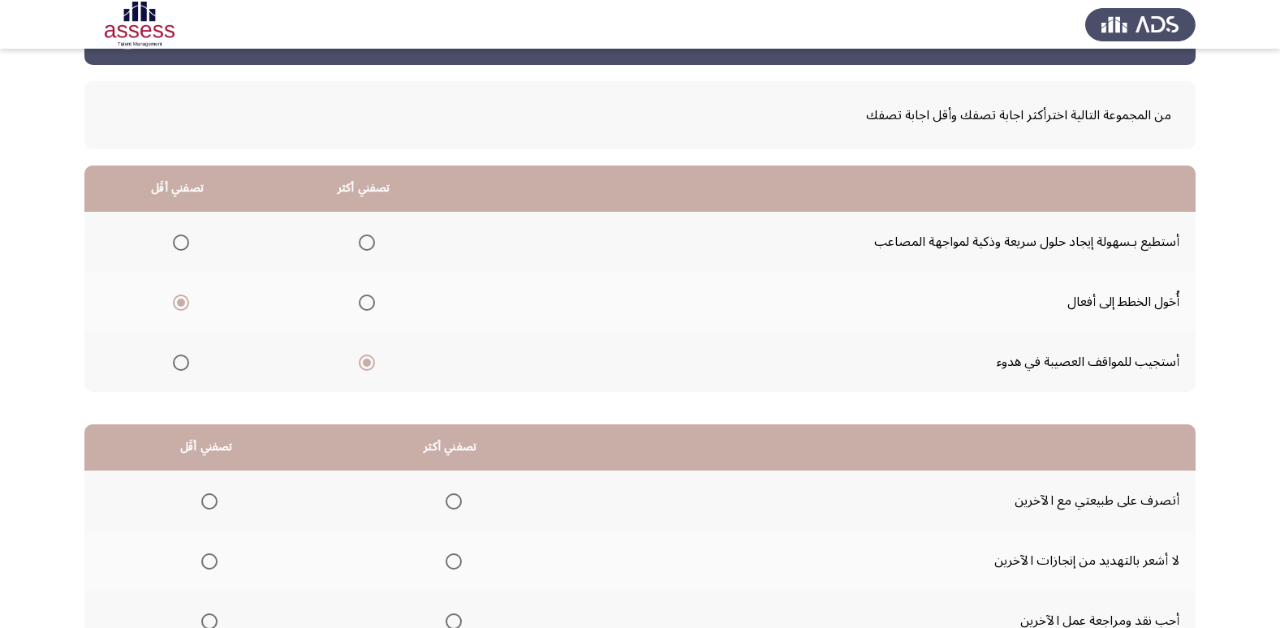
scroll to position [81, 0]
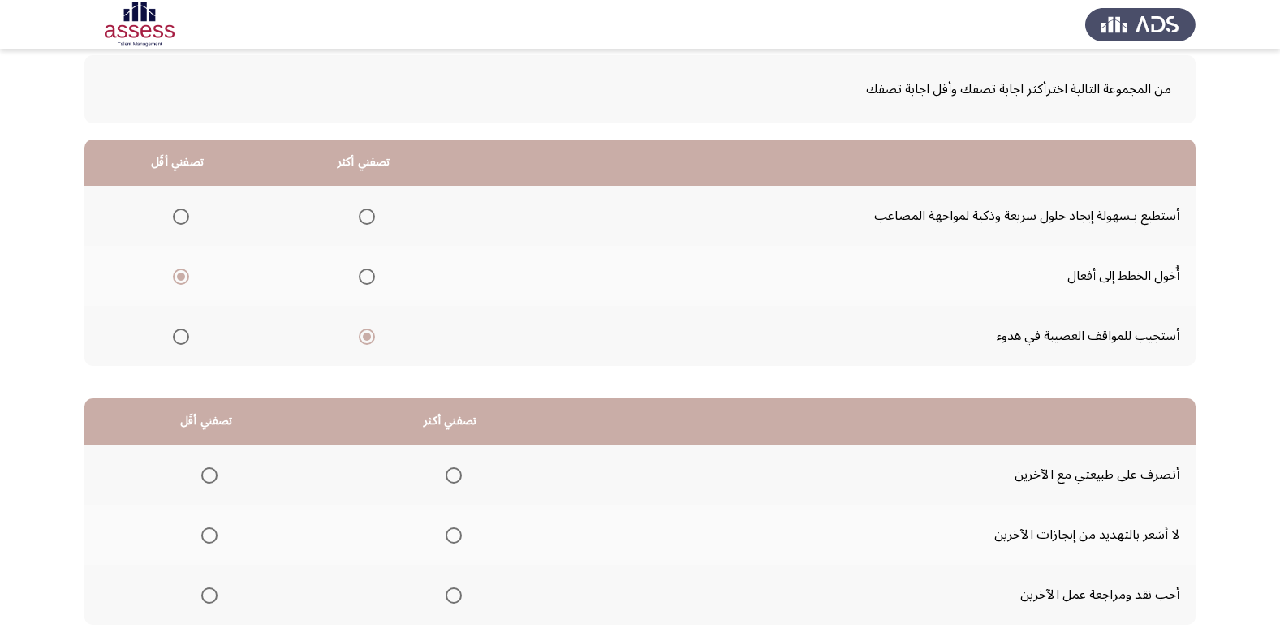
click at [179, 214] on span "Select an option" at bounding box center [181, 217] width 16 height 16
click at [179, 214] on input "Select an option" at bounding box center [181, 217] width 16 height 16
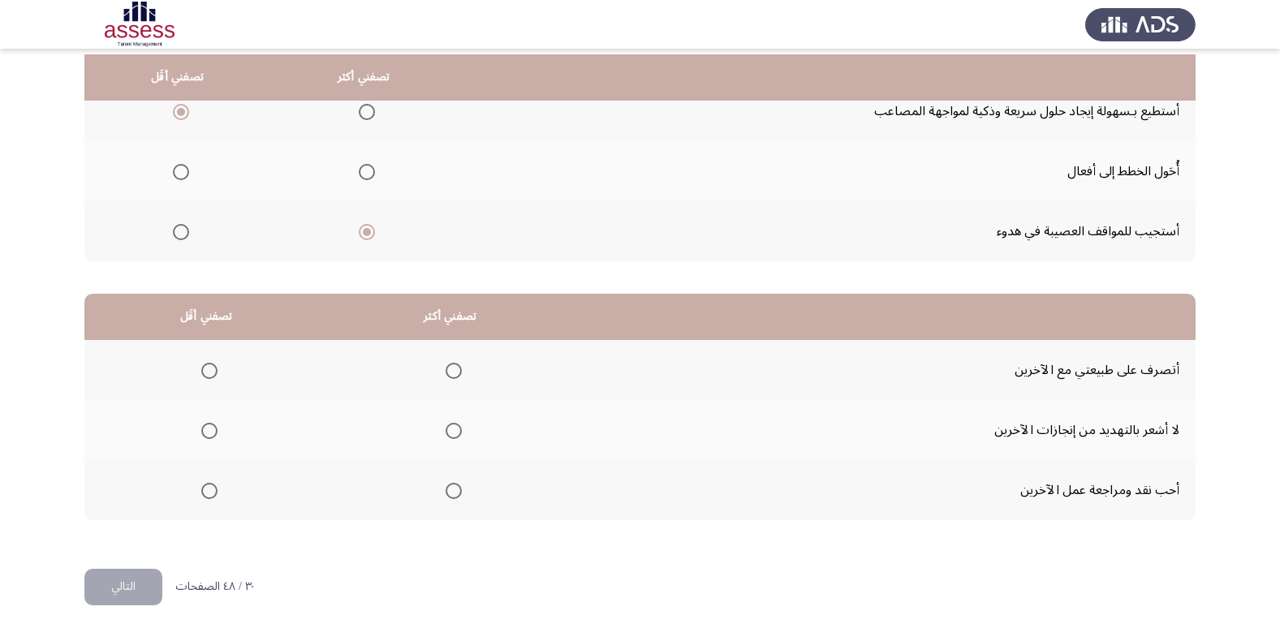
scroll to position [191, 0]
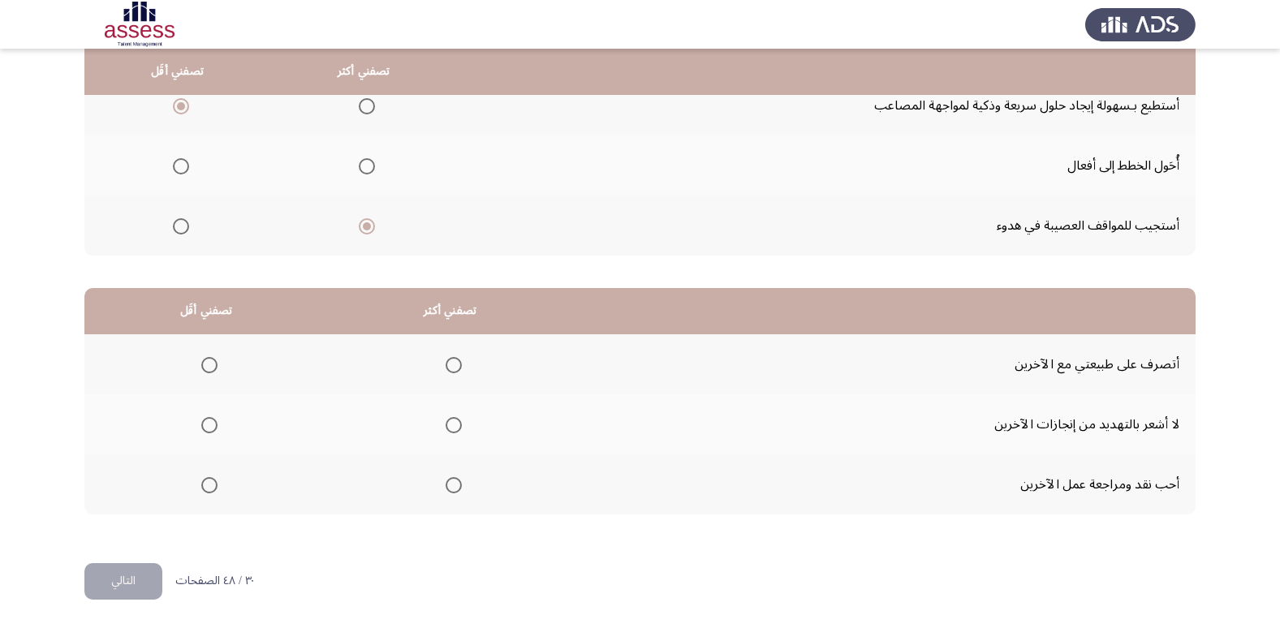
click at [450, 363] on span "Select an option" at bounding box center [453, 365] width 16 height 16
click at [450, 363] on input "Select an option" at bounding box center [453, 365] width 16 height 16
click at [214, 426] on span "Select an option" at bounding box center [209, 425] width 16 height 16
click at [214, 426] on input "Select an option" at bounding box center [209, 425] width 16 height 16
click at [126, 579] on button "التالي" at bounding box center [123, 581] width 78 height 37
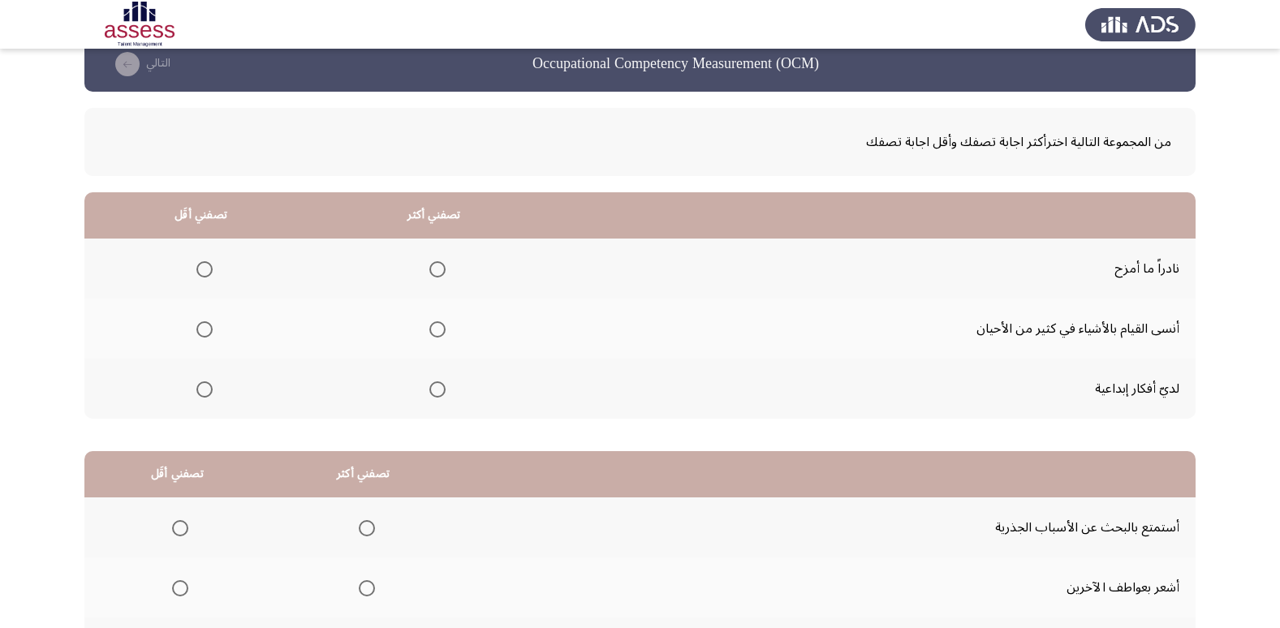
scroll to position [0, 0]
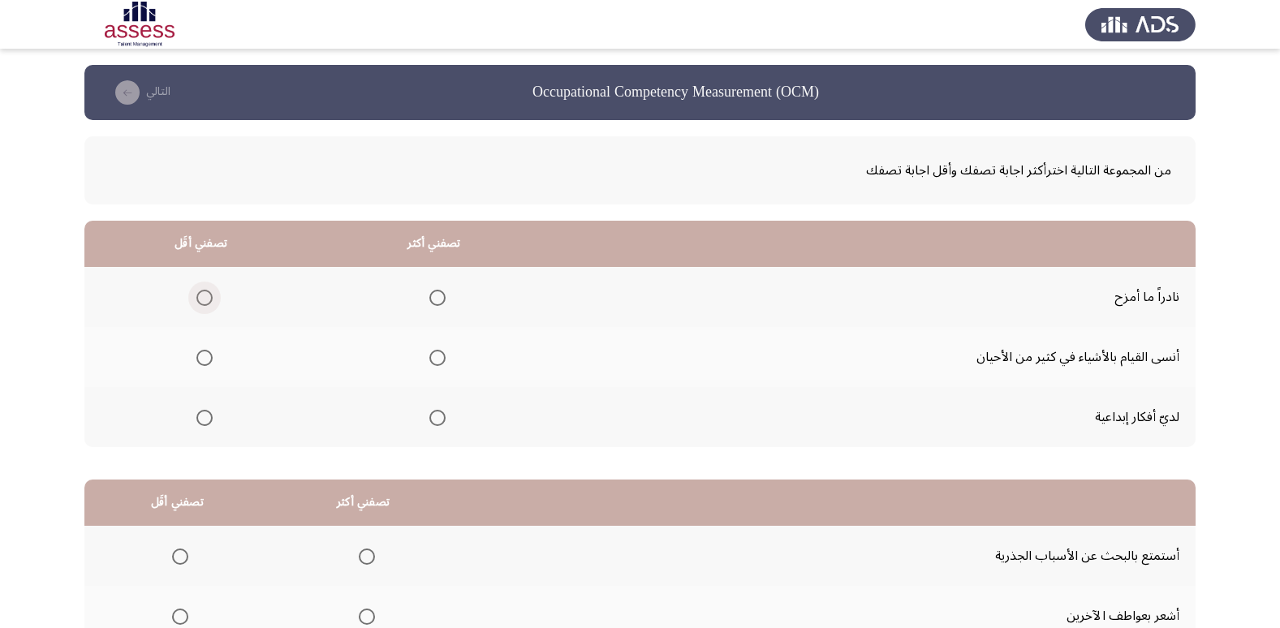
click at [202, 299] on span "Select an option" at bounding box center [204, 298] width 16 height 16
click at [202, 299] on input "Select an option" at bounding box center [204, 298] width 16 height 16
click at [441, 357] on span "Select an option" at bounding box center [437, 358] width 16 height 16
click at [441, 357] on input "Select an option" at bounding box center [437, 358] width 16 height 16
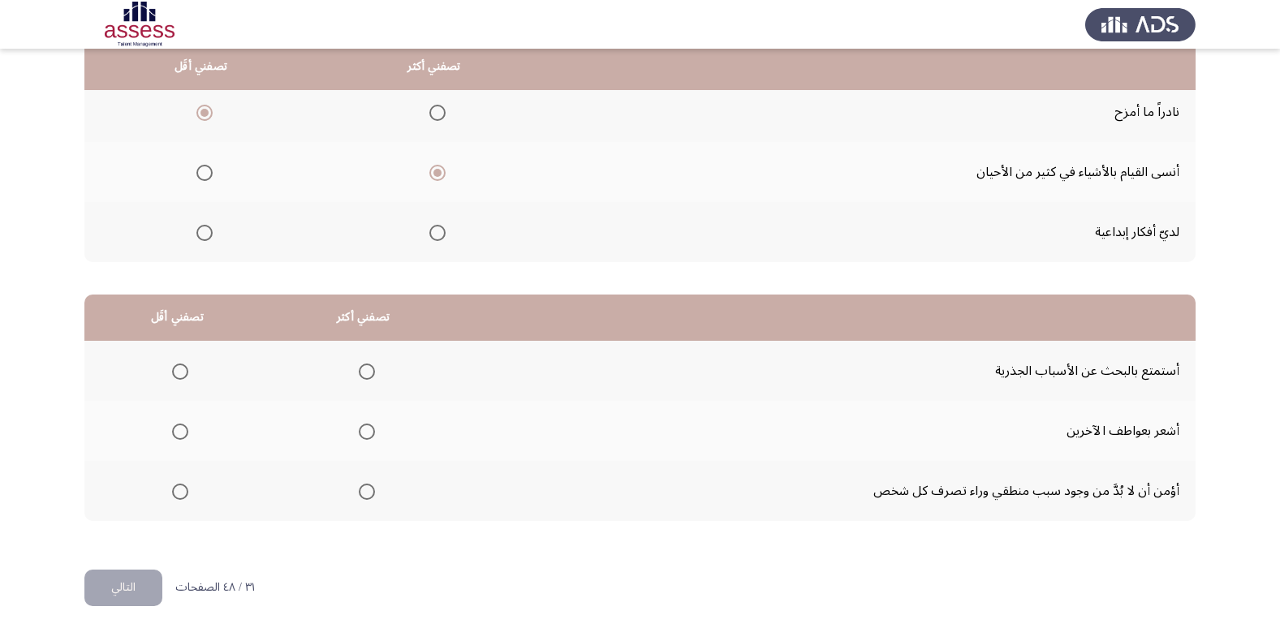
scroll to position [191, 0]
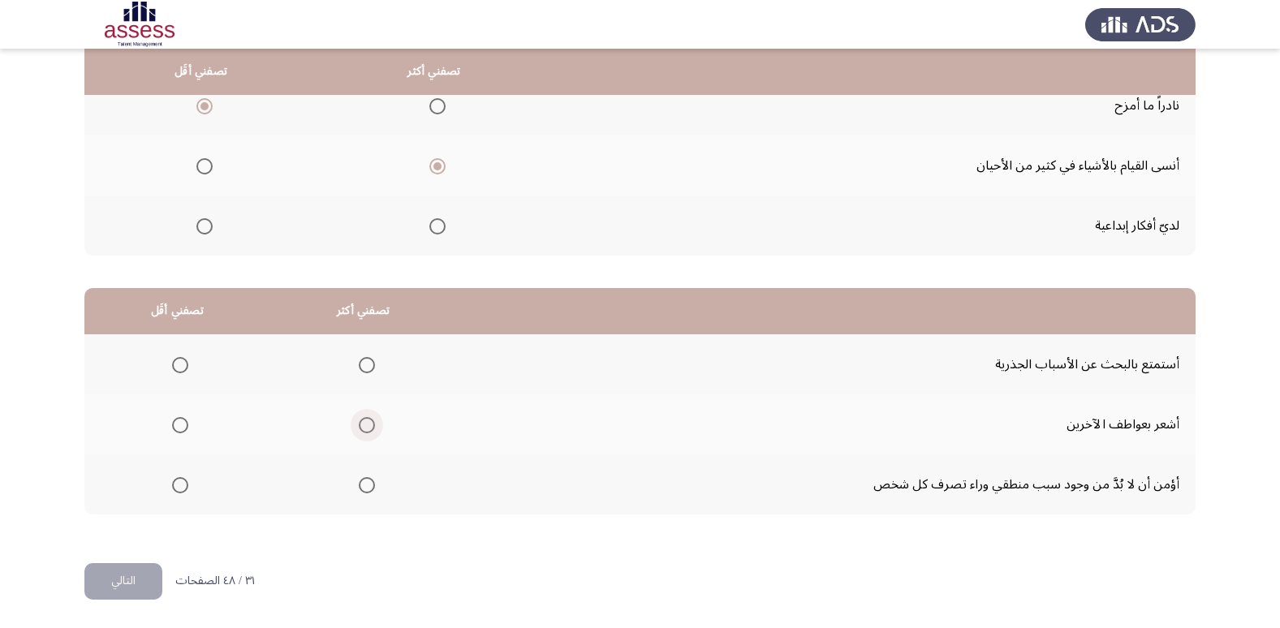
click at [371, 422] on span "Select an option" at bounding box center [367, 425] width 16 height 16
click at [371, 422] on input "Select an option" at bounding box center [367, 425] width 16 height 16
click at [181, 366] on span "Select an option" at bounding box center [180, 365] width 16 height 16
click at [181, 366] on input "Select an option" at bounding box center [180, 365] width 16 height 16
click at [127, 570] on button "التالي" at bounding box center [123, 581] width 78 height 37
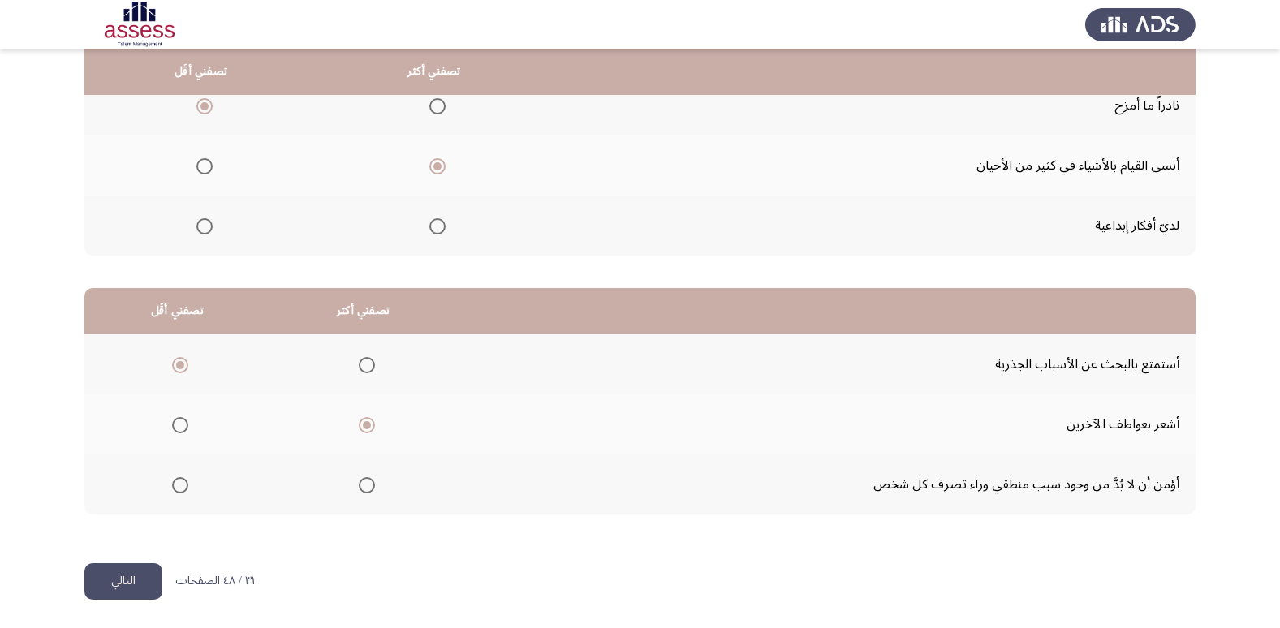
scroll to position [0, 0]
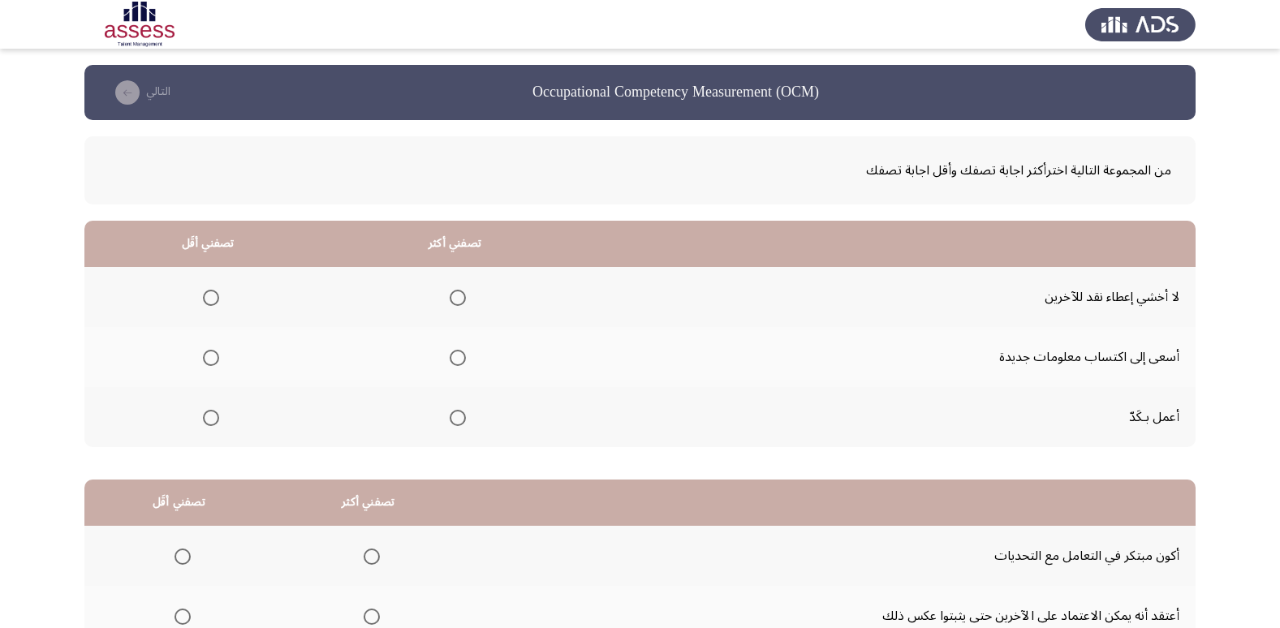
click at [453, 419] on span "Select an option" at bounding box center [458, 418] width 16 height 16
click at [453, 419] on input "Select an option" at bounding box center [458, 418] width 16 height 16
click at [215, 297] on span "Select an option" at bounding box center [211, 298] width 16 height 16
click at [215, 297] on input "Select an option" at bounding box center [211, 298] width 16 height 16
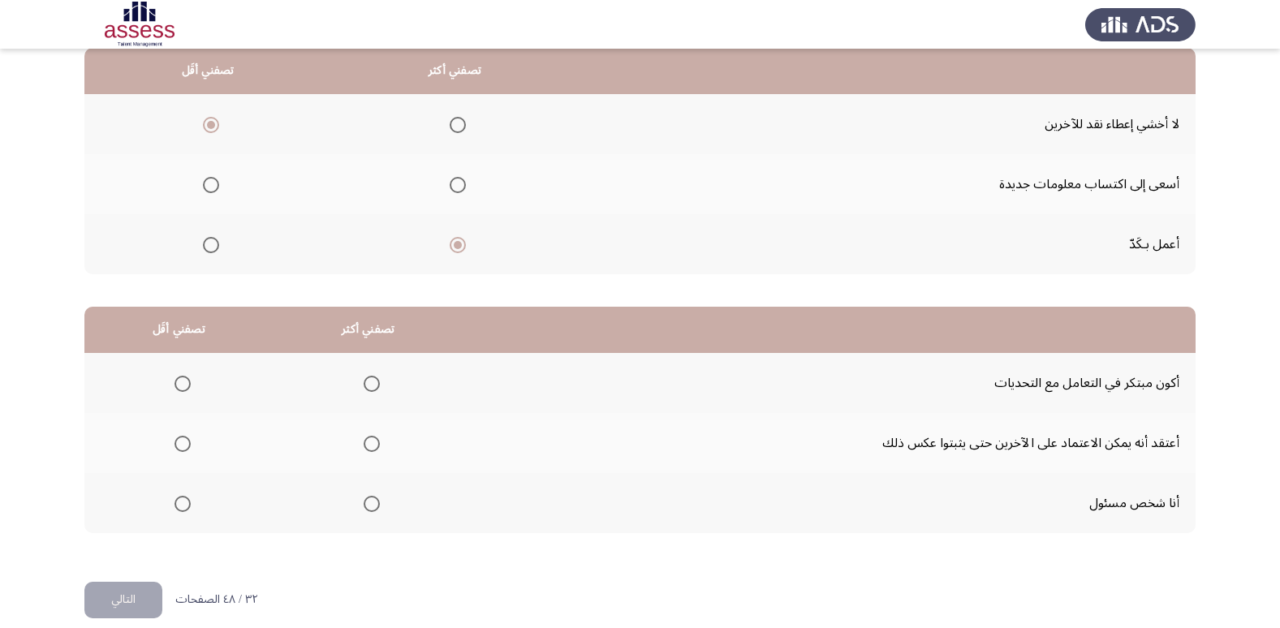
scroll to position [191, 0]
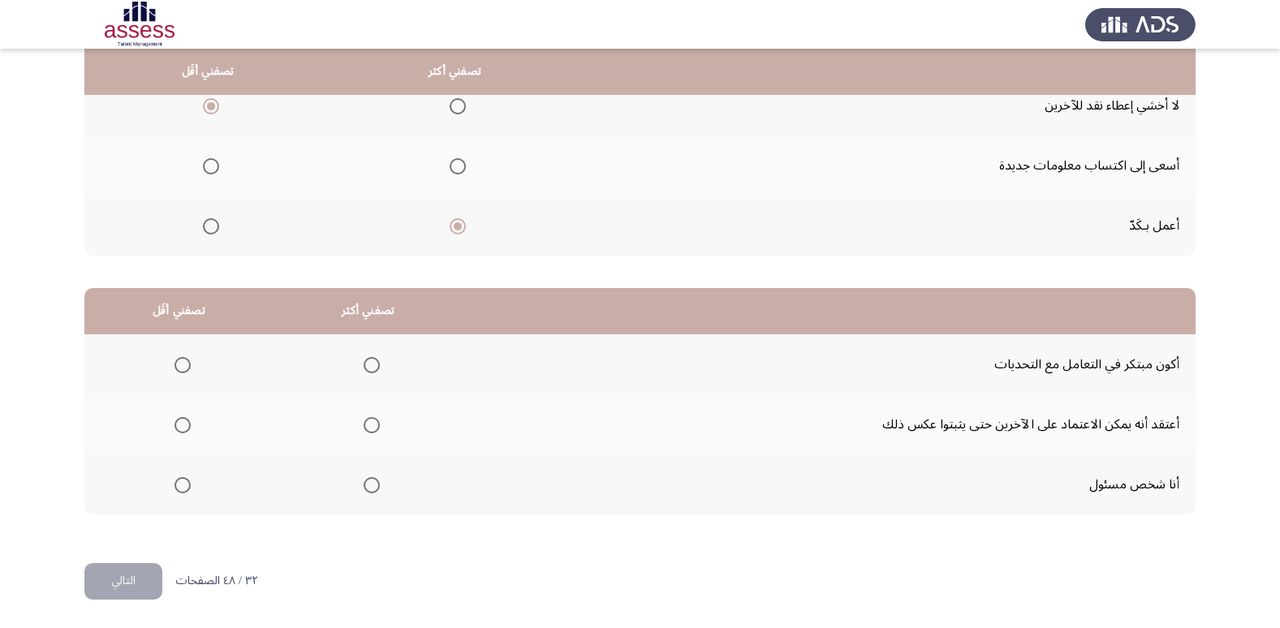
click at [364, 486] on span "Select an option" at bounding box center [372, 485] width 16 height 16
click at [364, 486] on input "Select an option" at bounding box center [372, 485] width 16 height 16
click at [181, 369] on span "Select an option" at bounding box center [182, 365] width 16 height 16
click at [181, 369] on input "Select an option" at bounding box center [182, 365] width 16 height 16
click at [145, 578] on button "التالي" at bounding box center [123, 581] width 78 height 37
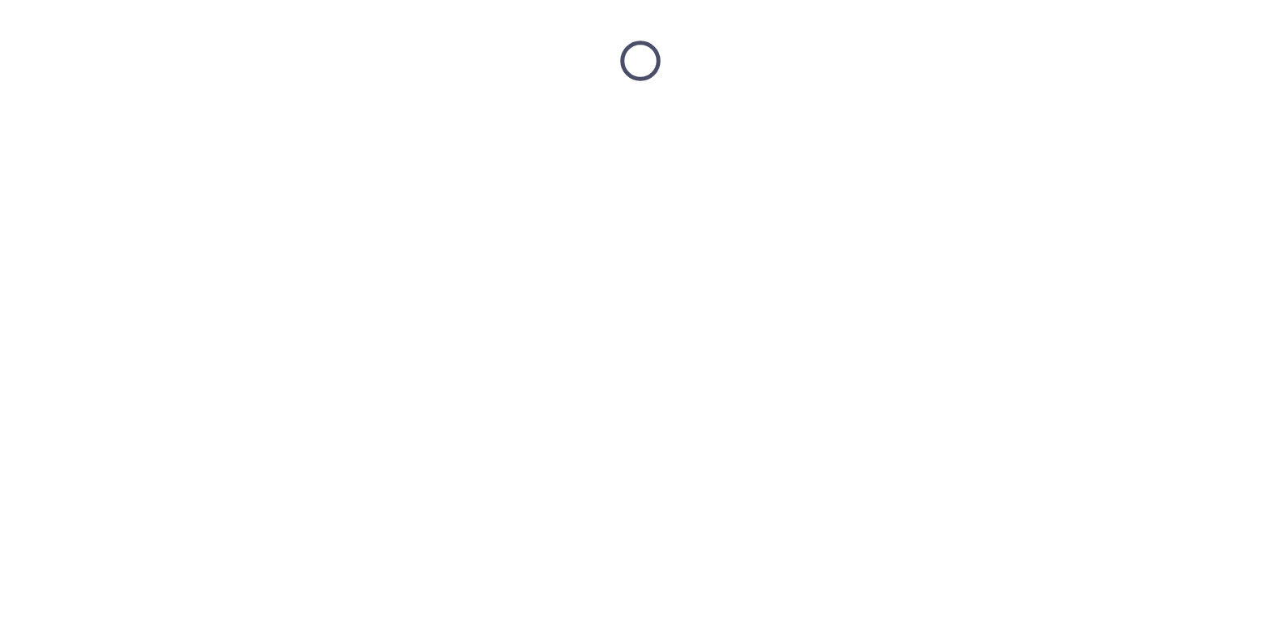
scroll to position [0, 0]
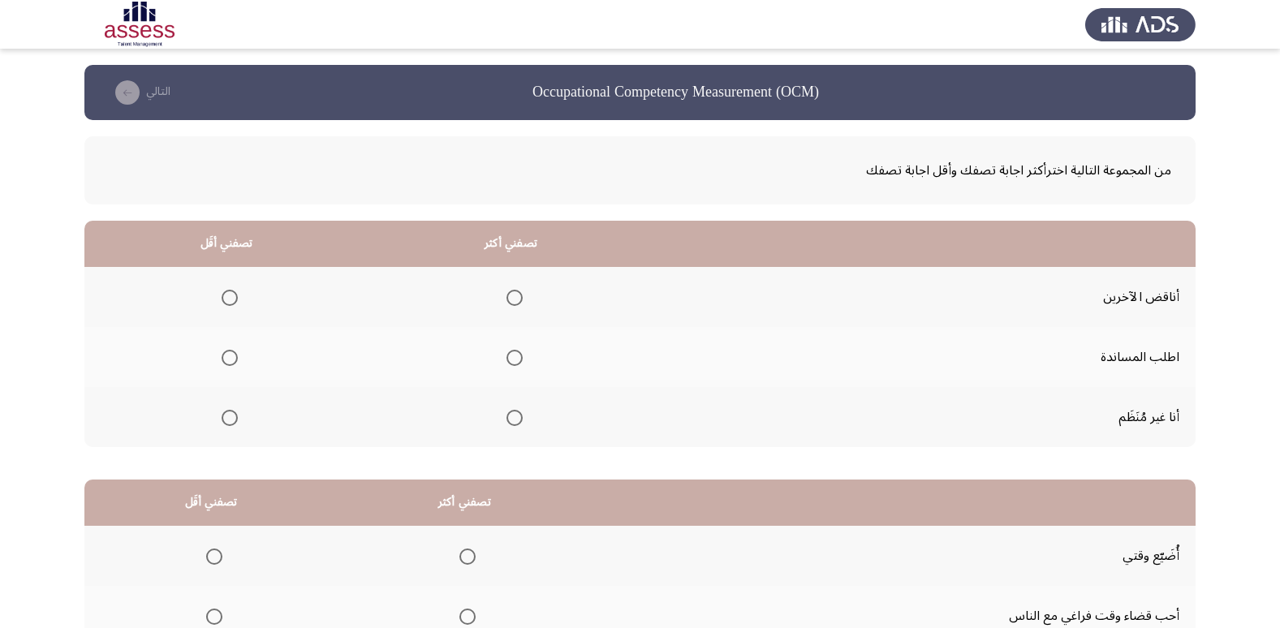
click at [513, 360] on span "Select an option" at bounding box center [514, 358] width 16 height 16
click at [513, 360] on input "Select an option" at bounding box center [514, 358] width 16 height 16
click at [226, 298] on span "Select an option" at bounding box center [230, 298] width 16 height 16
click at [226, 298] on input "Select an option" at bounding box center [230, 298] width 16 height 16
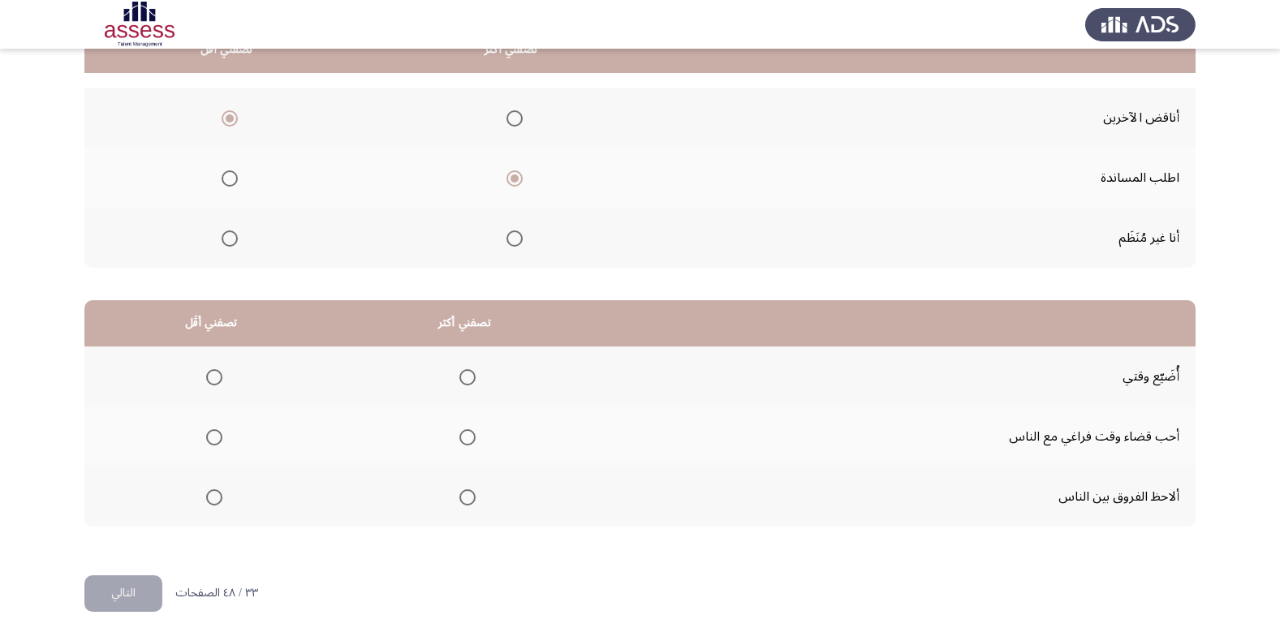
scroll to position [191, 0]
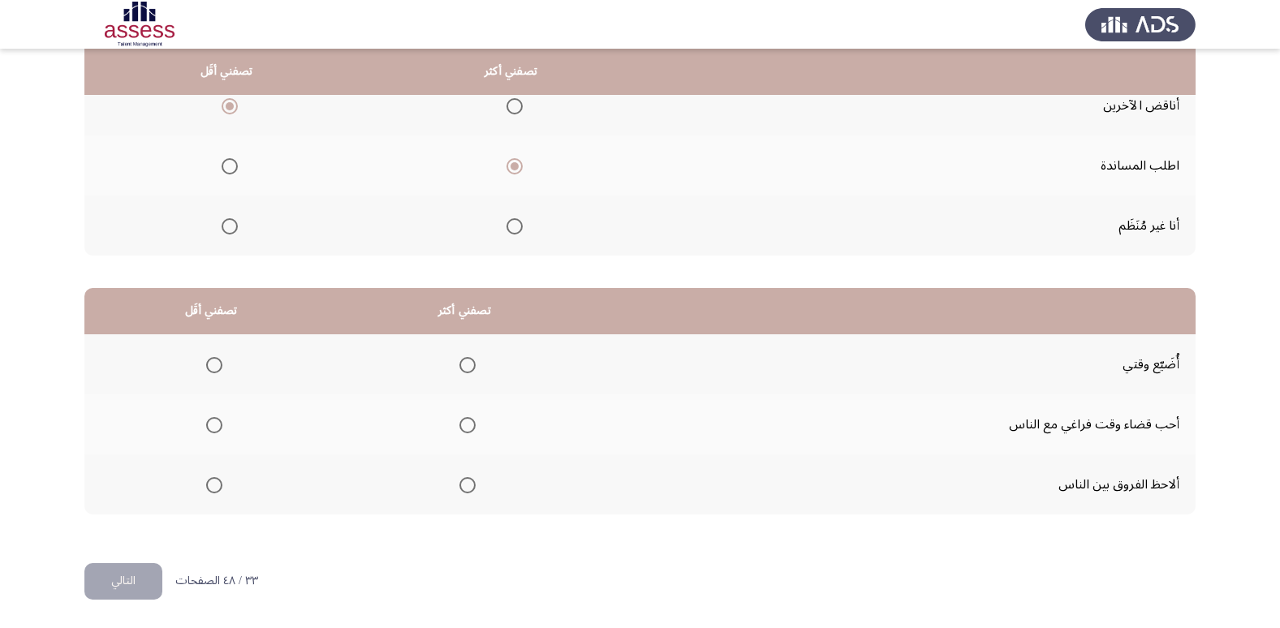
click at [226, 224] on span "Select an option" at bounding box center [230, 226] width 16 height 16
click at [226, 224] on input "Select an option" at bounding box center [230, 226] width 16 height 16
click at [467, 424] on span "Select an option" at bounding box center [467, 425] width 16 height 16
click at [467, 424] on input "Select an option" at bounding box center [467, 425] width 16 height 16
click at [208, 360] on span "Select an option" at bounding box center [214, 365] width 16 height 16
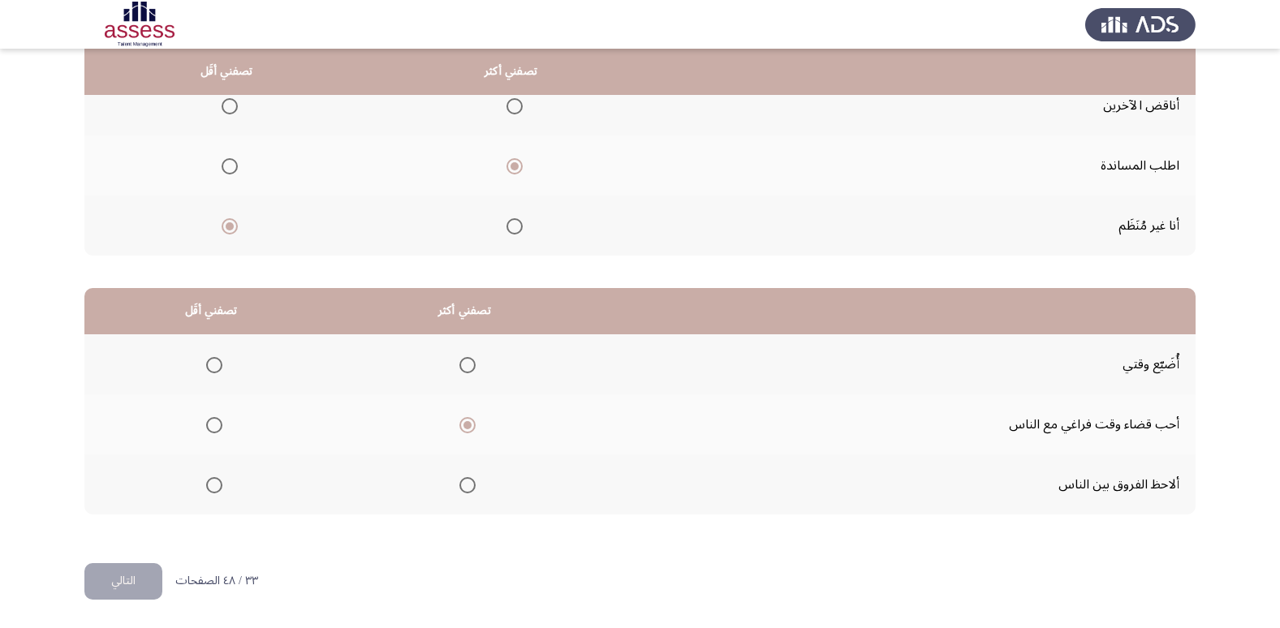
click at [208, 360] on input "Select an option" at bounding box center [214, 365] width 16 height 16
click at [137, 574] on button "التالي" at bounding box center [123, 581] width 78 height 37
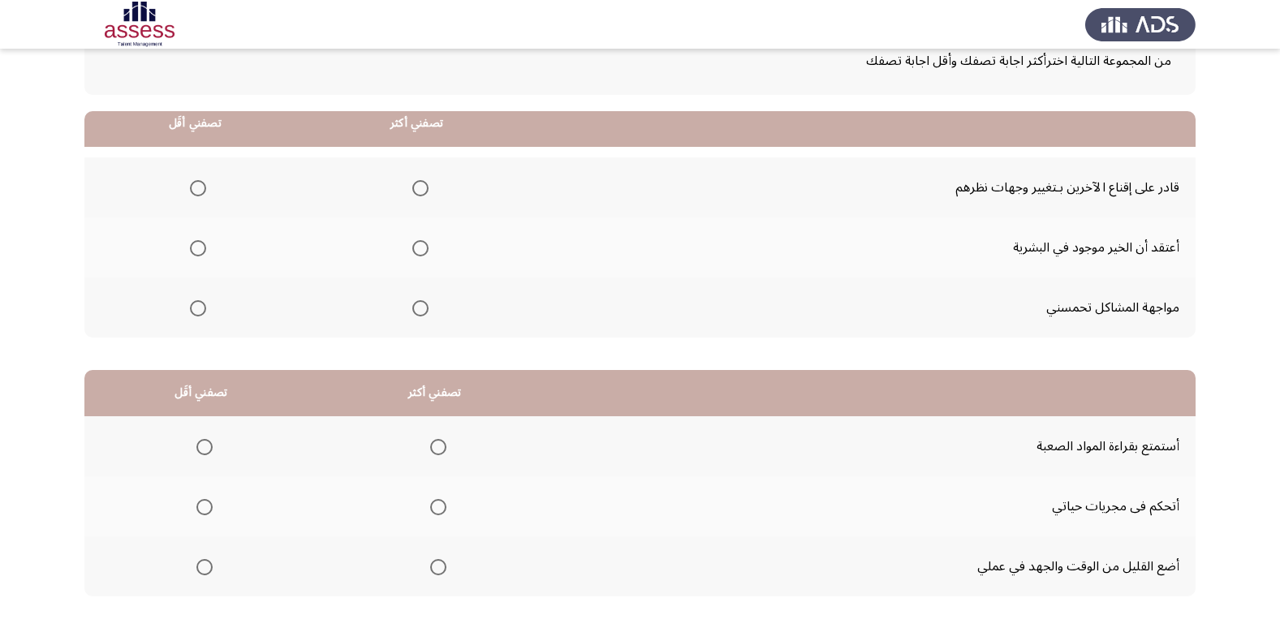
scroll to position [81, 0]
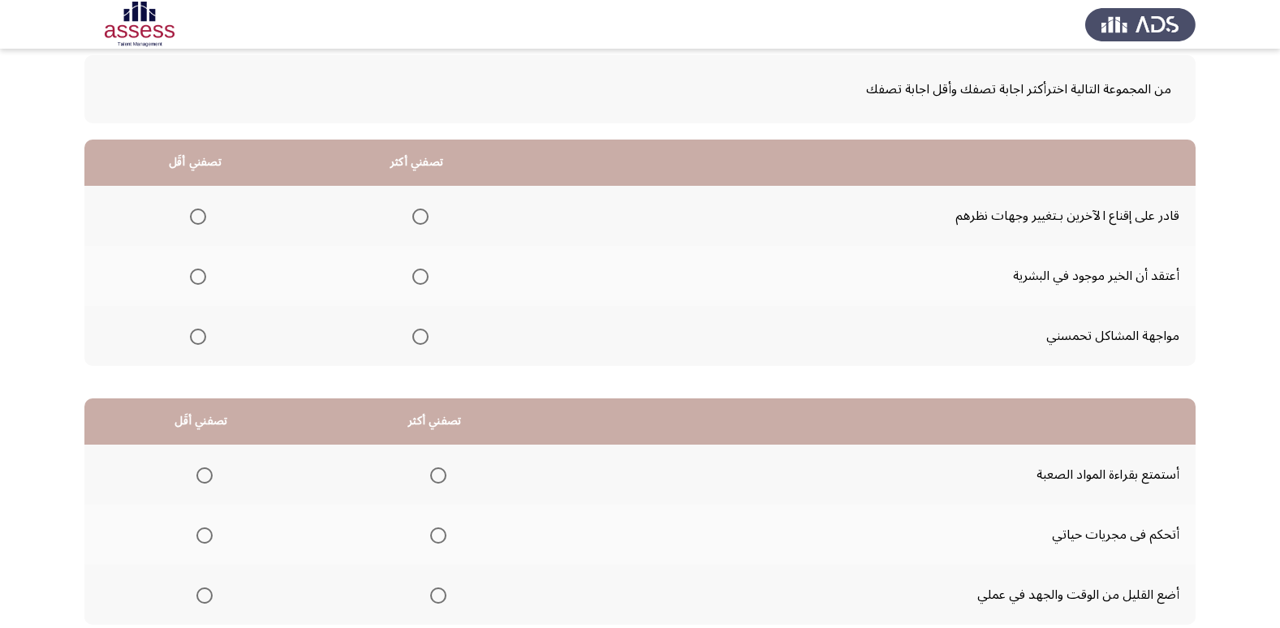
click at [418, 279] on span "Select an option" at bounding box center [420, 277] width 16 height 16
click at [418, 279] on input "Select an option" at bounding box center [420, 277] width 16 height 16
click at [194, 338] on span "Select an option" at bounding box center [198, 337] width 16 height 16
click at [194, 338] on input "Select an option" at bounding box center [198, 337] width 16 height 16
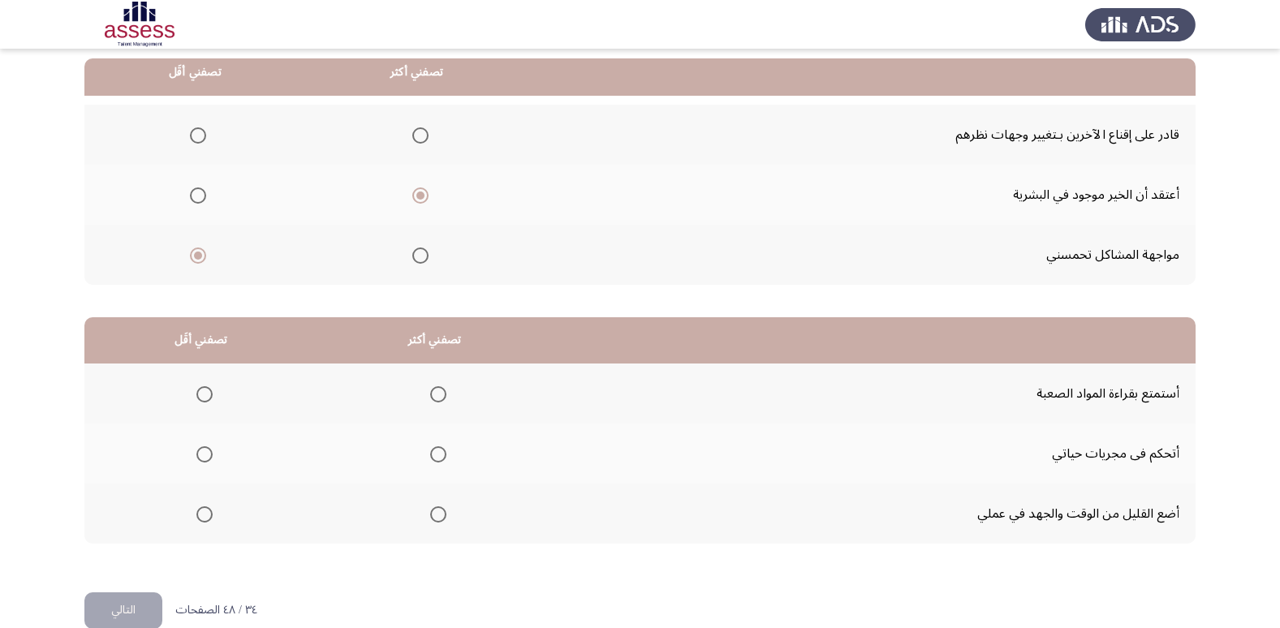
scroll to position [191, 0]
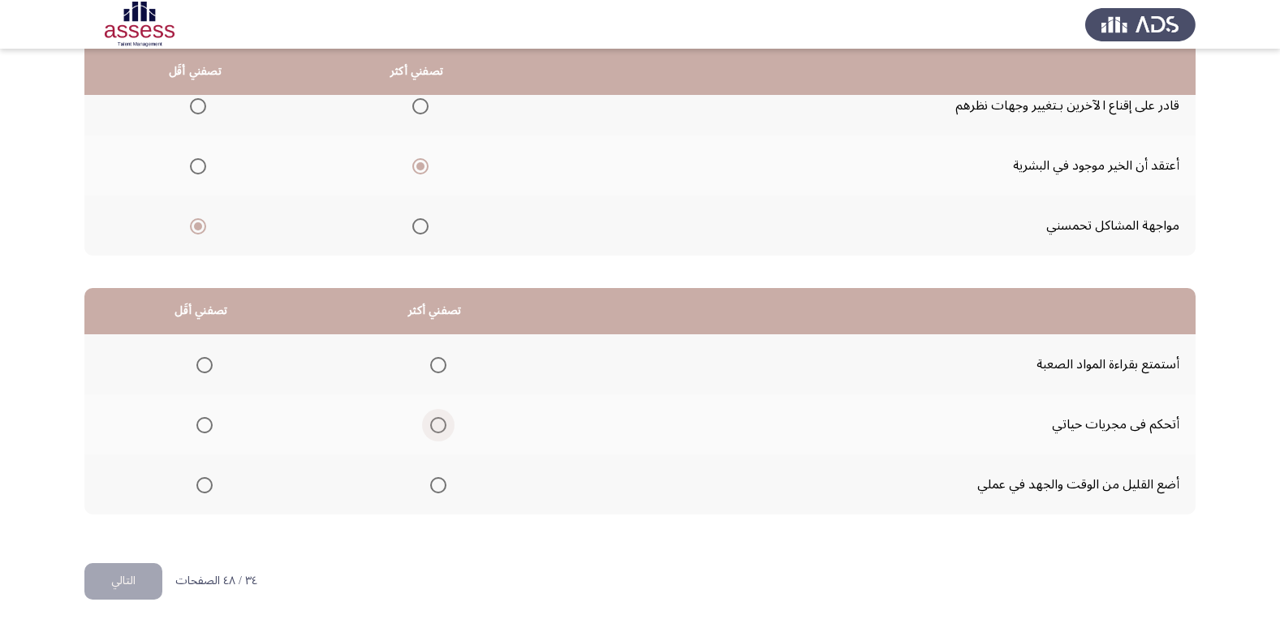
click at [435, 430] on span "Select an option" at bounding box center [438, 425] width 16 height 16
click at [435, 430] on input "Select an option" at bounding box center [438, 425] width 16 height 16
click at [205, 483] on span "Select an option" at bounding box center [204, 485] width 16 height 16
click at [205, 483] on input "Select an option" at bounding box center [204, 485] width 16 height 16
click at [140, 573] on button "التالي" at bounding box center [123, 581] width 78 height 37
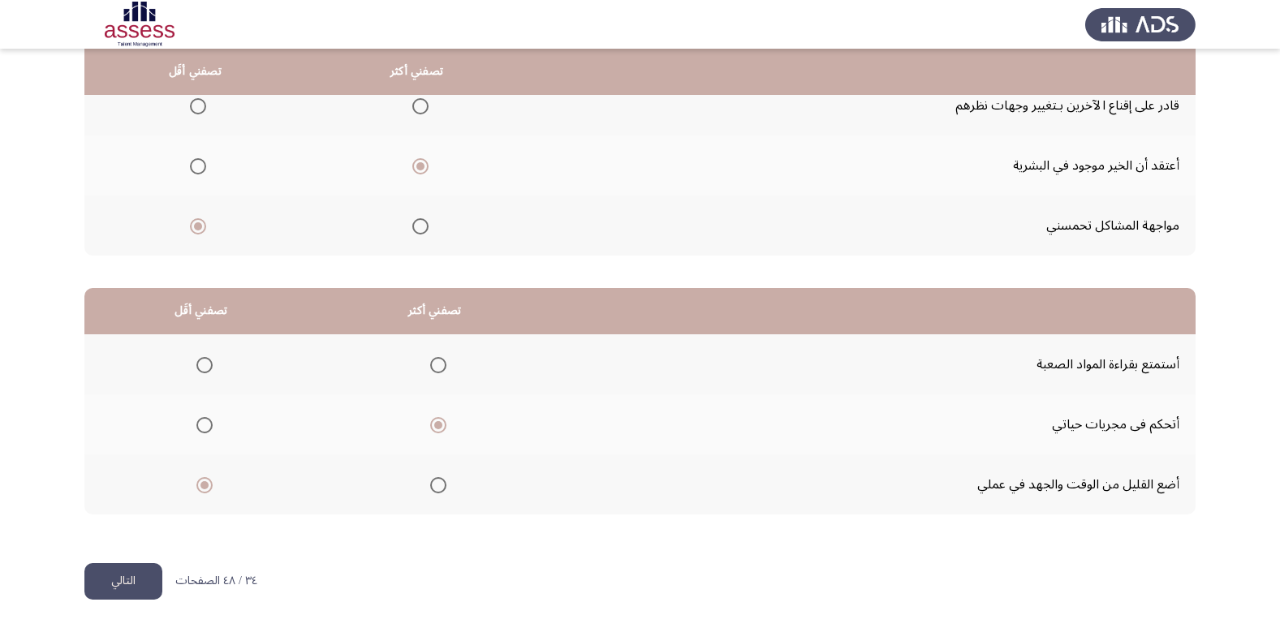
scroll to position [0, 0]
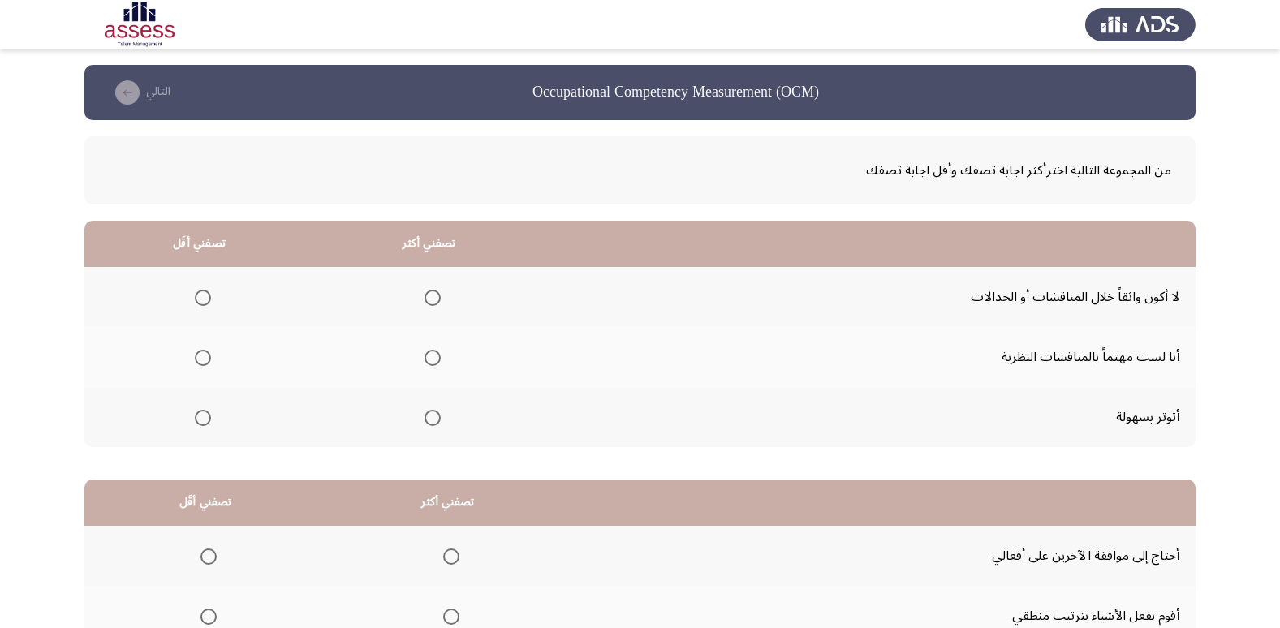
click at [428, 355] on span "Select an option" at bounding box center [432, 358] width 16 height 16
click at [428, 355] on input "Select an option" at bounding box center [432, 358] width 16 height 16
click at [192, 420] on label "Select an option" at bounding box center [199, 418] width 23 height 16
click at [195, 420] on input "Select an option" at bounding box center [203, 418] width 16 height 16
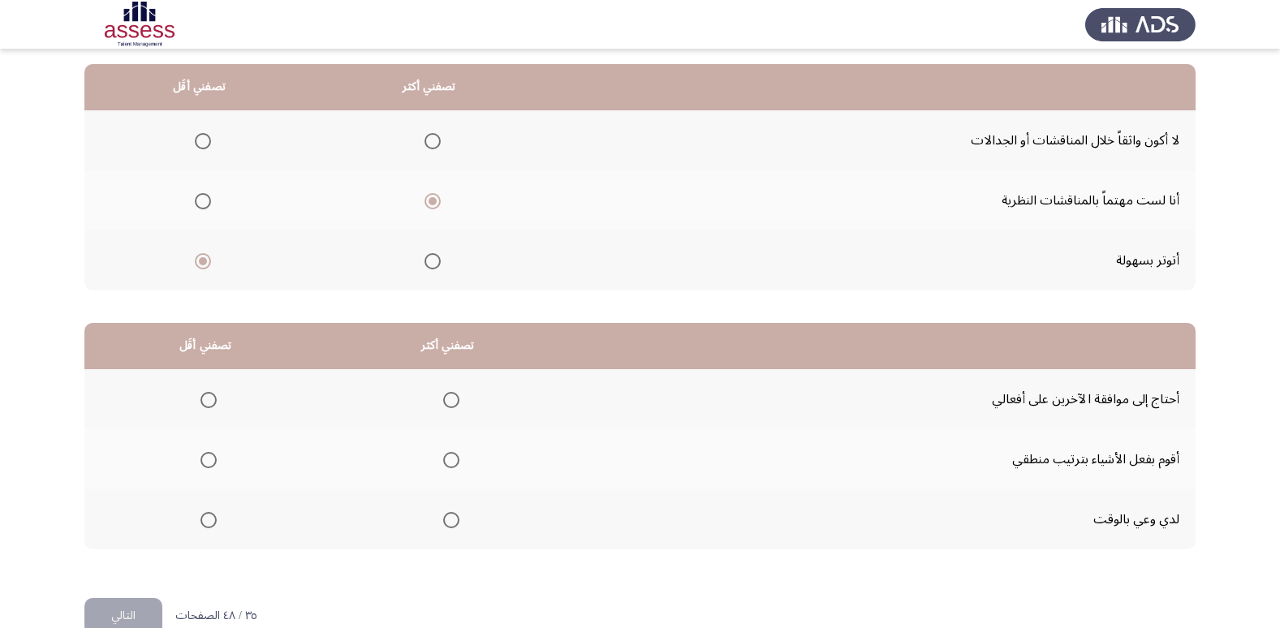
scroll to position [191, 0]
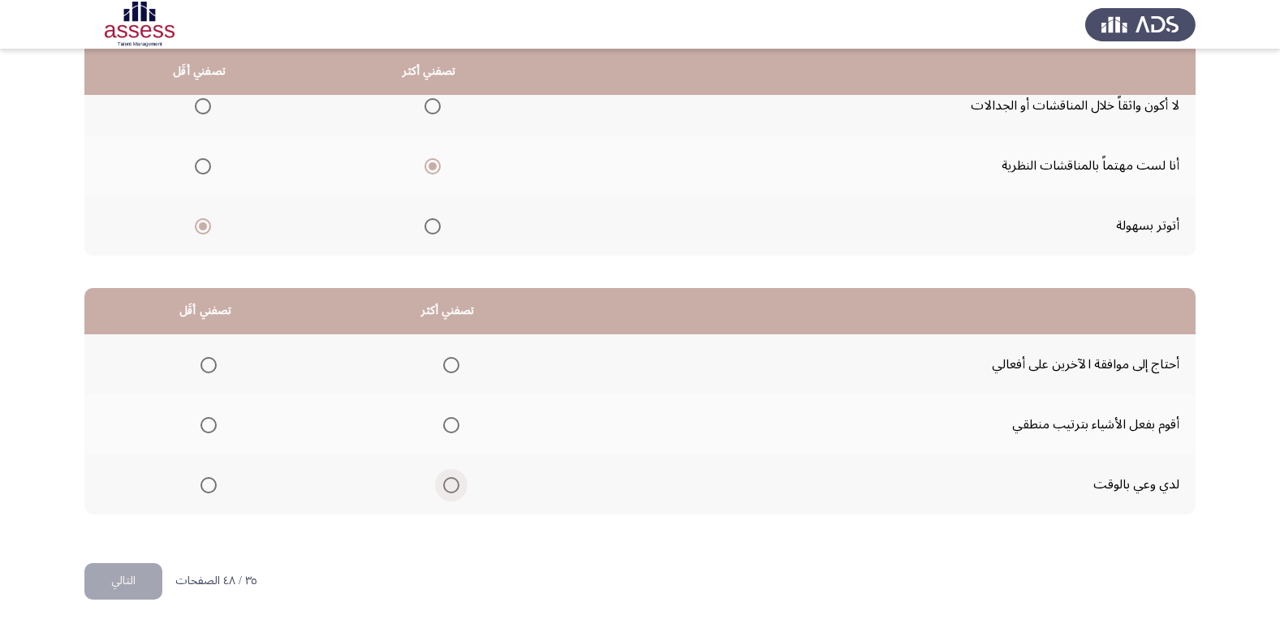
click at [449, 486] on span "Select an option" at bounding box center [451, 485] width 16 height 16
click at [449, 486] on input "Select an option" at bounding box center [451, 485] width 16 height 16
click at [205, 363] on span "Select an option" at bounding box center [208, 365] width 16 height 16
click at [205, 363] on input "Select an option" at bounding box center [208, 365] width 16 height 16
click at [207, 424] on span "Select an option" at bounding box center [208, 425] width 16 height 16
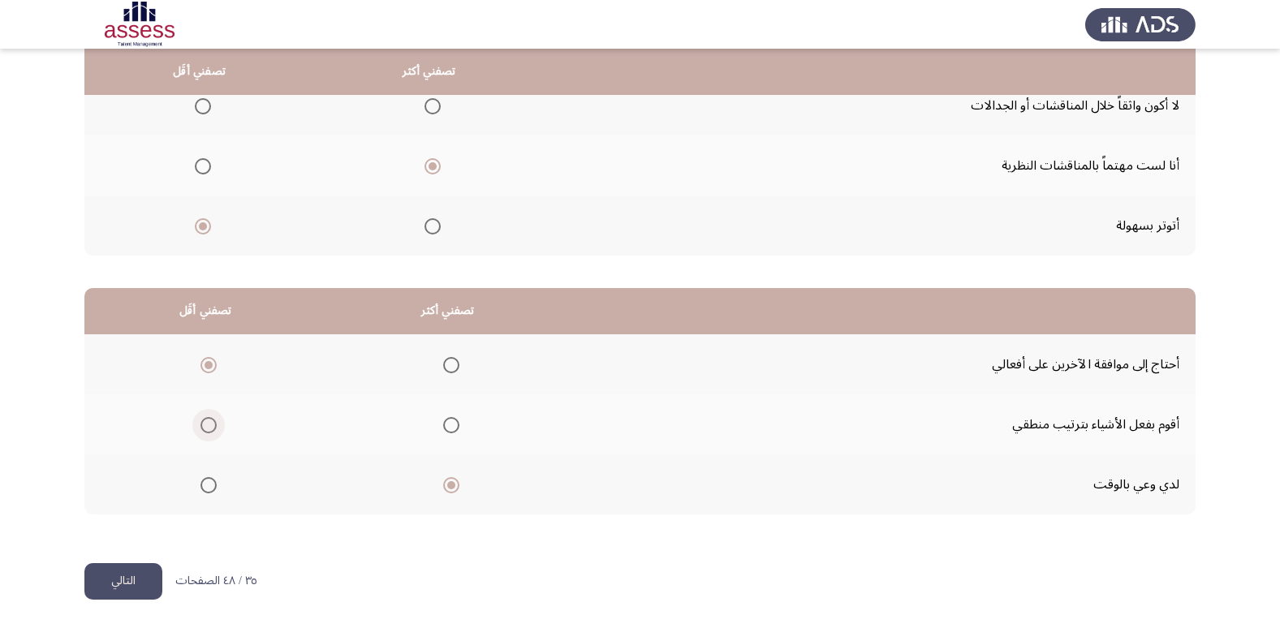
click at [207, 424] on input "Select an option" at bounding box center [208, 425] width 16 height 16
click at [213, 368] on span "Select an option" at bounding box center [208, 365] width 16 height 16
click at [213, 368] on input "Select an option" at bounding box center [208, 365] width 16 height 16
click at [213, 423] on span "Select an option" at bounding box center [208, 425] width 16 height 16
click at [213, 423] on input "Select an option" at bounding box center [208, 425] width 16 height 16
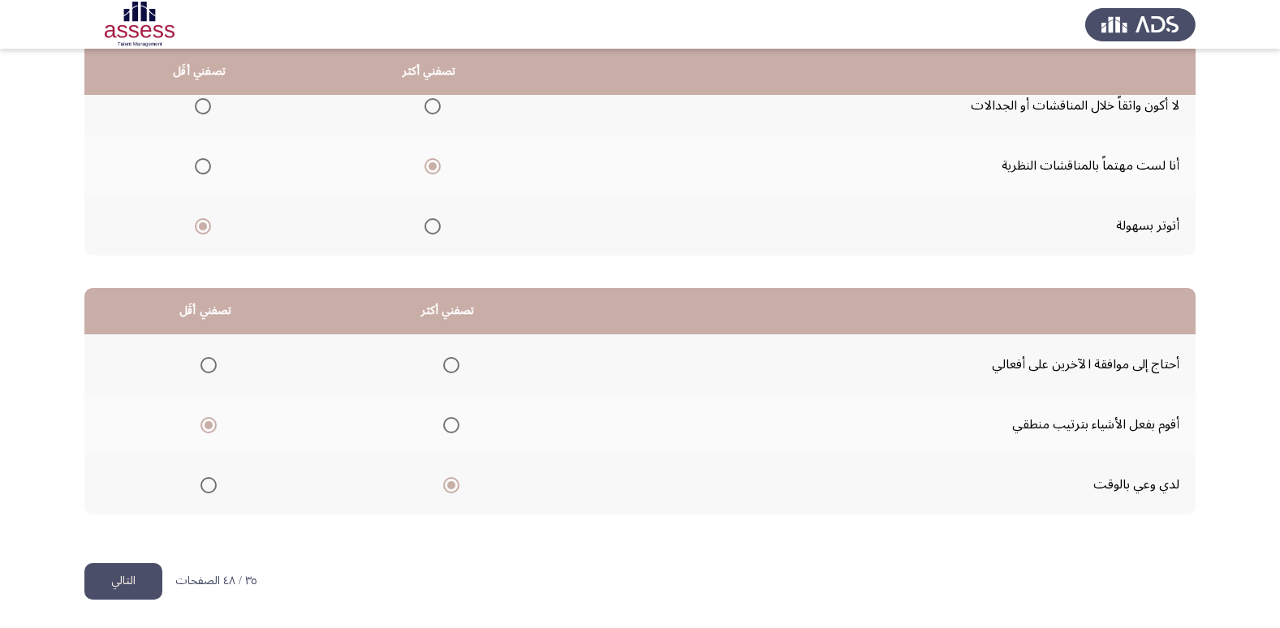
click at [208, 354] on mat-radio-group "Select an option" at bounding box center [205, 365] width 23 height 28
click at [209, 363] on span "Select an option" at bounding box center [208, 365] width 16 height 16
click at [209, 363] on input "Select an option" at bounding box center [208, 365] width 16 height 16
click at [143, 584] on button "التالي" at bounding box center [123, 581] width 78 height 37
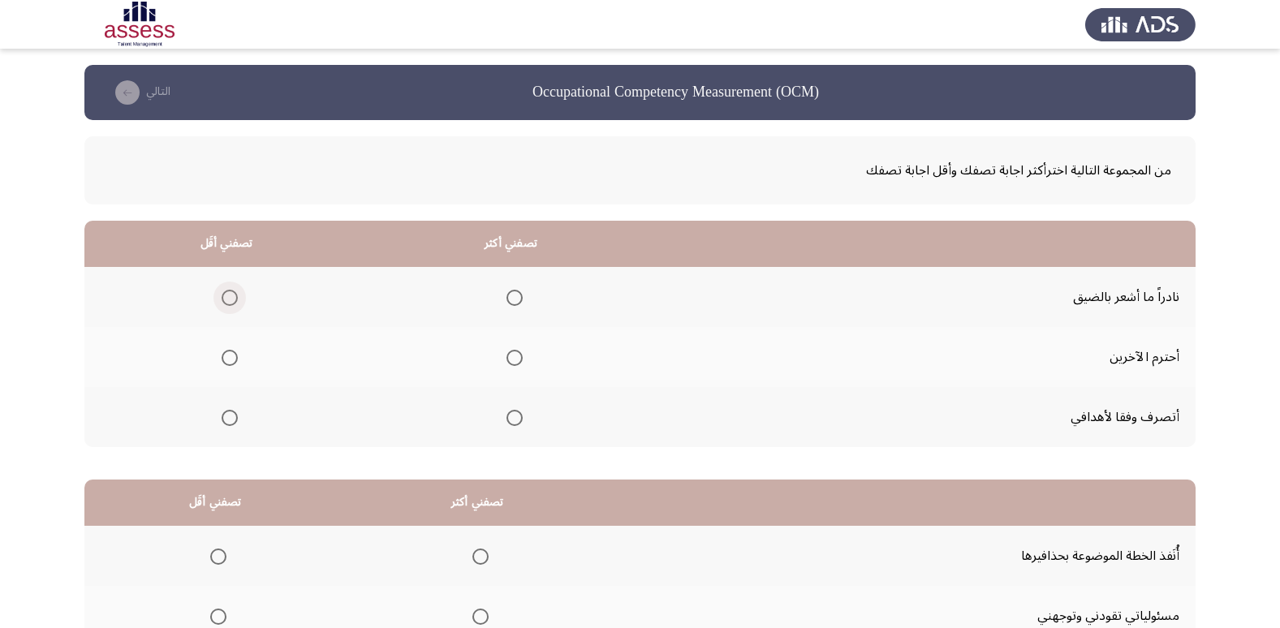
click at [230, 299] on span "Select an option" at bounding box center [230, 298] width 16 height 16
click at [230, 299] on input "Select an option" at bounding box center [230, 298] width 16 height 16
click at [510, 359] on span "Select an option" at bounding box center [514, 358] width 16 height 16
click at [510, 359] on input "Select an option" at bounding box center [514, 358] width 16 height 16
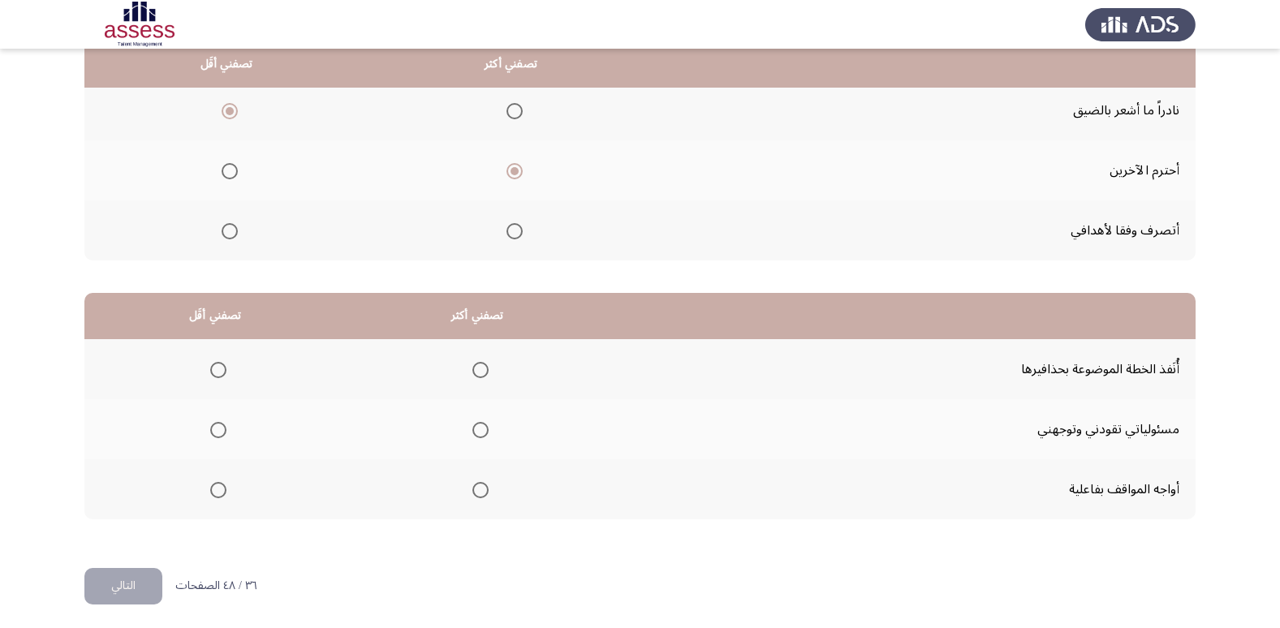
scroll to position [191, 0]
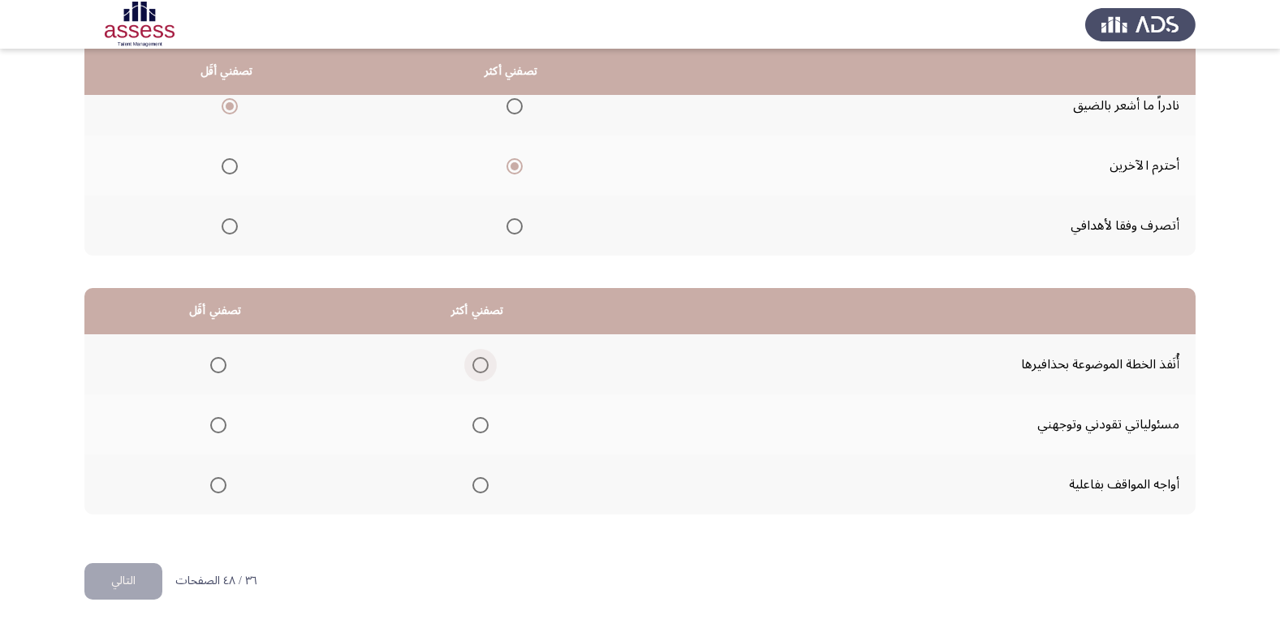
click at [476, 364] on span "Select an option" at bounding box center [480, 365] width 16 height 16
click at [476, 364] on input "Select an option" at bounding box center [480, 365] width 16 height 16
click at [215, 481] on span "Select an option" at bounding box center [218, 485] width 16 height 16
click at [215, 481] on input "Select an option" at bounding box center [218, 485] width 16 height 16
drag, startPoint x: 171, startPoint y: 566, endPoint x: 155, endPoint y: 575, distance: 18.9
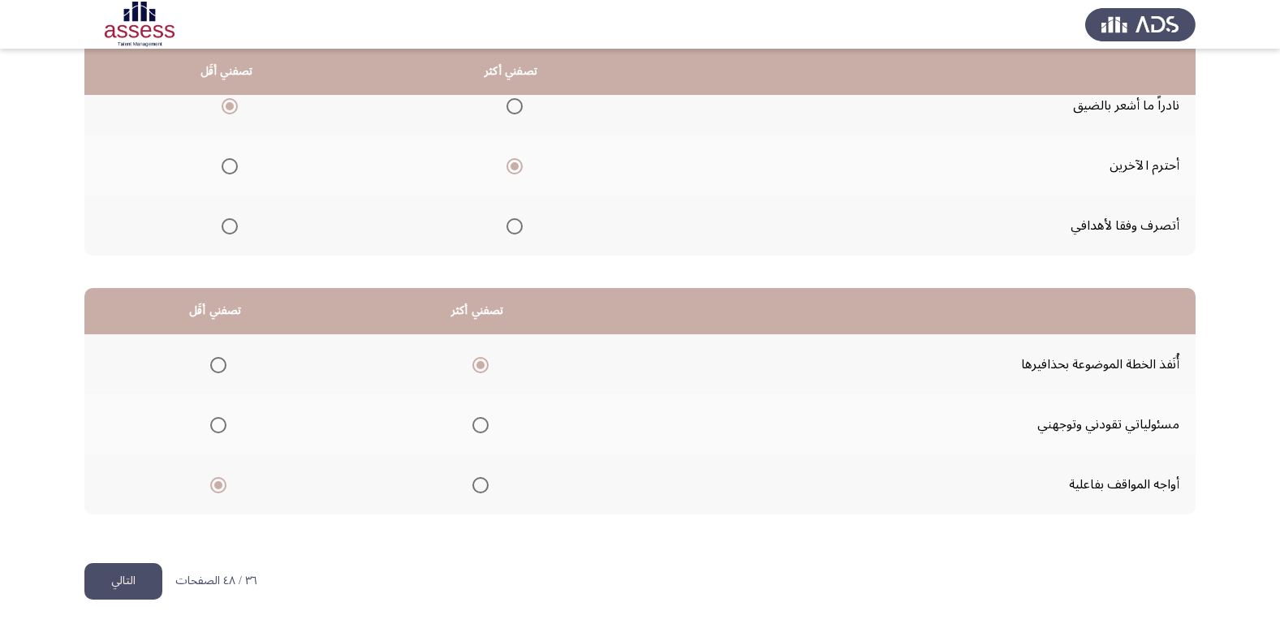
click at [136, 578] on button "التالي" at bounding box center [123, 581] width 78 height 37
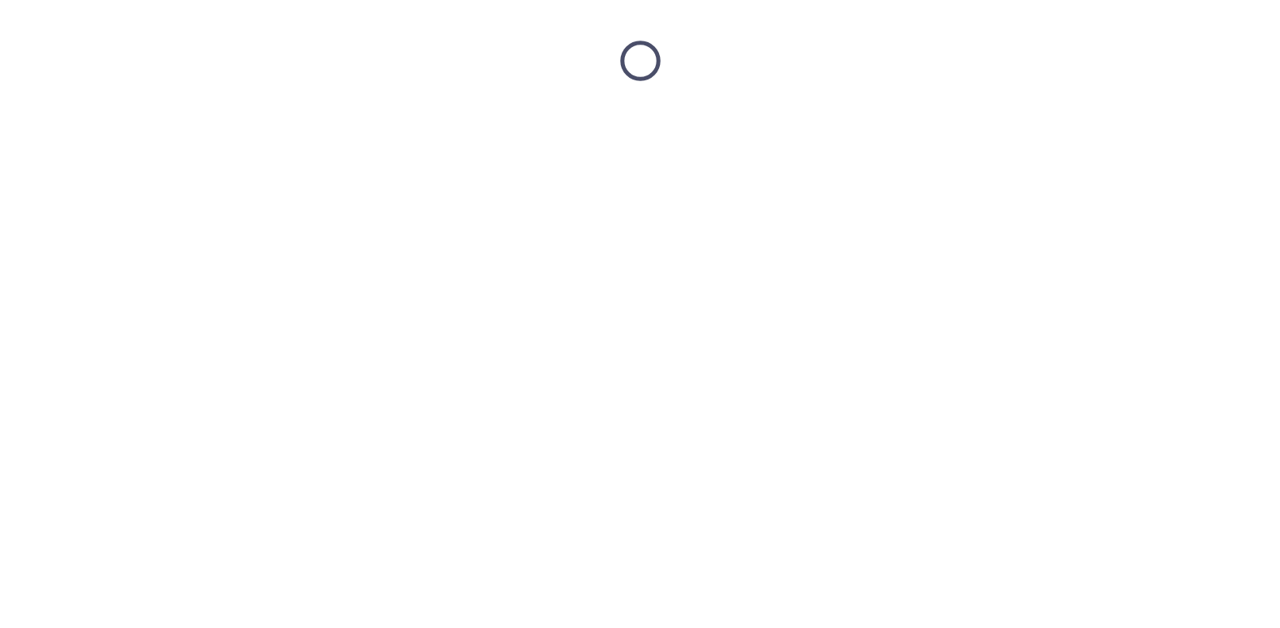
scroll to position [0, 0]
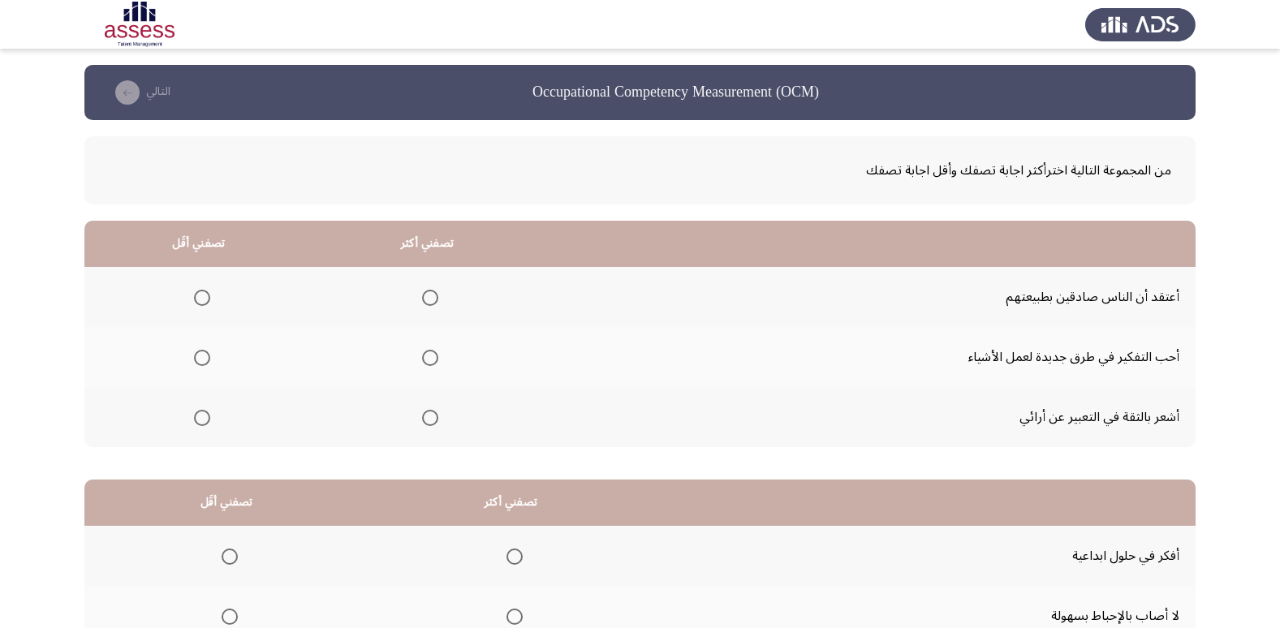
click at [427, 420] on span "Select an option" at bounding box center [430, 418] width 16 height 16
click at [427, 420] on input "Select an option" at bounding box center [430, 418] width 16 height 16
click at [197, 290] on span "Select an option" at bounding box center [202, 298] width 16 height 16
click at [197, 290] on input "Select an option" at bounding box center [202, 298] width 16 height 16
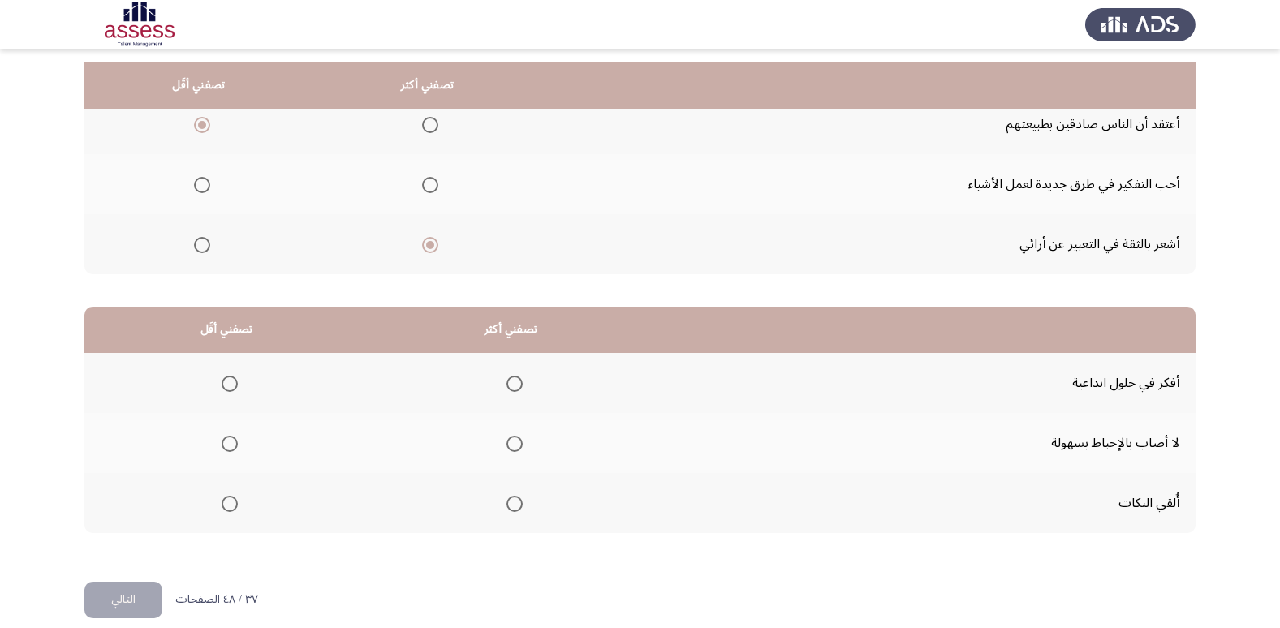
scroll to position [191, 0]
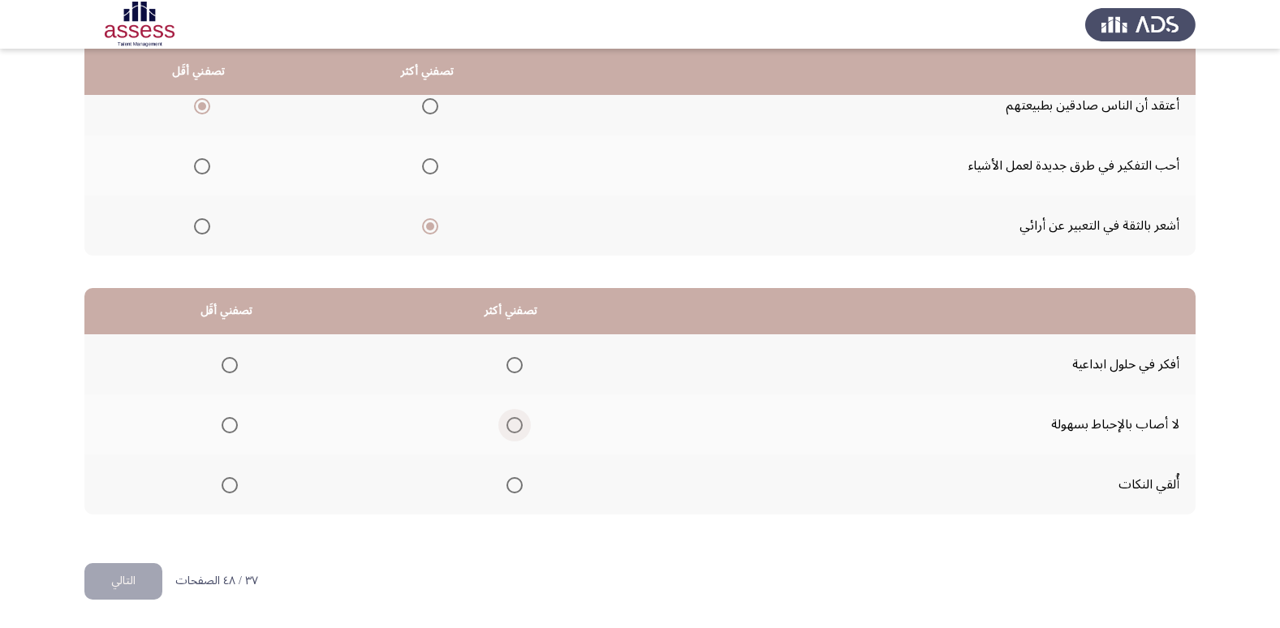
click at [511, 426] on span "Select an option" at bounding box center [514, 425] width 16 height 16
click at [511, 426] on input "Select an option" at bounding box center [514, 425] width 16 height 16
click at [230, 363] on span "Select an option" at bounding box center [230, 365] width 16 height 16
click at [230, 363] on input "Select an option" at bounding box center [230, 365] width 16 height 16
click at [231, 488] on span "Select an option" at bounding box center [230, 485] width 16 height 16
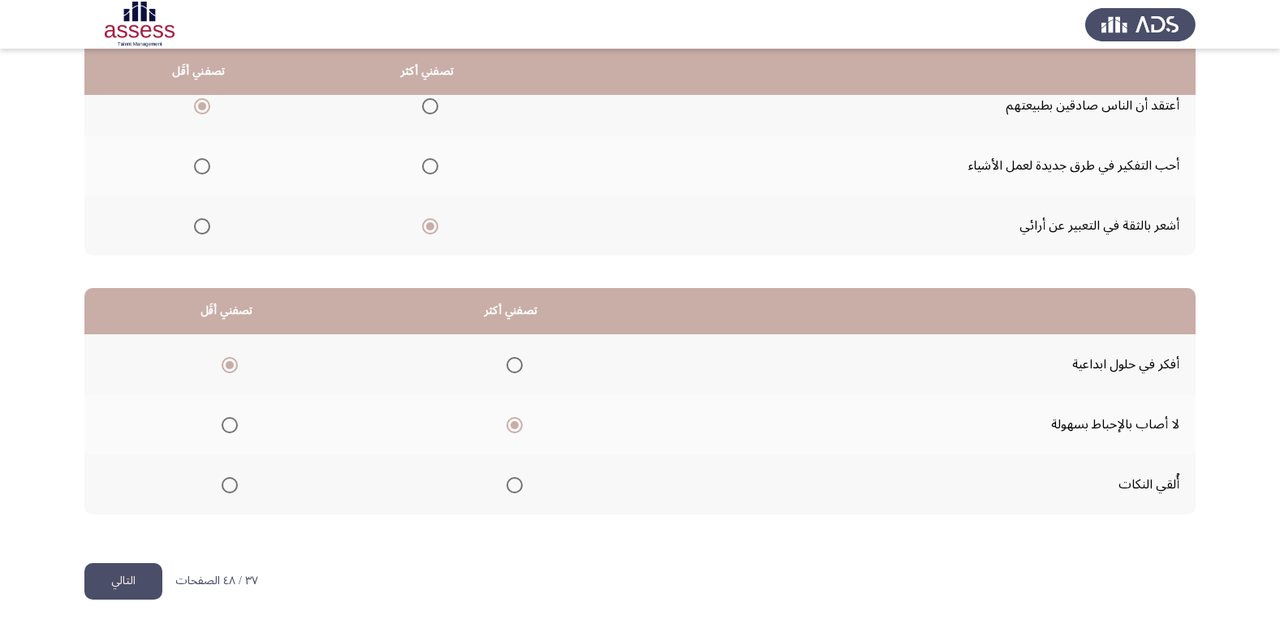
click at [231, 488] on input "Select an option" at bounding box center [230, 485] width 16 height 16
click at [226, 359] on span "Select an option" at bounding box center [230, 365] width 16 height 16
click at [226, 359] on input "Select an option" at bounding box center [230, 365] width 16 height 16
click at [131, 583] on button "التالي" at bounding box center [123, 581] width 78 height 37
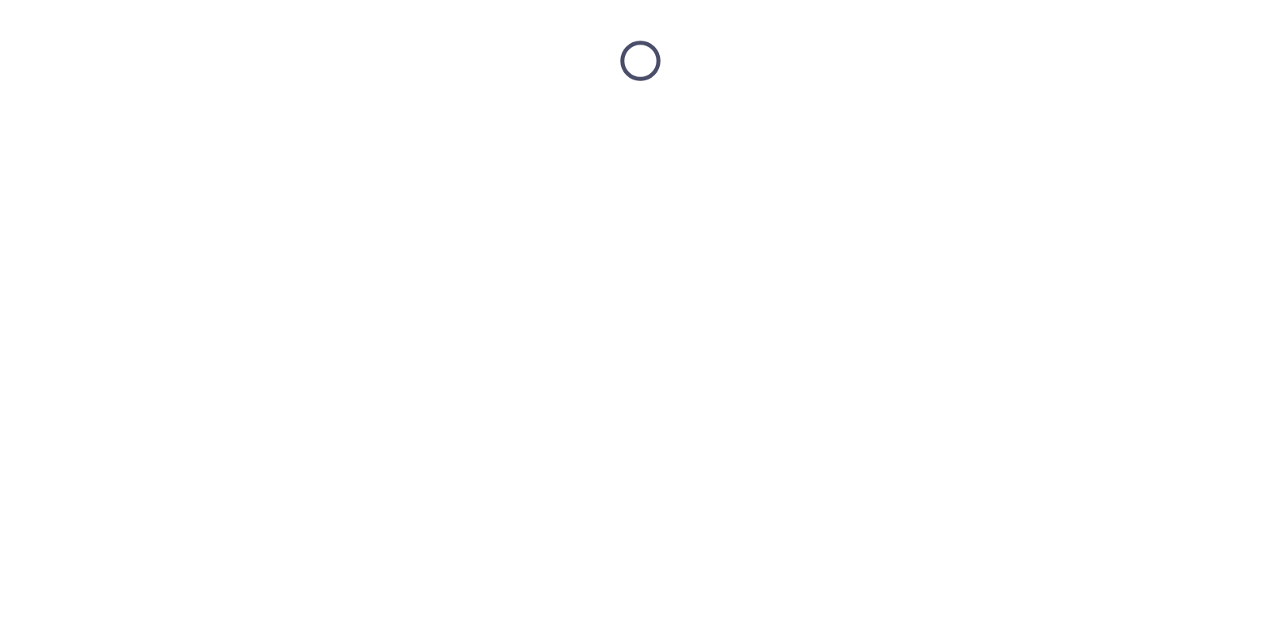
scroll to position [0, 0]
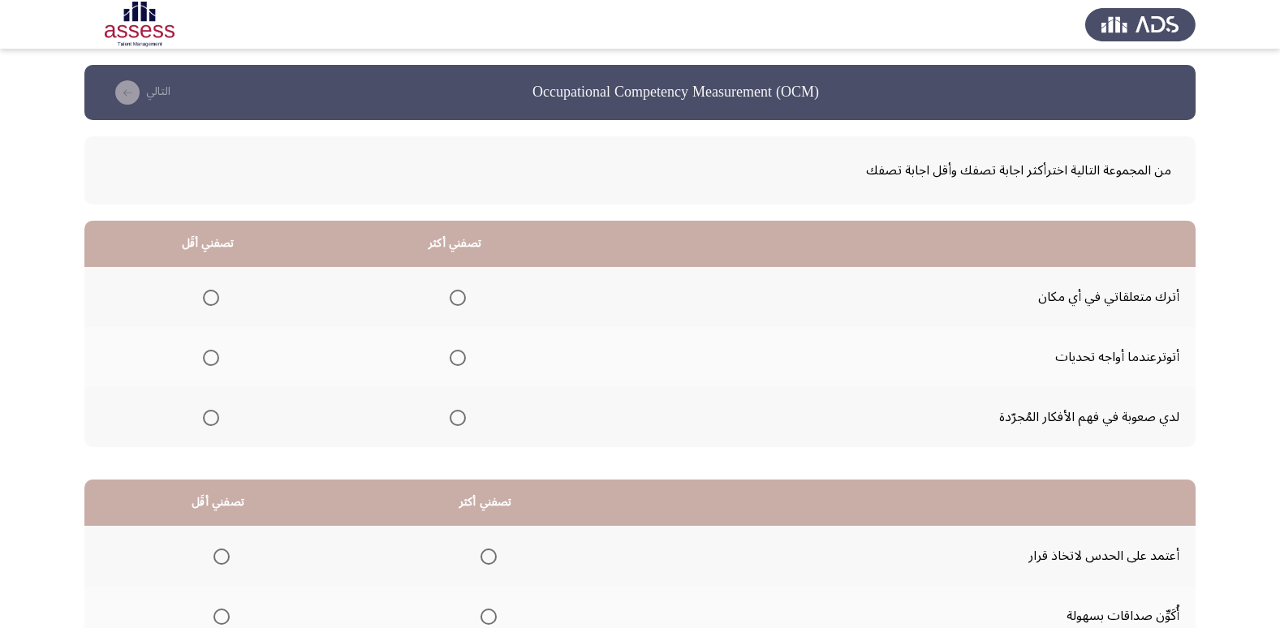
click at [209, 299] on span "Select an option" at bounding box center [211, 298] width 16 height 16
click at [209, 299] on input "Select an option" at bounding box center [211, 298] width 16 height 16
click at [458, 418] on span "Select an option" at bounding box center [458, 418] width 0 height 0
click at [458, 418] on input "Select an option" at bounding box center [458, 418] width 16 height 16
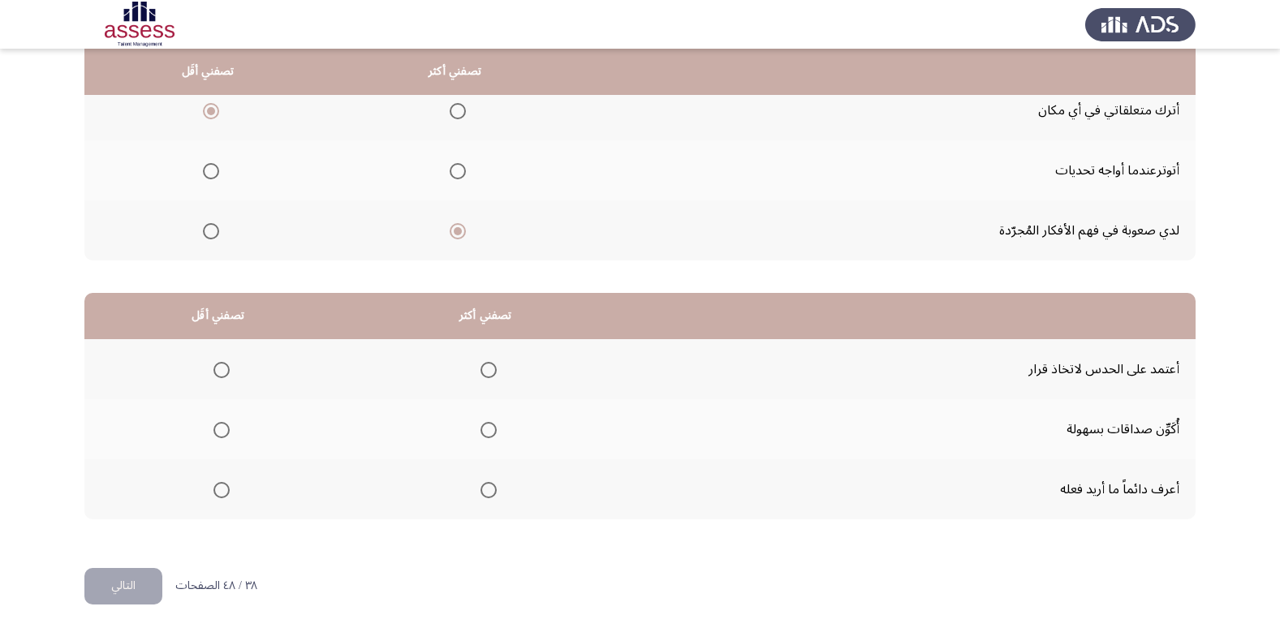
scroll to position [191, 0]
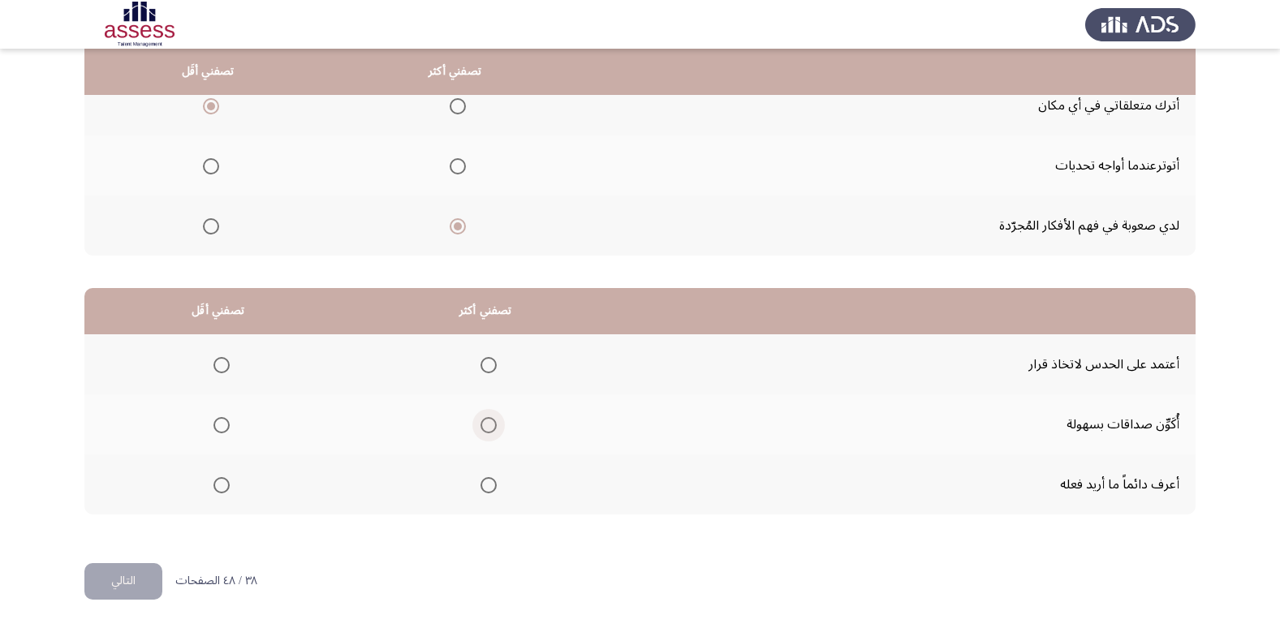
click at [485, 424] on span "Select an option" at bounding box center [488, 425] width 16 height 16
click at [485, 424] on input "Select an option" at bounding box center [488, 425] width 16 height 16
click at [213, 365] on span "Select an option" at bounding box center [221, 365] width 16 height 16
click at [213, 365] on input "Select an option" at bounding box center [221, 365] width 16 height 16
click at [137, 579] on button "التالي" at bounding box center [123, 581] width 78 height 37
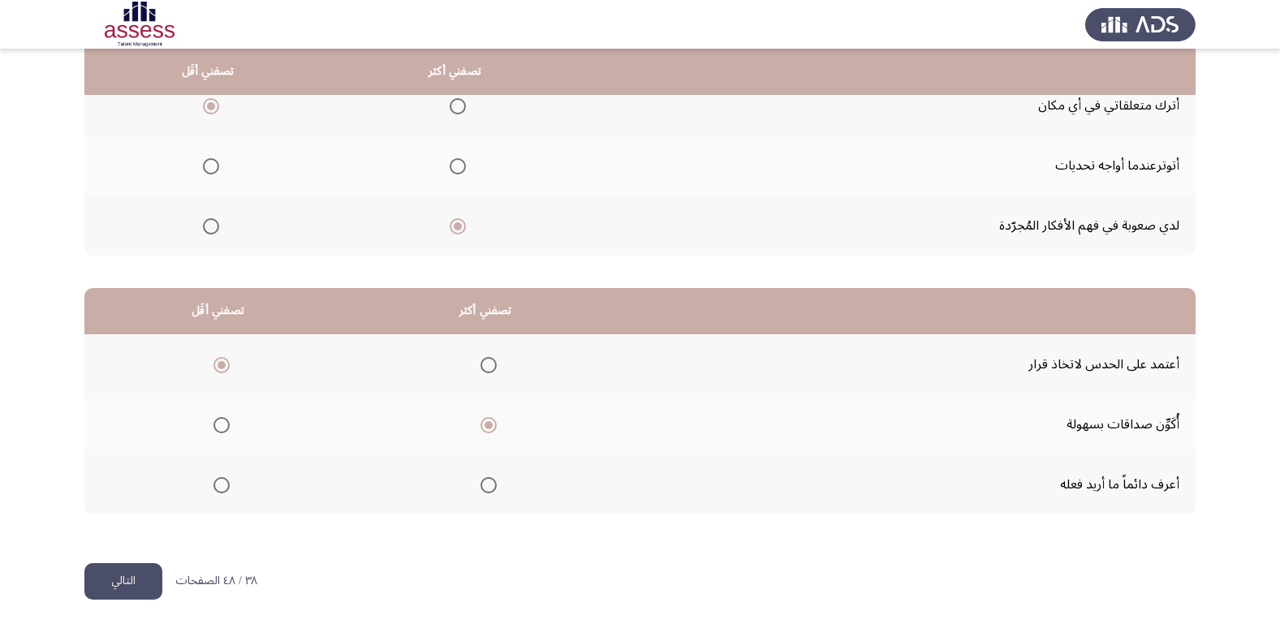
scroll to position [0, 0]
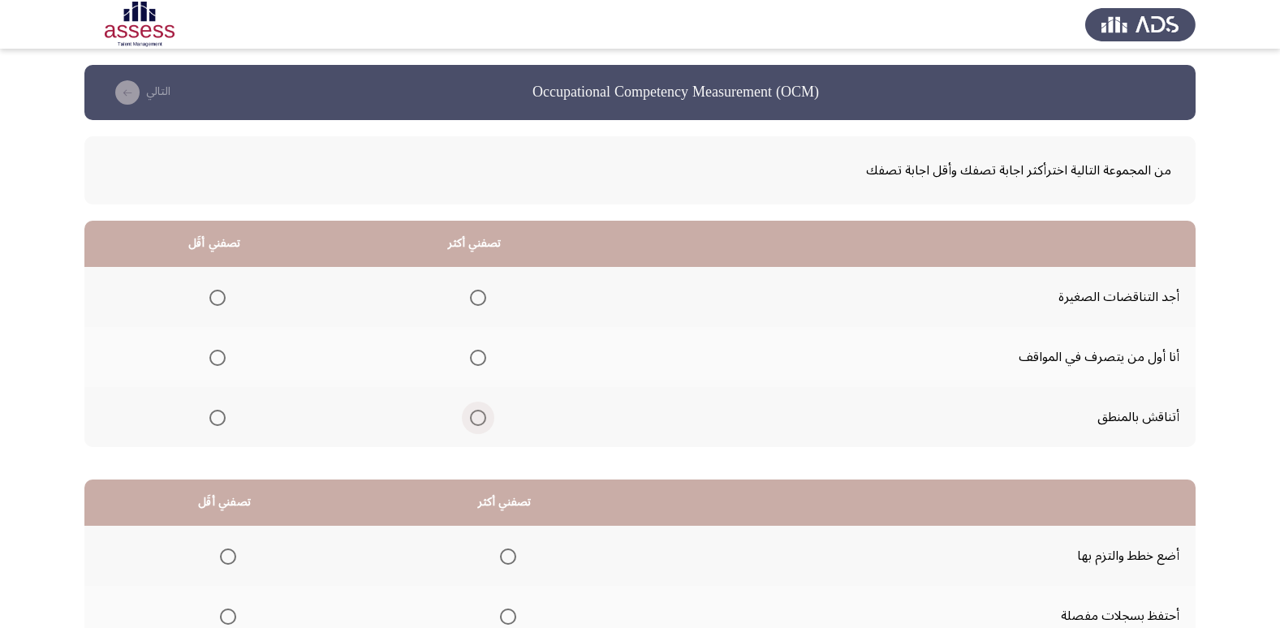
click at [476, 425] on span "Select an option" at bounding box center [478, 418] width 16 height 16
click at [476, 425] on input "Select an option" at bounding box center [478, 418] width 16 height 16
click at [478, 360] on span "Select an option" at bounding box center [478, 358] width 16 height 16
click at [478, 360] on input "Select an option" at bounding box center [478, 358] width 16 height 16
click at [479, 418] on span "Select an option" at bounding box center [478, 418] width 16 height 16
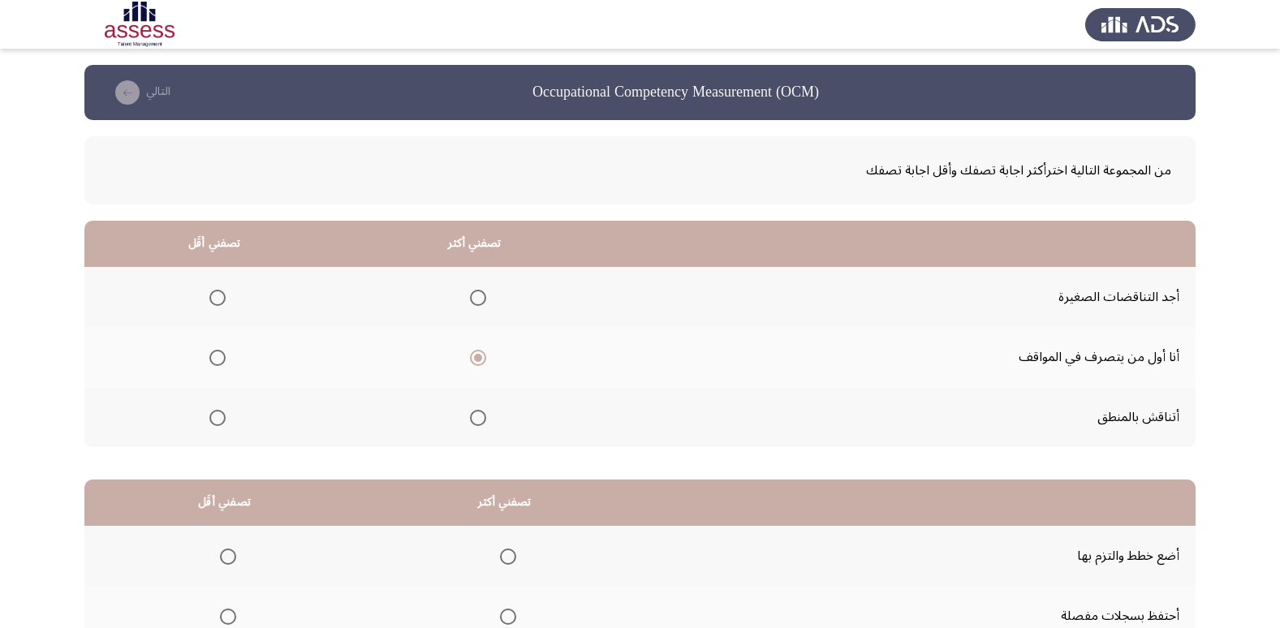
click at [479, 418] on input "Select an option" at bounding box center [478, 418] width 16 height 16
click at [219, 294] on span "Select an option" at bounding box center [217, 298] width 16 height 16
click at [219, 294] on input "Select an option" at bounding box center [217, 298] width 16 height 16
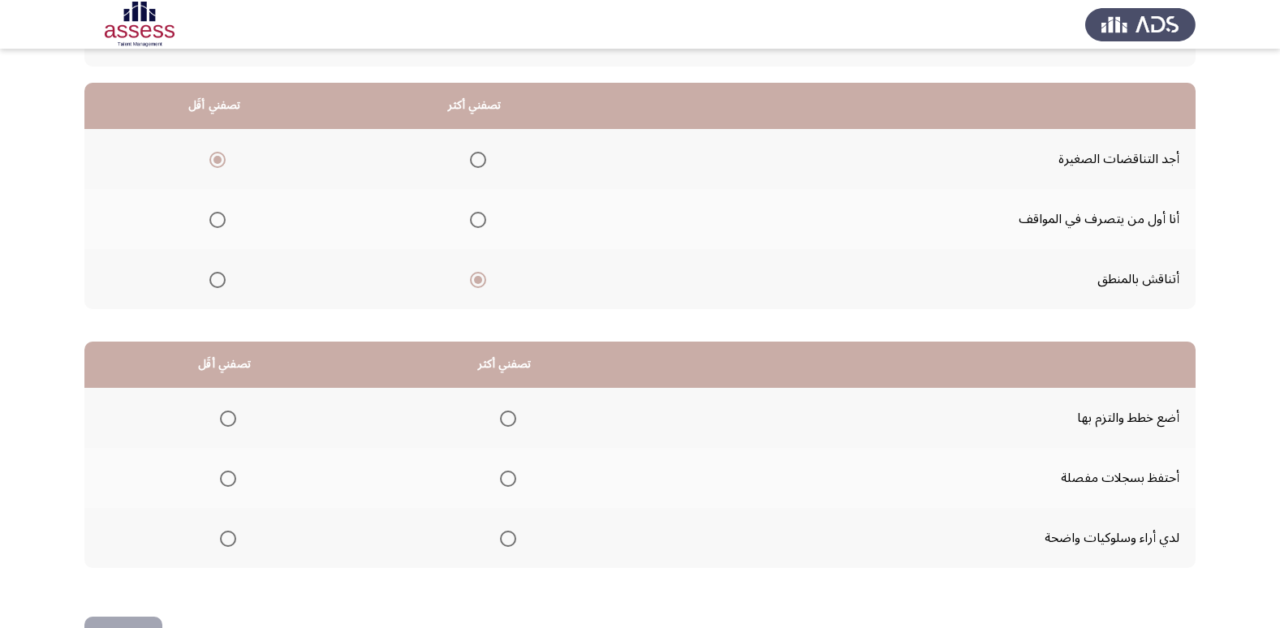
scroll to position [191, 0]
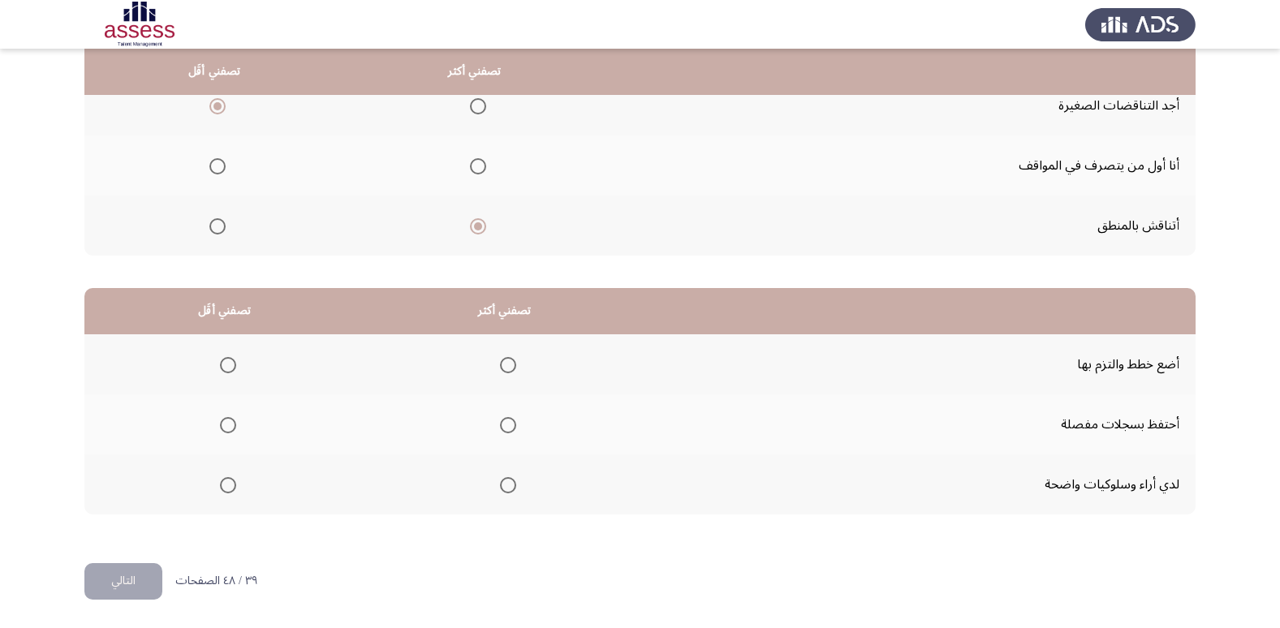
click at [502, 488] on span "Select an option" at bounding box center [508, 485] width 16 height 16
click at [502, 488] on input "Select an option" at bounding box center [508, 485] width 16 height 16
click at [230, 424] on span "Select an option" at bounding box center [228, 425] width 16 height 16
click at [230, 424] on input "Select an option" at bounding box center [228, 425] width 16 height 16
click at [133, 579] on button "التالي" at bounding box center [123, 581] width 78 height 37
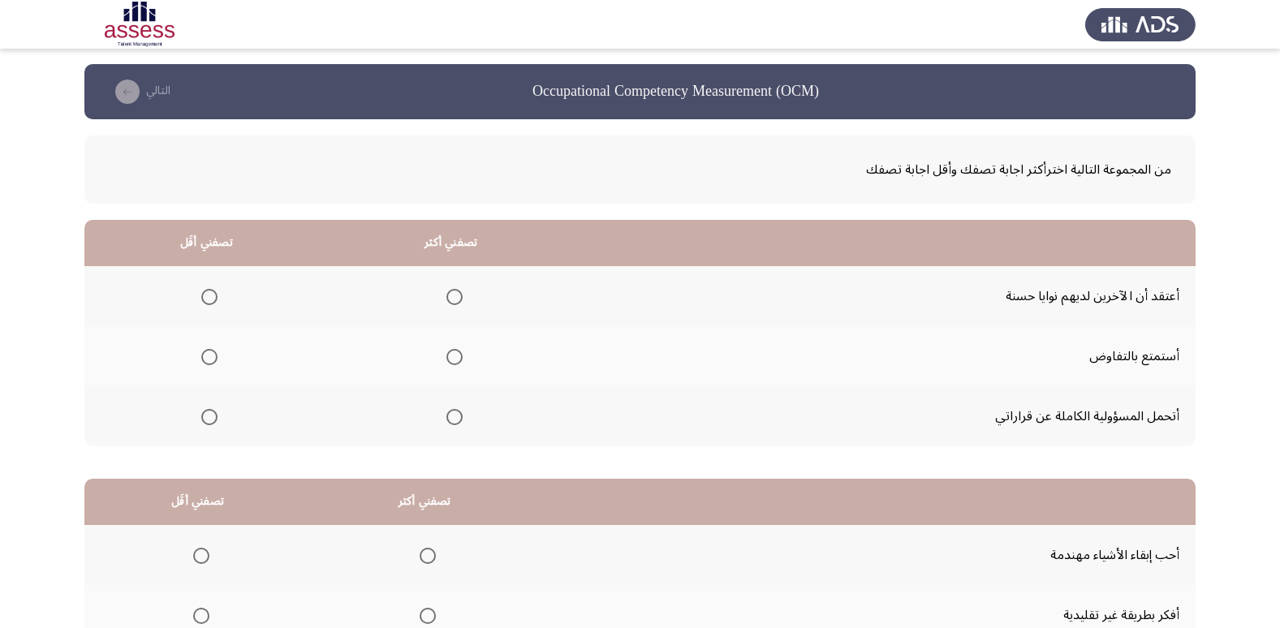
scroll to position [81, 0]
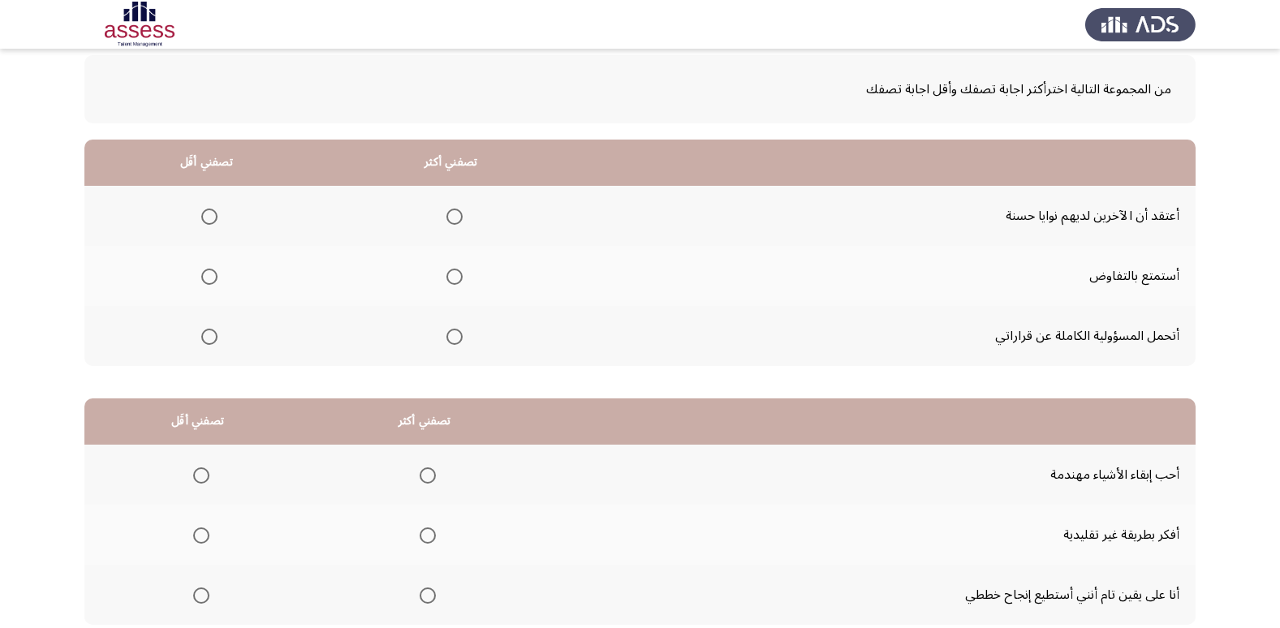
click at [206, 218] on span "Select an option" at bounding box center [209, 217] width 16 height 16
click at [206, 218] on input "Select an option" at bounding box center [209, 217] width 16 height 16
click at [451, 341] on span "Select an option" at bounding box center [454, 337] width 16 height 16
click at [451, 341] on input "Select an option" at bounding box center [454, 337] width 16 height 16
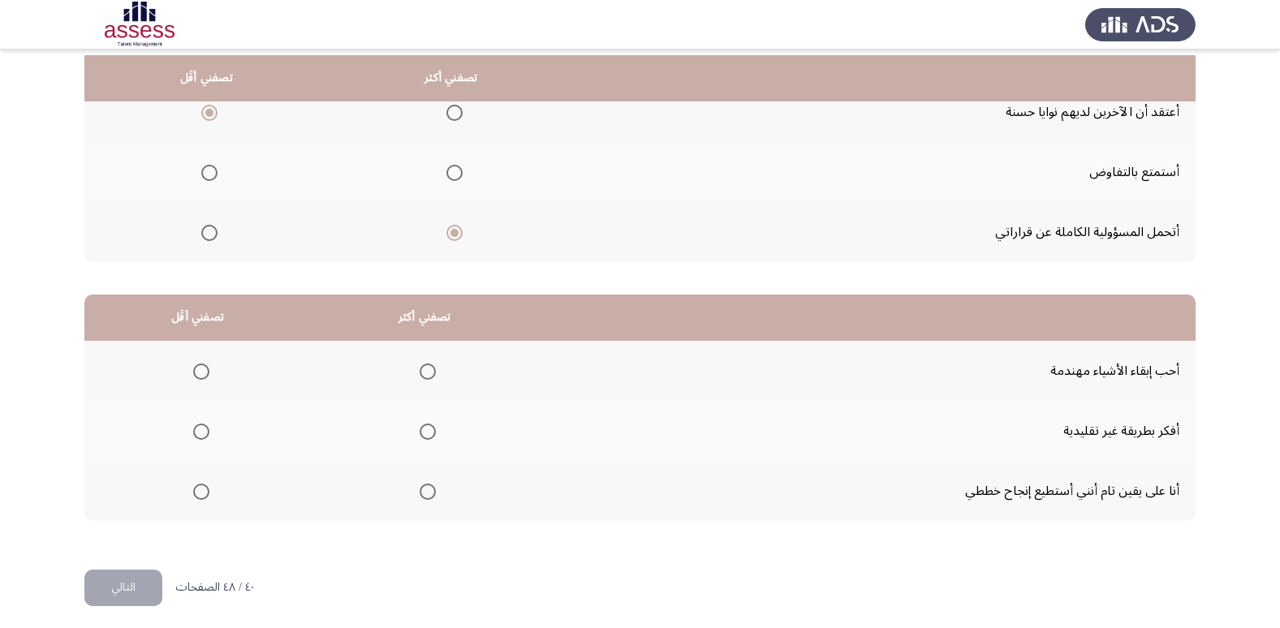
scroll to position [191, 0]
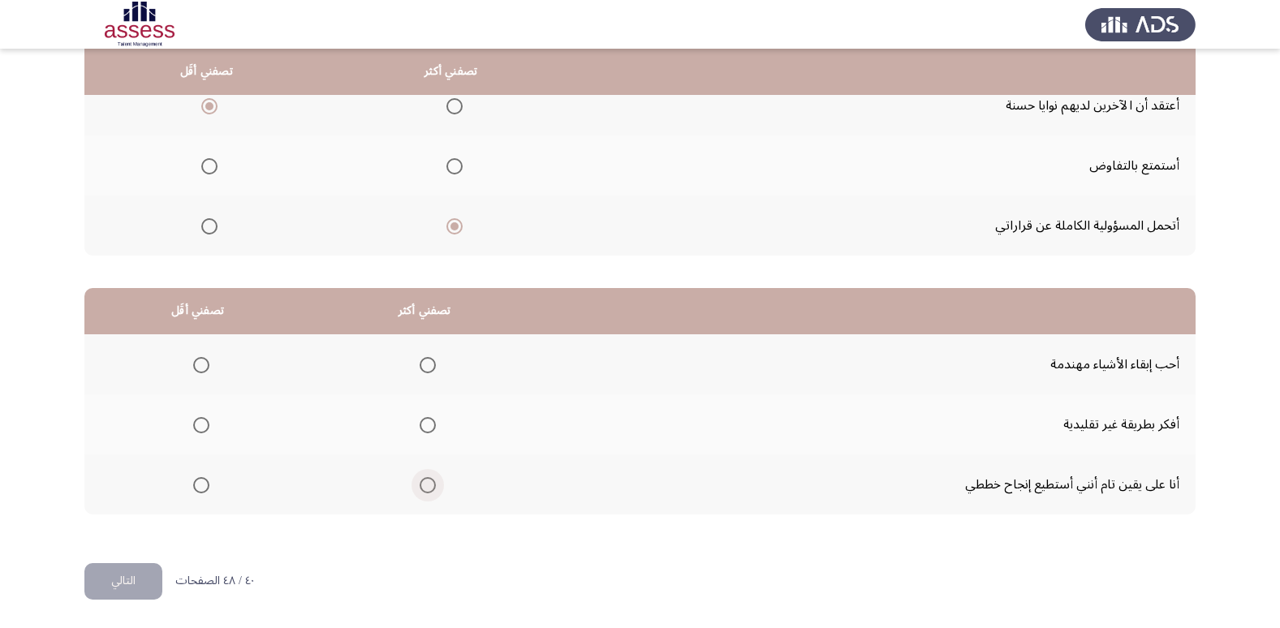
click at [427, 486] on span "Select an option" at bounding box center [427, 485] width 16 height 16
click at [427, 486] on input "Select an option" at bounding box center [427, 485] width 16 height 16
click at [200, 427] on span "Select an option" at bounding box center [201, 425] width 16 height 16
click at [200, 427] on input "Select an option" at bounding box center [201, 425] width 16 height 16
click at [127, 572] on button "التالي" at bounding box center [123, 581] width 78 height 37
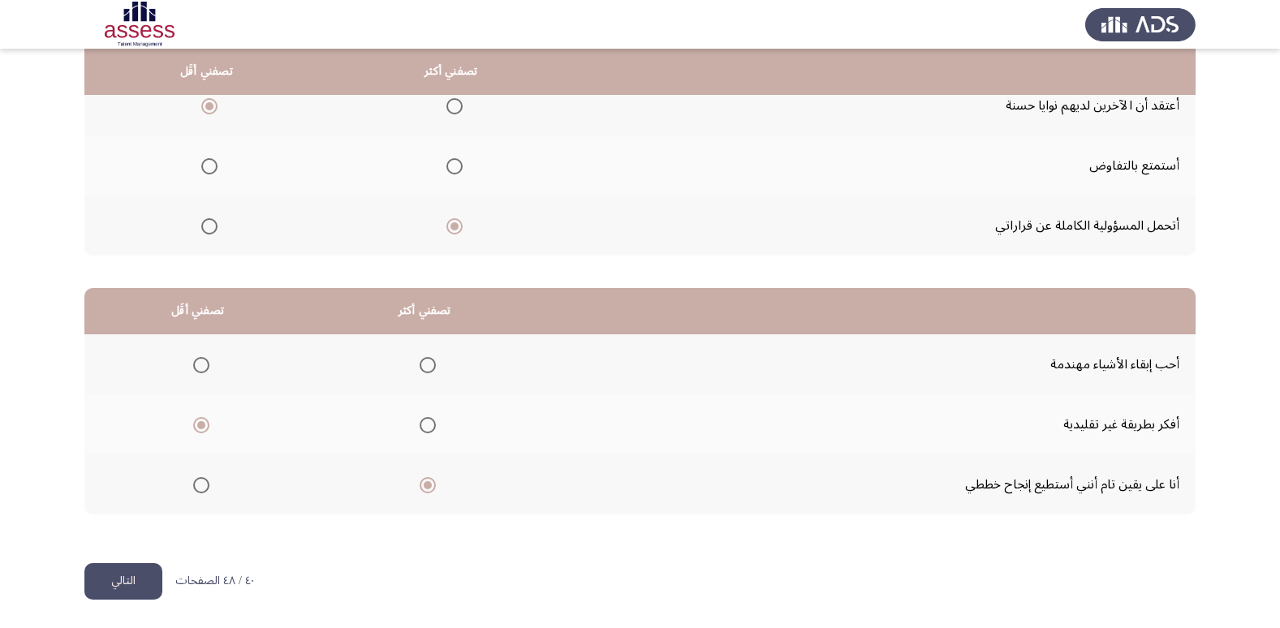
scroll to position [0, 0]
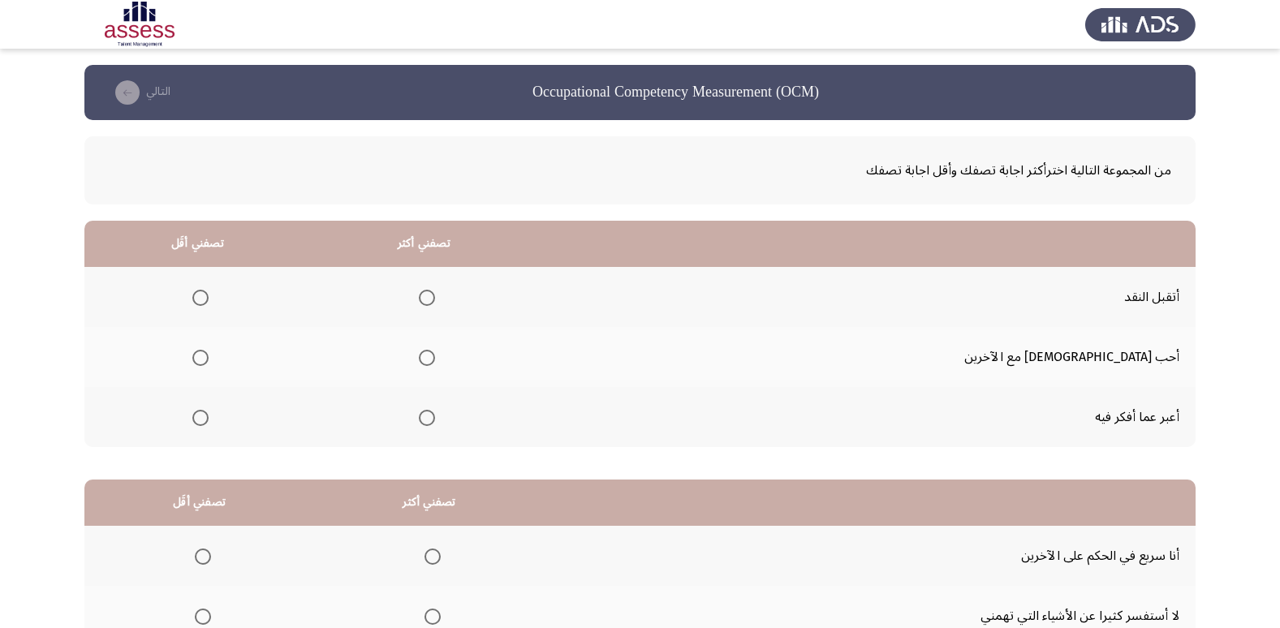
click at [435, 359] on span "Select an option" at bounding box center [427, 358] width 16 height 16
click at [435, 359] on input "Select an option" at bounding box center [427, 358] width 16 height 16
click at [435, 296] on span "Select an option" at bounding box center [427, 298] width 16 height 16
click at [435, 296] on input "Select an option" at bounding box center [427, 298] width 16 height 16
click at [209, 420] on span "Select an option" at bounding box center [200, 418] width 16 height 16
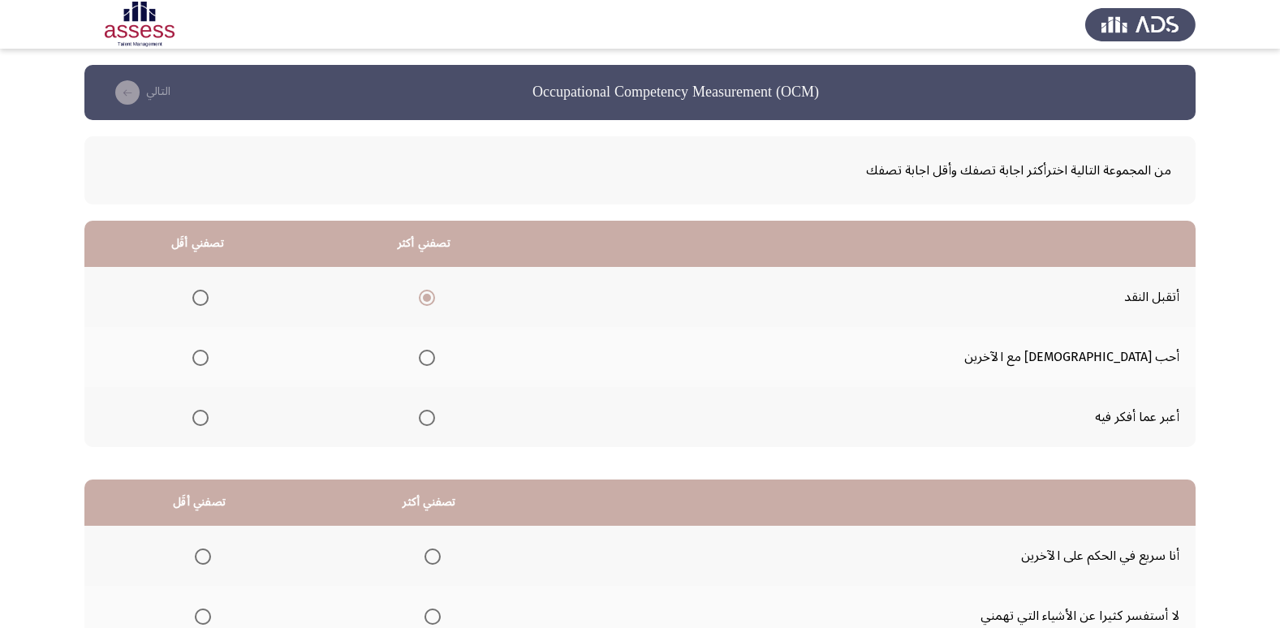
click at [209, 420] on input "Select an option" at bounding box center [200, 418] width 16 height 16
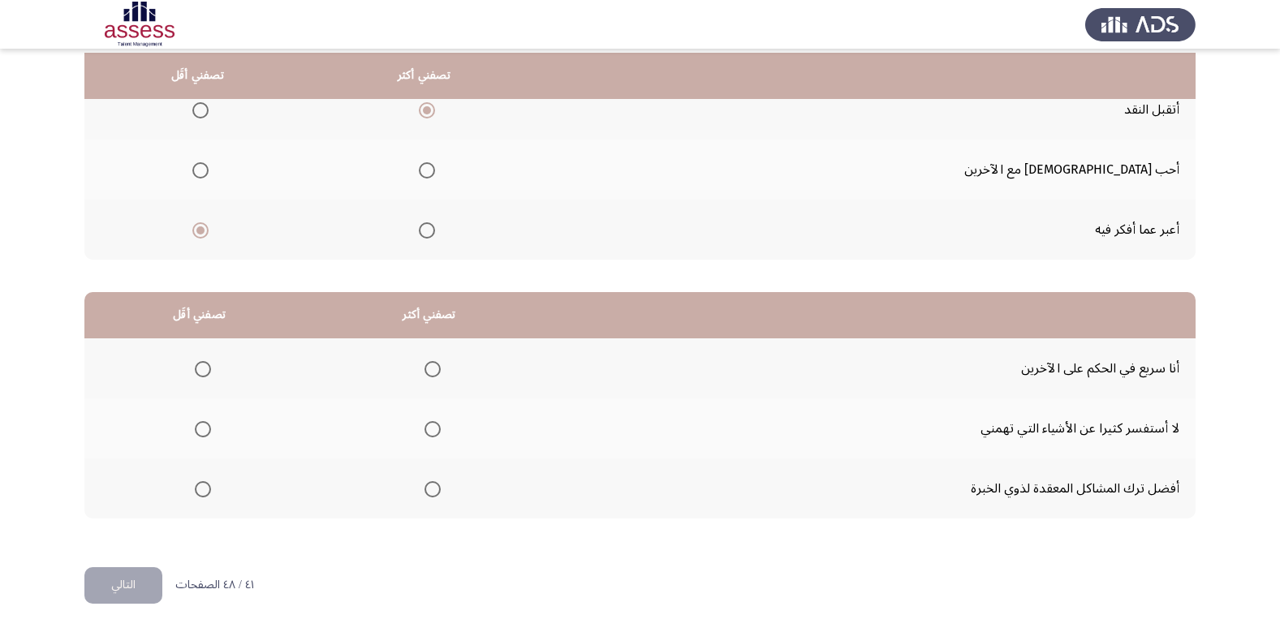
scroll to position [191, 0]
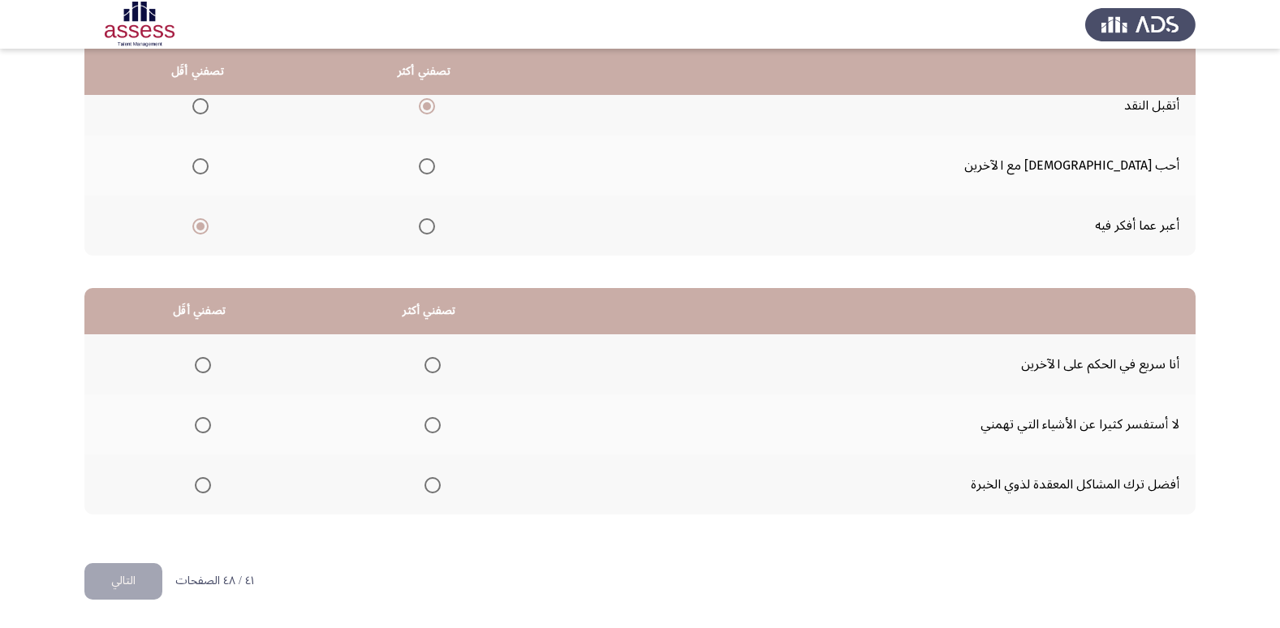
click at [201, 490] on span "Select an option" at bounding box center [203, 485] width 16 height 16
click at [201, 490] on input "Select an option" at bounding box center [203, 485] width 16 height 16
click at [201, 368] on span "Select an option" at bounding box center [203, 365] width 16 height 16
click at [201, 368] on input "Select an option" at bounding box center [203, 365] width 16 height 16
click at [430, 484] on span "Select an option" at bounding box center [432, 485] width 16 height 16
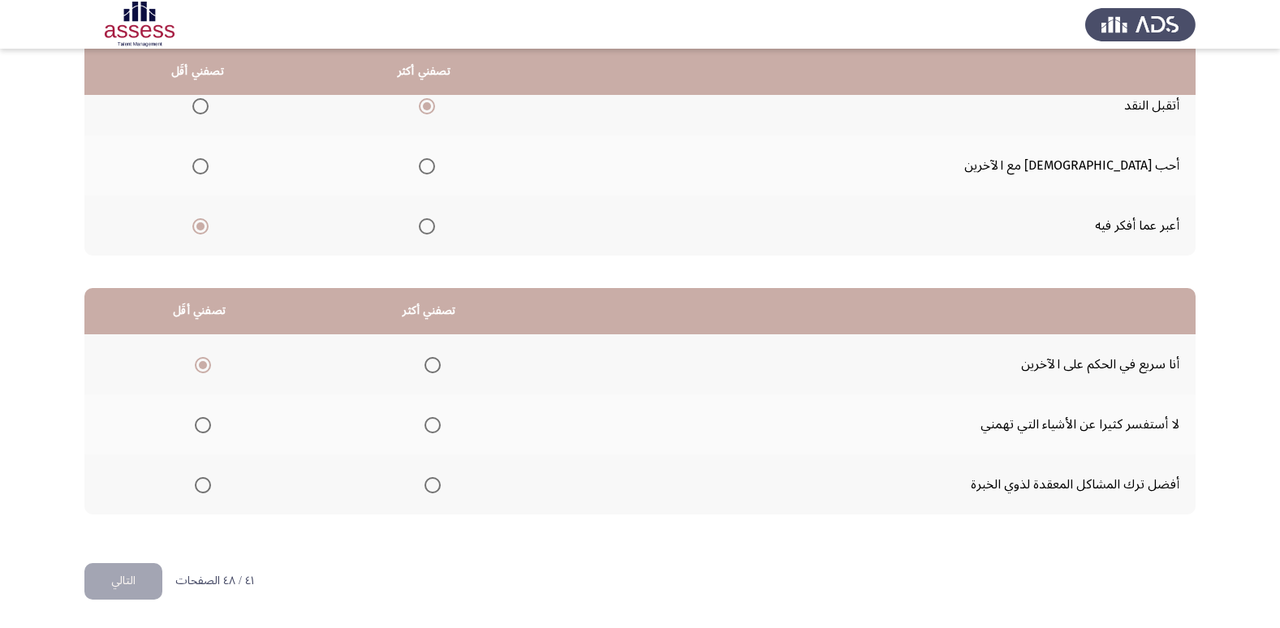
click at [430, 484] on input "Select an option" at bounding box center [432, 485] width 16 height 16
click at [152, 580] on button "التالي" at bounding box center [123, 581] width 78 height 37
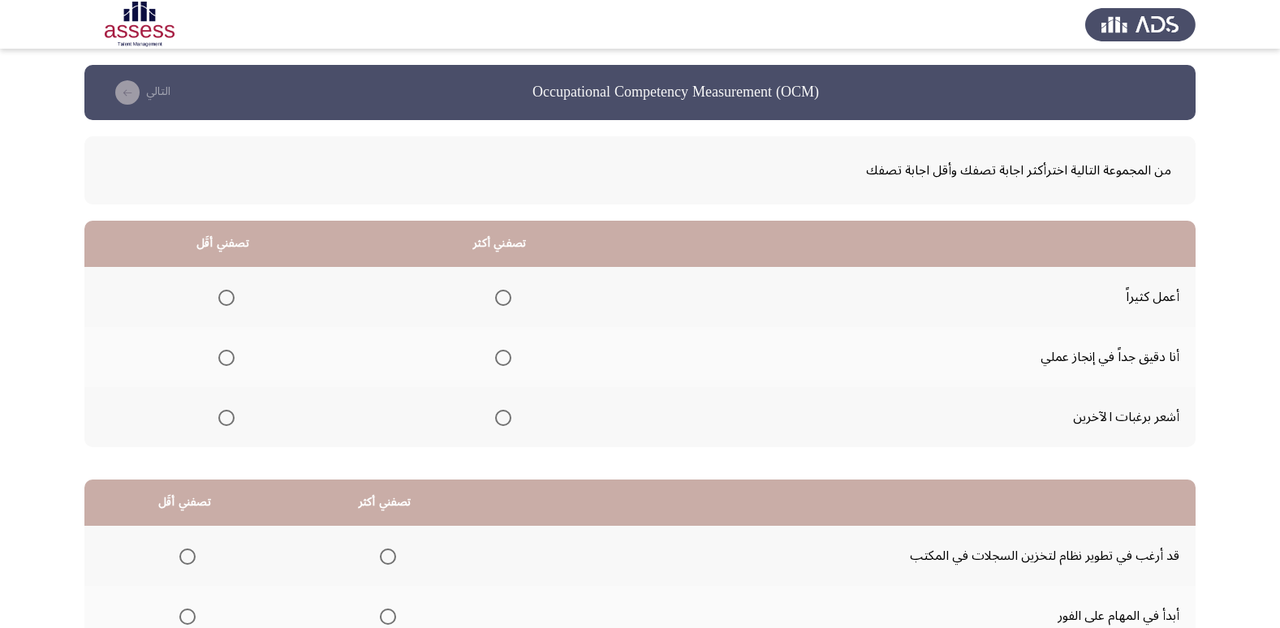
click at [504, 358] on span "Select an option" at bounding box center [503, 358] width 16 height 16
click at [504, 358] on input "Select an option" at bounding box center [503, 358] width 16 height 16
click at [225, 295] on span "Select an option" at bounding box center [226, 298] width 16 height 16
click at [225, 295] on input "Select an option" at bounding box center [226, 298] width 16 height 16
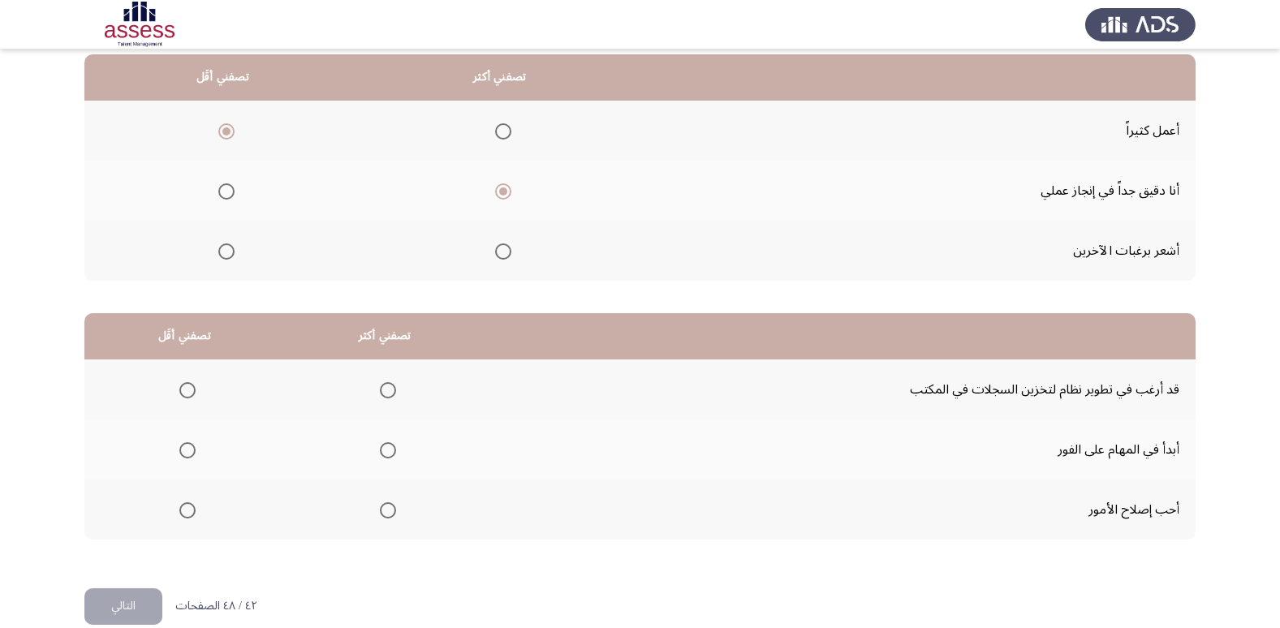
scroll to position [191, 0]
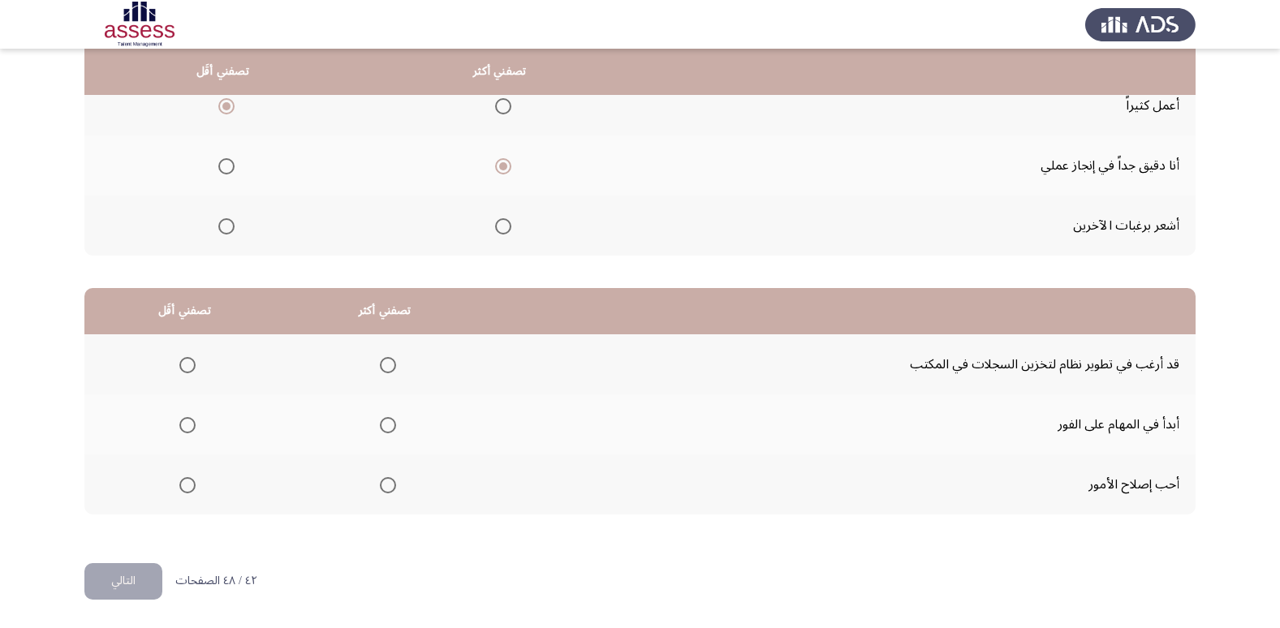
click at [385, 428] on span "Select an option" at bounding box center [388, 425] width 16 height 16
click at [385, 428] on input "Select an option" at bounding box center [388, 425] width 16 height 16
click at [186, 359] on span "Select an option" at bounding box center [187, 365] width 16 height 16
click at [186, 359] on input "Select an option" at bounding box center [187, 365] width 16 height 16
click at [120, 572] on button "التالي" at bounding box center [123, 581] width 78 height 37
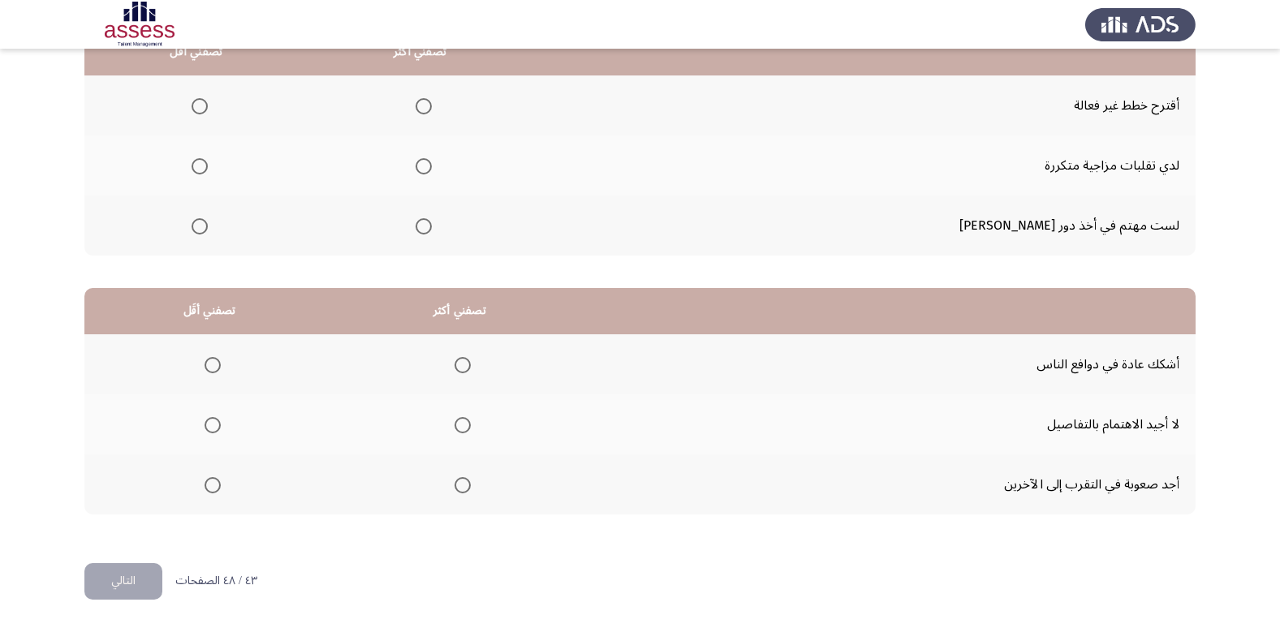
scroll to position [0, 0]
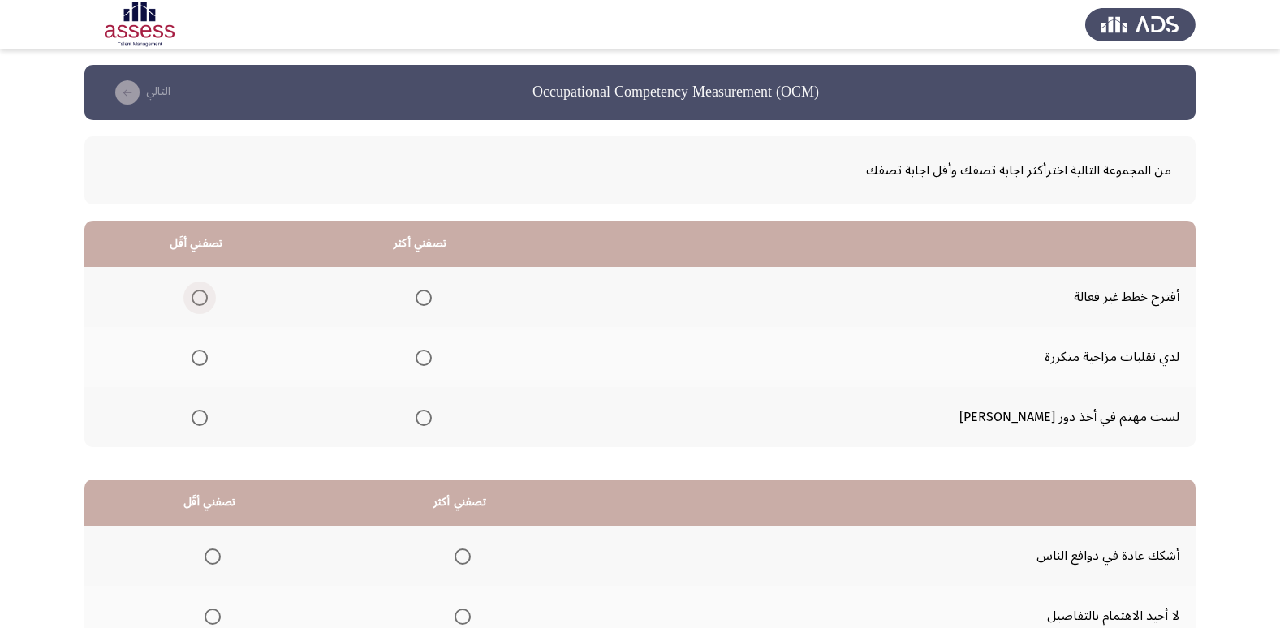
click at [208, 296] on span "Select an option" at bounding box center [199, 298] width 16 height 16
click at [208, 296] on input "Select an option" at bounding box center [199, 298] width 16 height 16
click at [432, 418] on span "Select an option" at bounding box center [423, 418] width 16 height 16
click at [432, 418] on input "Select an option" at bounding box center [423, 418] width 16 height 16
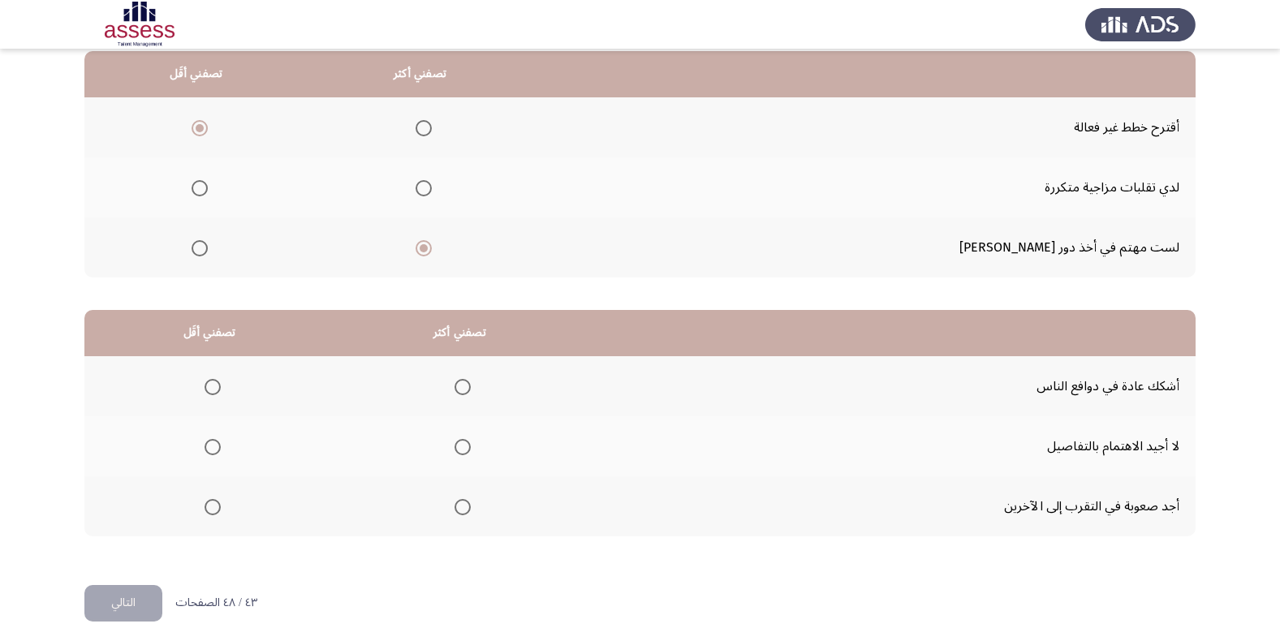
scroll to position [191, 0]
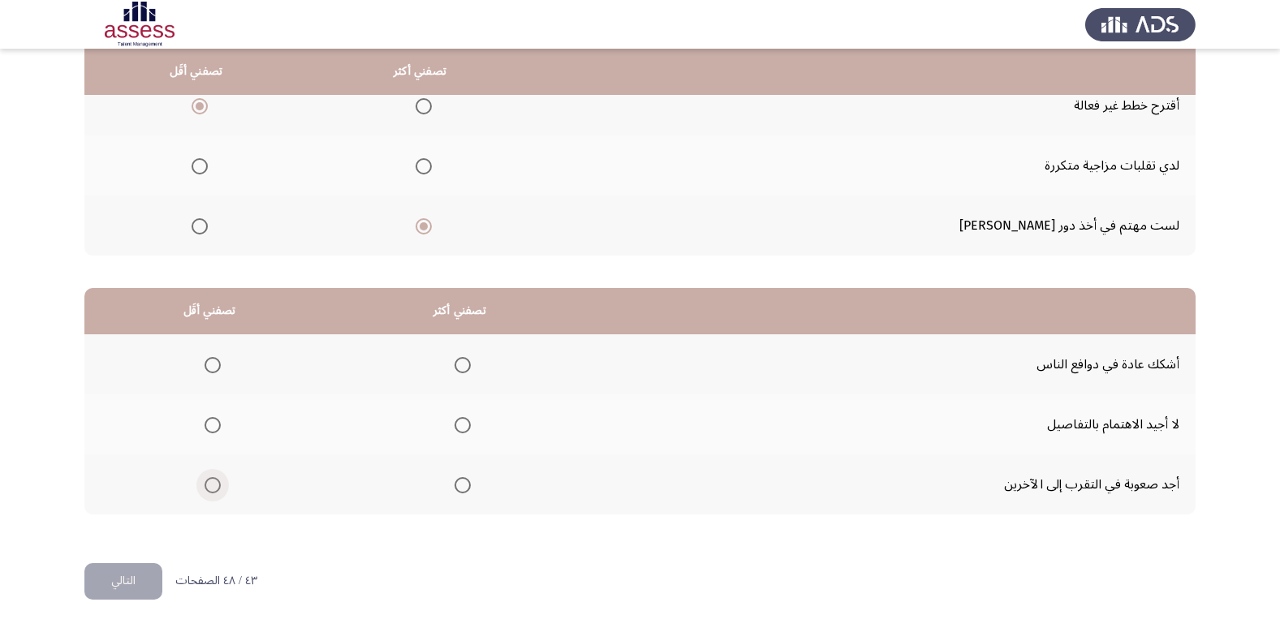
click at [211, 486] on span "Select an option" at bounding box center [212, 485] width 16 height 16
click at [211, 486] on input "Select an option" at bounding box center [212, 485] width 16 height 16
click at [458, 362] on span "Select an option" at bounding box center [462, 365] width 16 height 16
click at [458, 362] on input "Select an option" at bounding box center [462, 365] width 16 height 16
click at [131, 576] on button "التالي" at bounding box center [123, 581] width 78 height 37
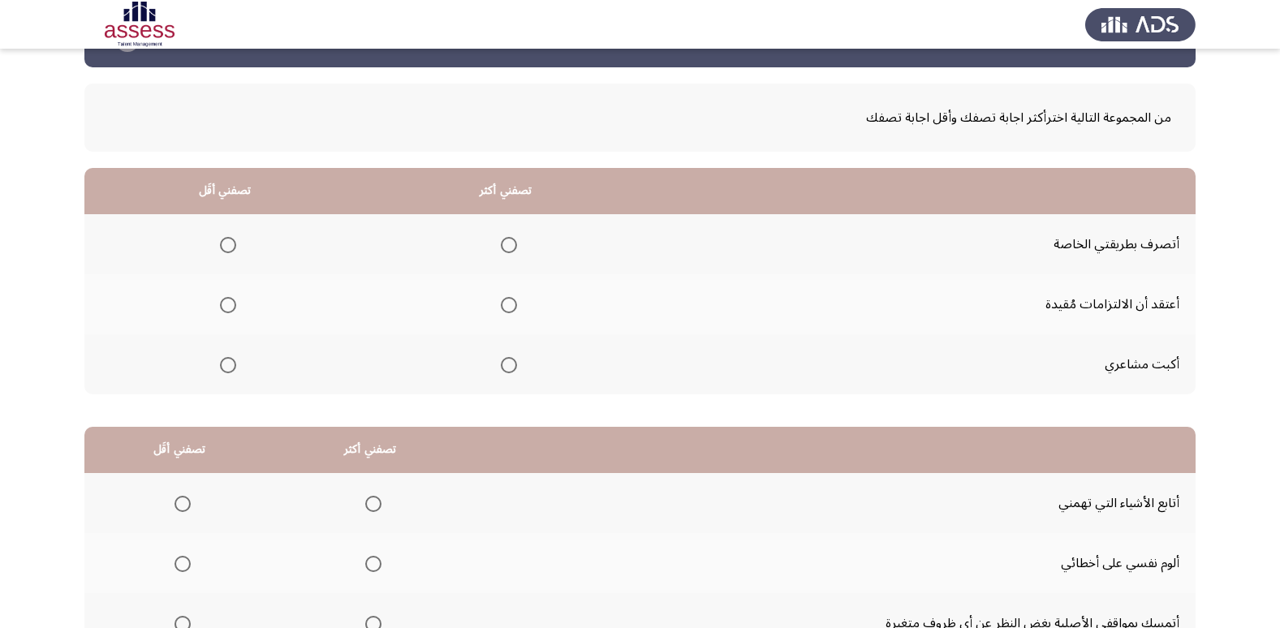
scroll to position [81, 0]
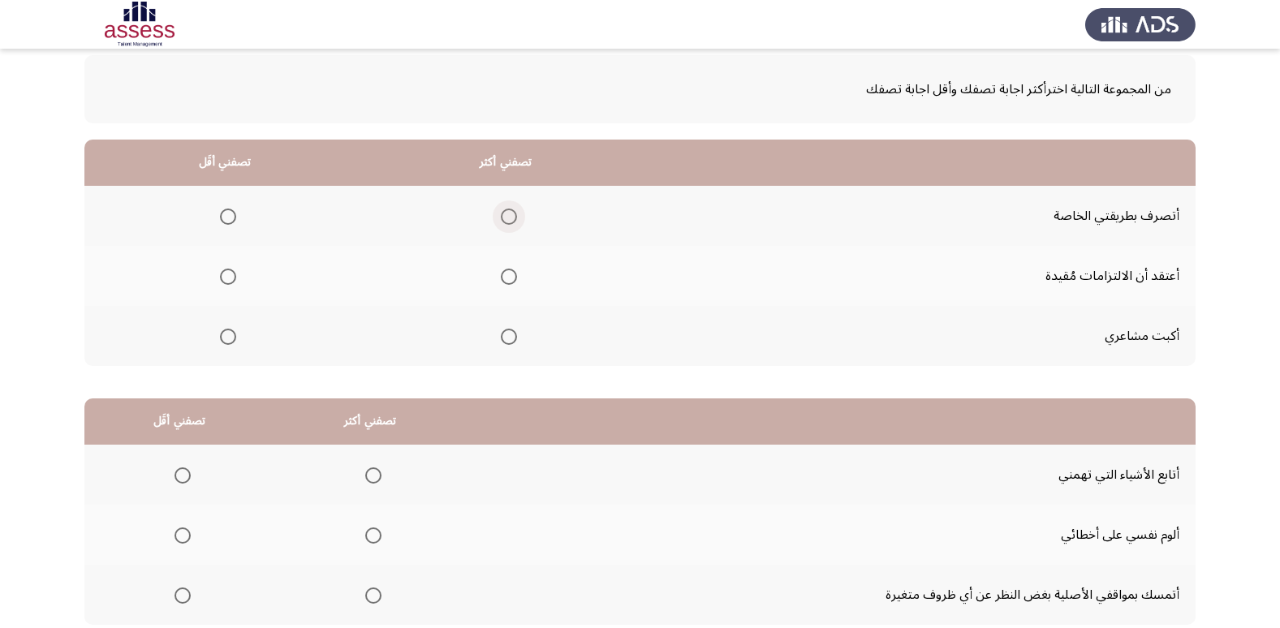
click at [507, 219] on span "Select an option" at bounding box center [509, 217] width 16 height 16
click at [507, 219] on input "Select an option" at bounding box center [509, 217] width 16 height 16
click at [223, 274] on span "Select an option" at bounding box center [228, 277] width 16 height 16
click at [223, 274] on input "Select an option" at bounding box center [228, 277] width 16 height 16
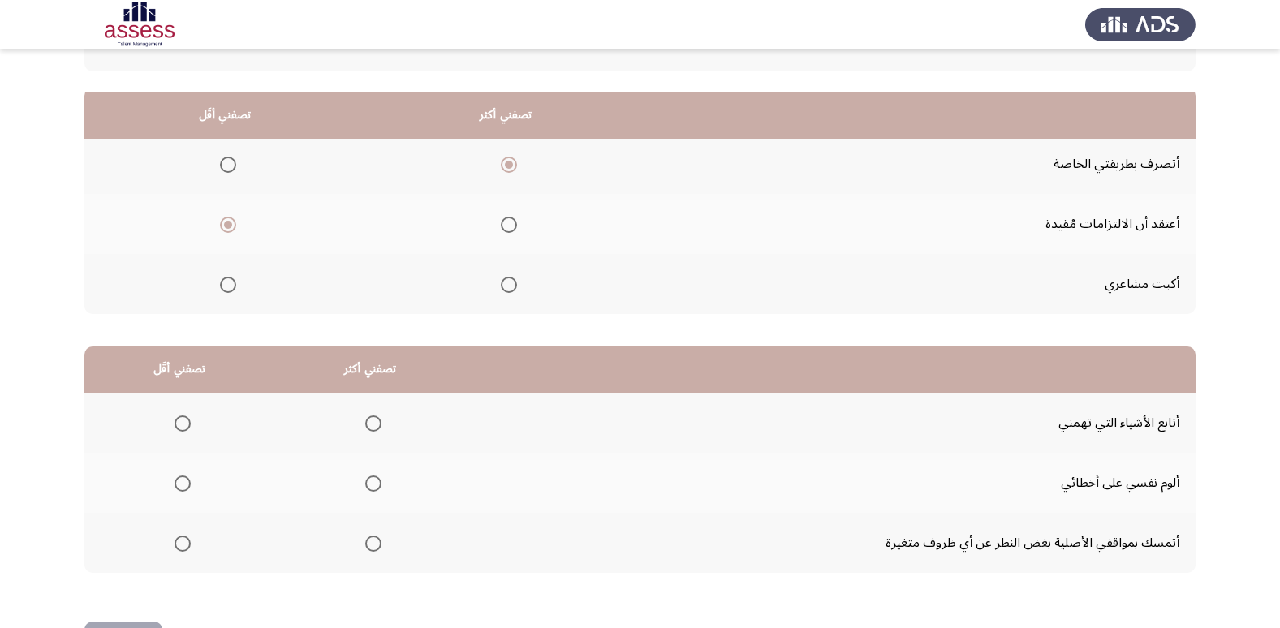
scroll to position [191, 0]
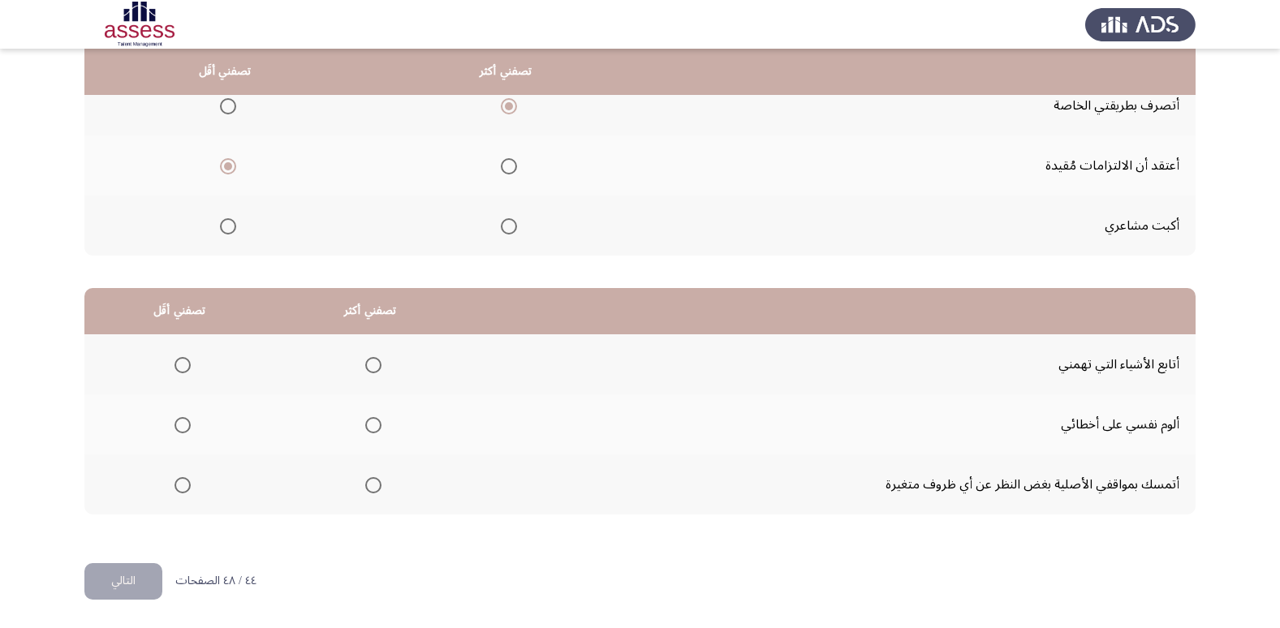
click at [368, 424] on span "Select an option" at bounding box center [373, 425] width 16 height 16
click at [368, 424] on input "Select an option" at bounding box center [373, 425] width 16 height 16
click at [183, 364] on span "Select an option" at bounding box center [182, 365] width 16 height 16
click at [183, 364] on input "Select an option" at bounding box center [182, 365] width 16 height 16
click at [123, 580] on button "التالي" at bounding box center [123, 581] width 78 height 37
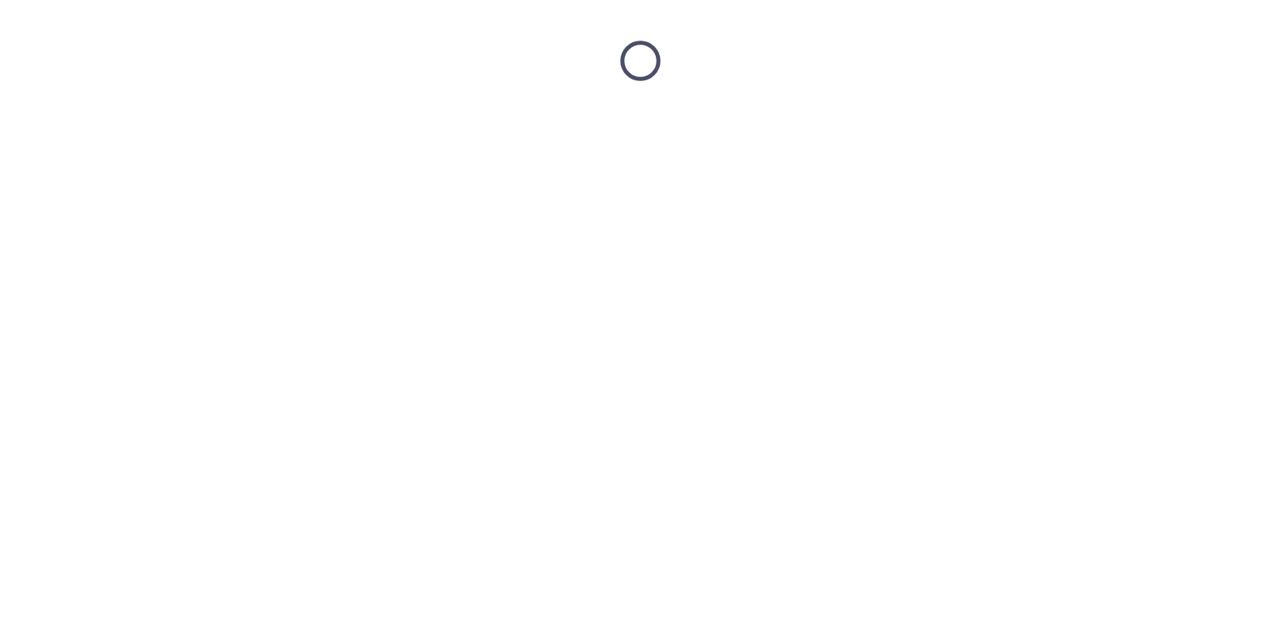
scroll to position [0, 0]
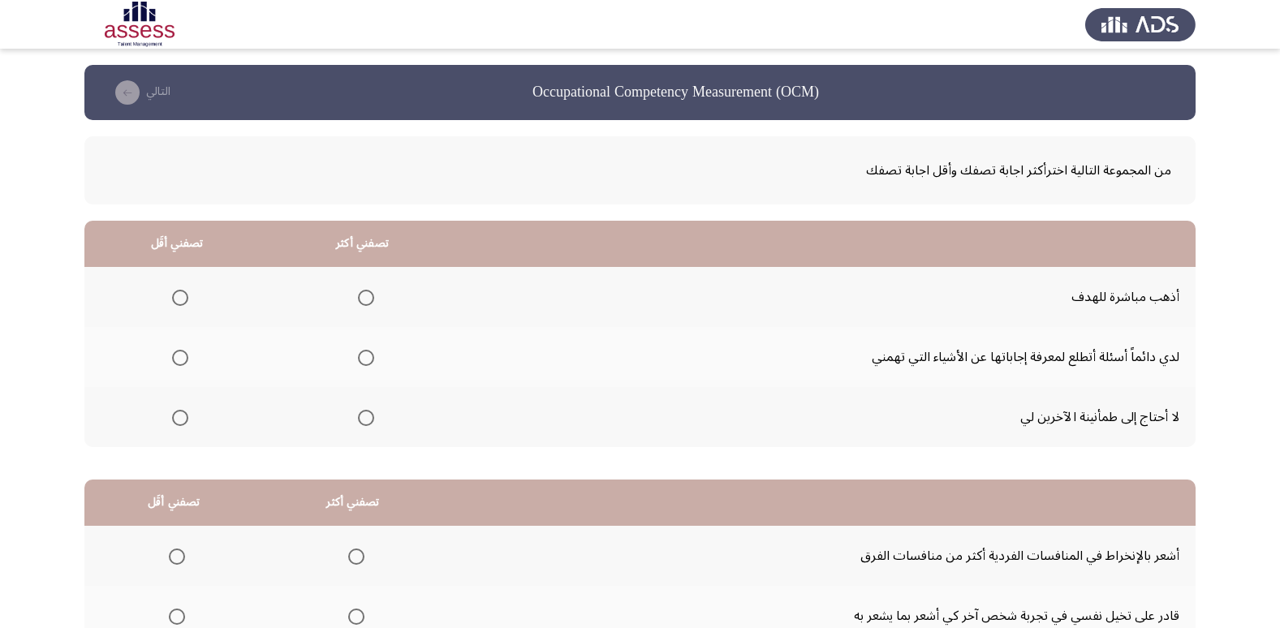
click at [181, 294] on span "Select an option" at bounding box center [180, 298] width 16 height 16
click at [181, 294] on input "Select an option" at bounding box center [180, 298] width 16 height 16
click at [178, 419] on span "Select an option" at bounding box center [180, 418] width 16 height 16
click at [178, 419] on input "Select an option" at bounding box center [180, 418] width 16 height 16
click at [362, 299] on span "Select an option" at bounding box center [366, 298] width 16 height 16
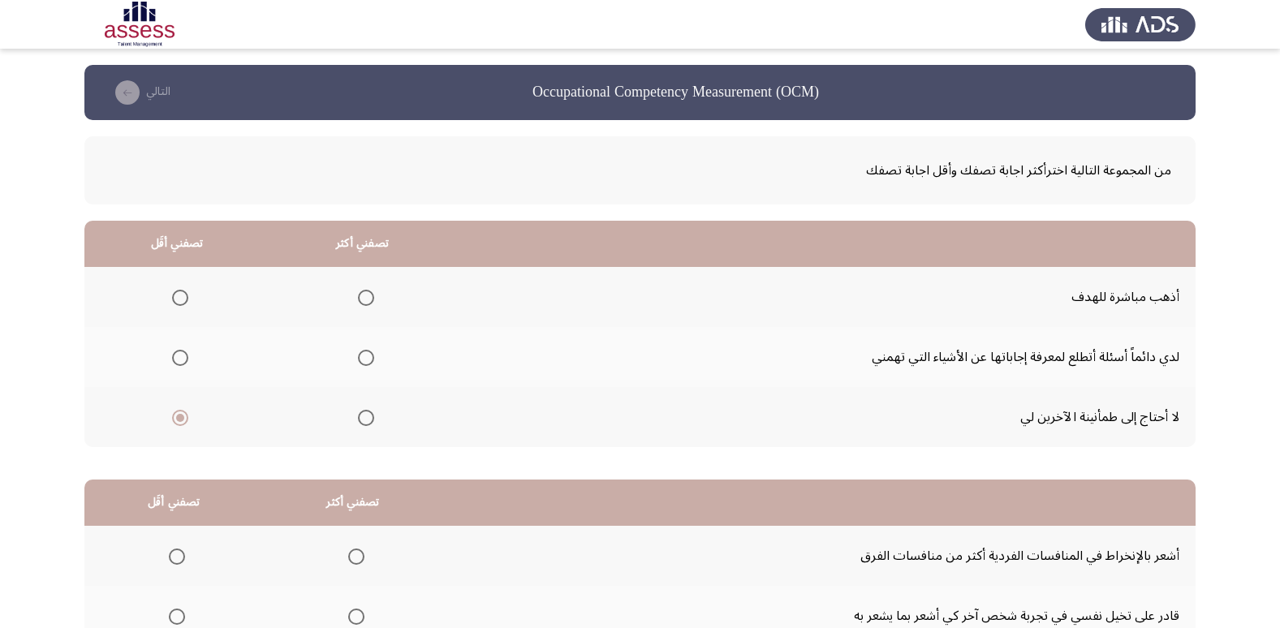
click at [362, 299] on input "Select an option" at bounding box center [366, 298] width 16 height 16
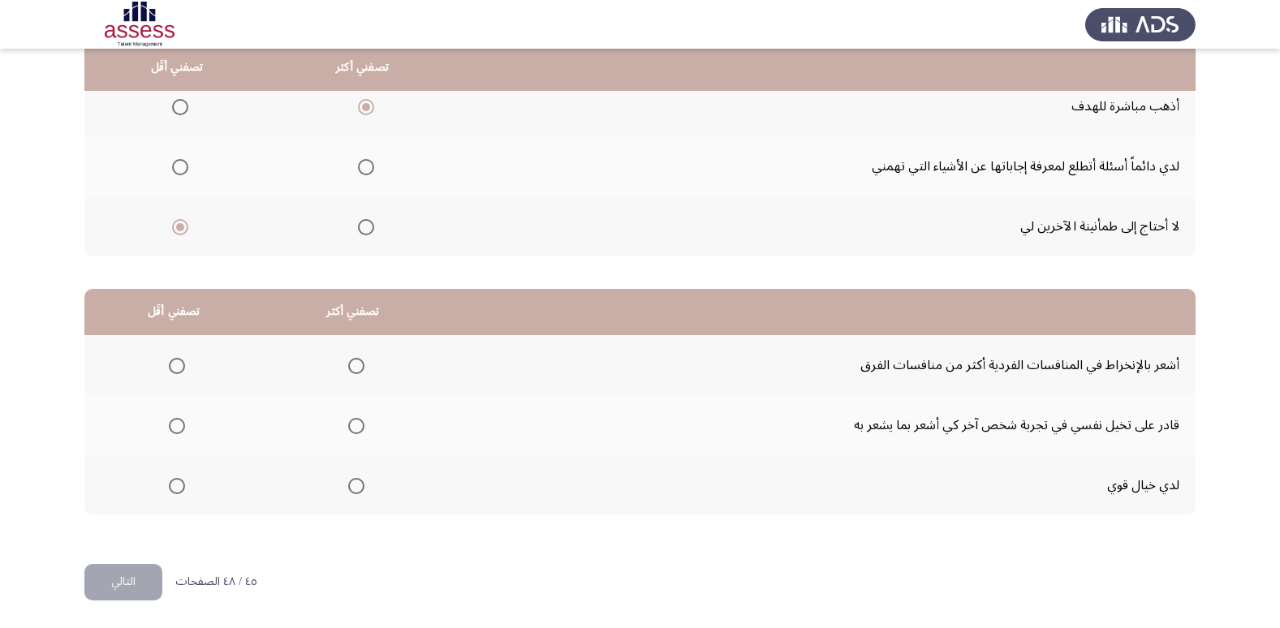
scroll to position [191, 0]
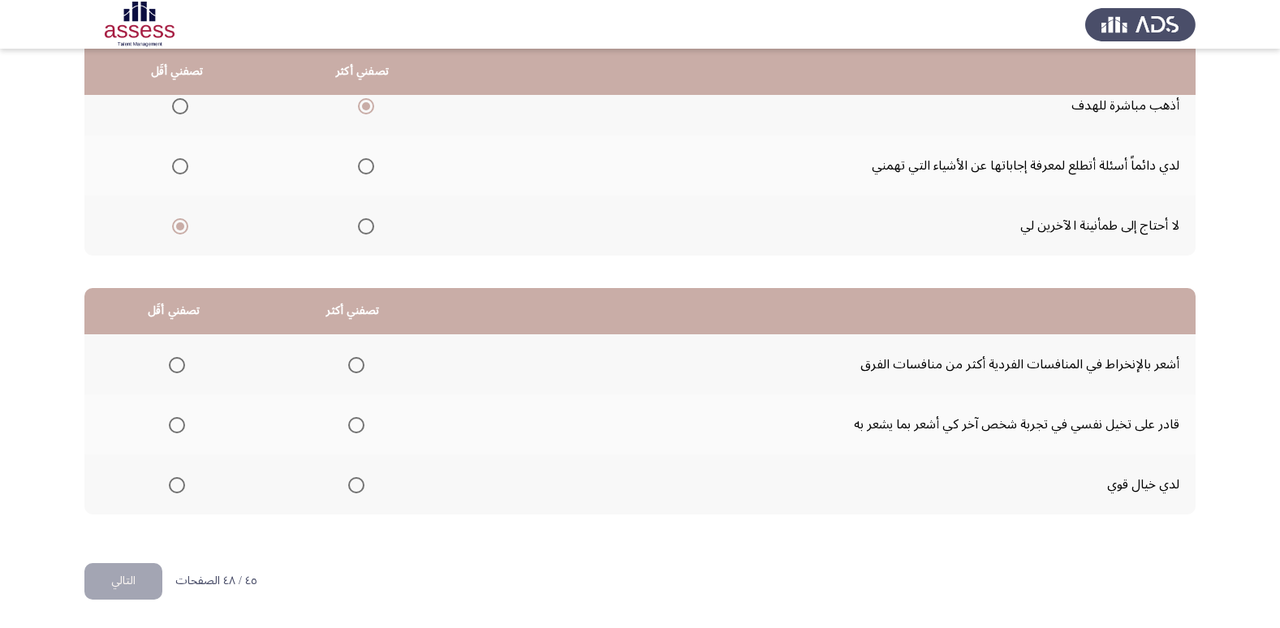
click at [177, 365] on span "Select an option" at bounding box center [177, 365] width 16 height 16
click at [177, 365] on input "Select an option" at bounding box center [177, 365] width 16 height 16
click at [353, 420] on span "Select an option" at bounding box center [356, 425] width 16 height 16
click at [353, 420] on input "Select an option" at bounding box center [356, 425] width 16 height 16
click at [128, 587] on button "التالي" at bounding box center [123, 581] width 78 height 37
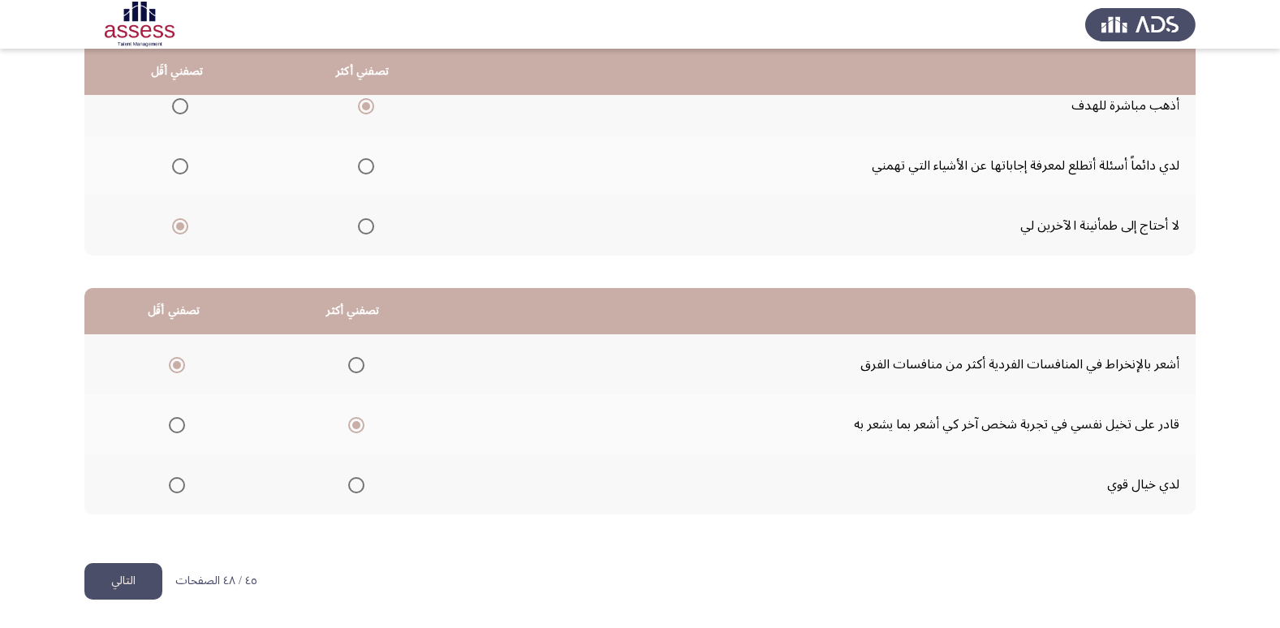
scroll to position [0, 0]
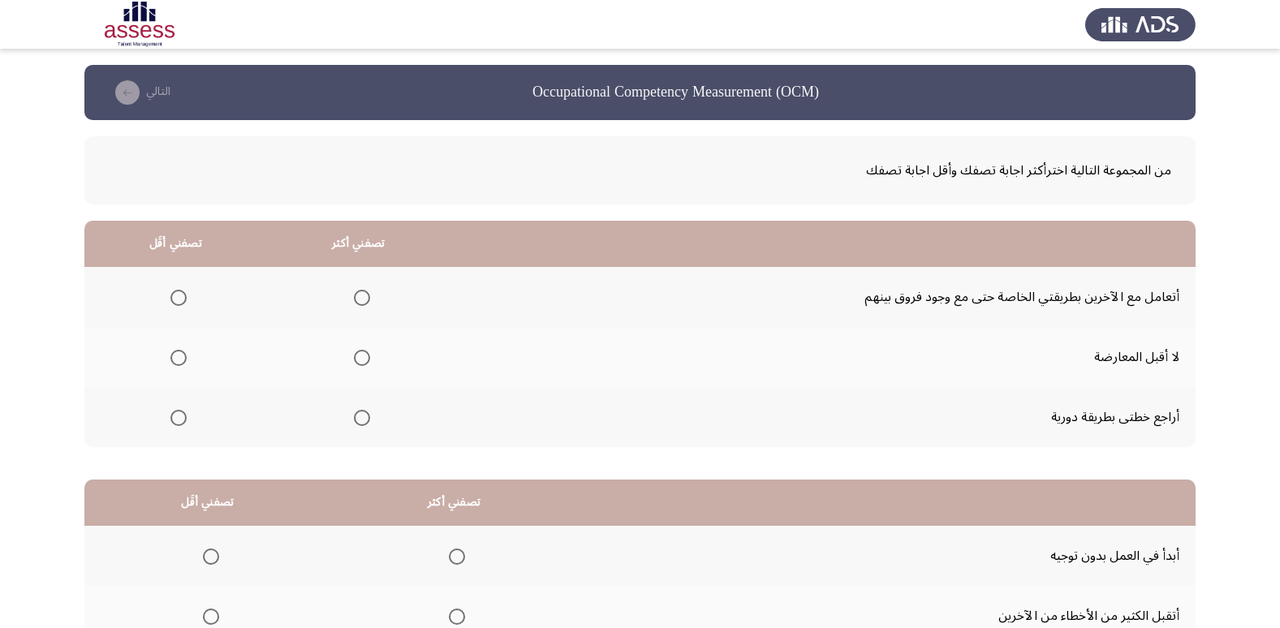
click at [367, 422] on span "Select an option" at bounding box center [362, 418] width 16 height 16
click at [367, 422] on input "Select an option" at bounding box center [362, 418] width 16 height 16
click at [179, 358] on span "Select an option" at bounding box center [179, 358] width 0 height 0
click at [178, 357] on input "Select an option" at bounding box center [178, 358] width 16 height 16
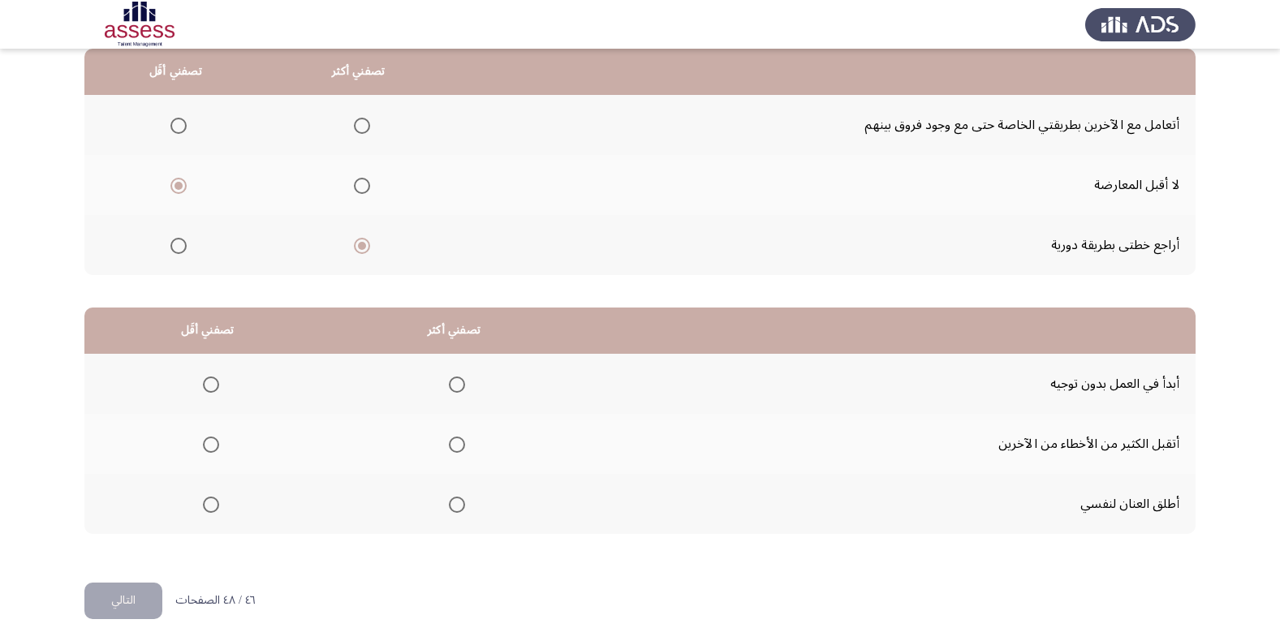
scroll to position [191, 0]
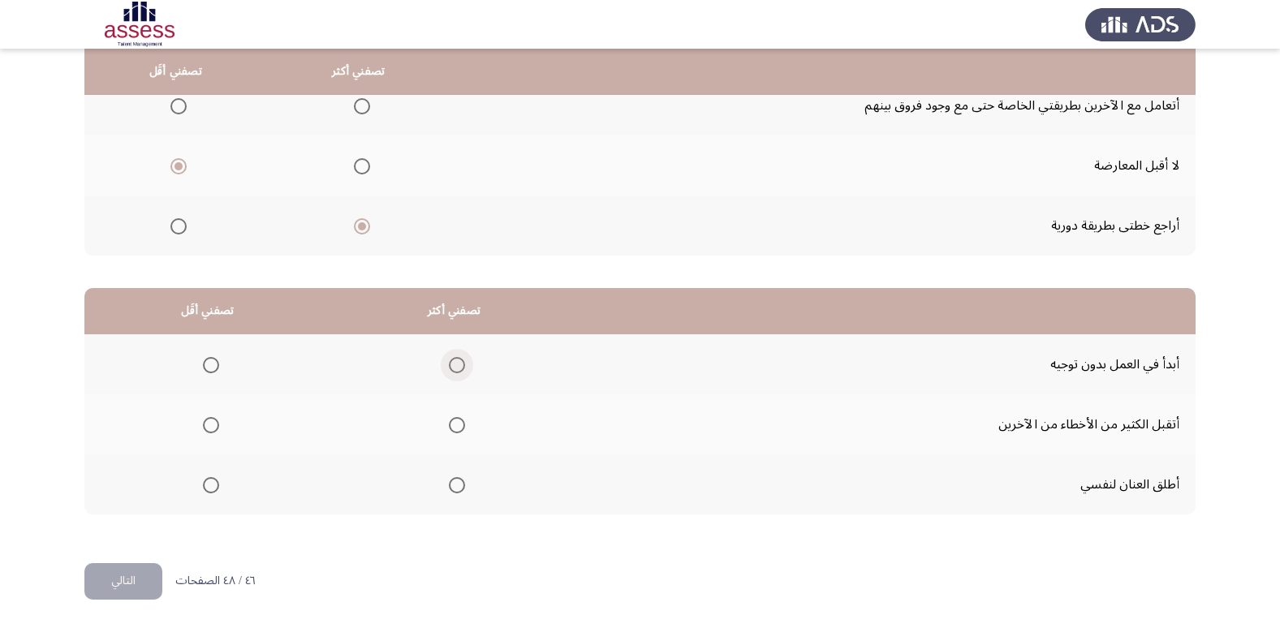
click at [445, 363] on label "Select an option" at bounding box center [453, 365] width 23 height 16
click at [449, 363] on input "Select an option" at bounding box center [457, 365] width 16 height 16
click at [215, 484] on span "Select an option" at bounding box center [211, 485] width 16 height 16
click at [215, 484] on input "Select an option" at bounding box center [211, 485] width 16 height 16
click at [137, 575] on button "التالي" at bounding box center [123, 581] width 78 height 37
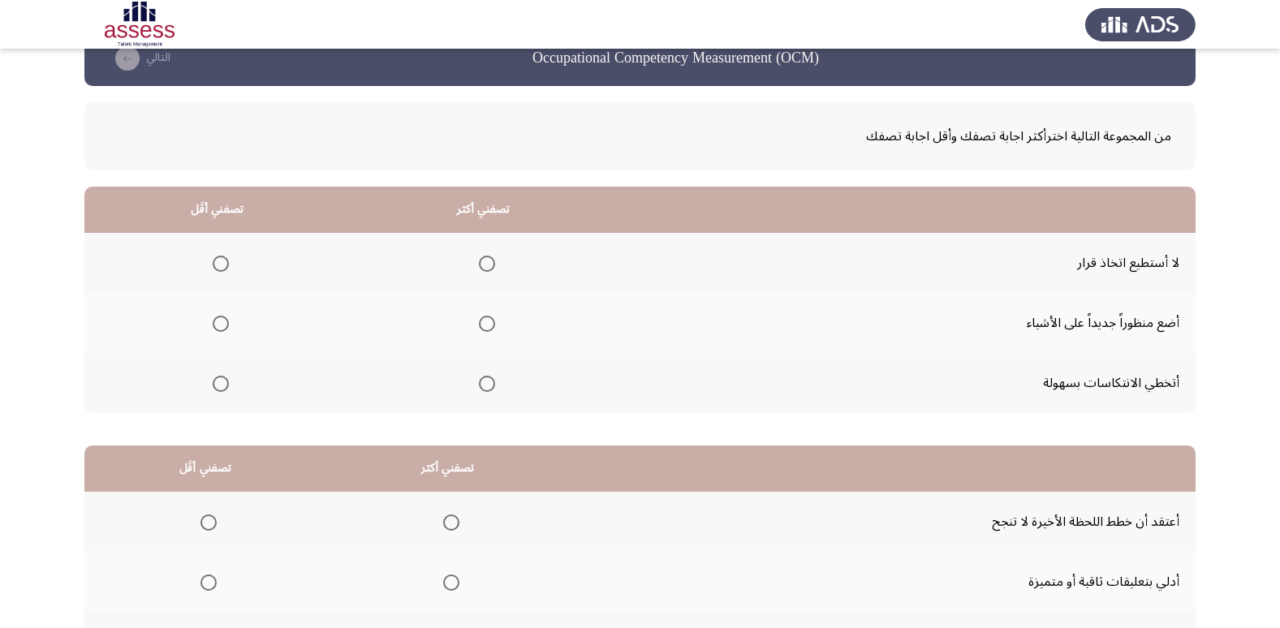
scroll to position [29, 0]
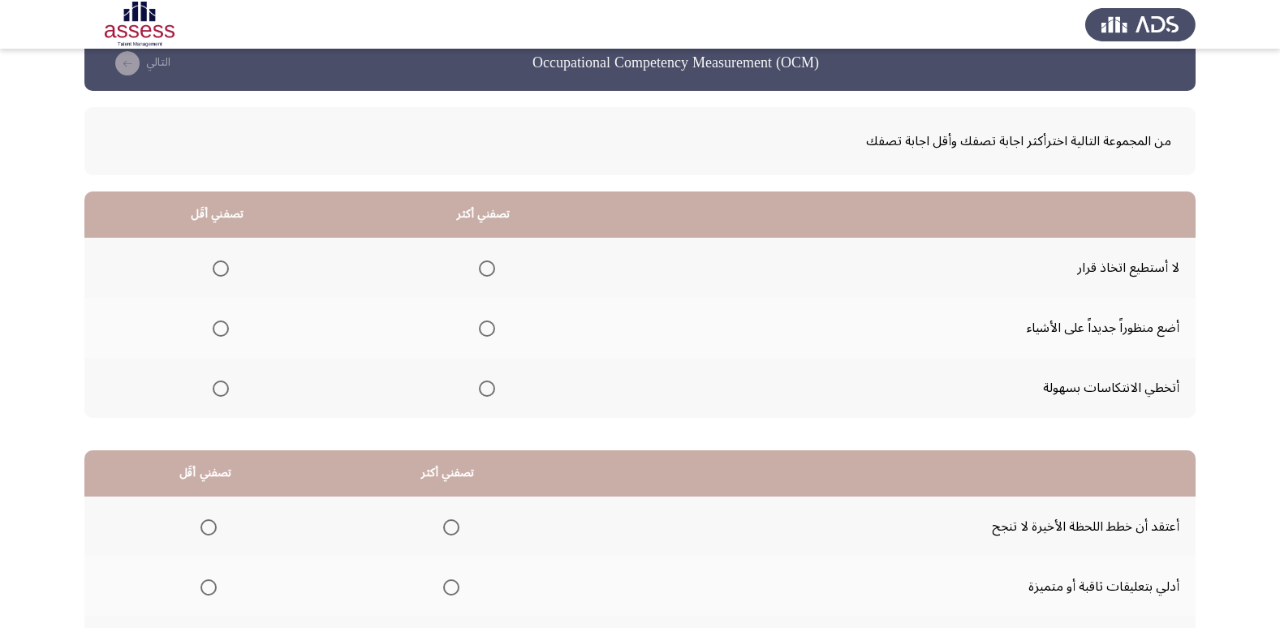
click at [220, 267] on span "Select an option" at bounding box center [221, 268] width 16 height 16
click at [220, 267] on input "Select an option" at bounding box center [221, 268] width 16 height 16
click at [484, 389] on span "Select an option" at bounding box center [487, 389] width 16 height 16
click at [484, 389] on input "Select an option" at bounding box center [487, 389] width 16 height 16
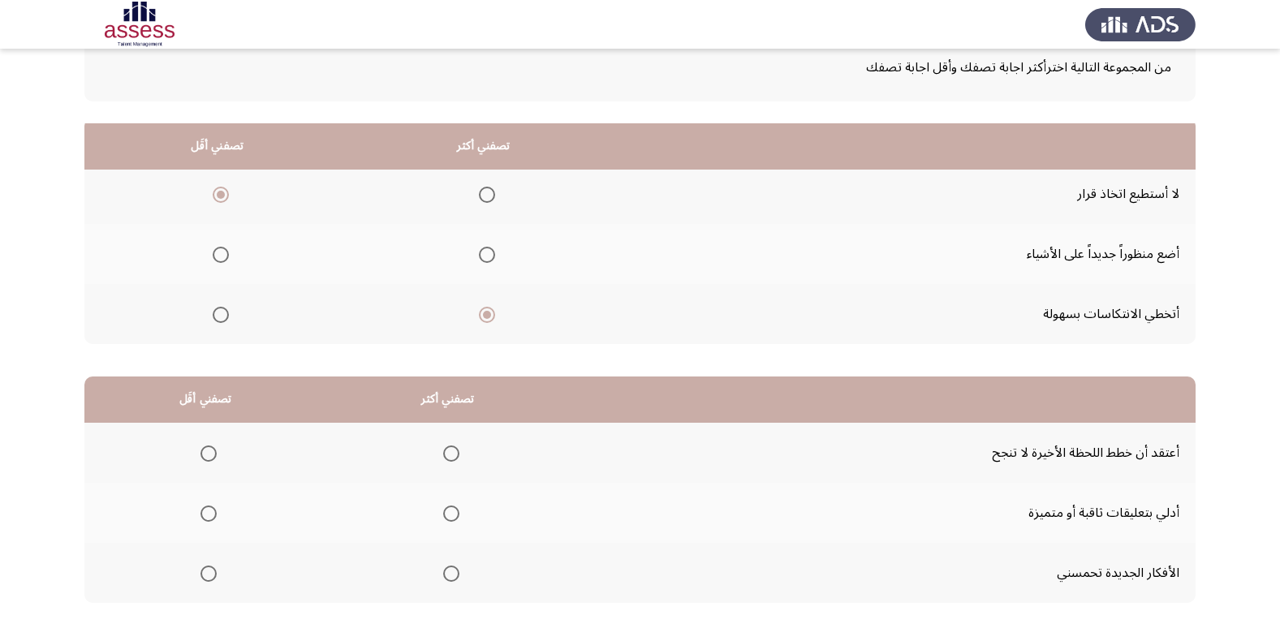
scroll to position [191, 0]
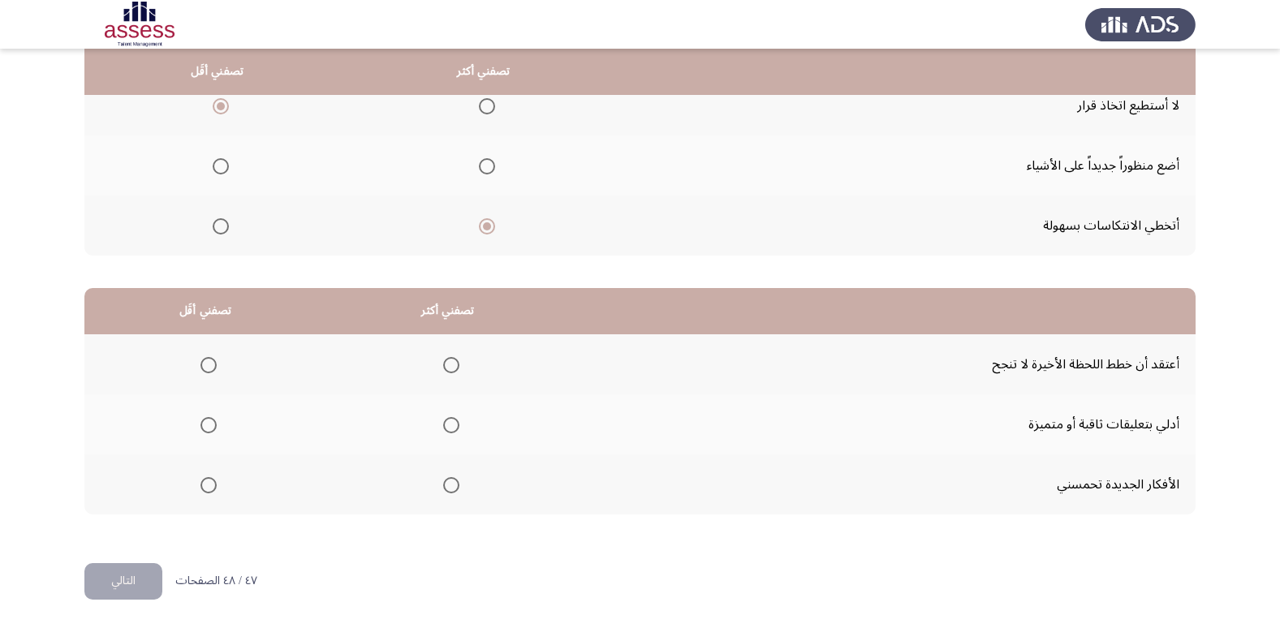
click at [209, 484] on span "Select an option" at bounding box center [208, 485] width 16 height 16
click at [209, 484] on input "Select an option" at bounding box center [208, 485] width 16 height 16
click at [447, 426] on span "Select an option" at bounding box center [451, 425] width 16 height 16
click at [447, 426] on input "Select an option" at bounding box center [451, 425] width 16 height 16
click at [213, 368] on span "Select an option" at bounding box center [208, 365] width 16 height 16
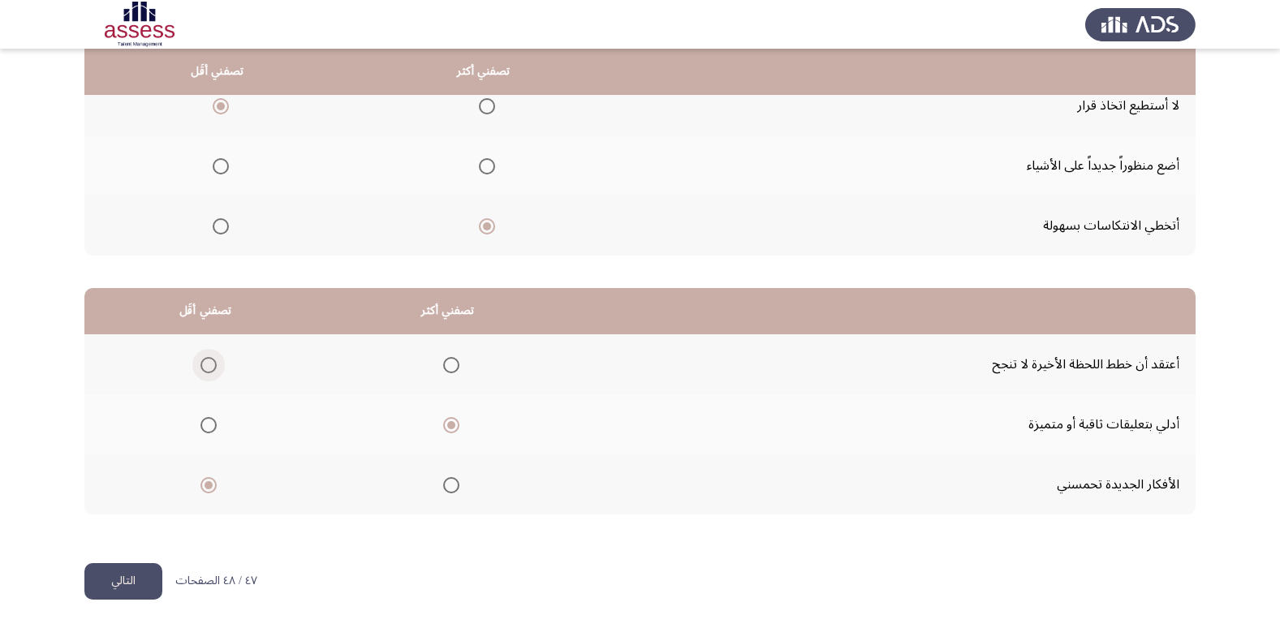
click at [213, 368] on input "Select an option" at bounding box center [208, 365] width 16 height 16
click at [143, 582] on button "التالي" at bounding box center [123, 581] width 78 height 37
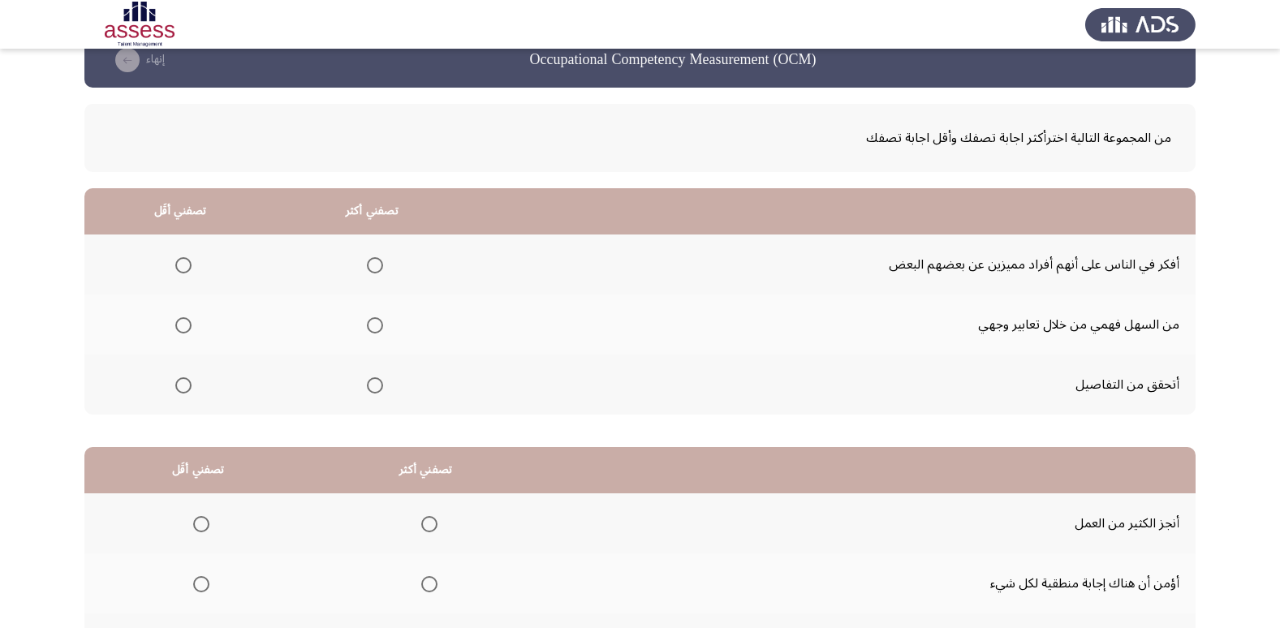
scroll to position [29, 0]
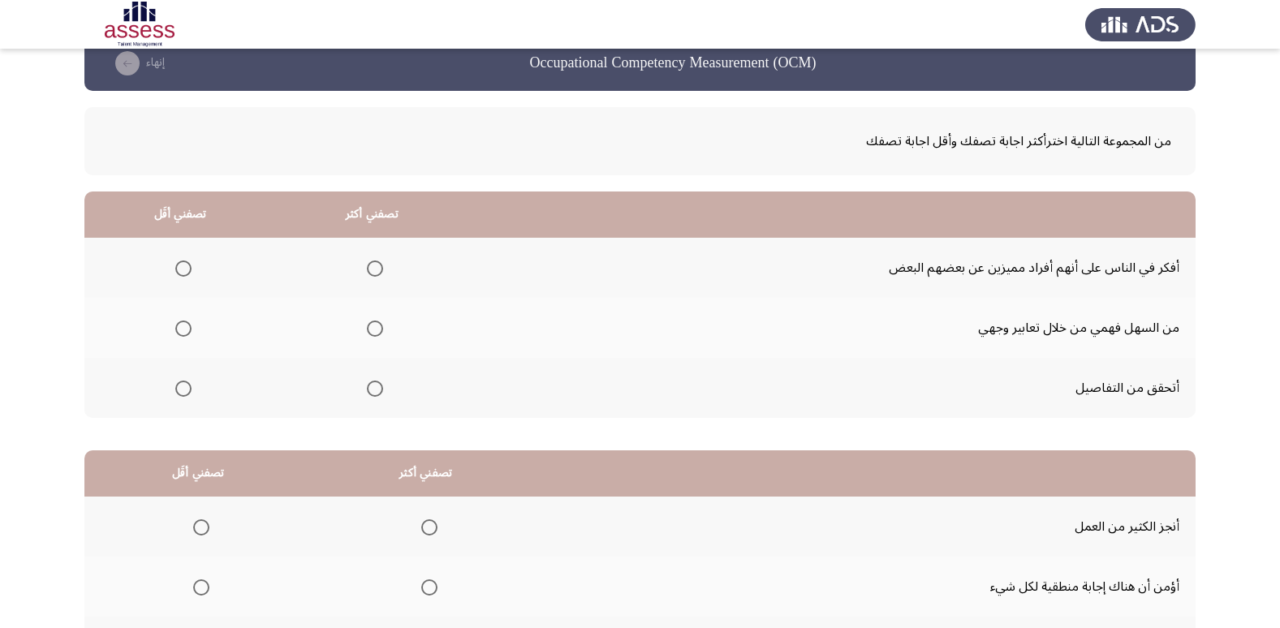
click at [374, 329] on span "Select an option" at bounding box center [375, 329] width 16 height 16
click at [374, 329] on input "Select an option" at bounding box center [375, 329] width 16 height 16
click at [187, 265] on span "Select an option" at bounding box center [183, 268] width 16 height 16
click at [187, 265] on input "Select an option" at bounding box center [183, 268] width 16 height 16
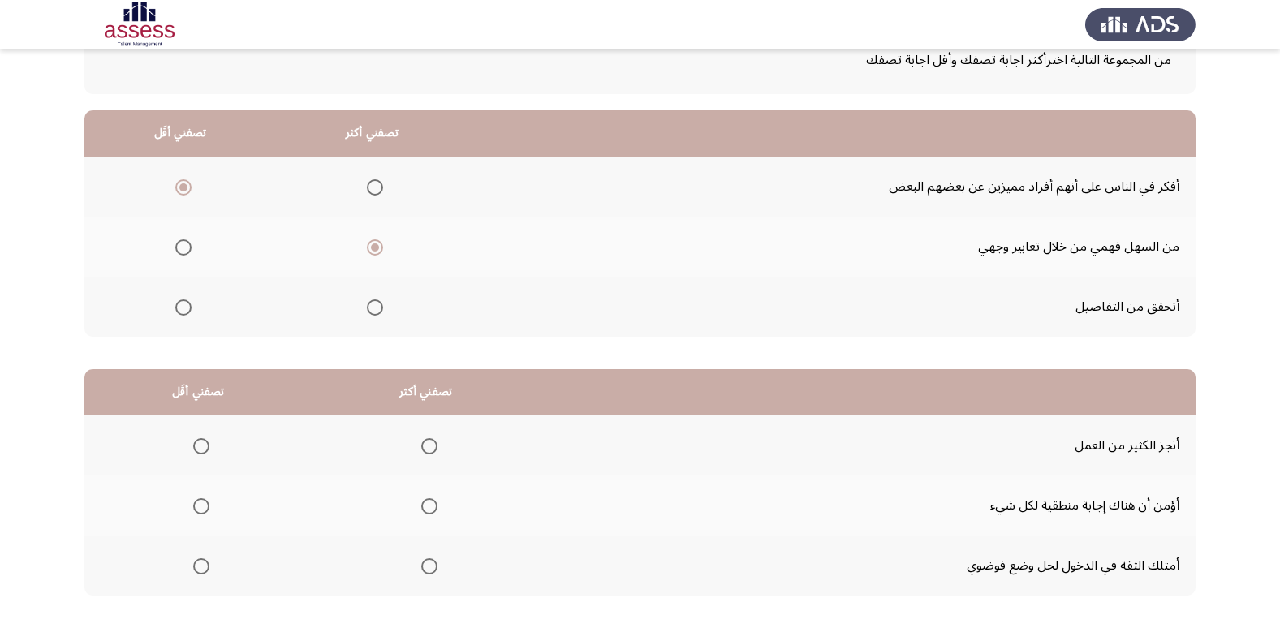
scroll to position [191, 0]
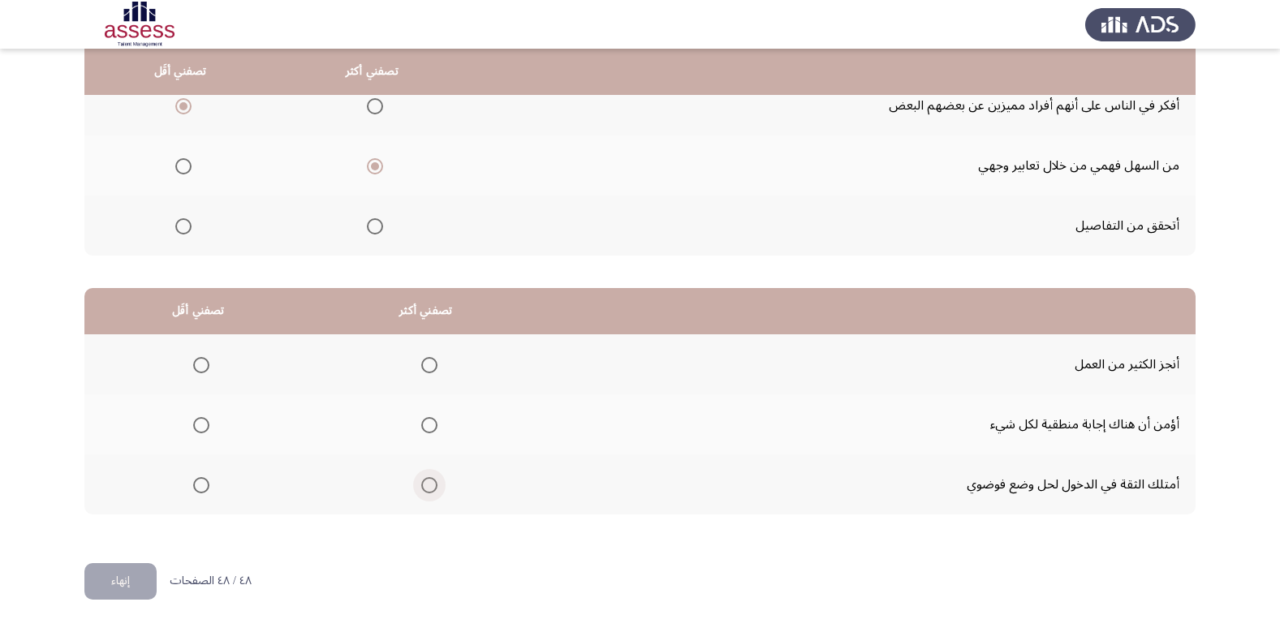
click at [429, 484] on span "Select an option" at bounding box center [429, 485] width 16 height 16
click at [429, 484] on input "Select an option" at bounding box center [429, 485] width 16 height 16
click at [204, 421] on span "Select an option" at bounding box center [201, 425] width 16 height 16
click at [204, 421] on input "Select an option" at bounding box center [201, 425] width 16 height 16
click at [116, 581] on button "إنهاء" at bounding box center [120, 581] width 72 height 37
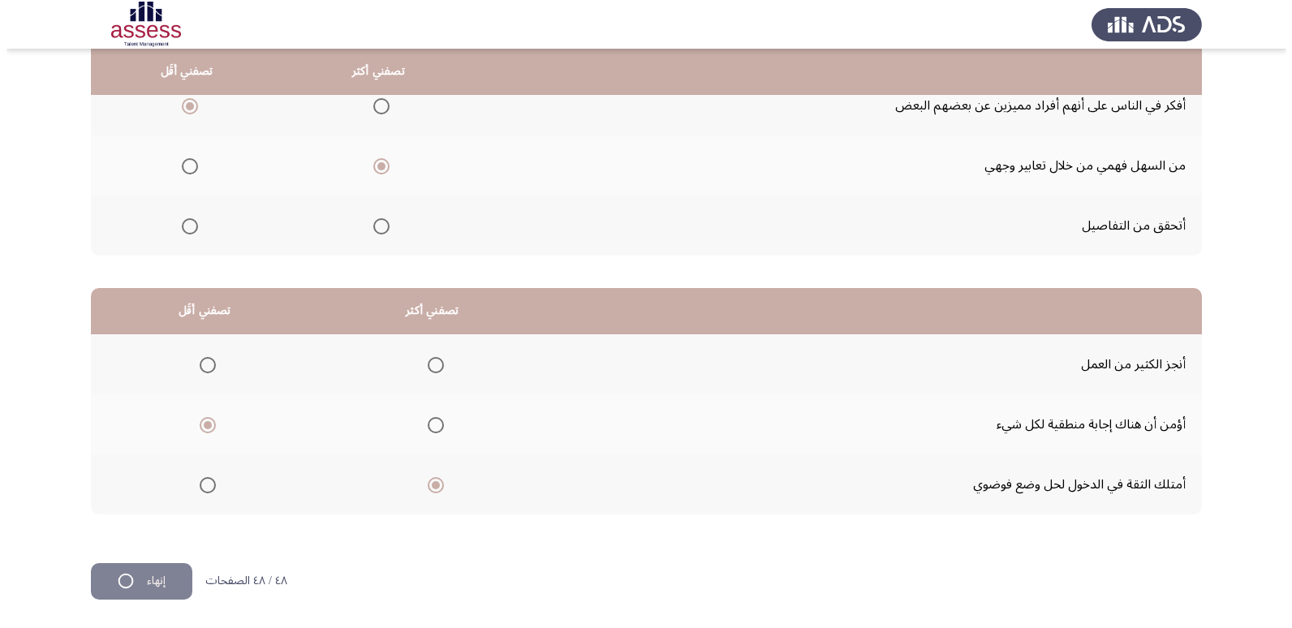
scroll to position [0, 0]
